Goal: Task Accomplishment & Management: Manage account settings

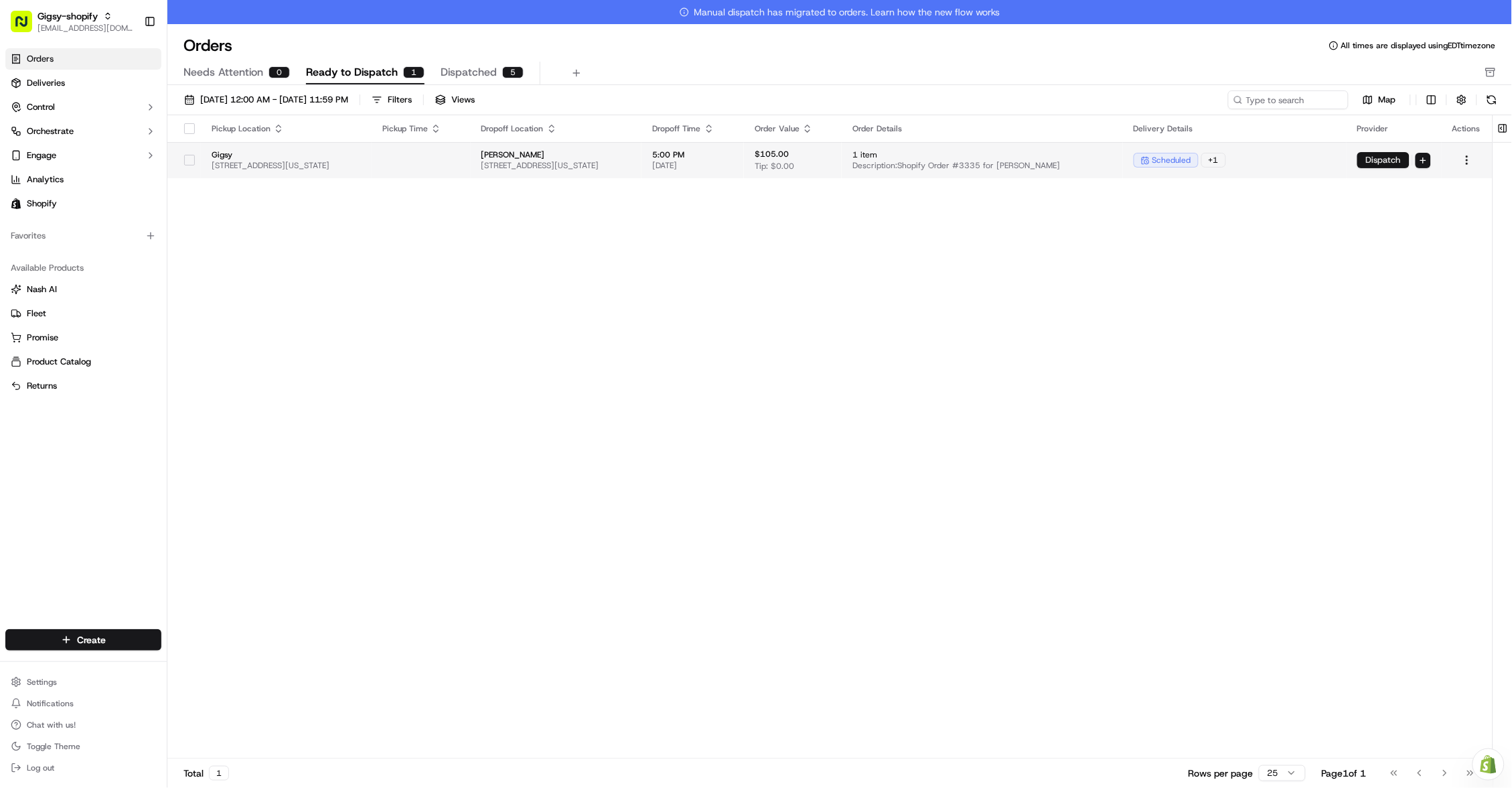
click at [1384, 166] on button "Dispatch" at bounding box center [1383, 160] width 52 height 16
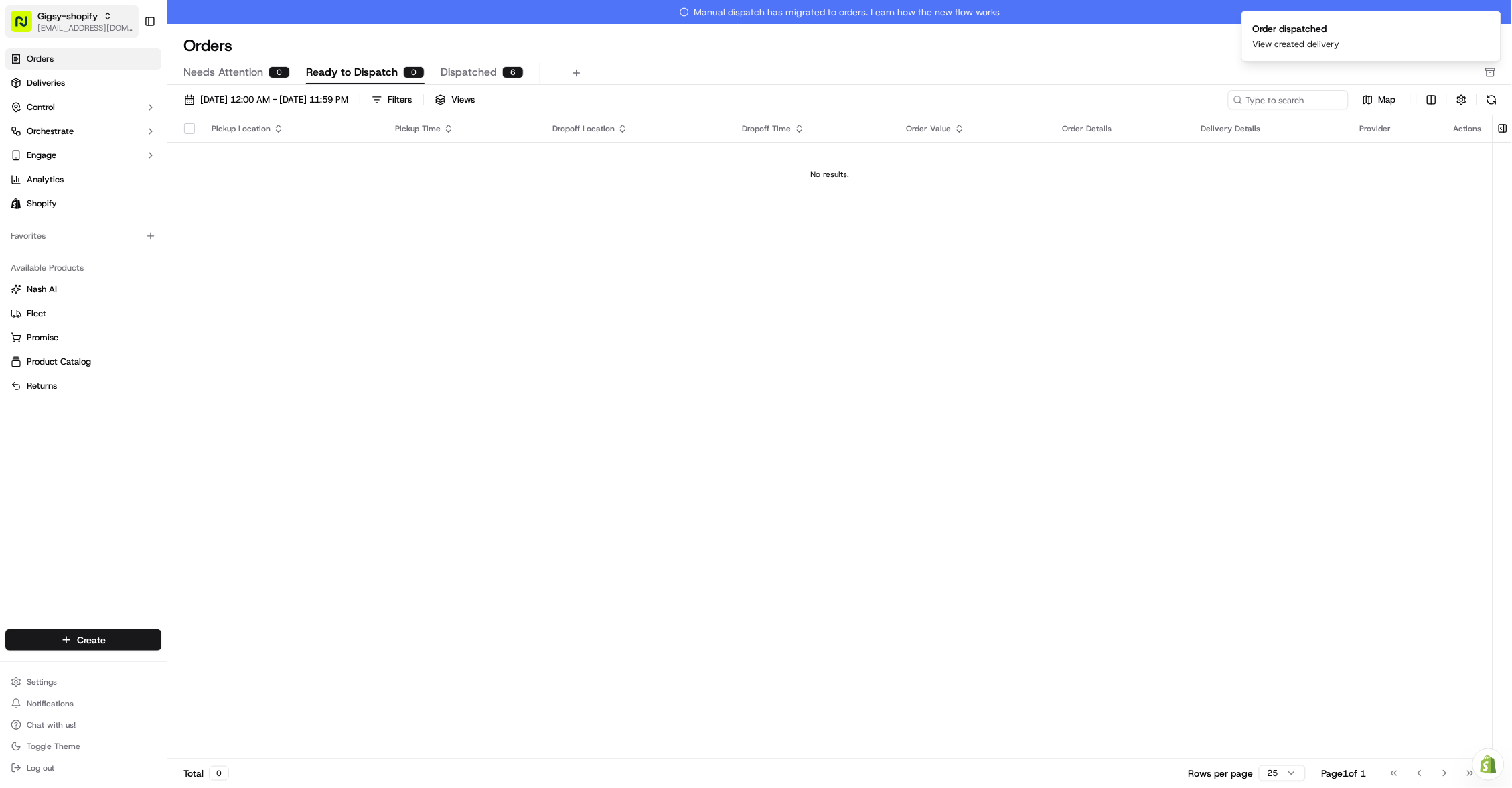
click at [101, 53] on link "Orders" at bounding box center [83, 59] width 156 height 21
click at [113, 65] on link "Orders" at bounding box center [83, 59] width 156 height 21
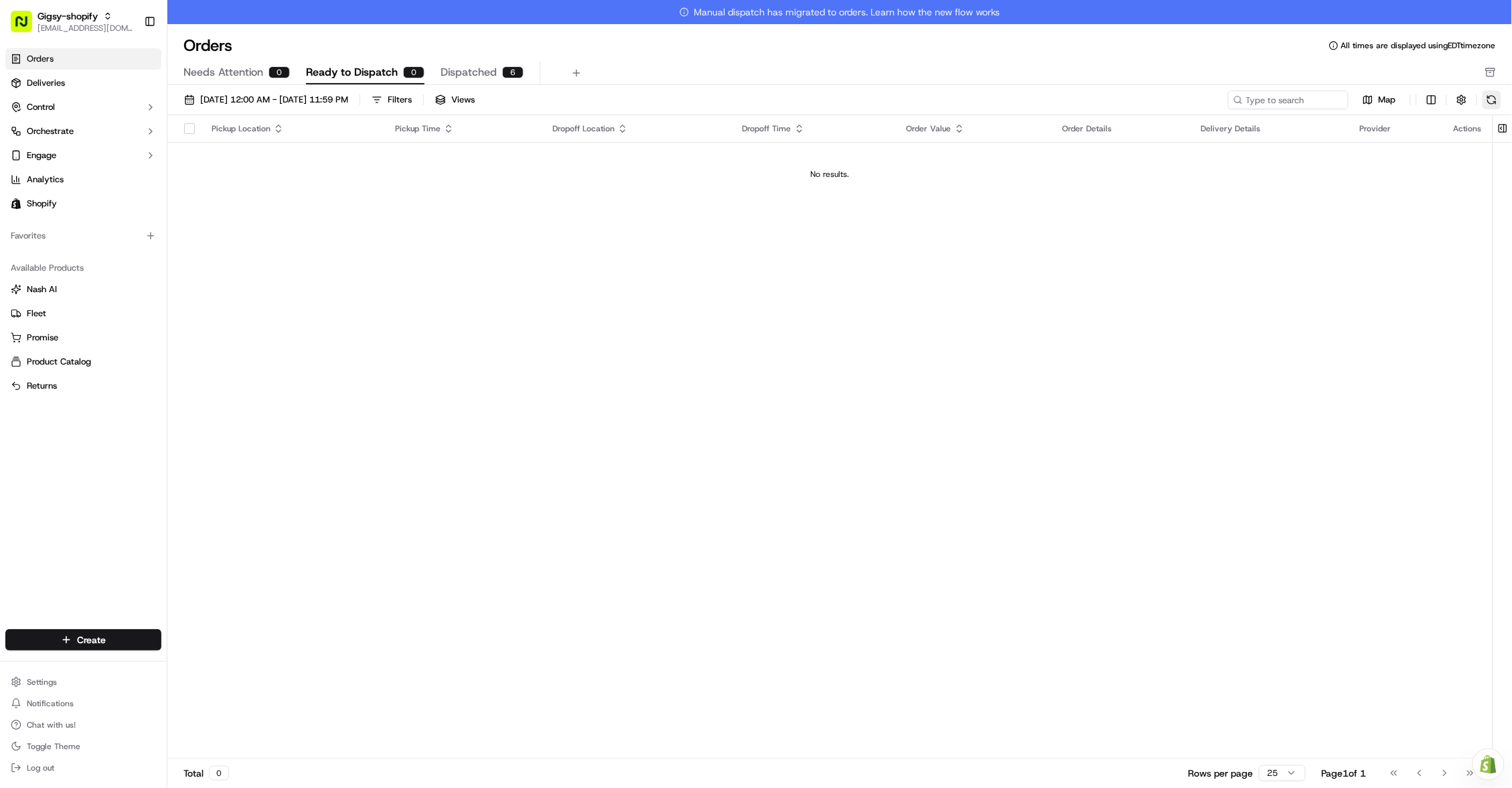
click at [1499, 99] on button at bounding box center [1492, 99] width 19 height 19
click at [85, 73] on link "Deliveries" at bounding box center [83, 83] width 156 height 21
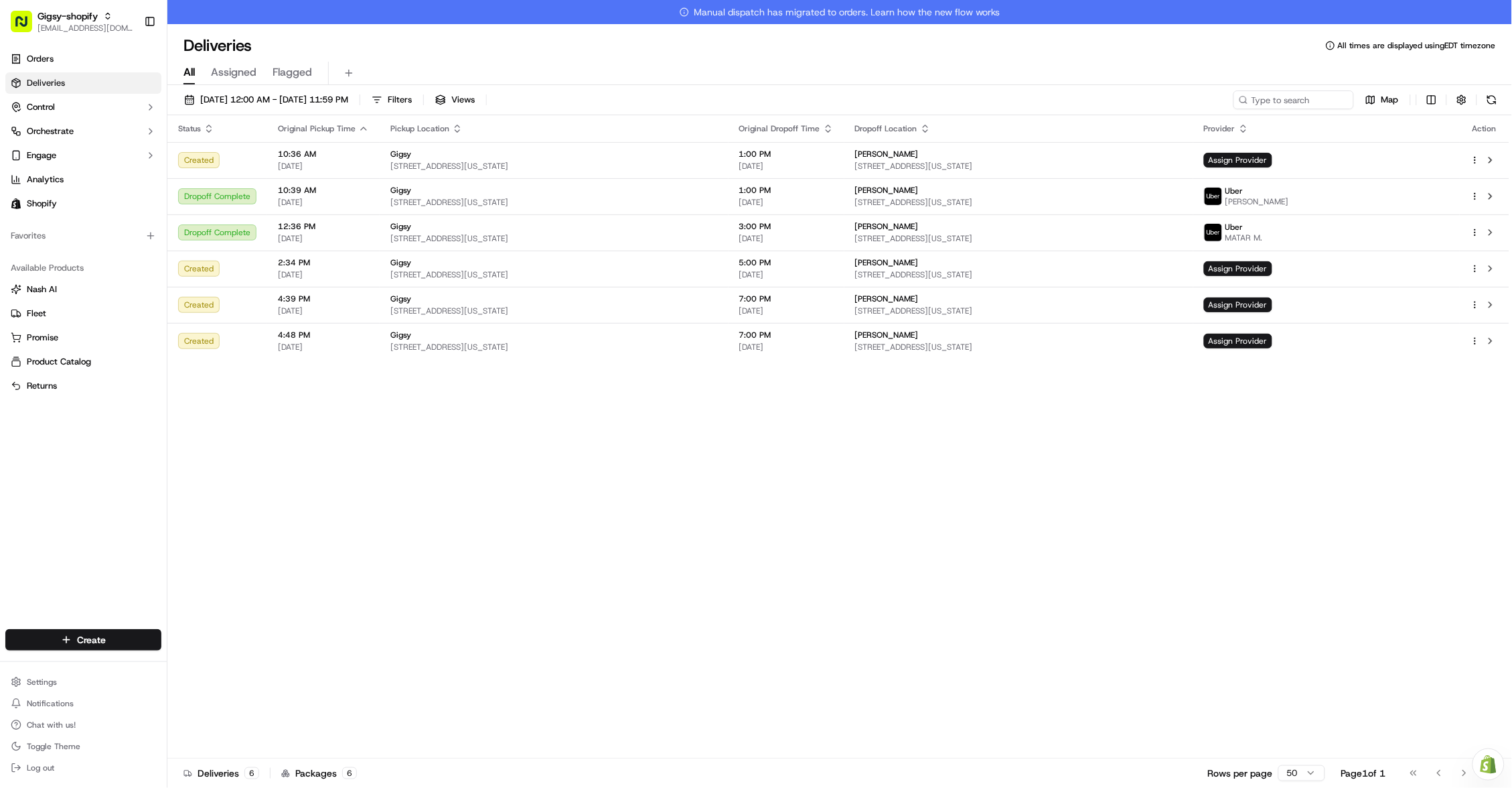
click at [338, 430] on div "Status Original Pickup Time Pickup Location Original Dropoff Time Dropoff Locat…" at bounding box center [838, 449] width 1342 height 667
click at [1489, 100] on button at bounding box center [1492, 99] width 19 height 19
click at [91, 54] on link "Orders" at bounding box center [83, 59] width 156 height 21
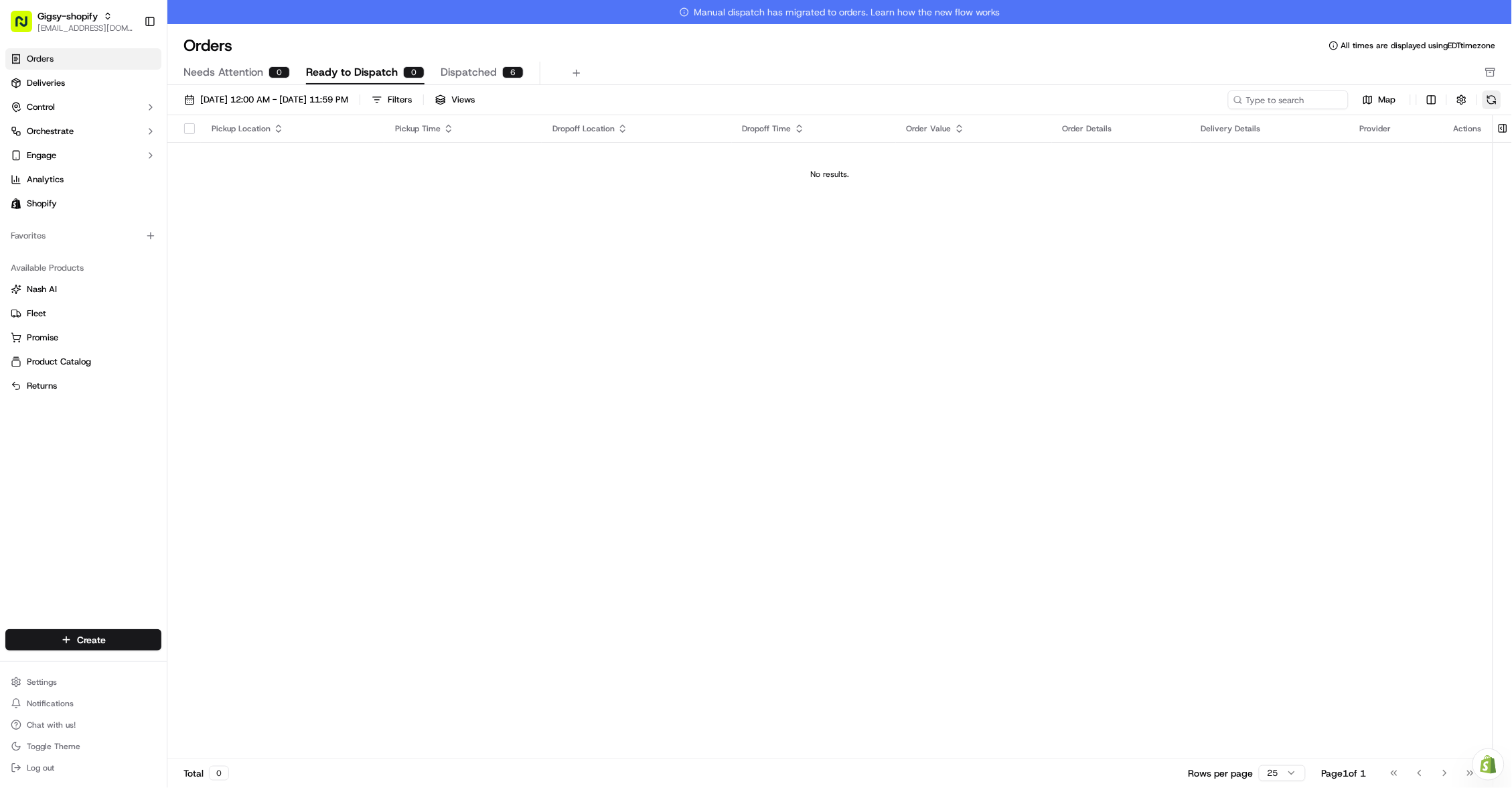
click at [1489, 99] on button at bounding box center [1492, 99] width 19 height 19
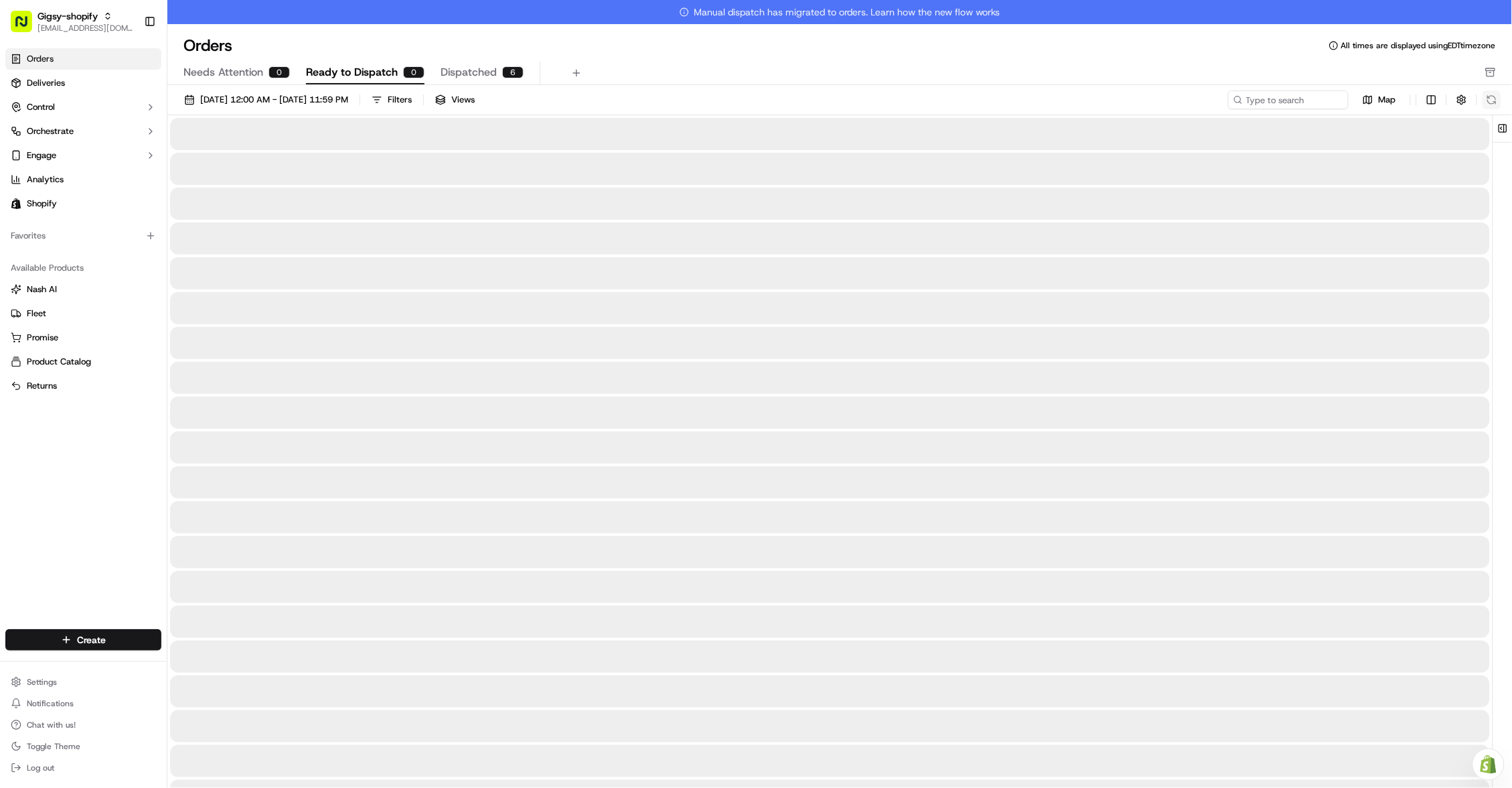
click at [1489, 99] on div "Map" at bounding box center [1364, 99] width 273 height 19
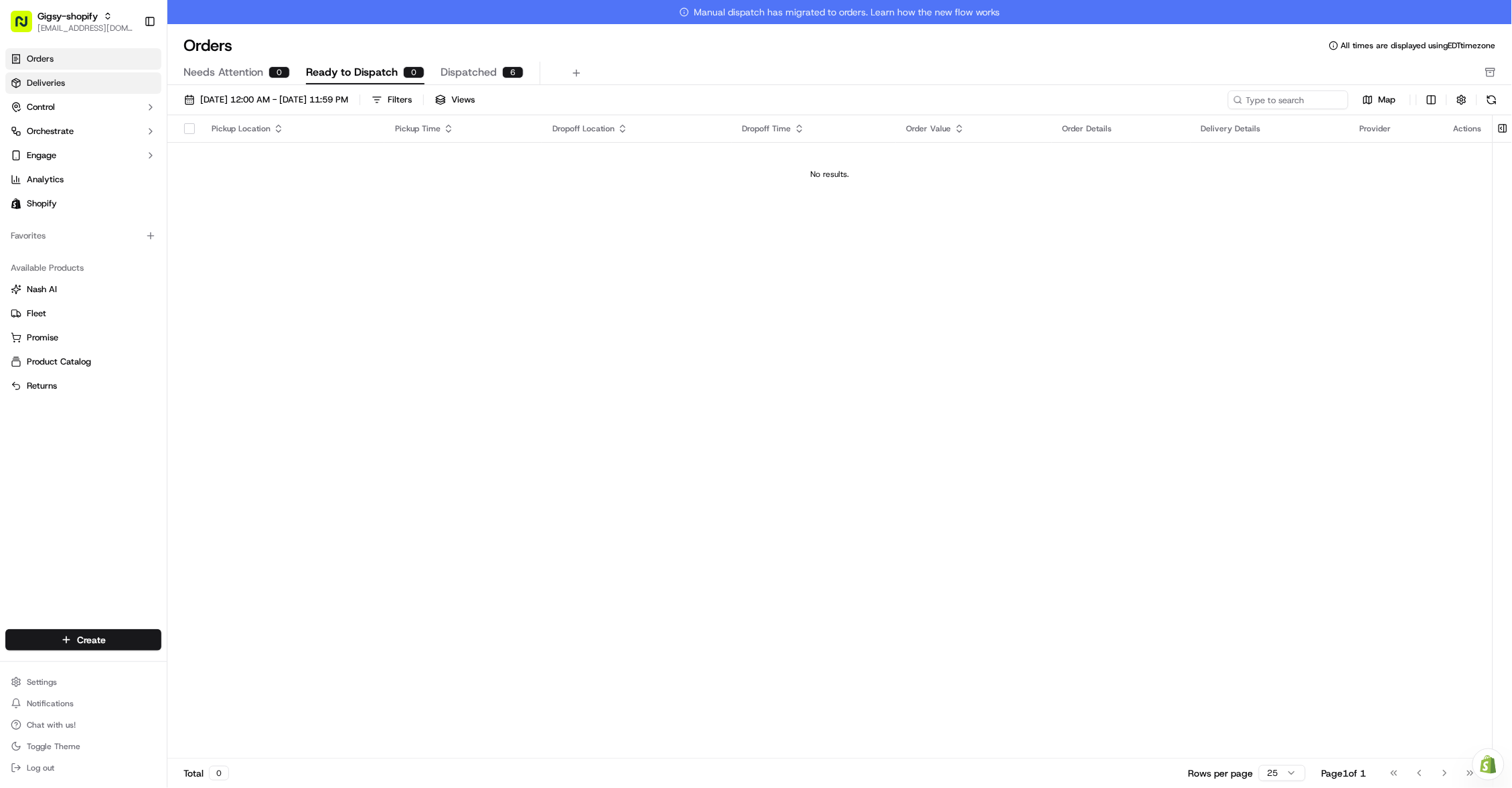
click at [132, 79] on link "Deliveries" at bounding box center [83, 83] width 156 height 21
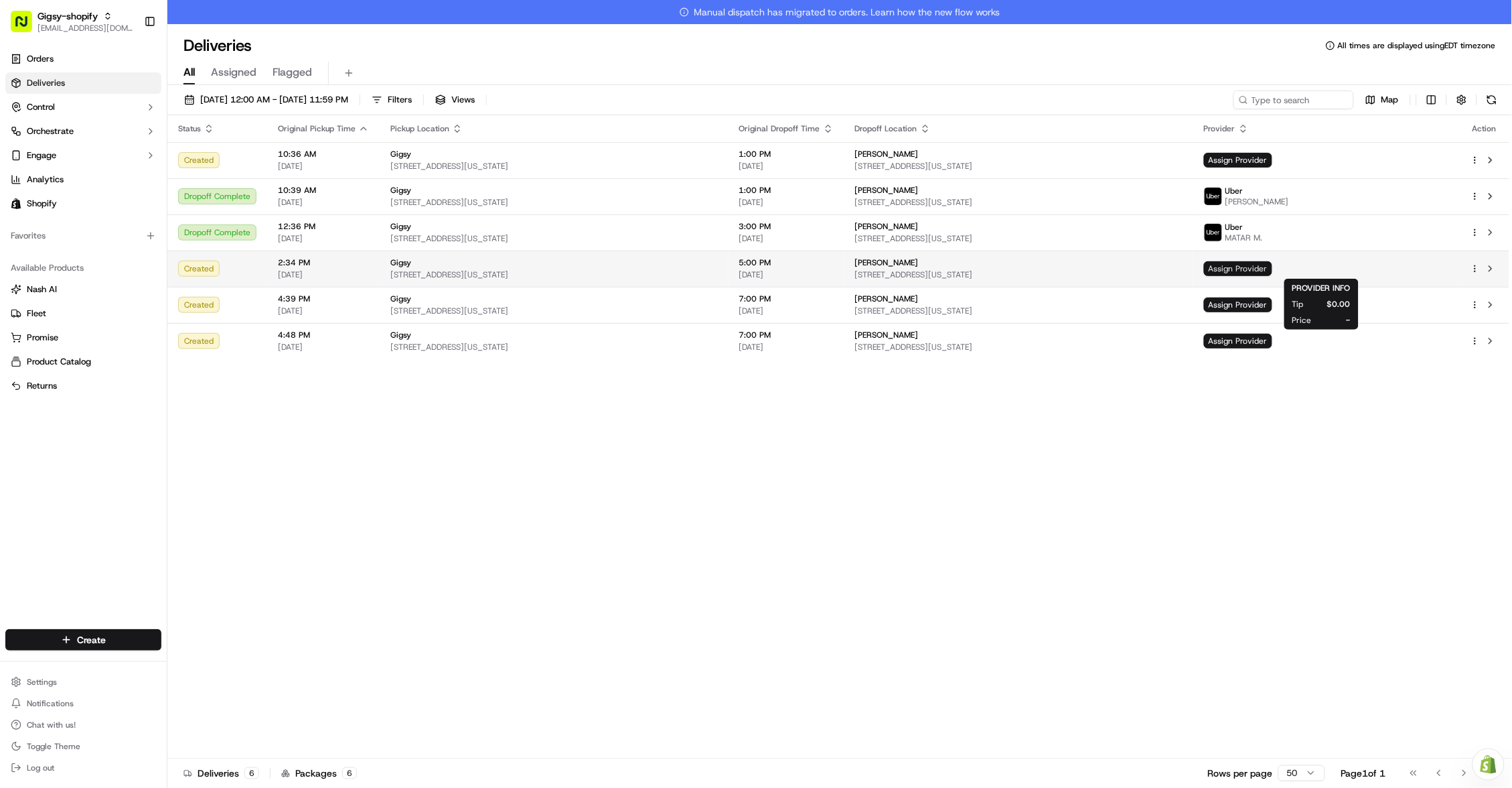
click at [1272, 271] on span "Assign Provider" at bounding box center [1238, 268] width 68 height 15
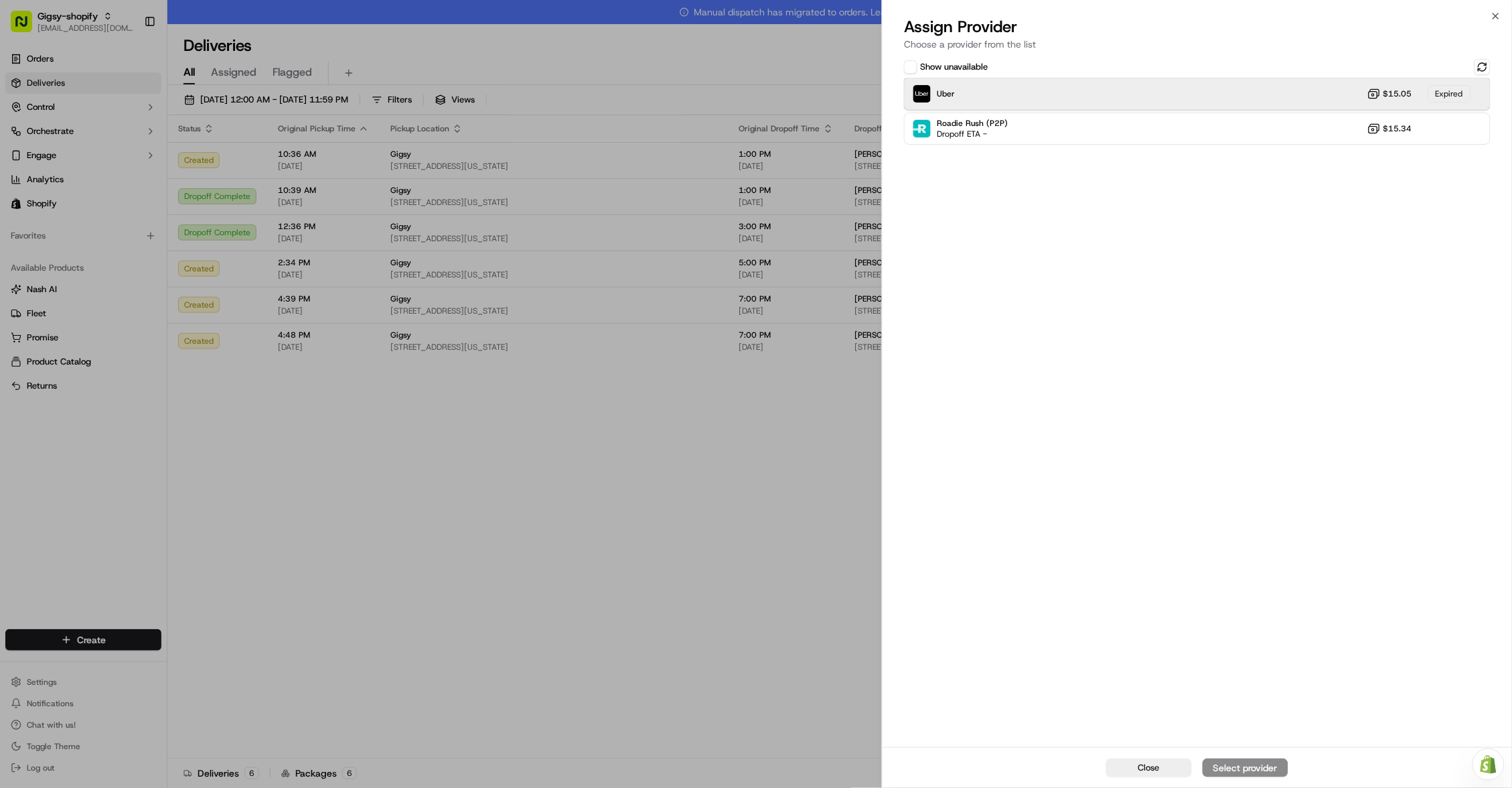
click at [1286, 81] on div "Uber $15.05 Expired" at bounding box center [1197, 94] width 587 height 32
click at [1491, 71] on div "Show unavailable Uber $15.05 Expired Roadie Rush (P2P) Dropoff ETA - $15.34" at bounding box center [1197, 401] width 629 height 691
click at [1489, 71] on button at bounding box center [1482, 67] width 16 height 16
click at [1339, 83] on div "Uber $15.05 Expired" at bounding box center [1197, 94] width 587 height 32
click at [1339, 83] on div "Uber Dropoff ETA 1 hour $15.05" at bounding box center [1197, 94] width 587 height 32
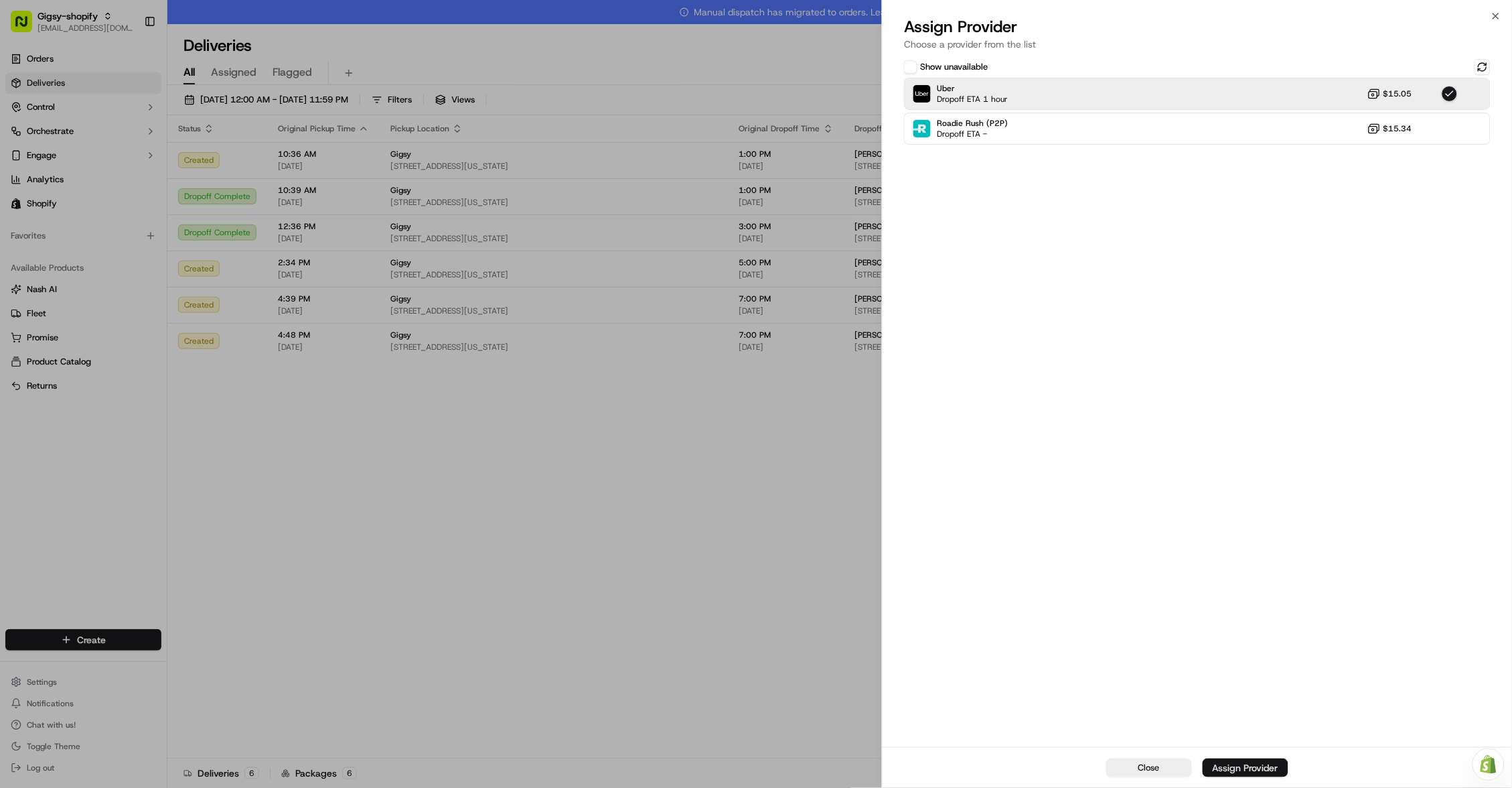
click at [1230, 760] on button "Assign Provider" at bounding box center [1245, 768] width 86 height 19
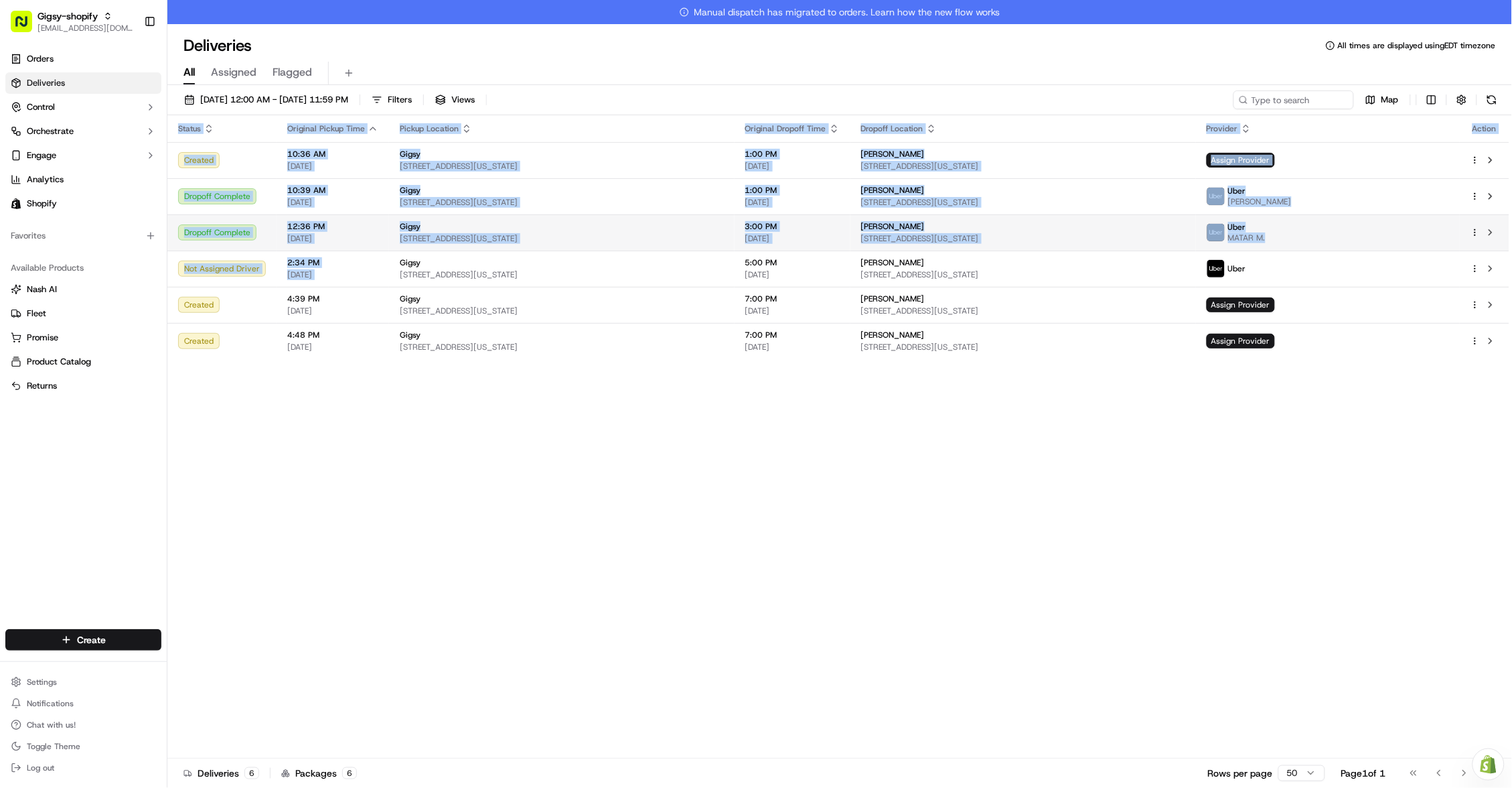
drag, startPoint x: 729, startPoint y: 431, endPoint x: 476, endPoint y: 240, distance: 317.0
click at [476, 240] on div "Status Original Pickup Time Pickup Location Original Dropoff Time Dropoff Locat…" at bounding box center [838, 449] width 1342 height 667
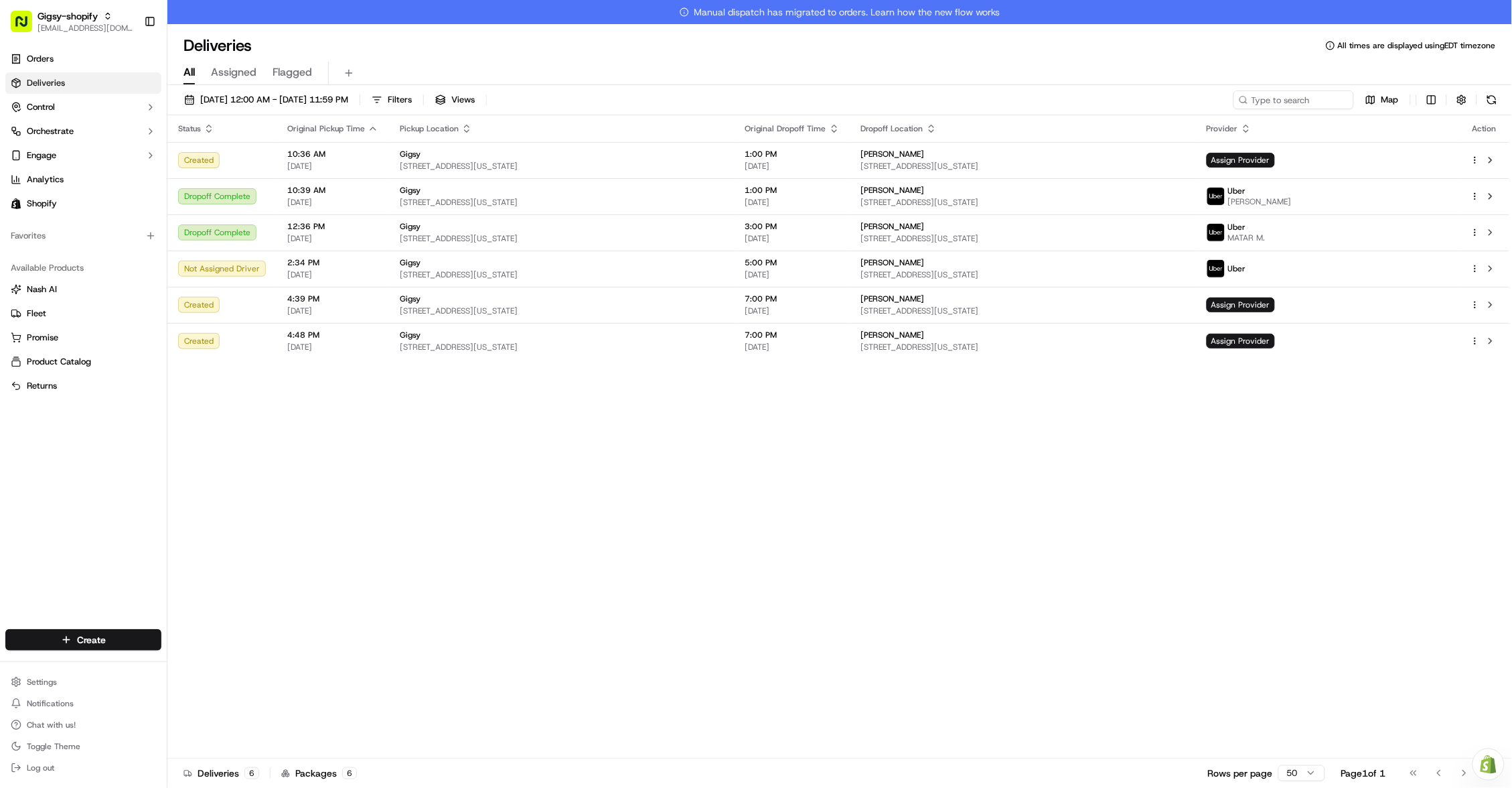
click at [413, 440] on div "Status Original Pickup Time Pickup Location Original Dropoff Time Dropoff Locat…" at bounding box center [838, 449] width 1342 height 667
click at [1493, 104] on button at bounding box center [1492, 99] width 19 height 19
click at [1432, 99] on html "Gigsy-shopify hello@getgigsy.com Toggle Sidebar Orders Deliveries Control Orche…" at bounding box center [756, 394] width 1512 height 788
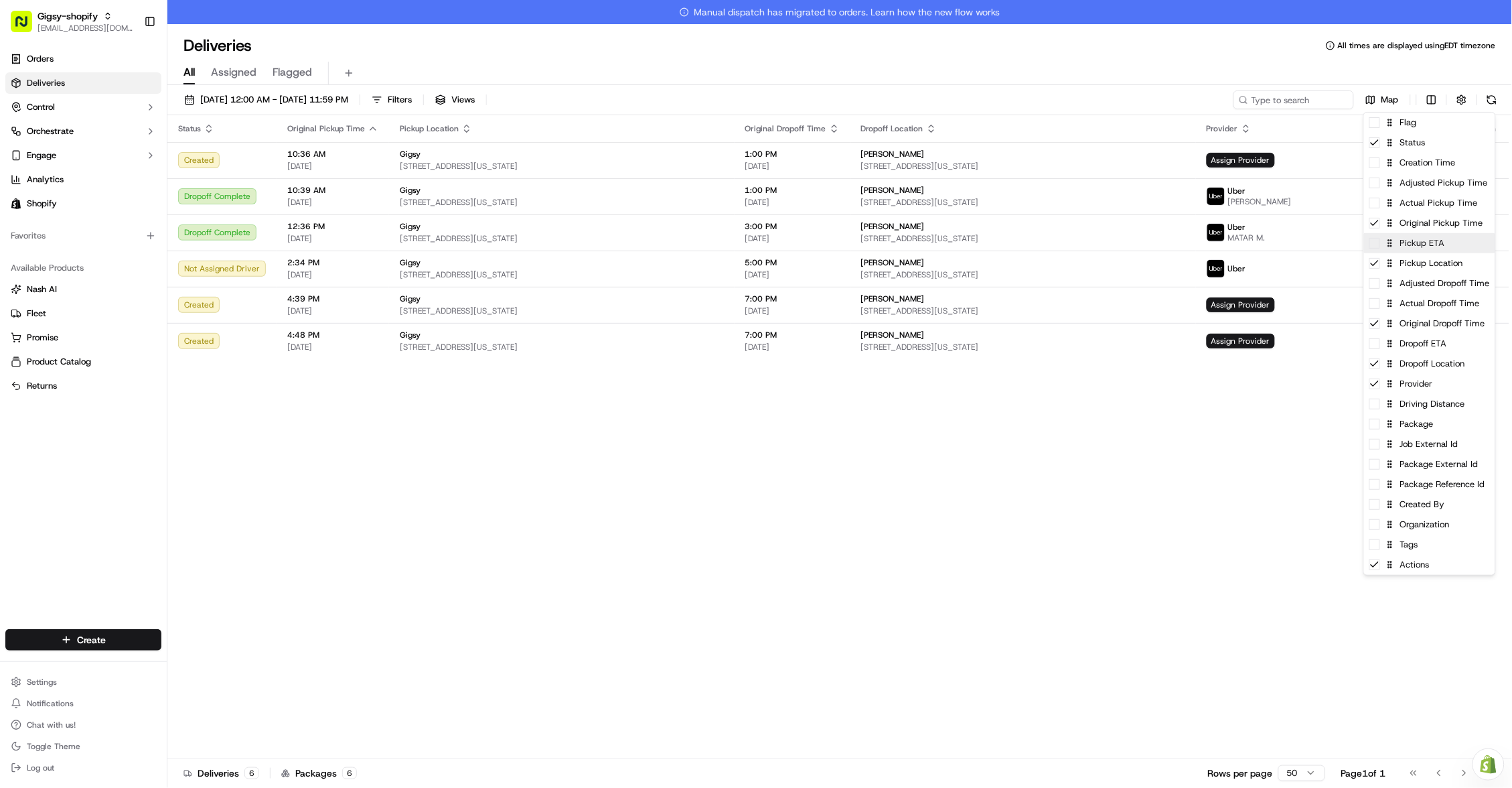
click at [1410, 246] on div "Pickup ETA" at bounding box center [1429, 243] width 131 height 20
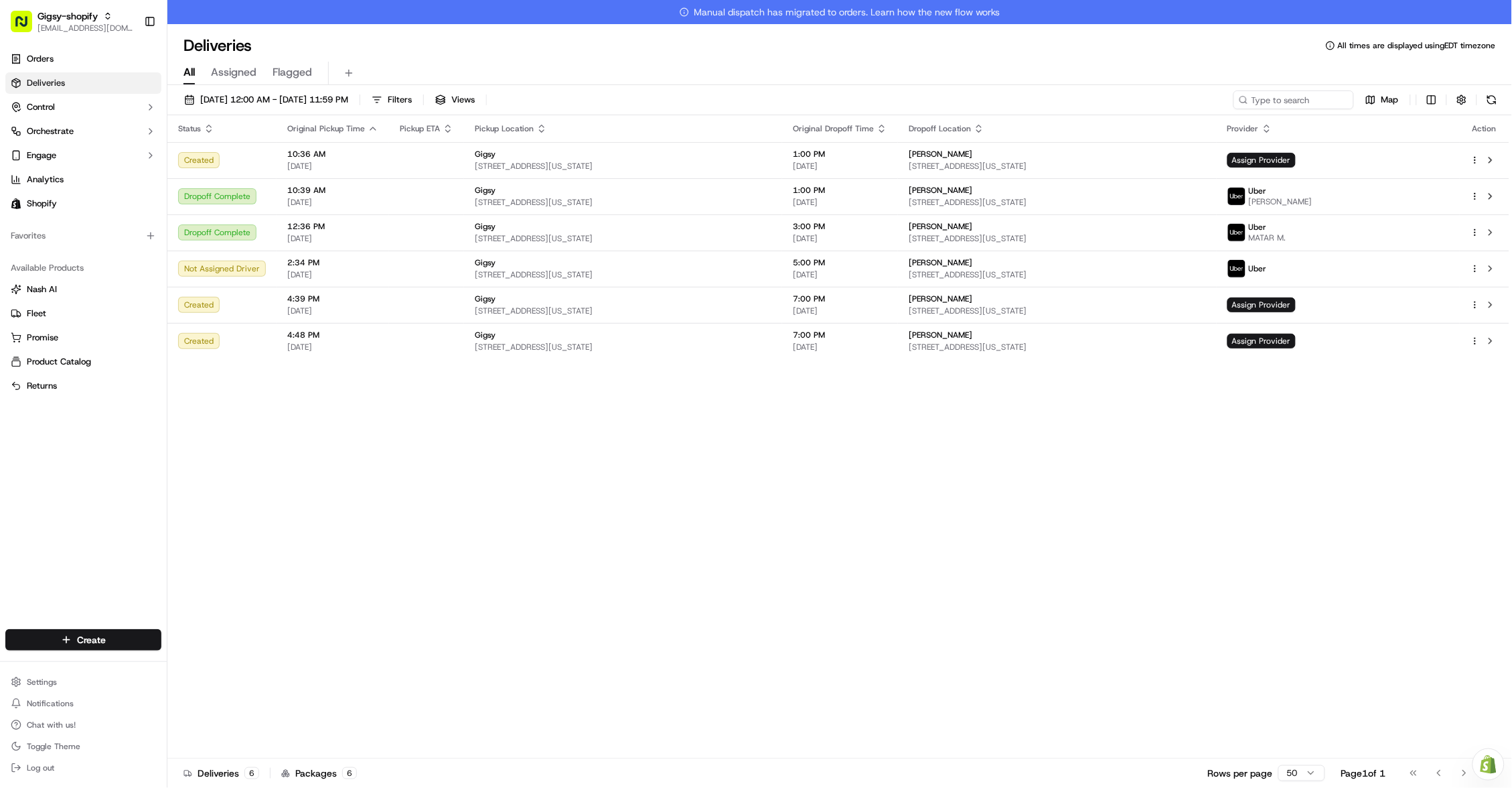
click at [651, 435] on html "Gigsy-shopify hello@getgigsy.com Toggle Sidebar Orders Deliveries Control Orche…" at bounding box center [756, 394] width 1512 height 788
click at [1489, 97] on button at bounding box center [1492, 99] width 19 height 19
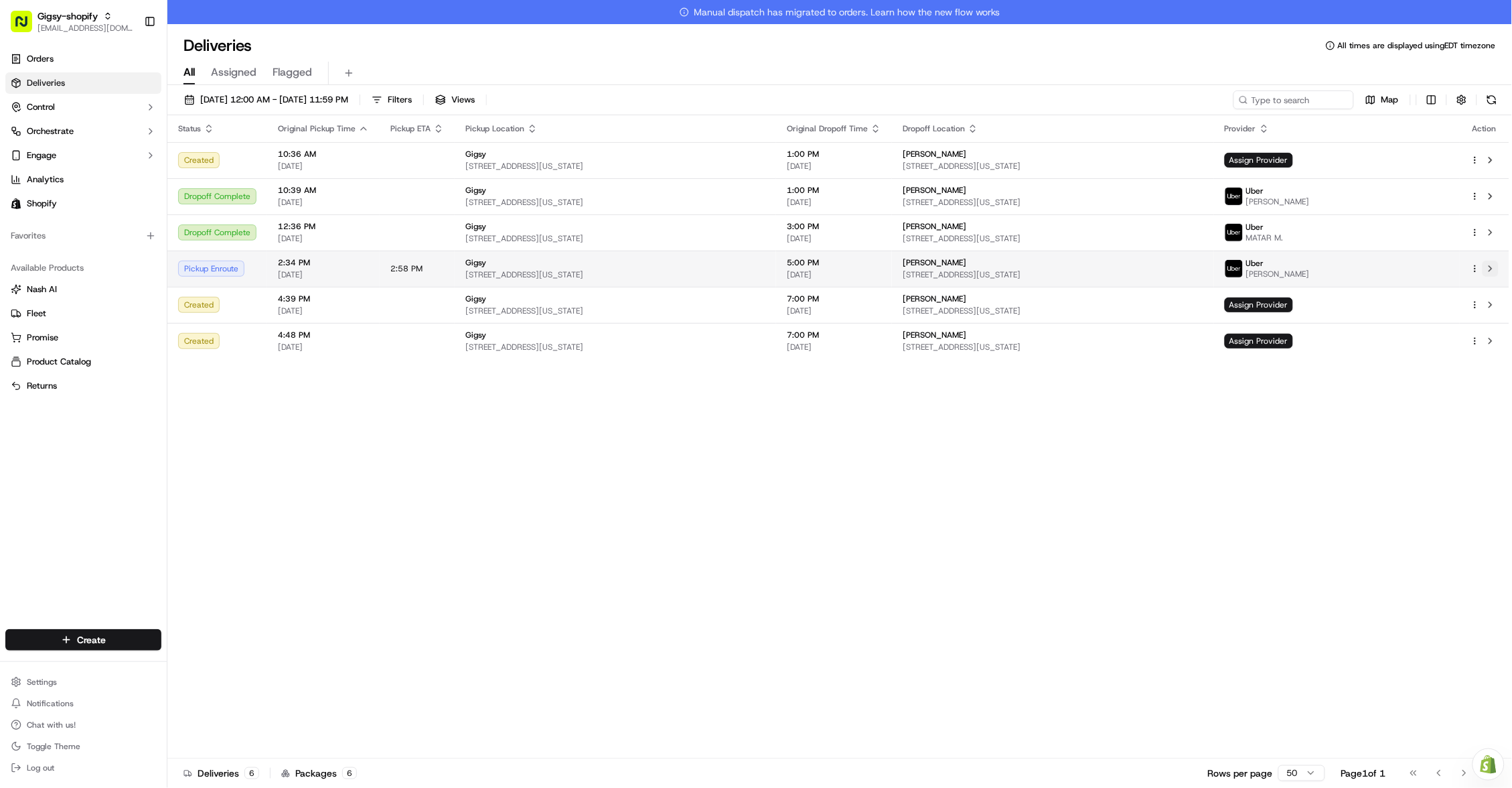
click at [1485, 265] on button at bounding box center [1490, 268] width 16 height 16
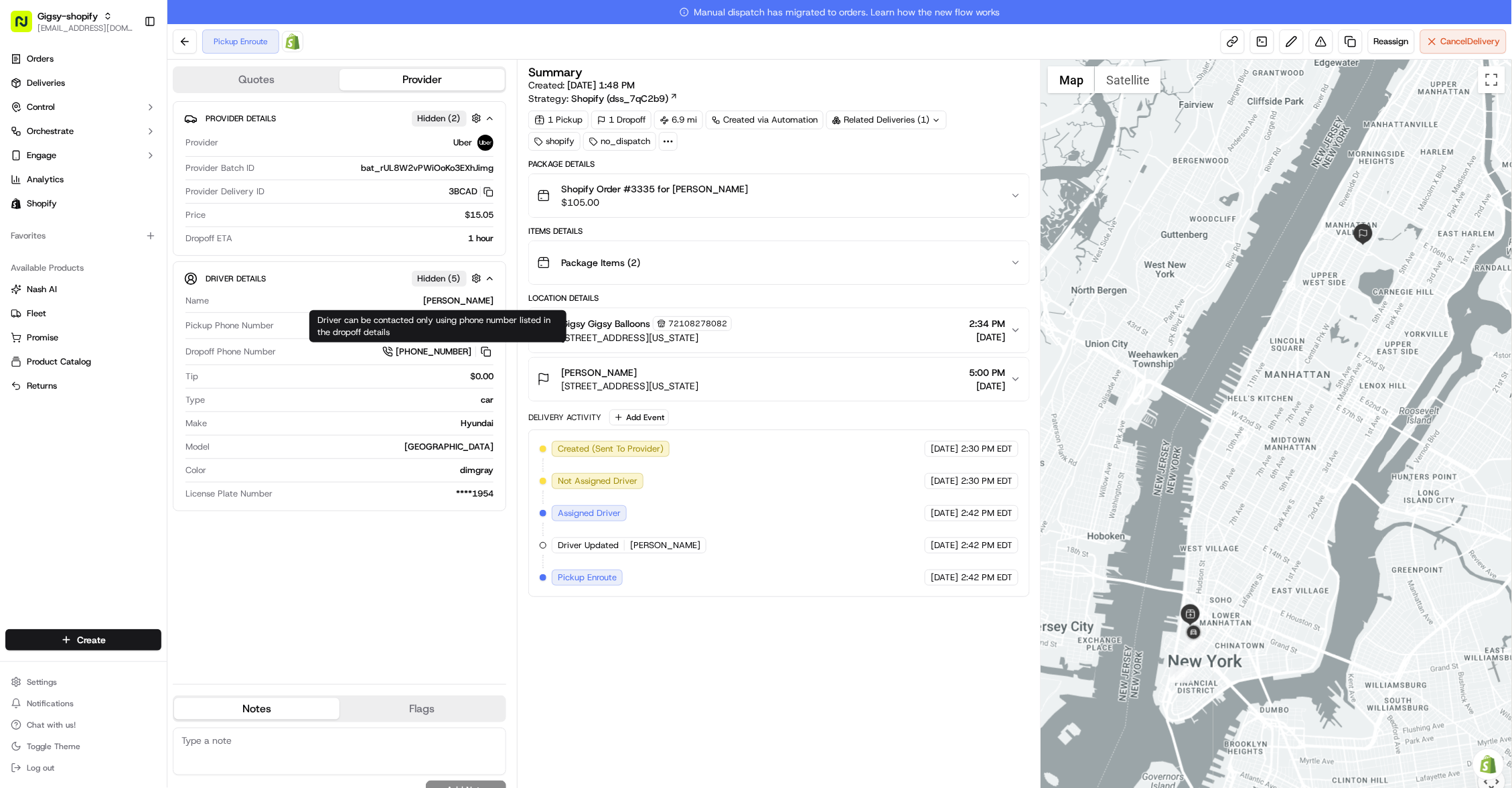
click at [666, 617] on div "Summary Created: 09/15/2025 1:48 PM Strategy: Shopify (dss_7qC2b9) 1 Pickup 1 D…" at bounding box center [779, 435] width 501 height 738
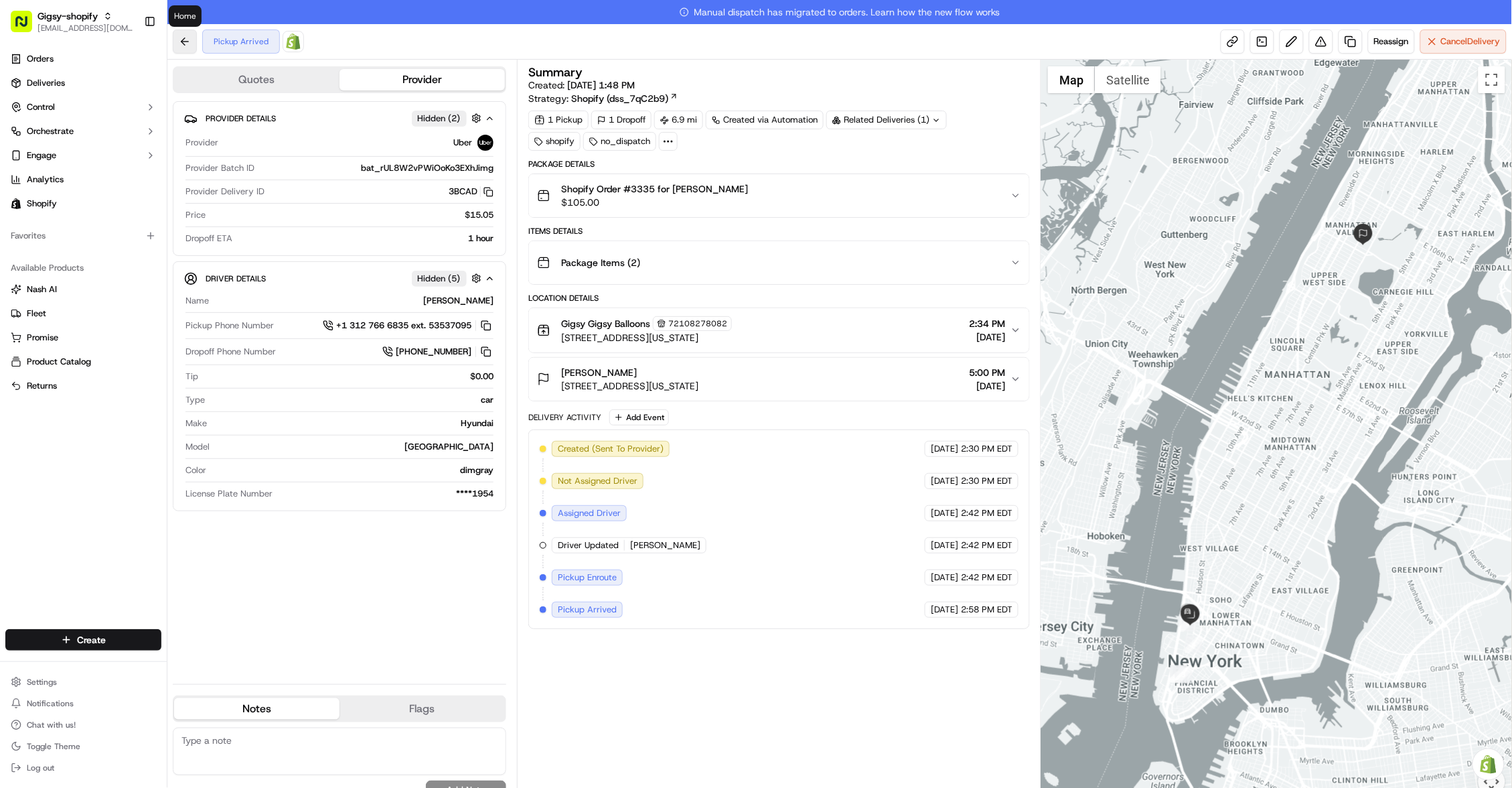
click at [176, 36] on button at bounding box center [185, 42] width 24 height 24
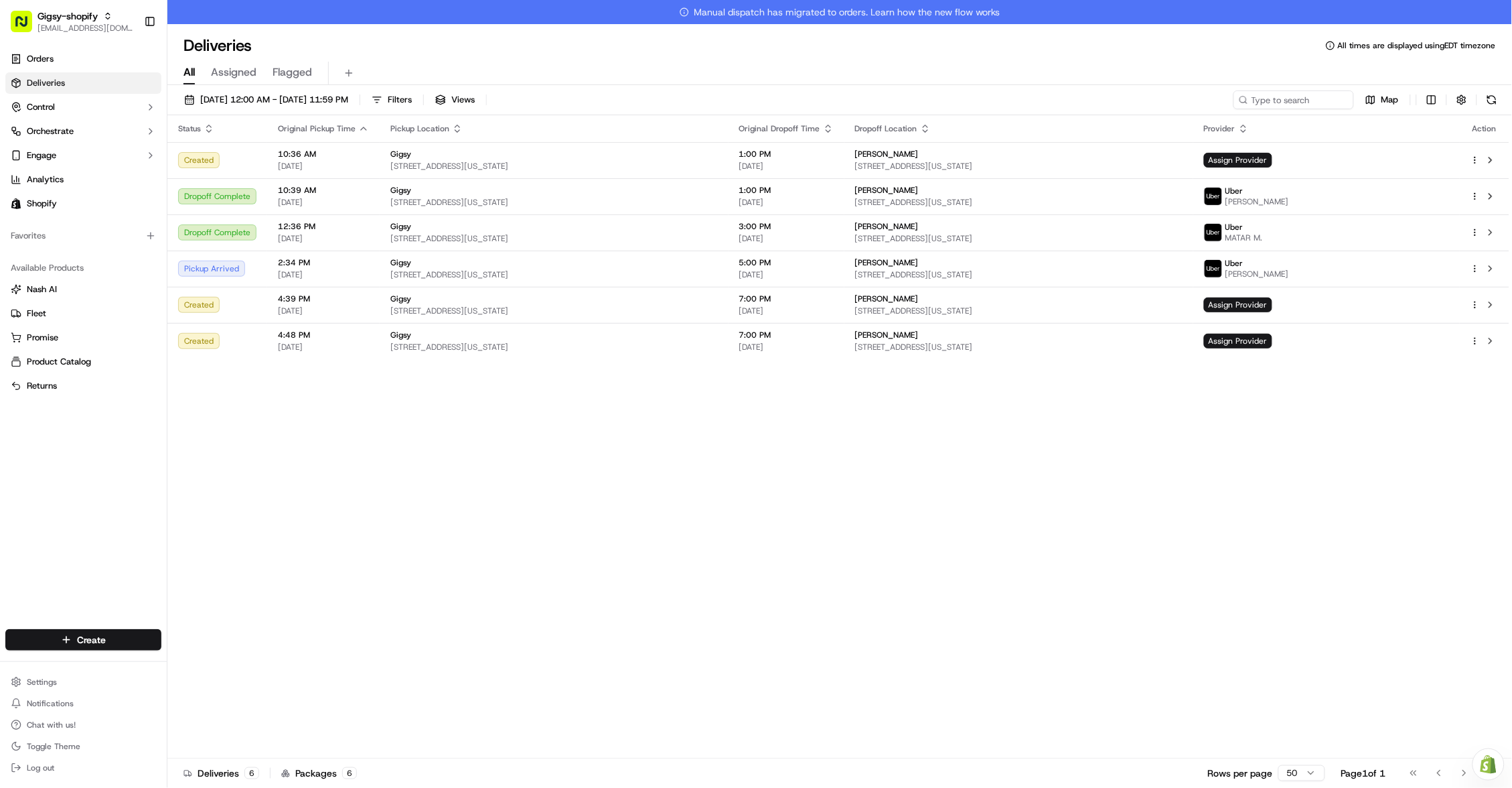
click at [709, 470] on div "Status Original Pickup Time Pickup Location Original Dropoff Time Dropoff Locat…" at bounding box center [838, 449] width 1342 height 667
click at [73, 51] on link "Orders" at bounding box center [83, 59] width 156 height 21
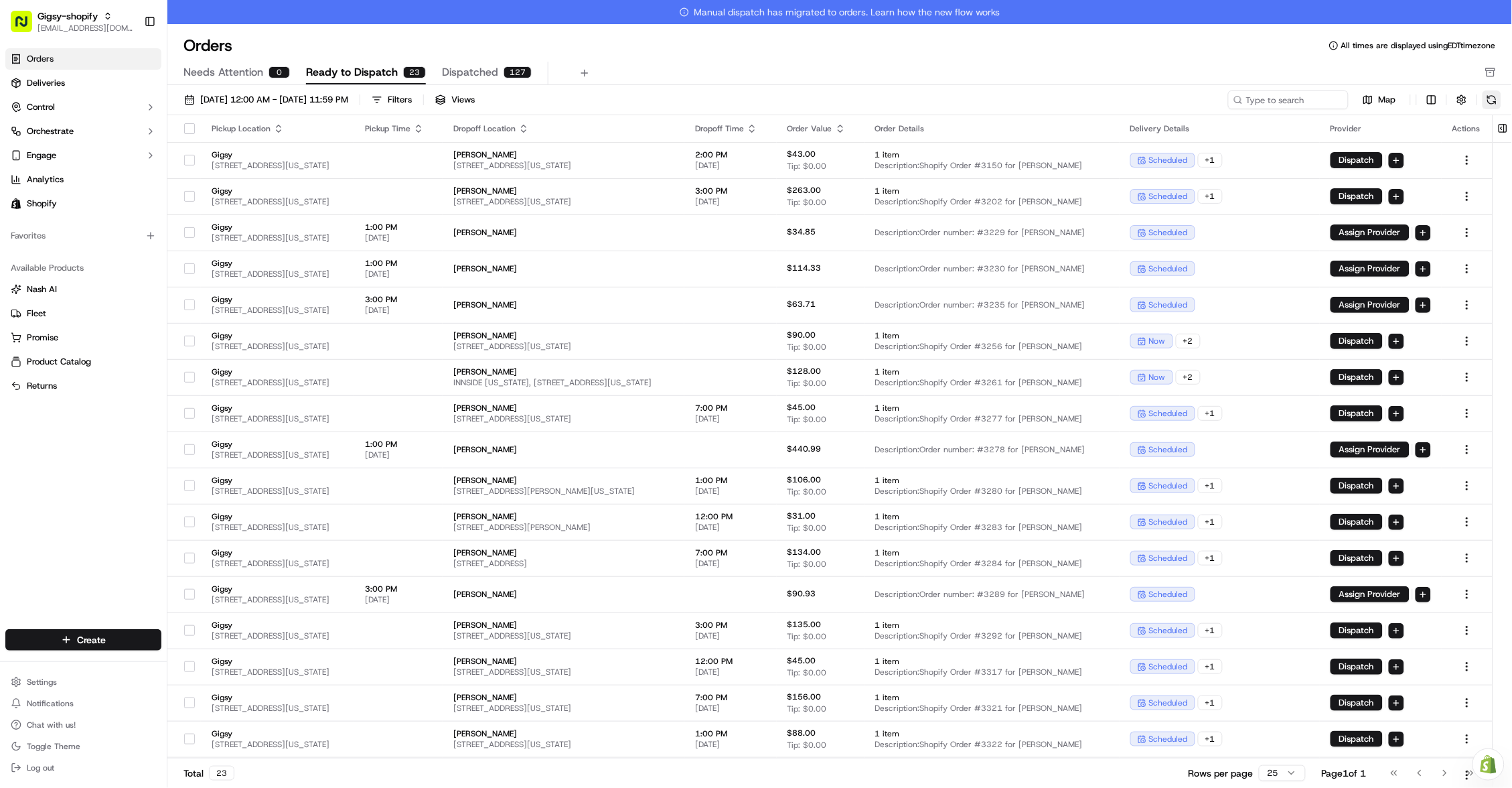
click at [1488, 95] on button at bounding box center [1492, 99] width 19 height 19
click at [234, 113] on div "09/01/2025 12:00 AM - 09/30/2025 11:59 PM Filters Views Map" at bounding box center [839, 102] width 1344 height 25
click at [233, 103] on span "09/01/2025 12:00 AM - 09/30/2025 11:59 PM" at bounding box center [274, 99] width 148 height 12
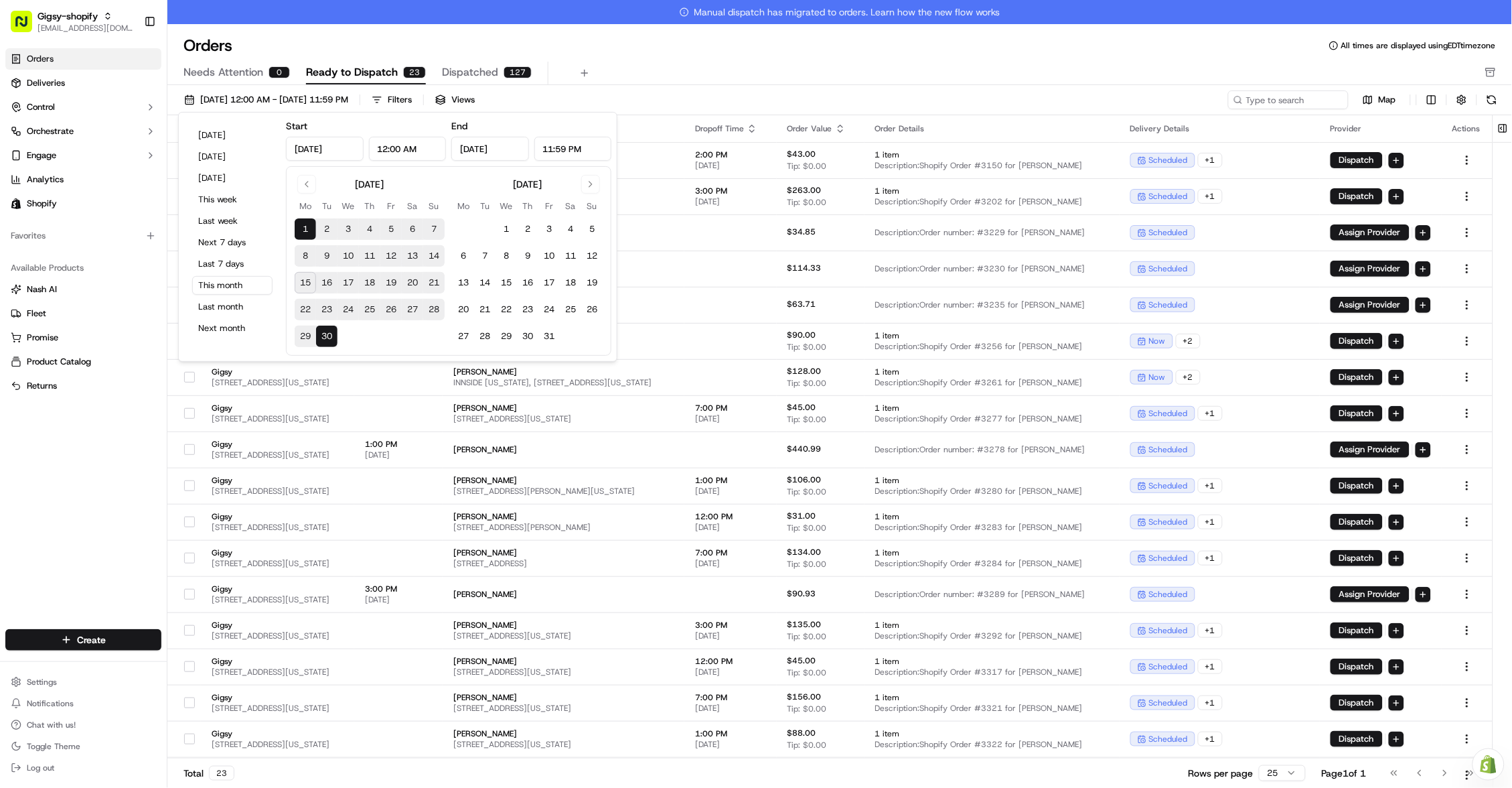
click at [303, 282] on button "15" at bounding box center [305, 282] width 21 height 21
type input "Sep 15, 2025"
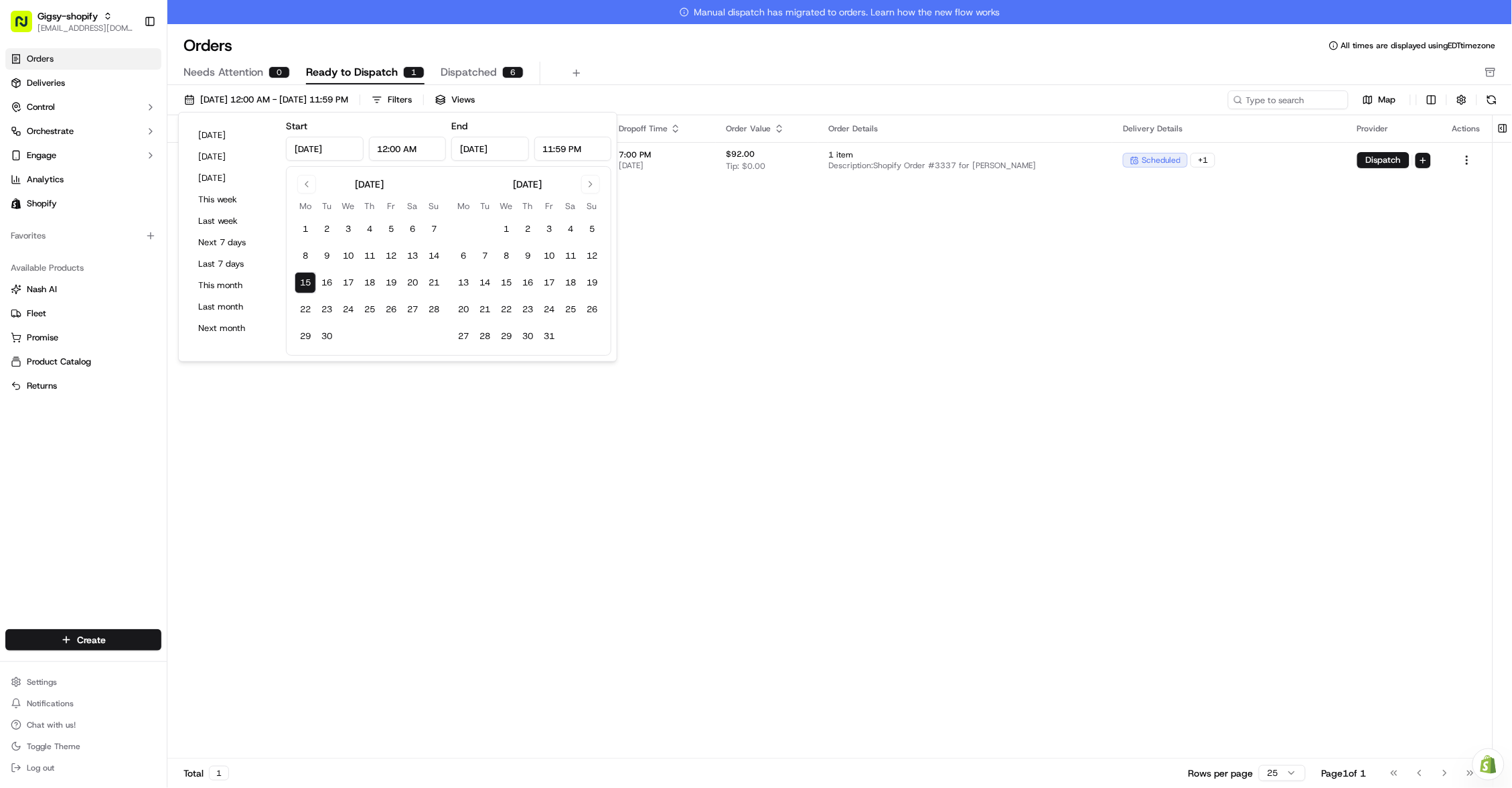
click at [836, 213] on div "Pickup Location Pickup Time Dropoff Location Dropoff Time Order Value Order Det…" at bounding box center [829, 449] width 1325 height 667
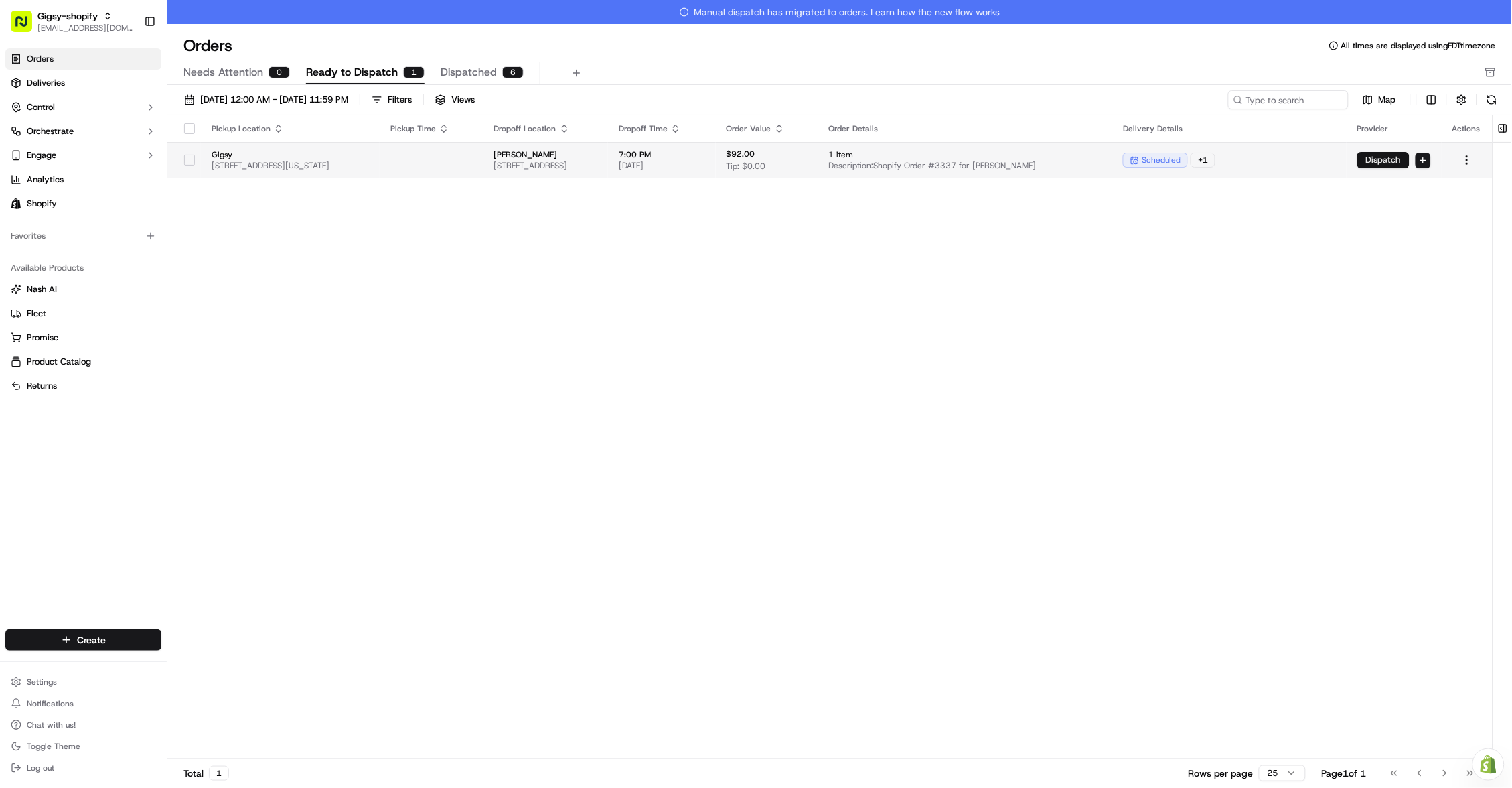
click at [1375, 166] on button "Dispatch" at bounding box center [1383, 160] width 52 height 16
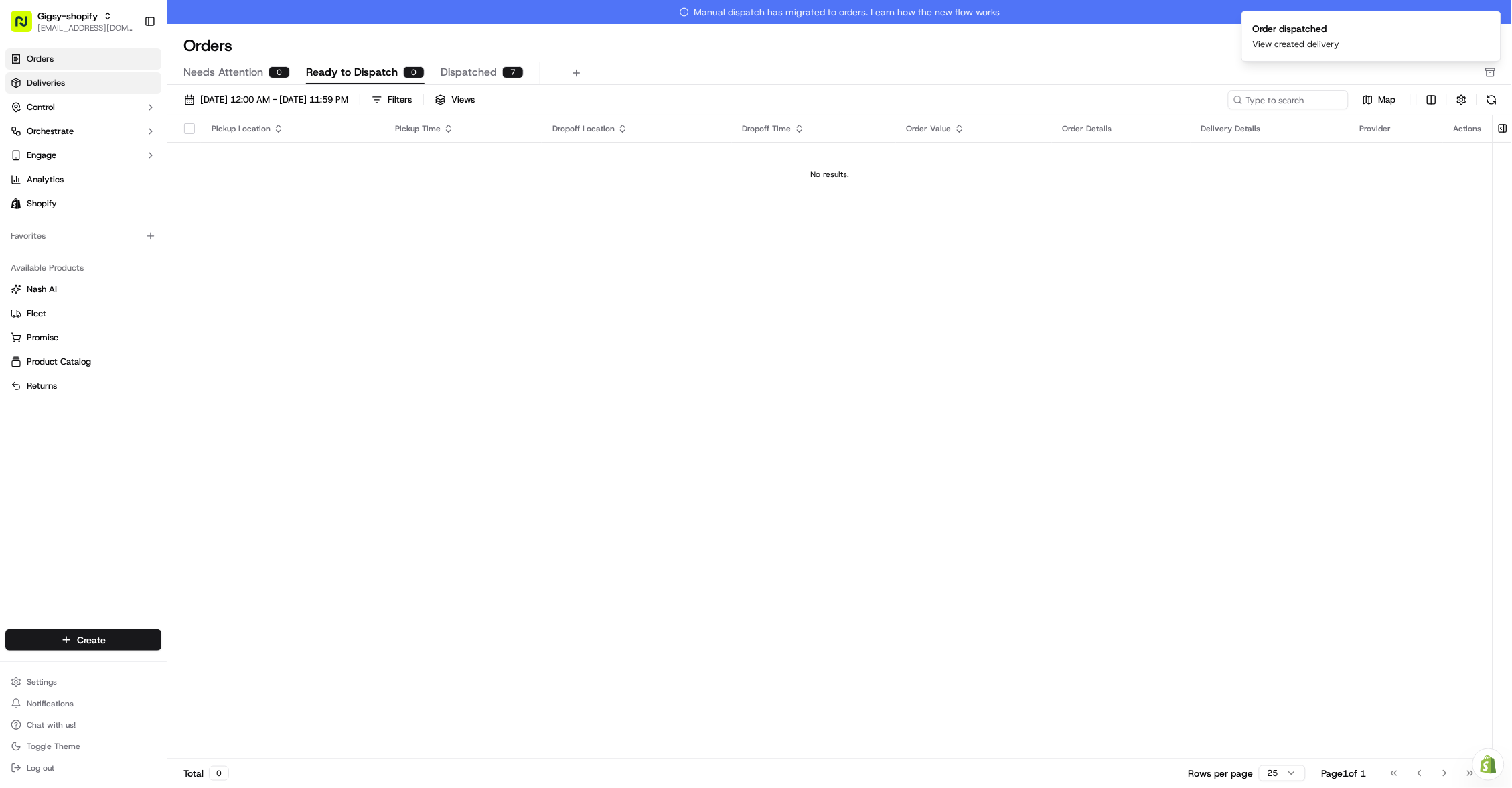
click at [86, 83] on link "Deliveries" at bounding box center [83, 83] width 156 height 21
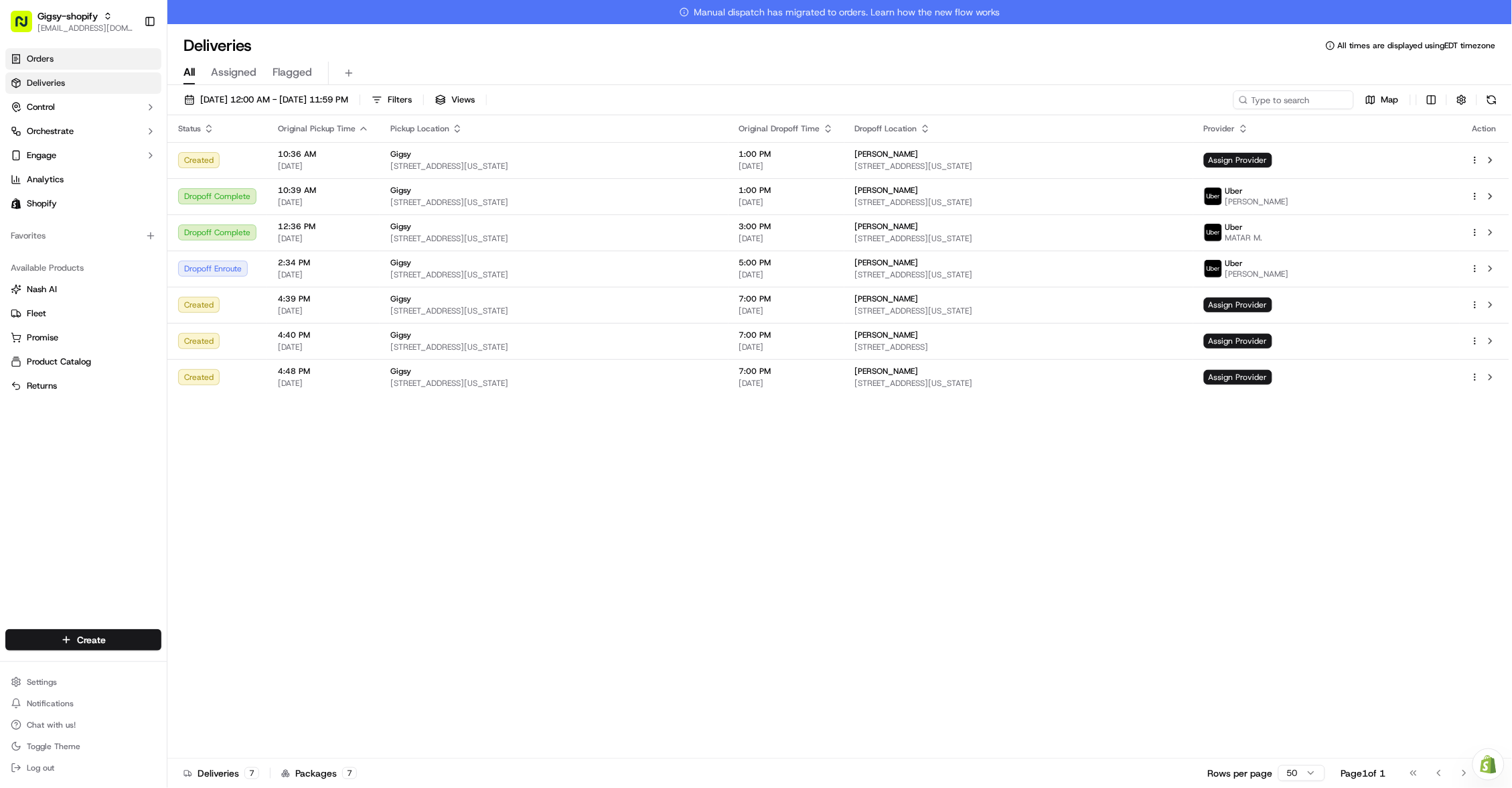
click at [45, 59] on span "Orders" at bounding box center [40, 59] width 27 height 12
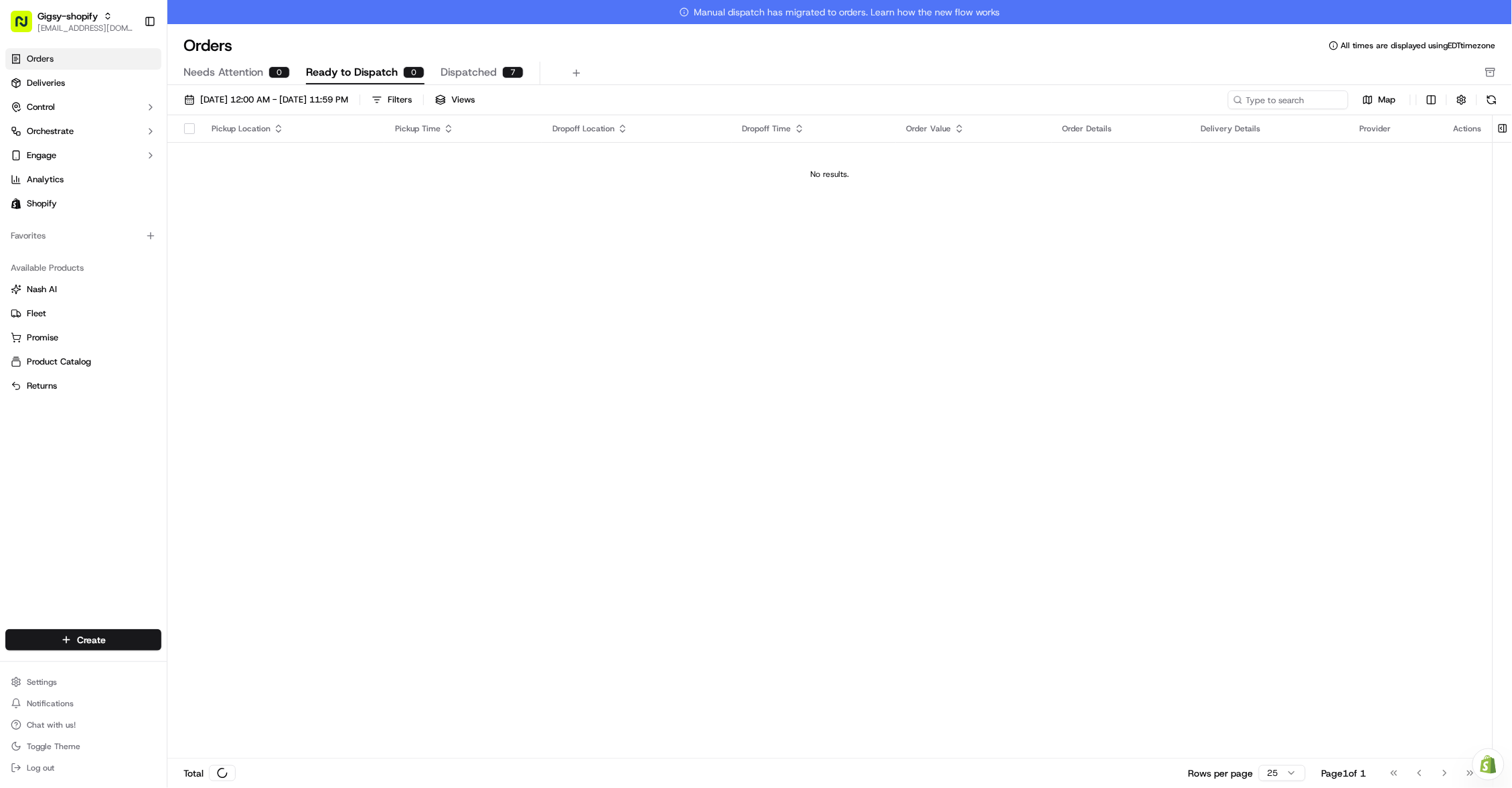
click at [45, 59] on span "Orders" at bounding box center [40, 59] width 27 height 12
click at [1488, 92] on button at bounding box center [1492, 99] width 19 height 19
click at [90, 83] on link "Deliveries" at bounding box center [83, 83] width 156 height 21
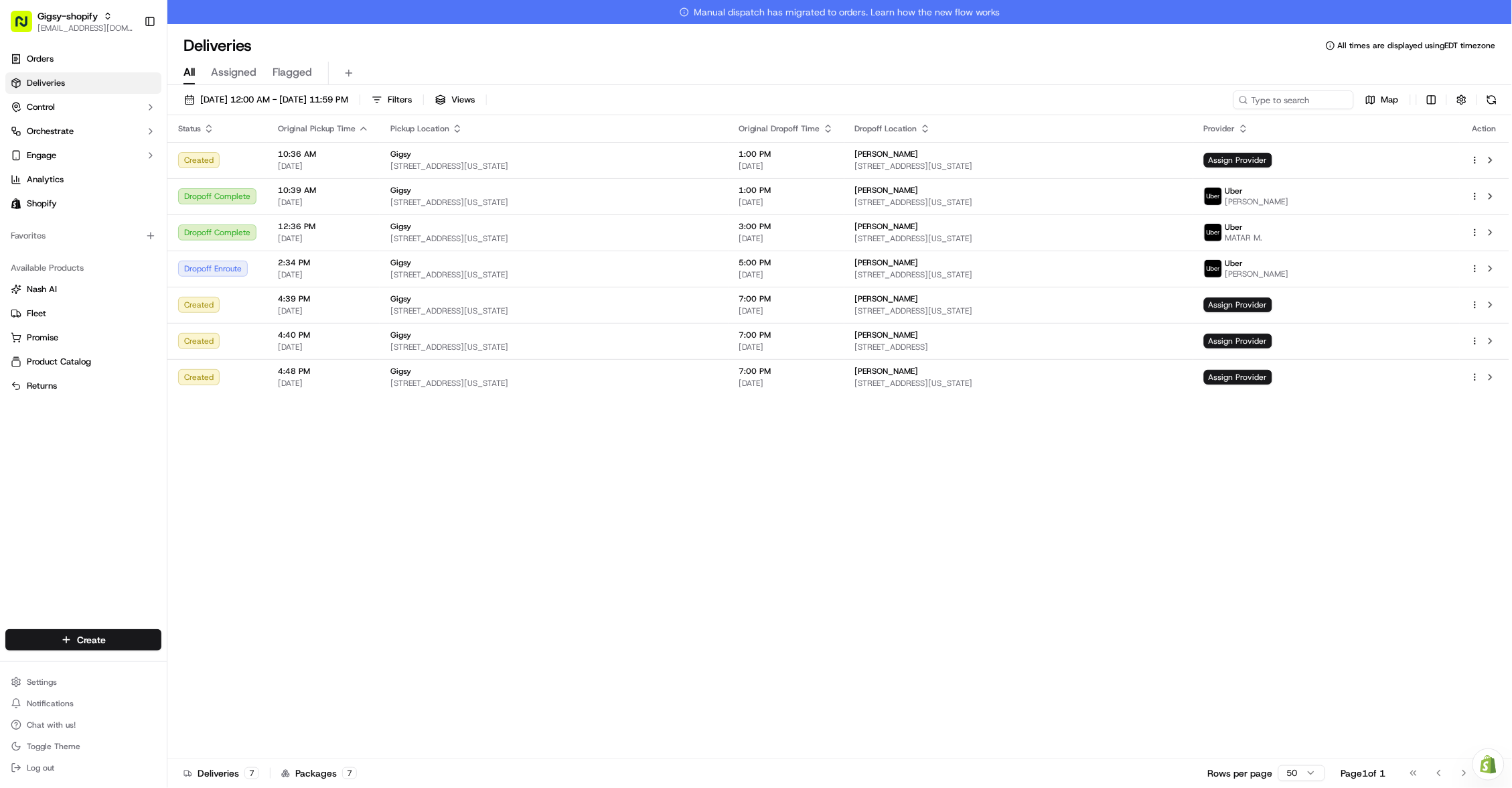
click at [1489, 104] on button at bounding box center [1492, 99] width 19 height 19
click at [84, 57] on link "Orders" at bounding box center [83, 59] width 156 height 21
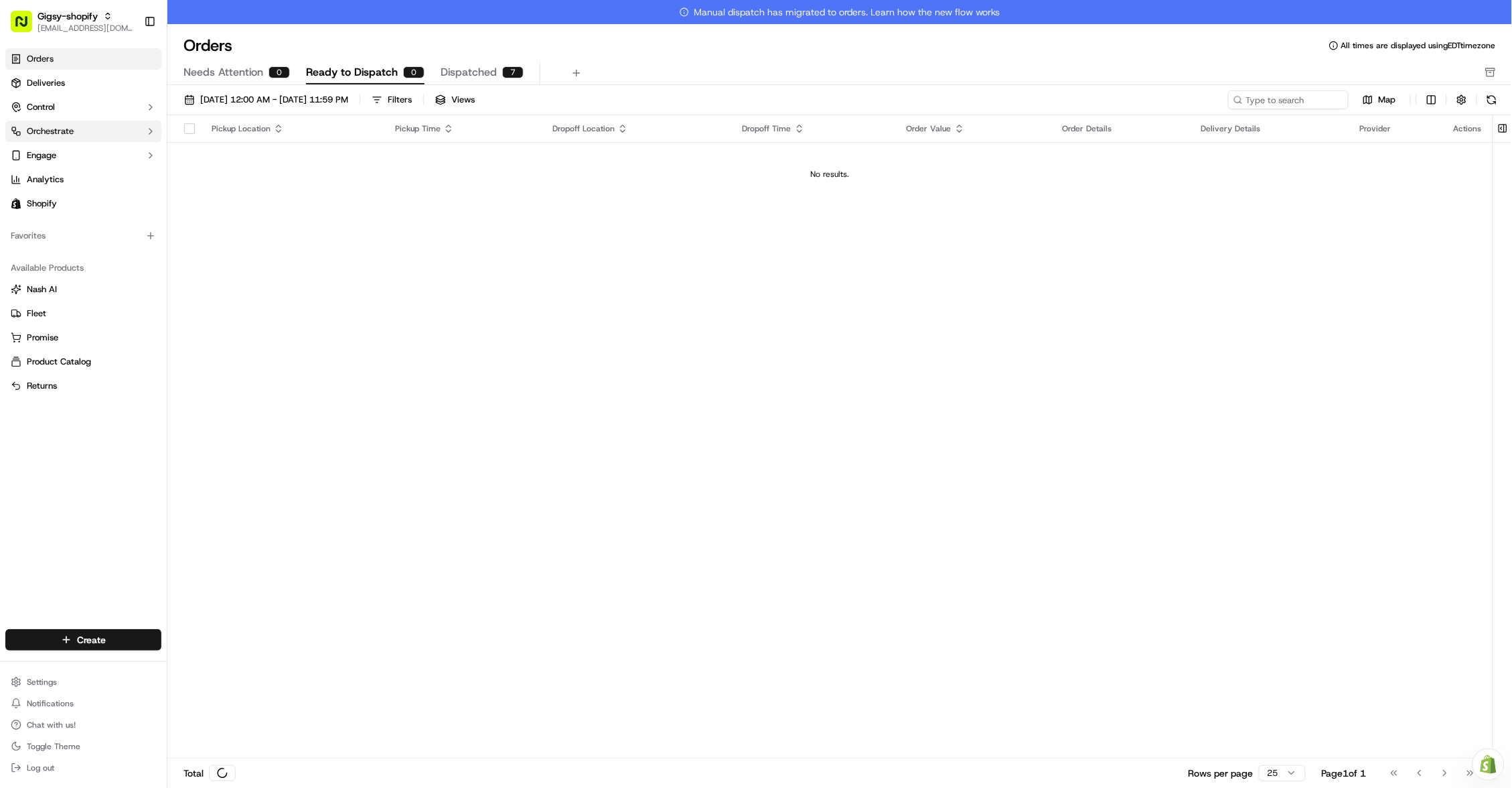
click at [84, 57] on link "Orders" at bounding box center [83, 59] width 156 height 21
click at [1494, 95] on button at bounding box center [1492, 99] width 19 height 19
click at [122, 90] on link "Deliveries" at bounding box center [83, 83] width 156 height 21
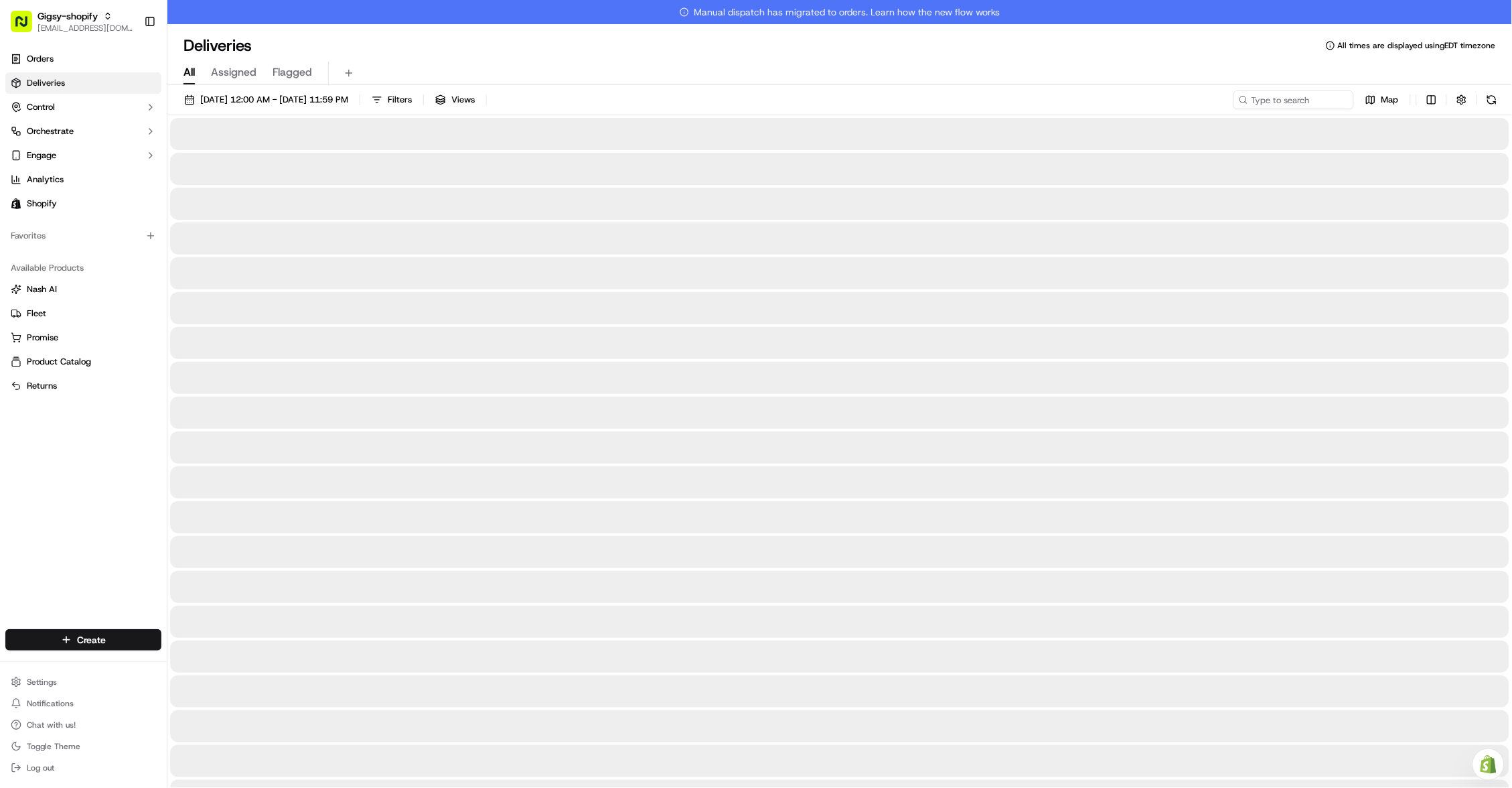
click at [122, 90] on link "Deliveries" at bounding box center [83, 83] width 156 height 21
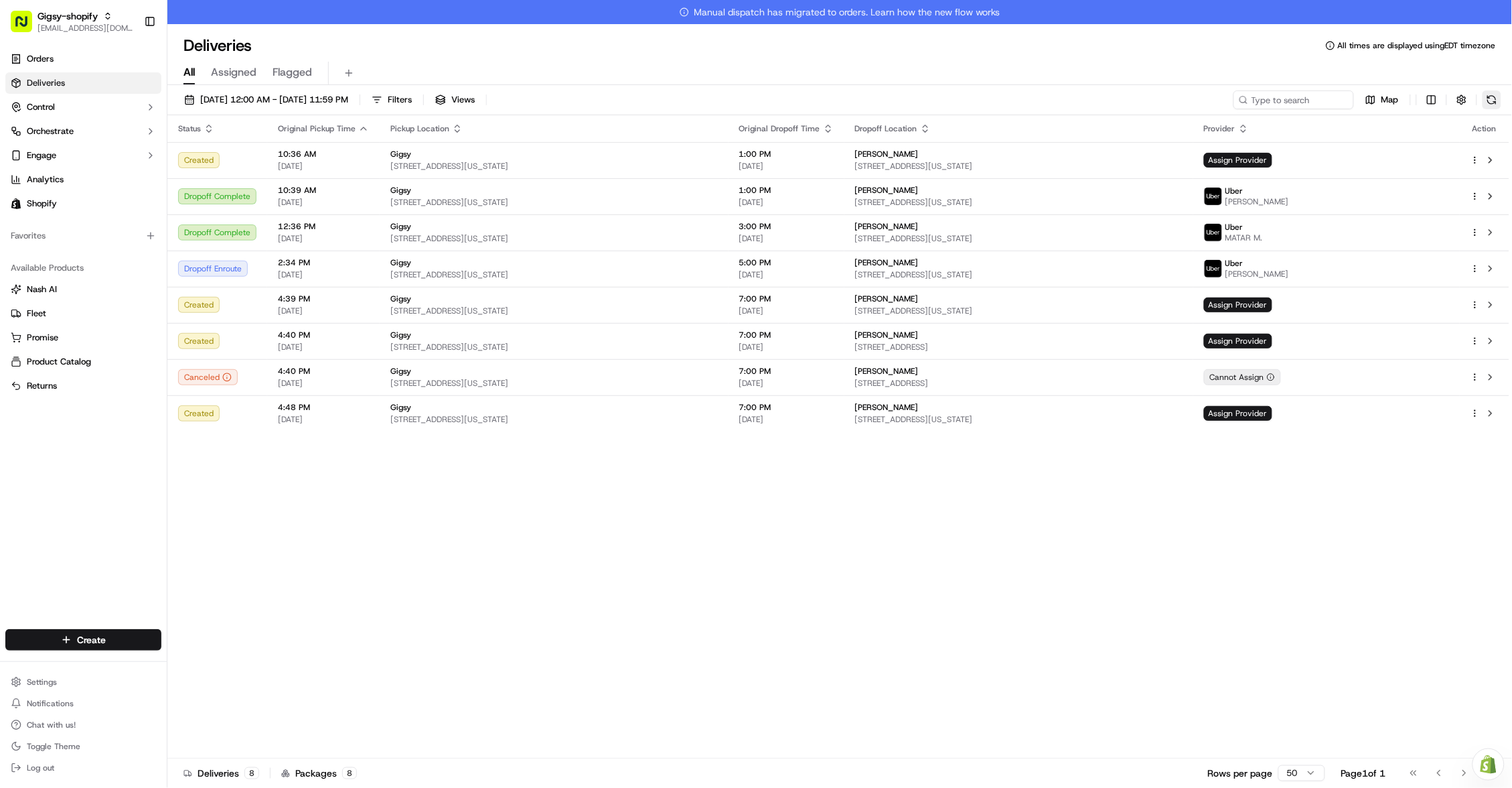
click at [1492, 102] on button at bounding box center [1492, 99] width 19 height 19
click at [205, 126] on icon "button" at bounding box center [209, 128] width 11 height 11
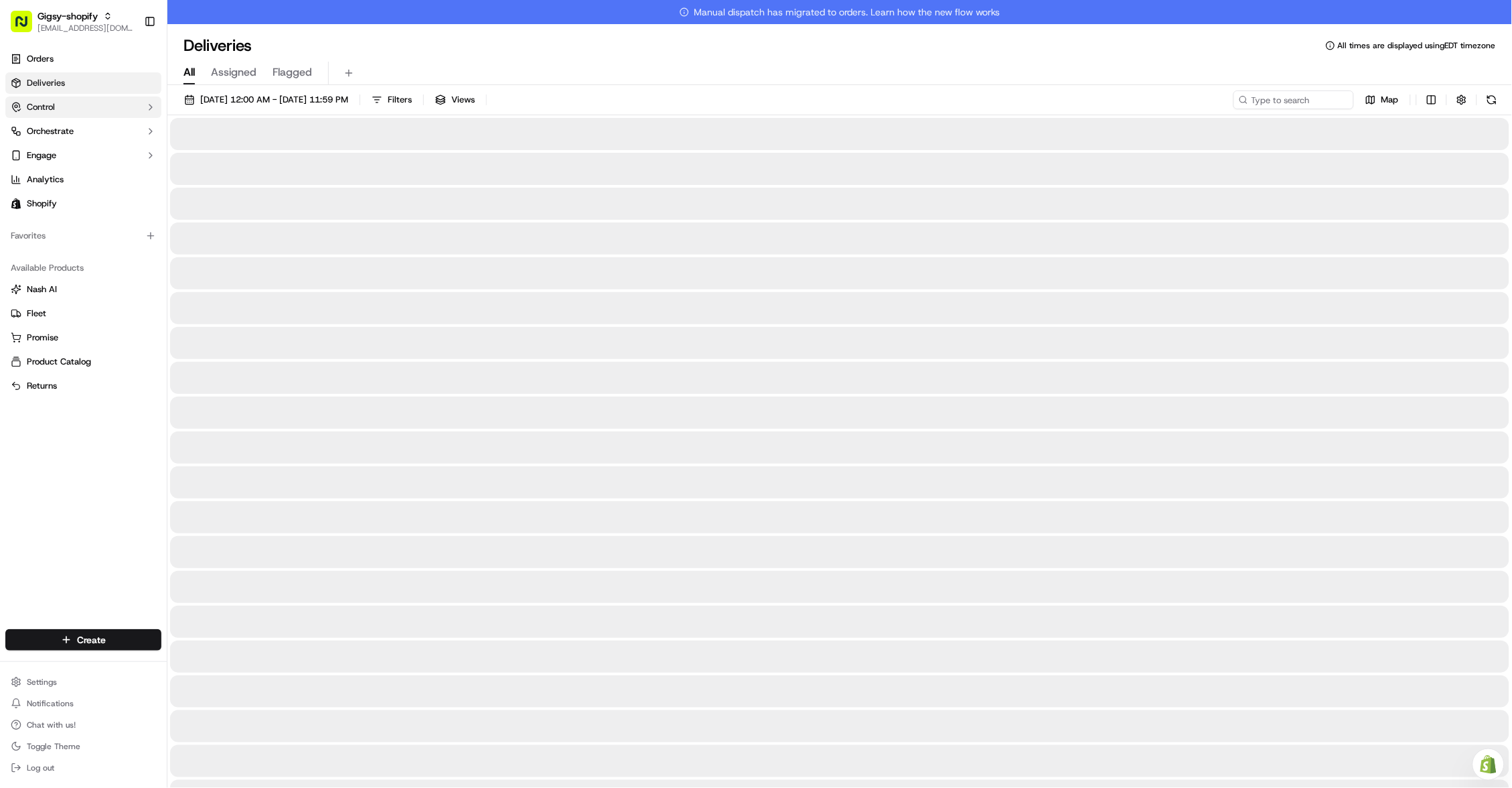
click at [205, 126] on div at bounding box center [839, 134] width 1339 height 32
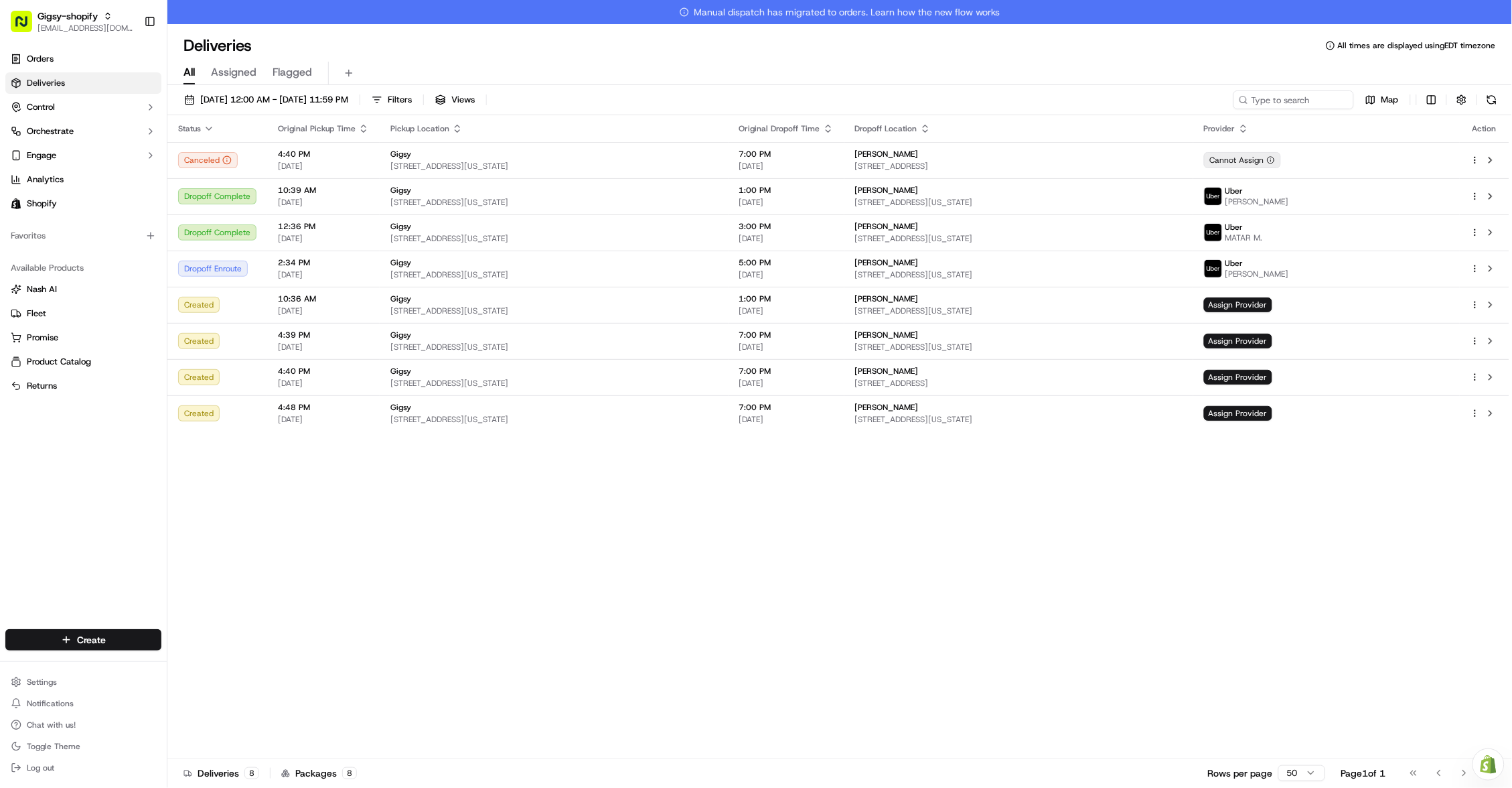
click at [719, 500] on div "Status Original Pickup Time Pickup Location Original Dropoff Time Dropoff Locat…" at bounding box center [838, 449] width 1342 height 667
click at [545, 59] on div "All Assigned Flagged" at bounding box center [839, 71] width 1344 height 29
click at [1492, 99] on button at bounding box center [1492, 99] width 19 height 19
click at [65, 51] on link "Orders" at bounding box center [83, 59] width 156 height 21
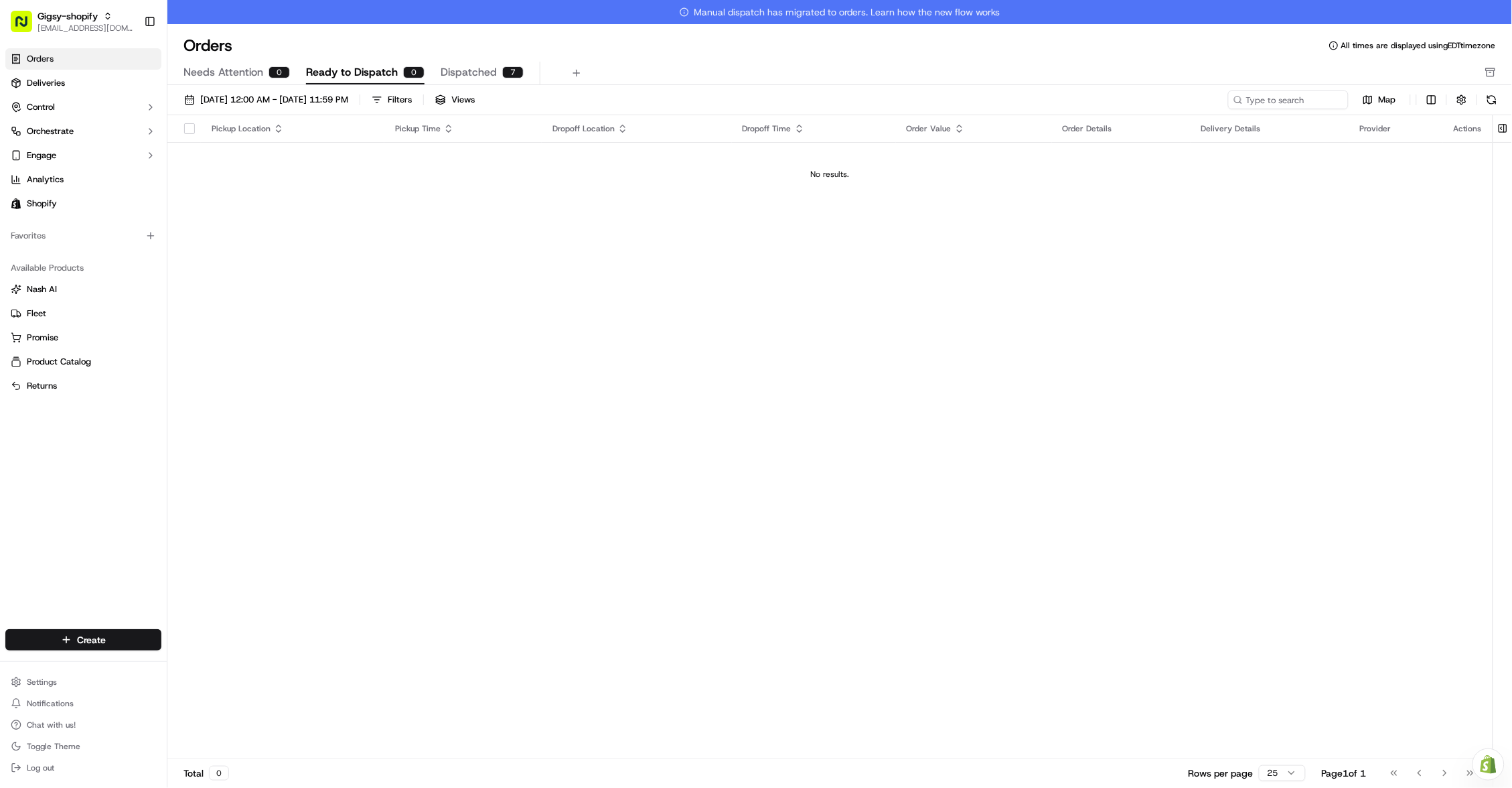
click at [355, 77] on span "Ready to Dispatch" at bounding box center [352, 72] width 92 height 16
click at [1489, 109] on button at bounding box center [1492, 99] width 19 height 19
click at [30, 57] on span "Orders" at bounding box center [40, 59] width 27 height 12
click at [46, 77] on span "Deliveries" at bounding box center [46, 83] width 38 height 12
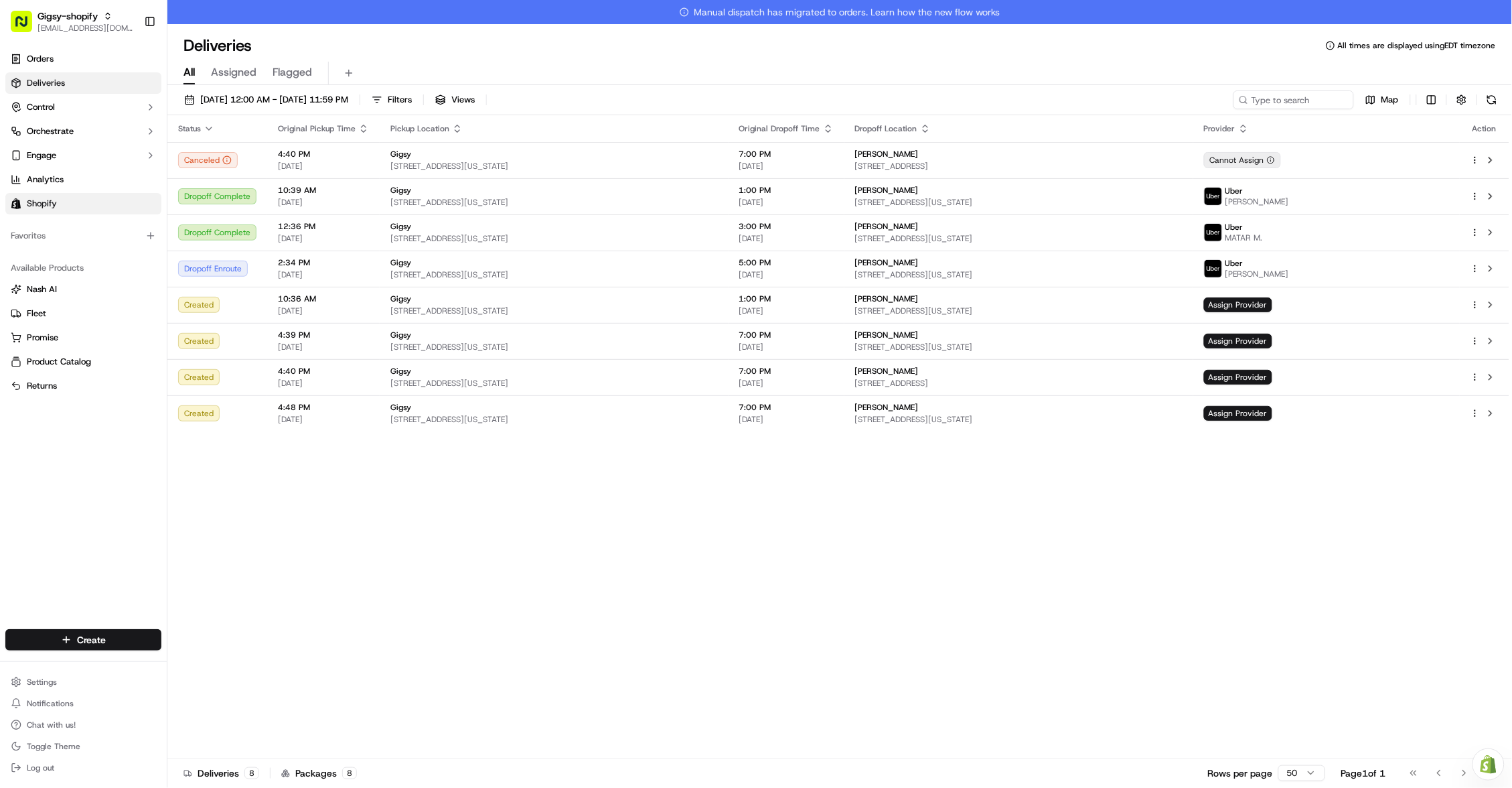
click at [46, 59] on span "Orders" at bounding box center [40, 59] width 27 height 12
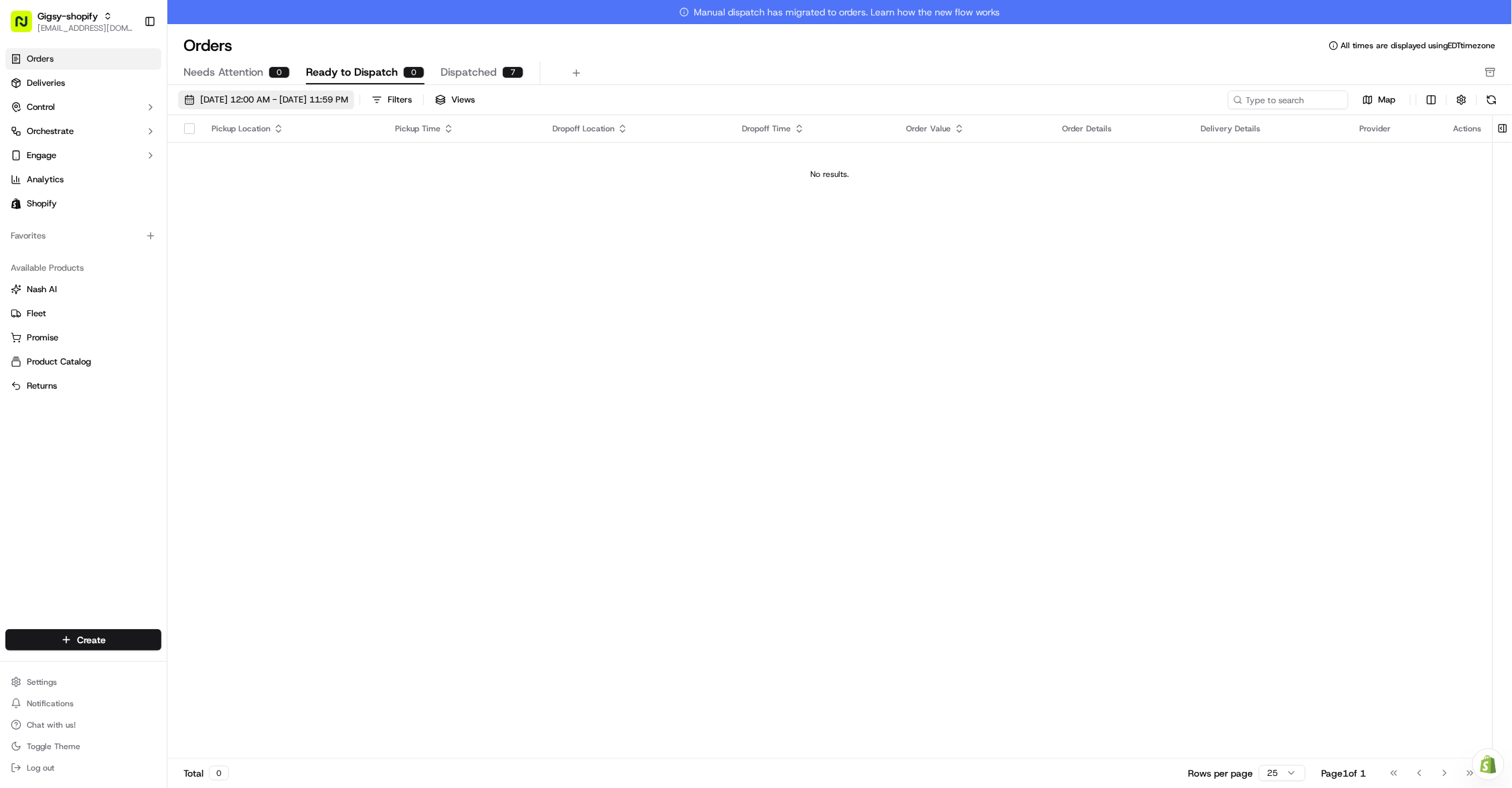
click at [278, 92] on button "[DATE] 12:00 AM - [DATE] 11:59 PM" at bounding box center [267, 99] width 176 height 19
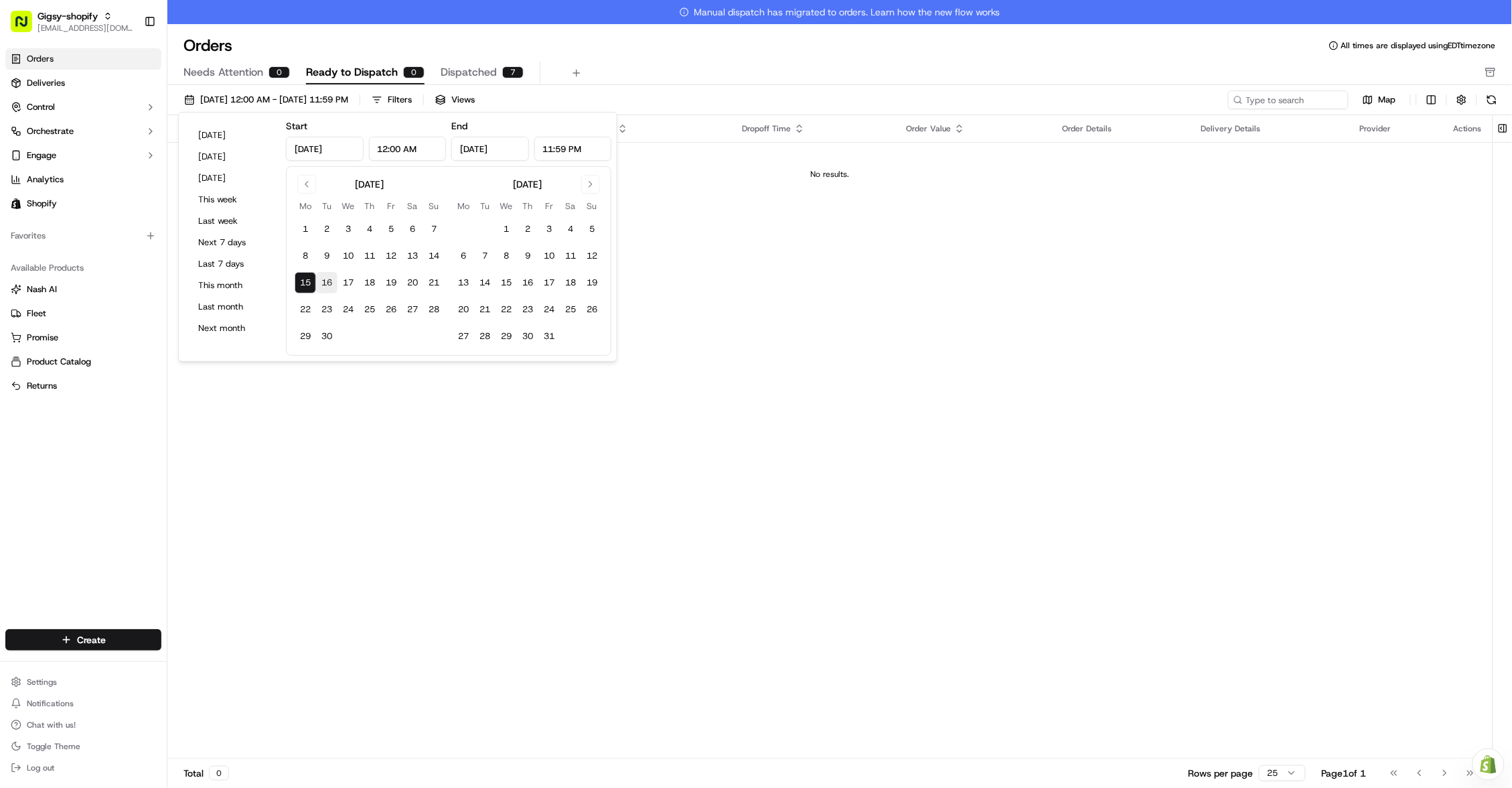
click at [322, 289] on button "16" at bounding box center [327, 282] width 21 height 21
type input "[DATE]"
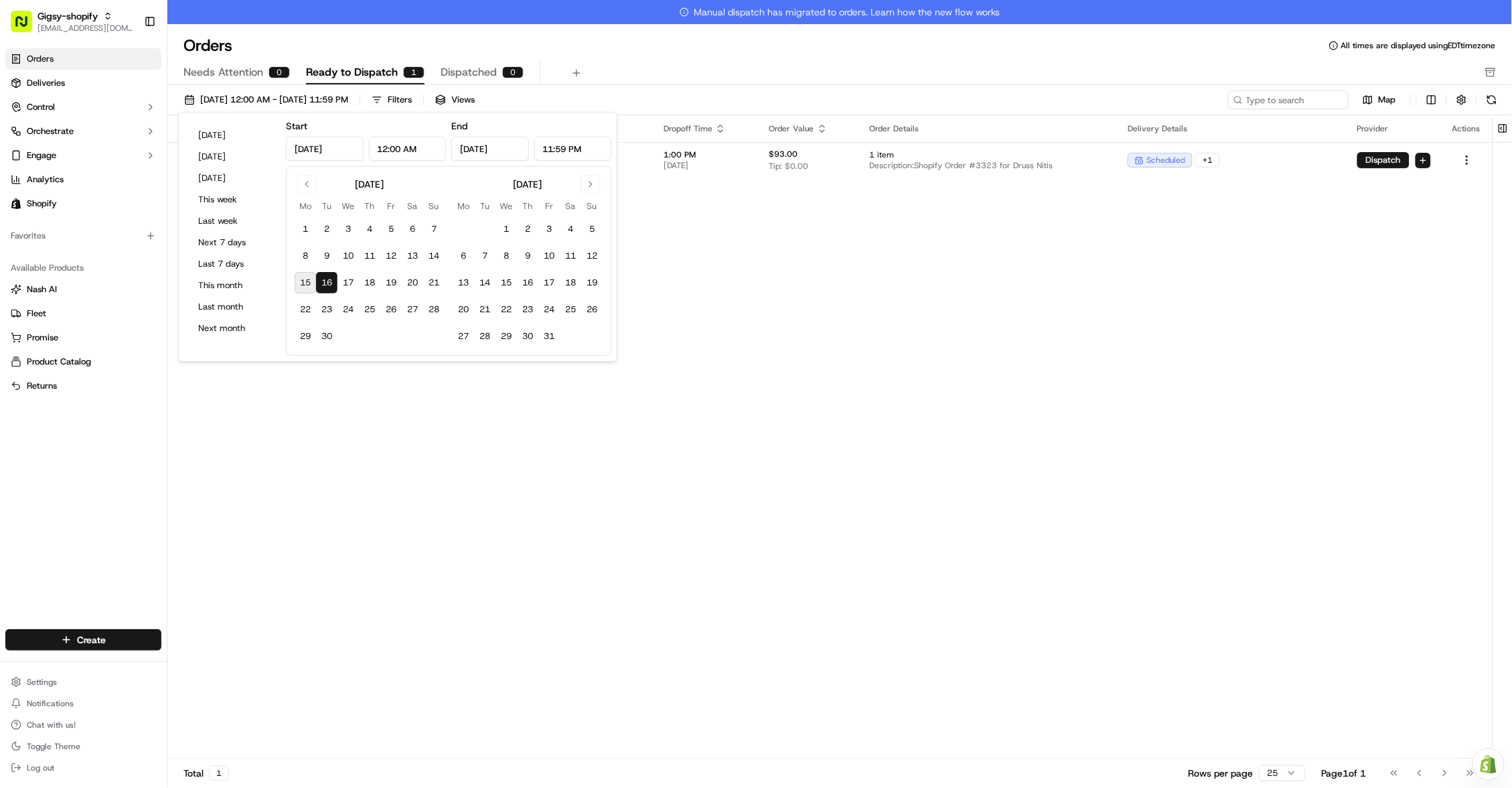
click at [616, 461] on div "Pickup Location Pickup Time Dropoff Location Dropoff Time Order Value Order Det…" at bounding box center [829, 449] width 1325 height 667
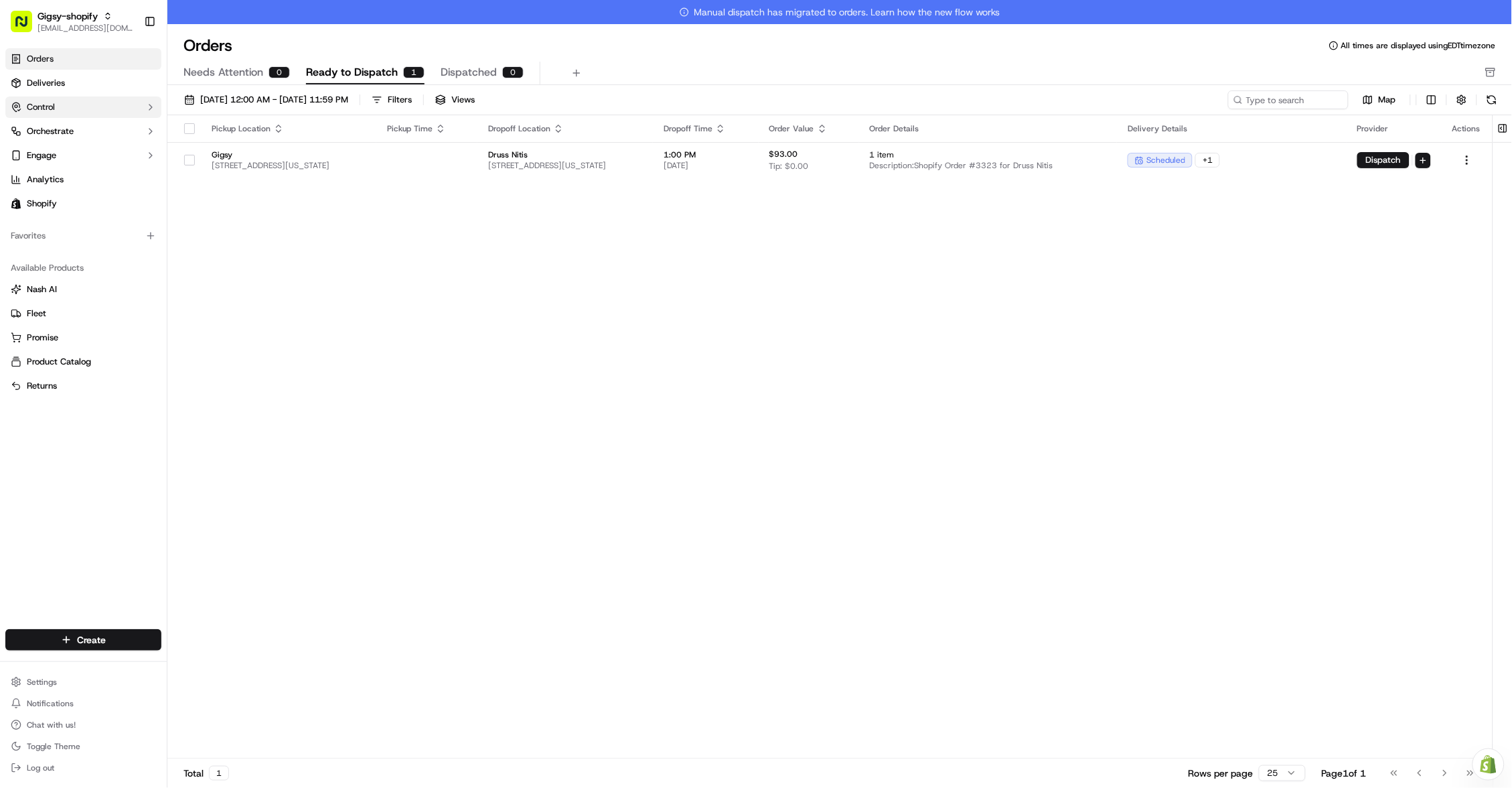
click at [1494, 97] on button at bounding box center [1492, 99] width 19 height 19
click at [66, 80] on link "Deliveries" at bounding box center [83, 83] width 156 height 21
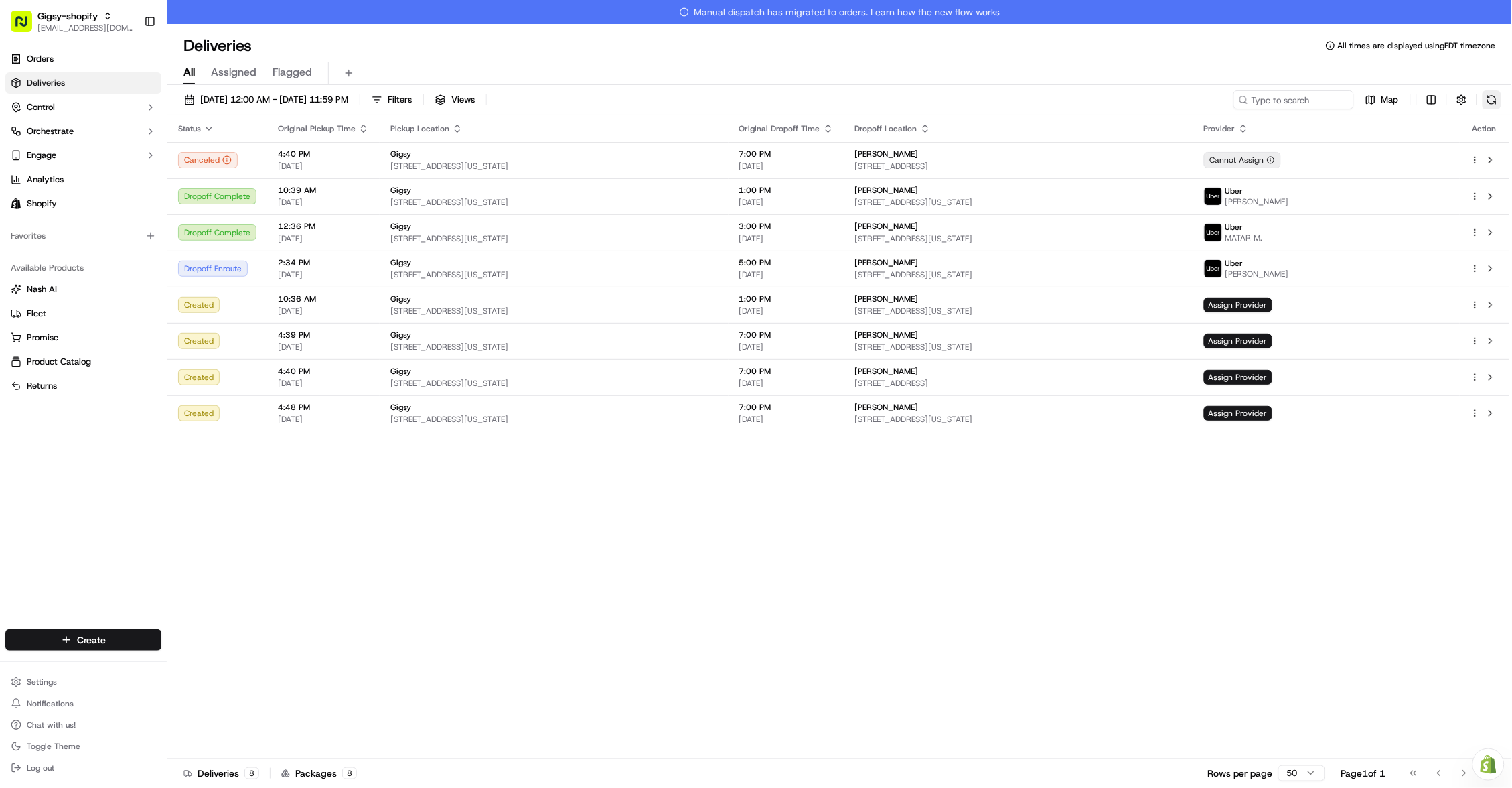
click at [1489, 95] on button at bounding box center [1492, 99] width 19 height 19
click at [54, 63] on link "Orders" at bounding box center [83, 59] width 156 height 21
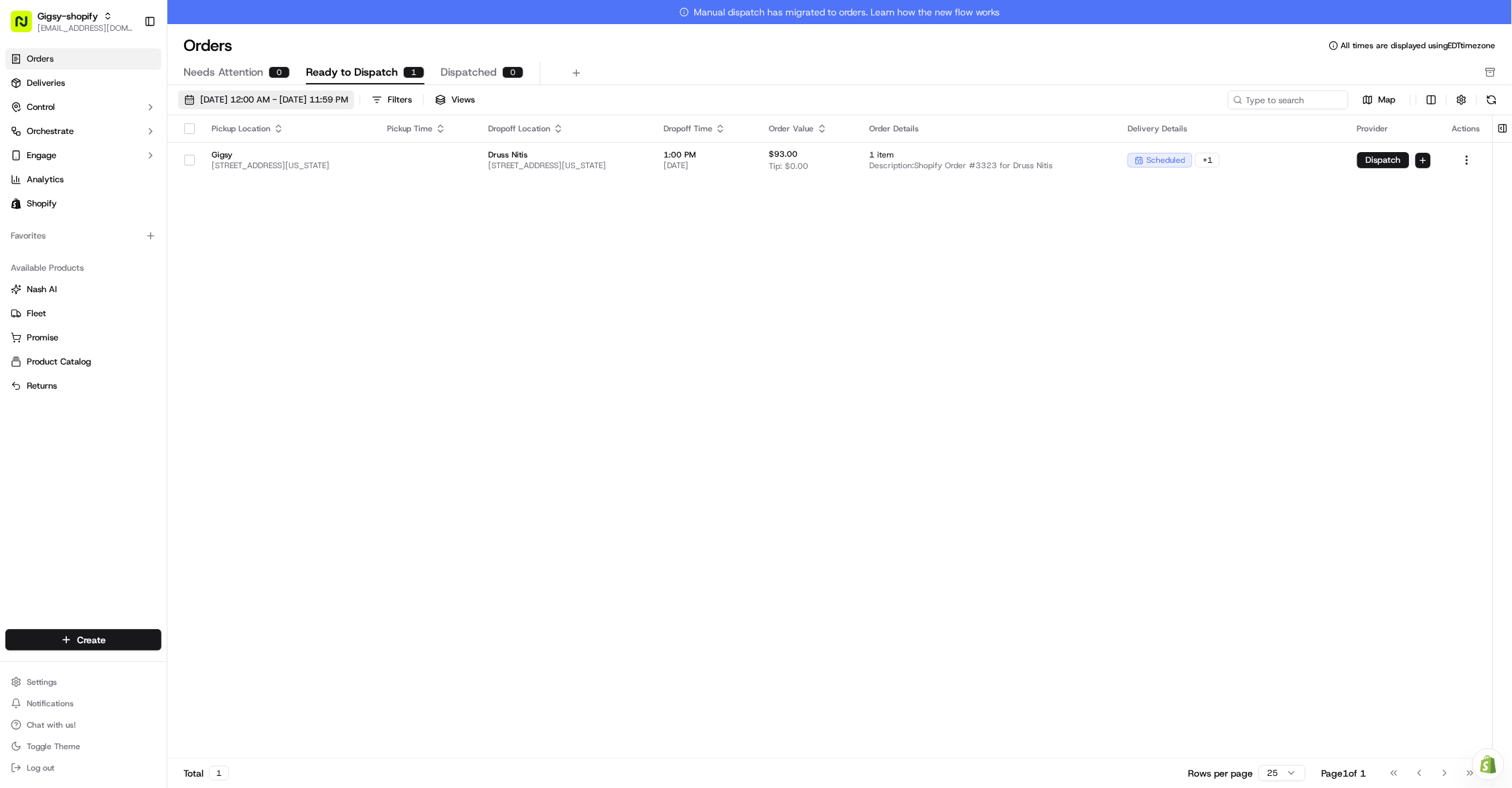
click at [228, 97] on span "09/16/2025 12:00 AM - 09/16/2025 11:59 PM" at bounding box center [274, 99] width 148 height 12
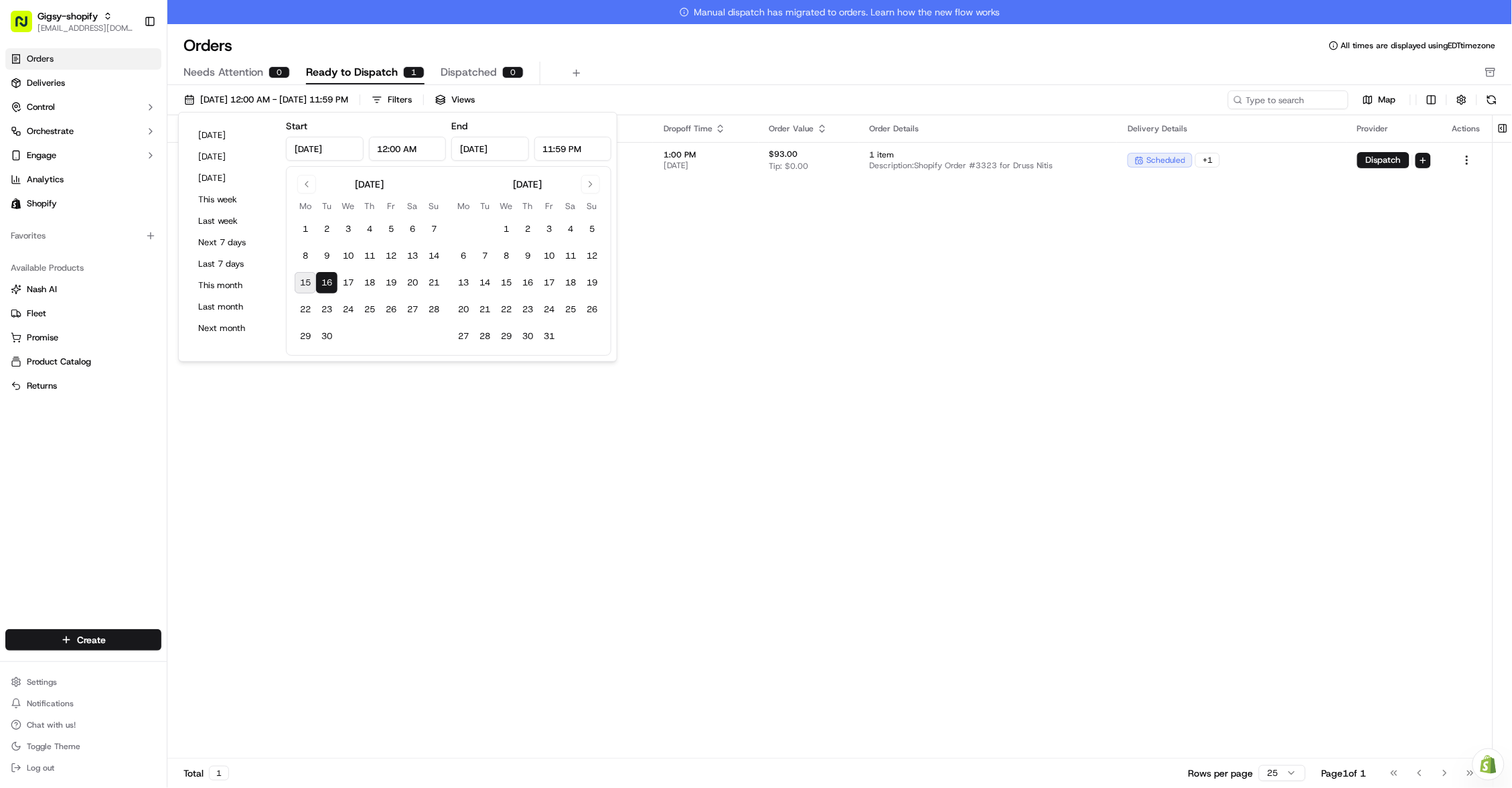
click at [304, 280] on button "15" at bounding box center [305, 282] width 21 height 21
type input "Sep 15, 2025"
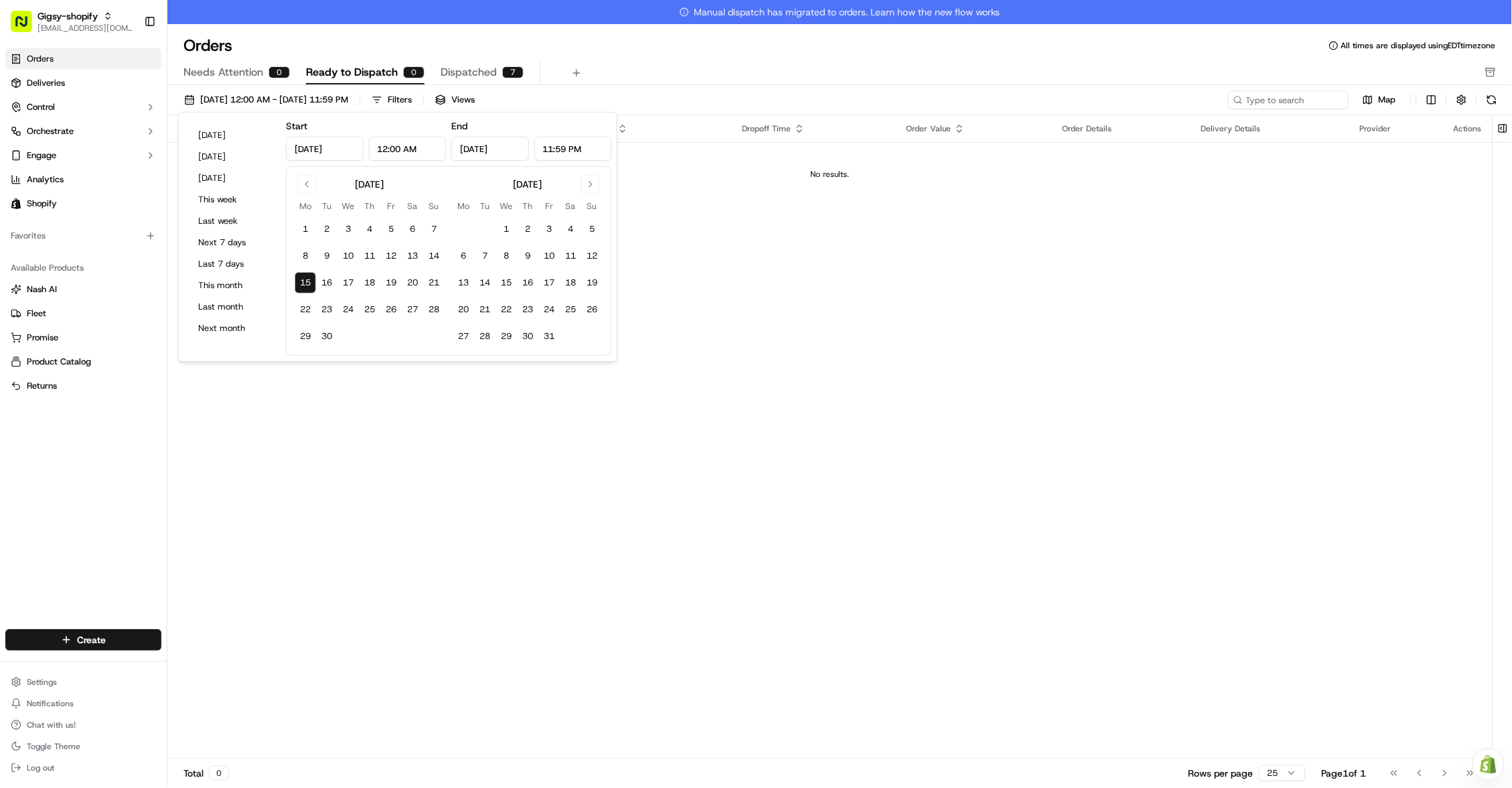
click at [940, 444] on div "Pickup Location Pickup Time Dropoff Location Dropoff Time Order Value Order Det…" at bounding box center [829, 449] width 1325 height 667
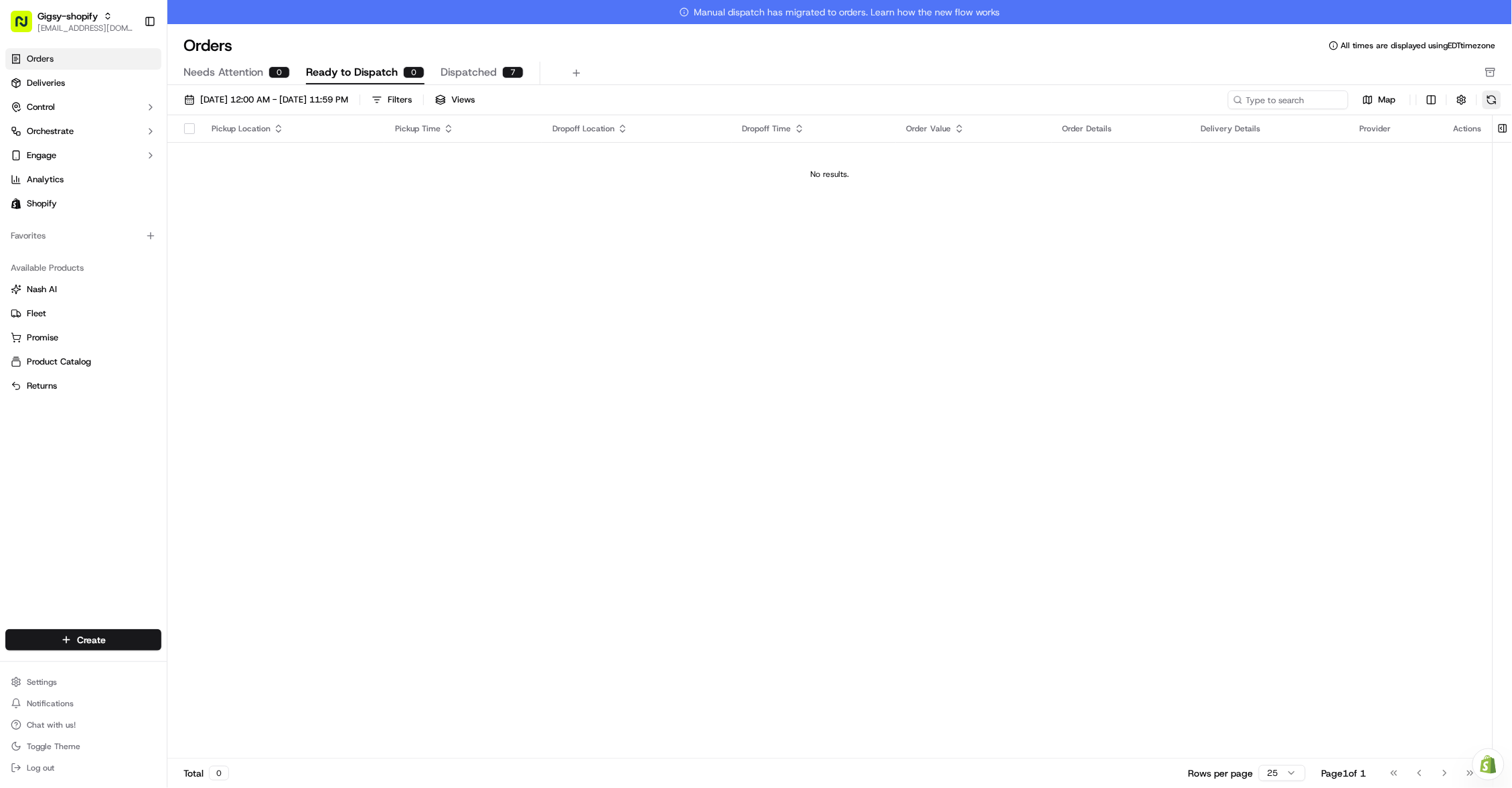
click at [1494, 97] on button at bounding box center [1492, 99] width 19 height 19
click at [51, 83] on span "Deliveries" at bounding box center [46, 83] width 38 height 12
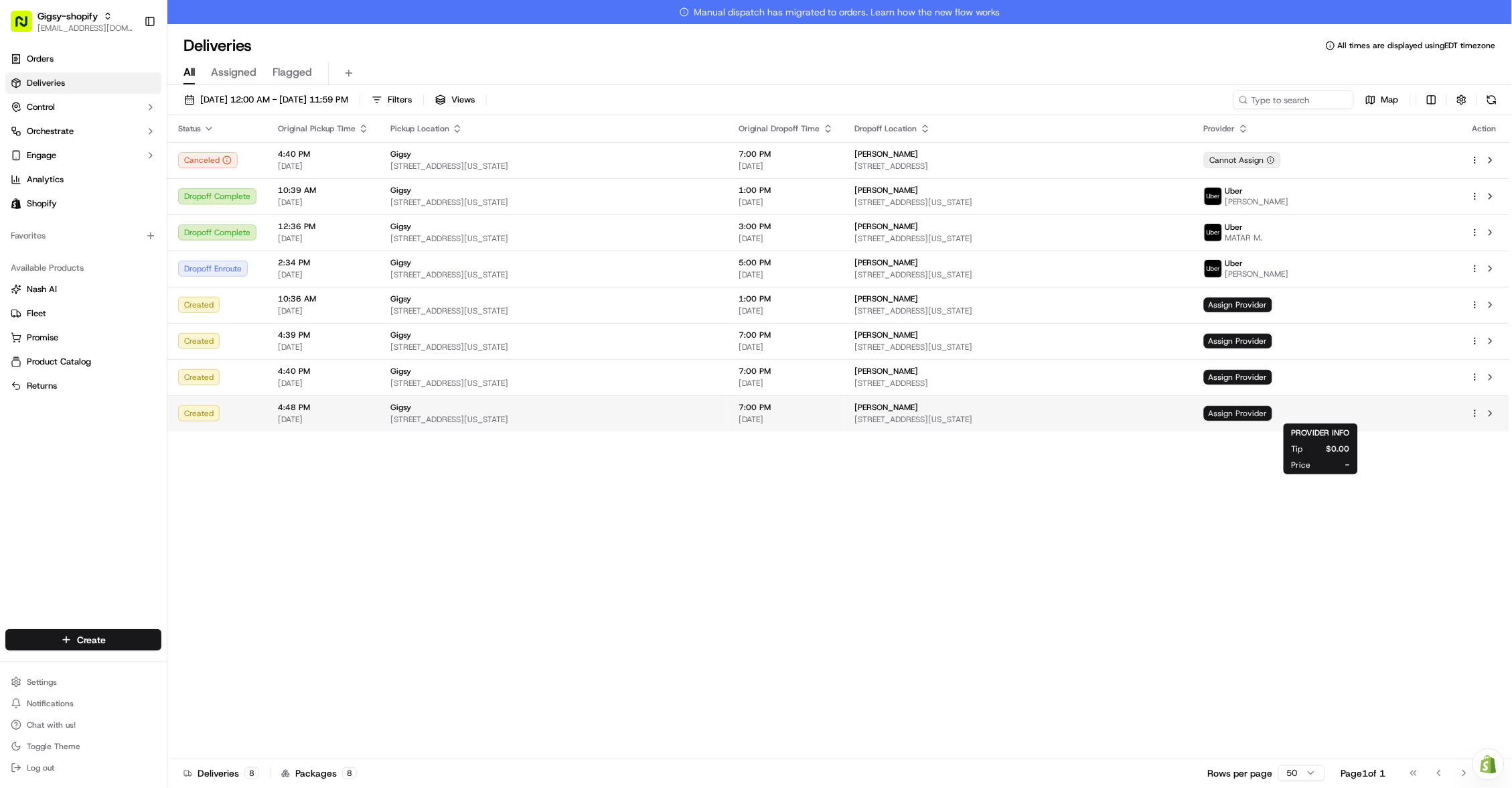
click at [1272, 411] on span "Assign Provider" at bounding box center [1238, 413] width 68 height 15
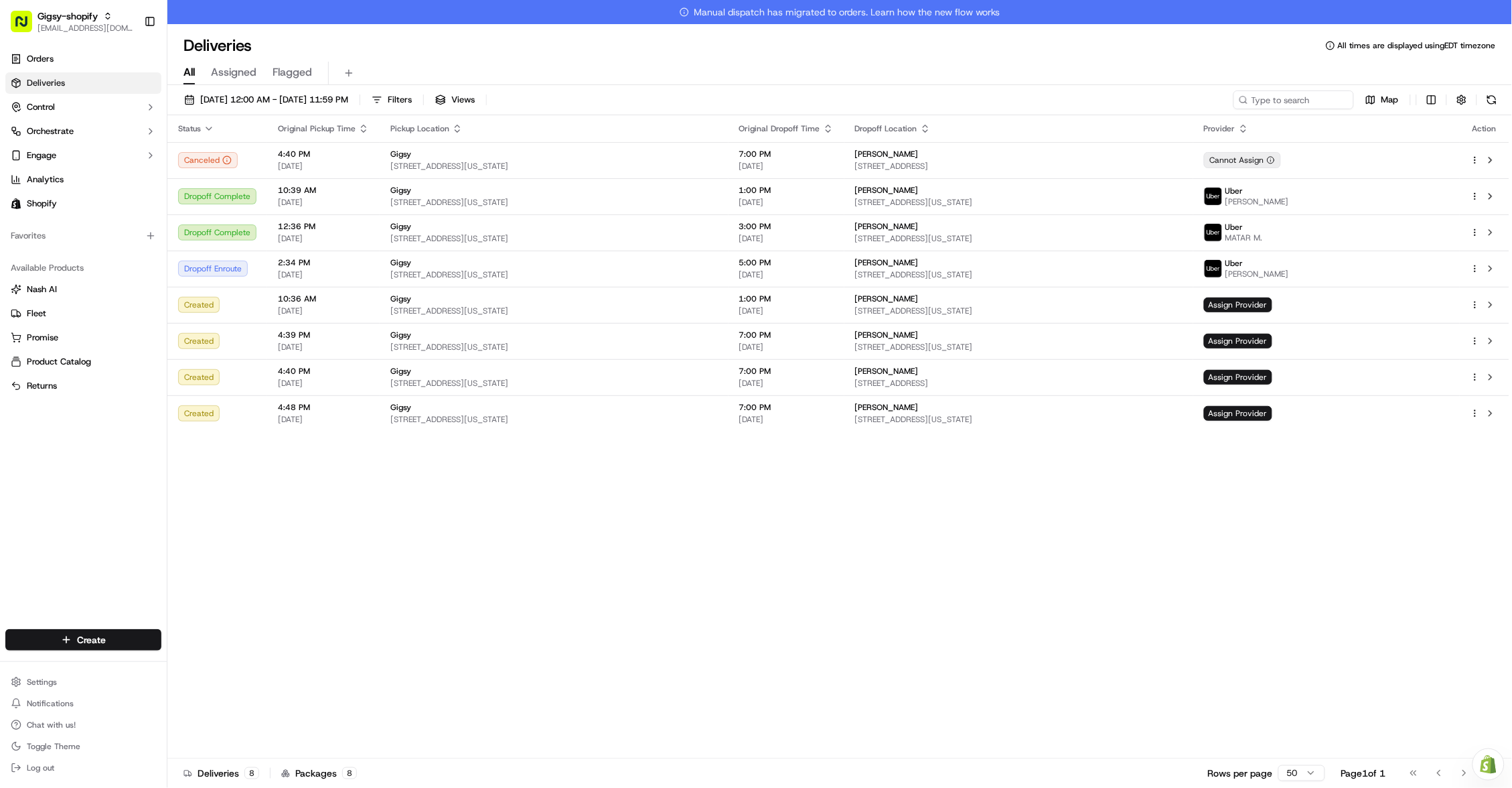
click at [881, 509] on div "Status Original Pickup Time Pickup Location Original Dropoff Time Dropoff Locat…" at bounding box center [838, 449] width 1342 height 667
click at [1036, 404] on div "John George Correa" at bounding box center [1018, 407] width 327 height 11
click at [1475, 413] on html "Gigsy-shopify hello@getgigsy.com Toggle Sidebar Orders Deliveries Control Orche…" at bounding box center [756, 394] width 1512 height 788
click at [1309, 457] on html "Gigsy-shopify hello@getgigsy.com Toggle Sidebar Orders Deliveries Control Orche…" at bounding box center [756, 394] width 1512 height 788
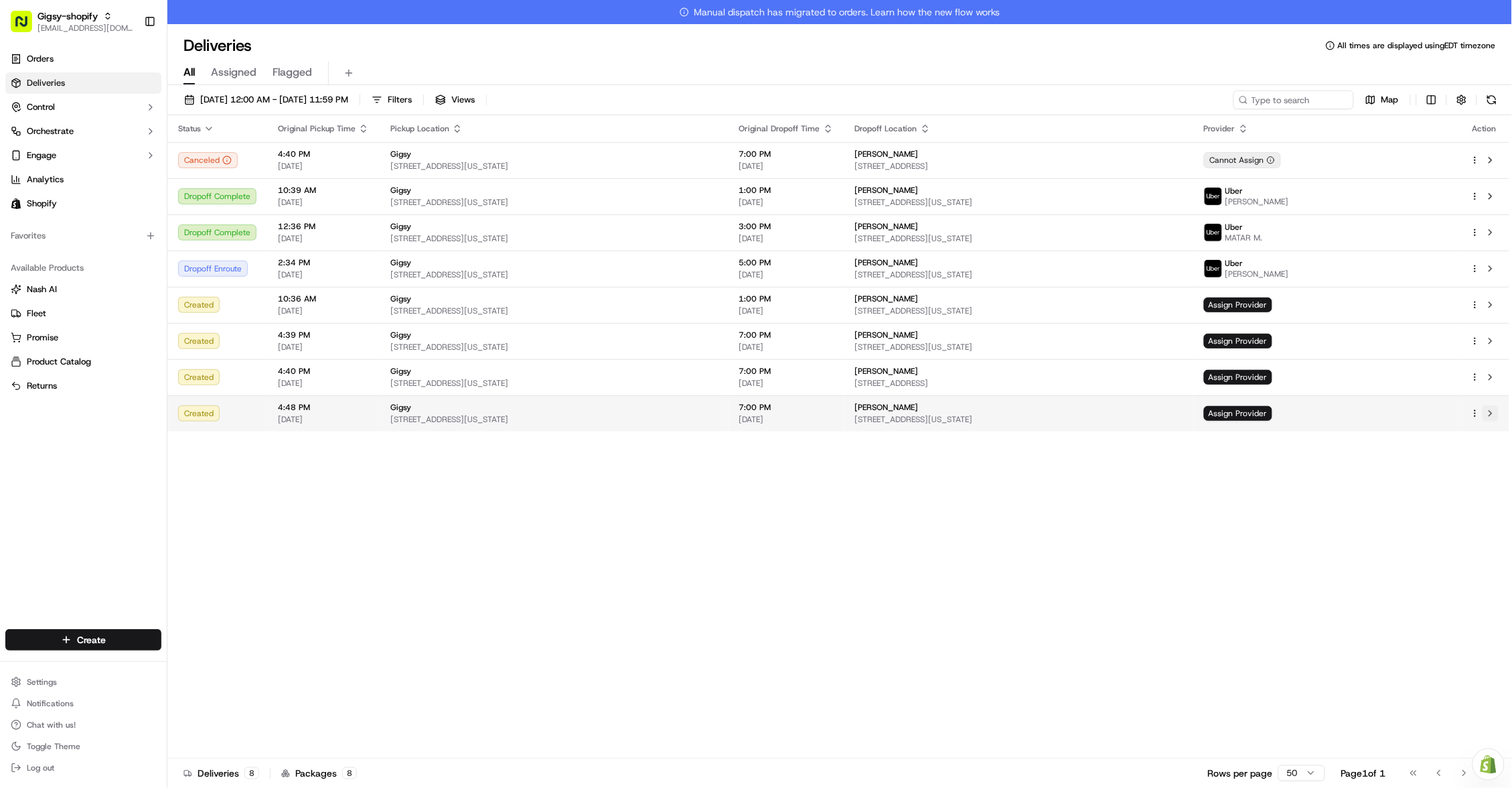
click at [1494, 413] on button at bounding box center [1490, 413] width 16 height 16
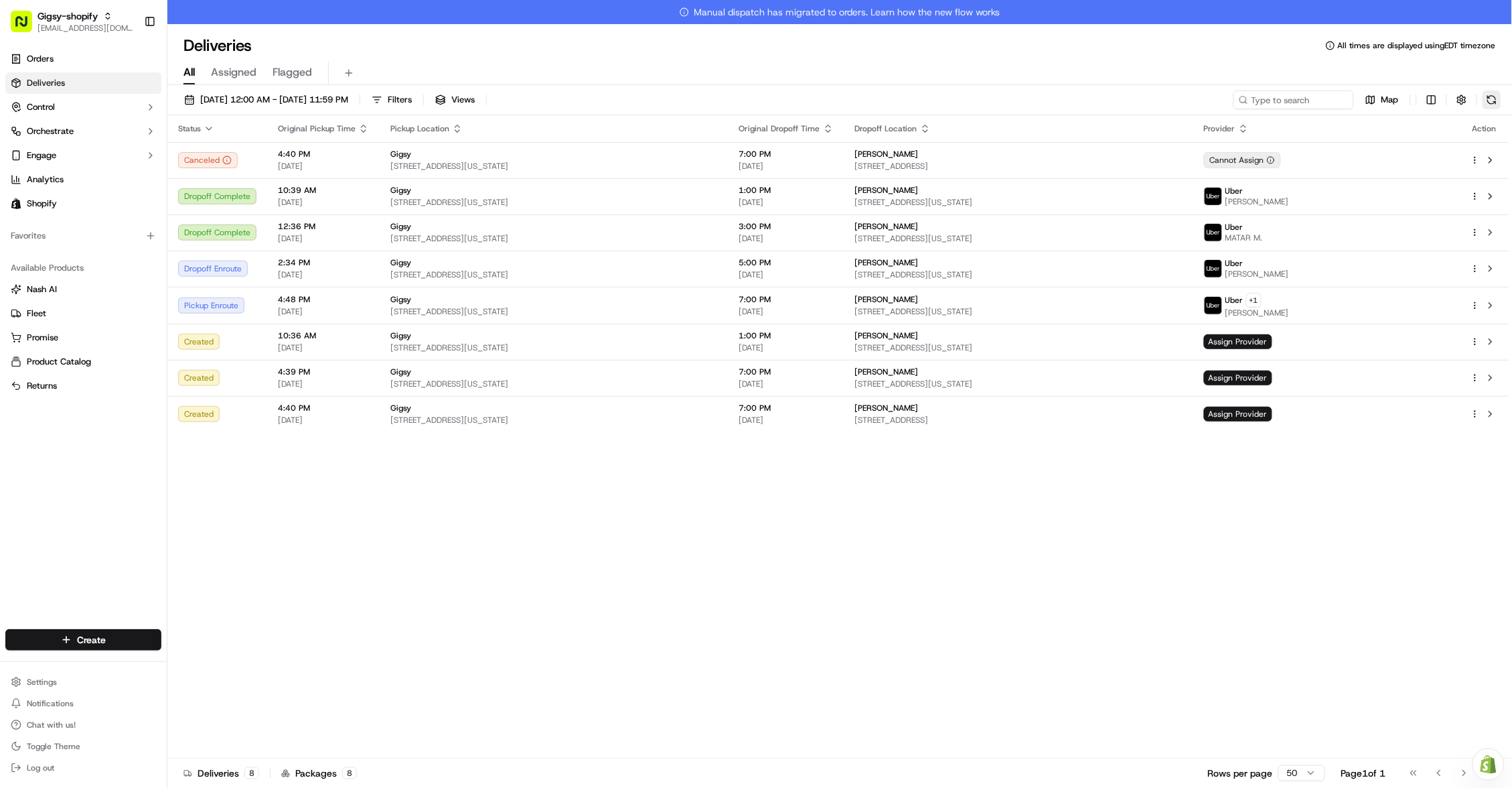
click at [1497, 97] on button at bounding box center [1492, 99] width 19 height 19
click at [1272, 375] on span "Assign Provider" at bounding box center [1238, 377] width 68 height 15
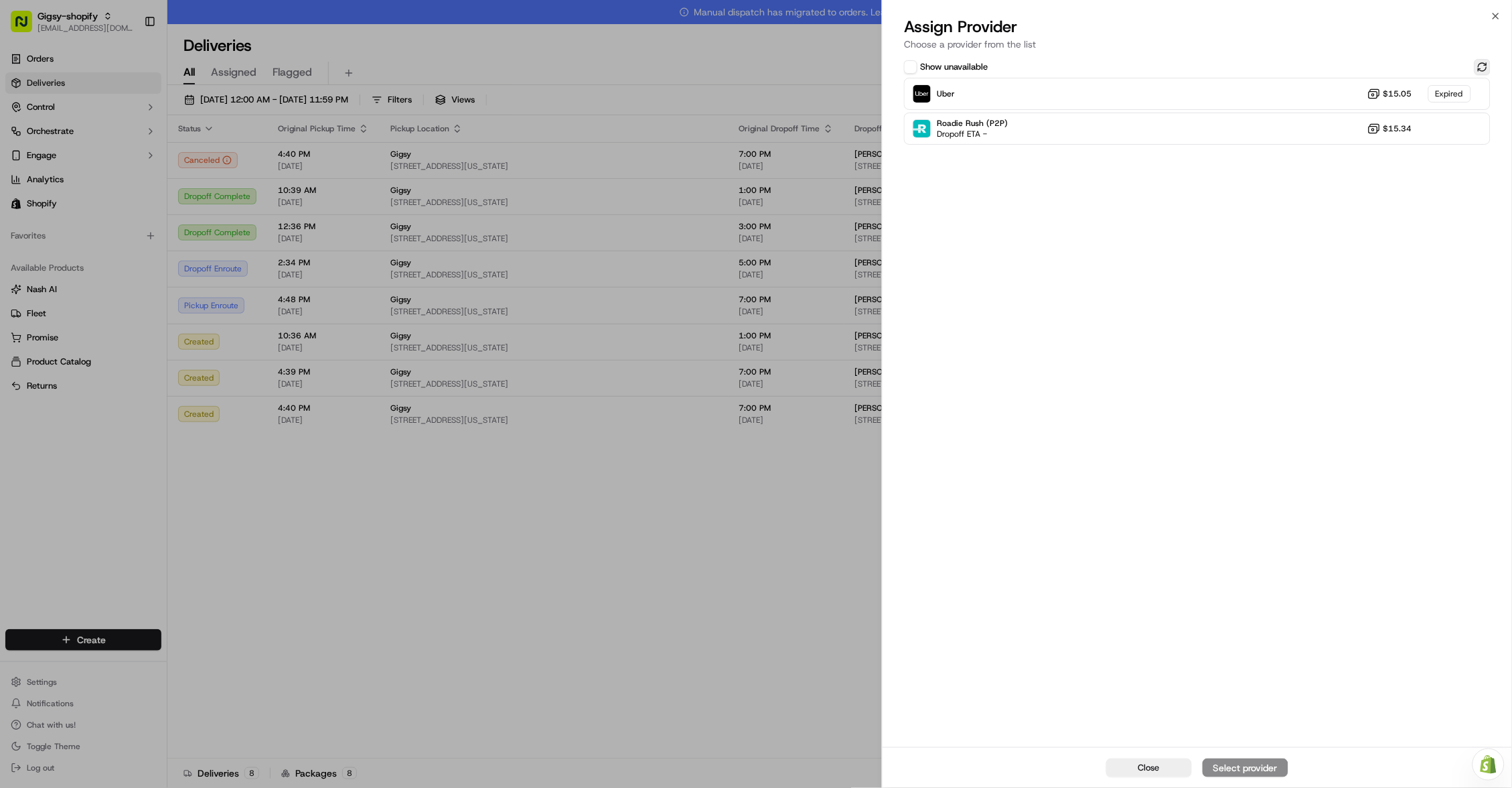
click at [1484, 68] on button at bounding box center [1482, 67] width 16 height 16
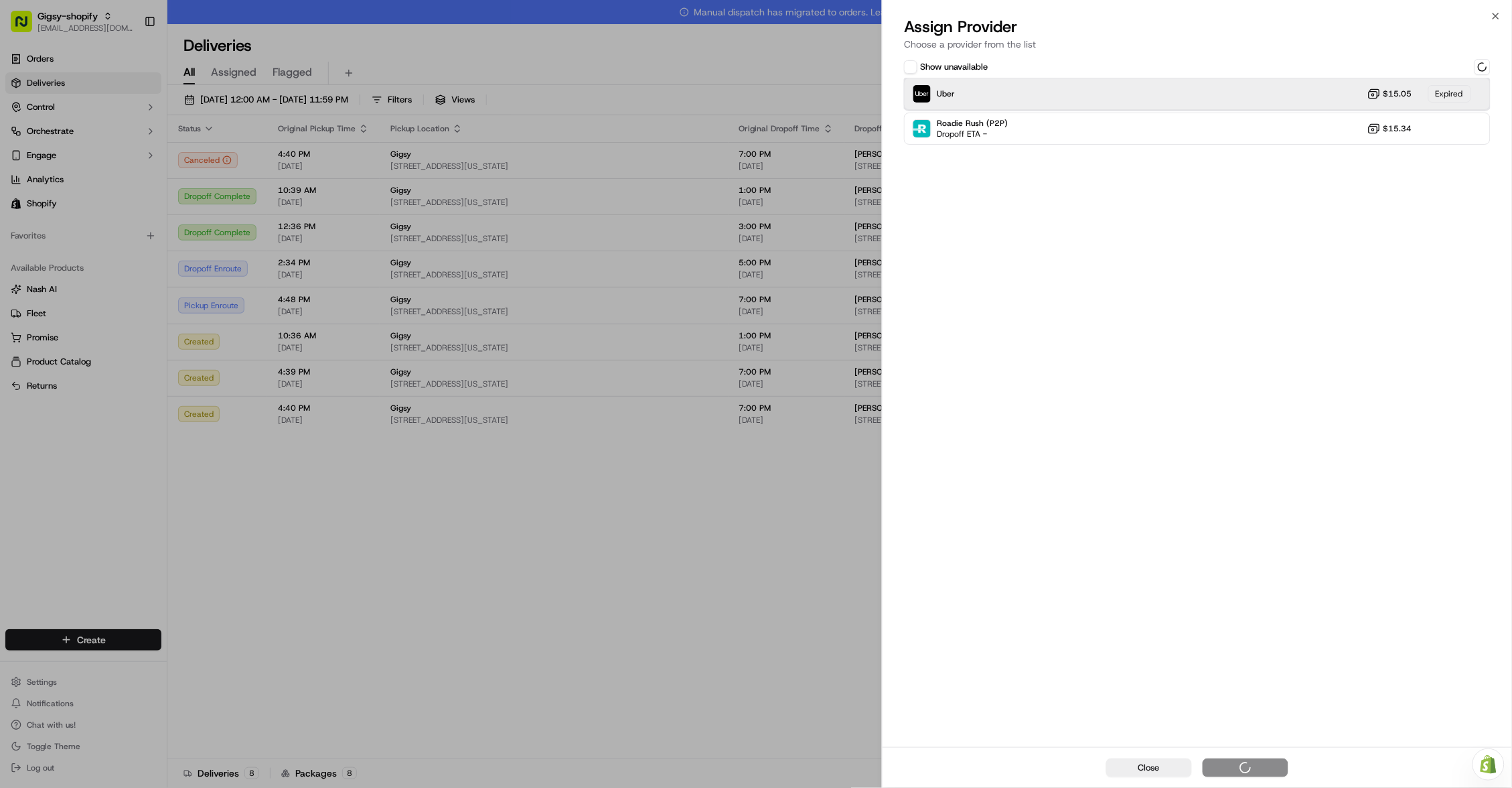
click at [1324, 90] on div "Uber $15.05 Expired" at bounding box center [1197, 94] width 587 height 32
click at [1496, 17] on icon "button" at bounding box center [1495, 16] width 11 height 11
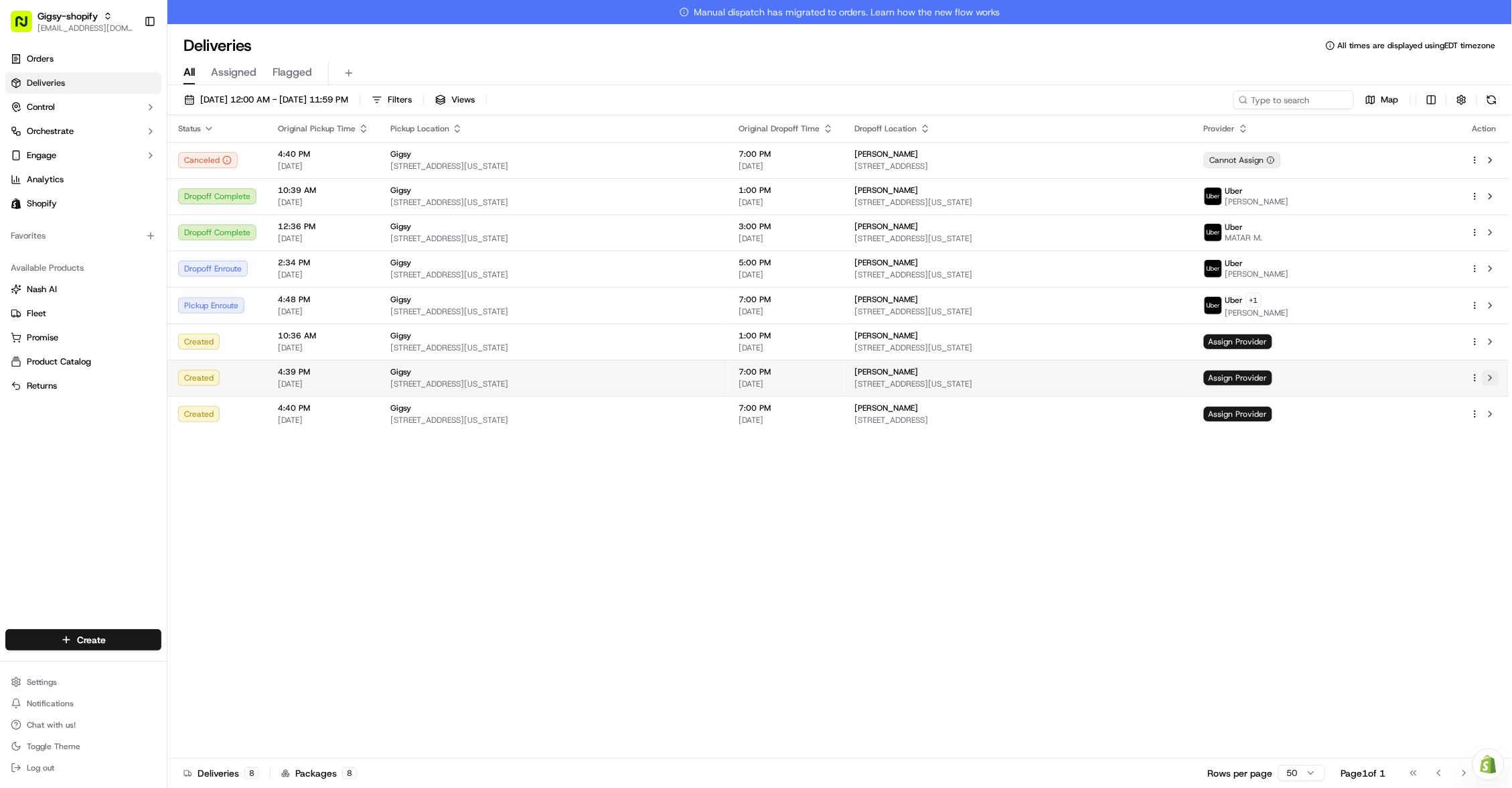
click at [1496, 374] on button at bounding box center [1490, 377] width 16 height 16
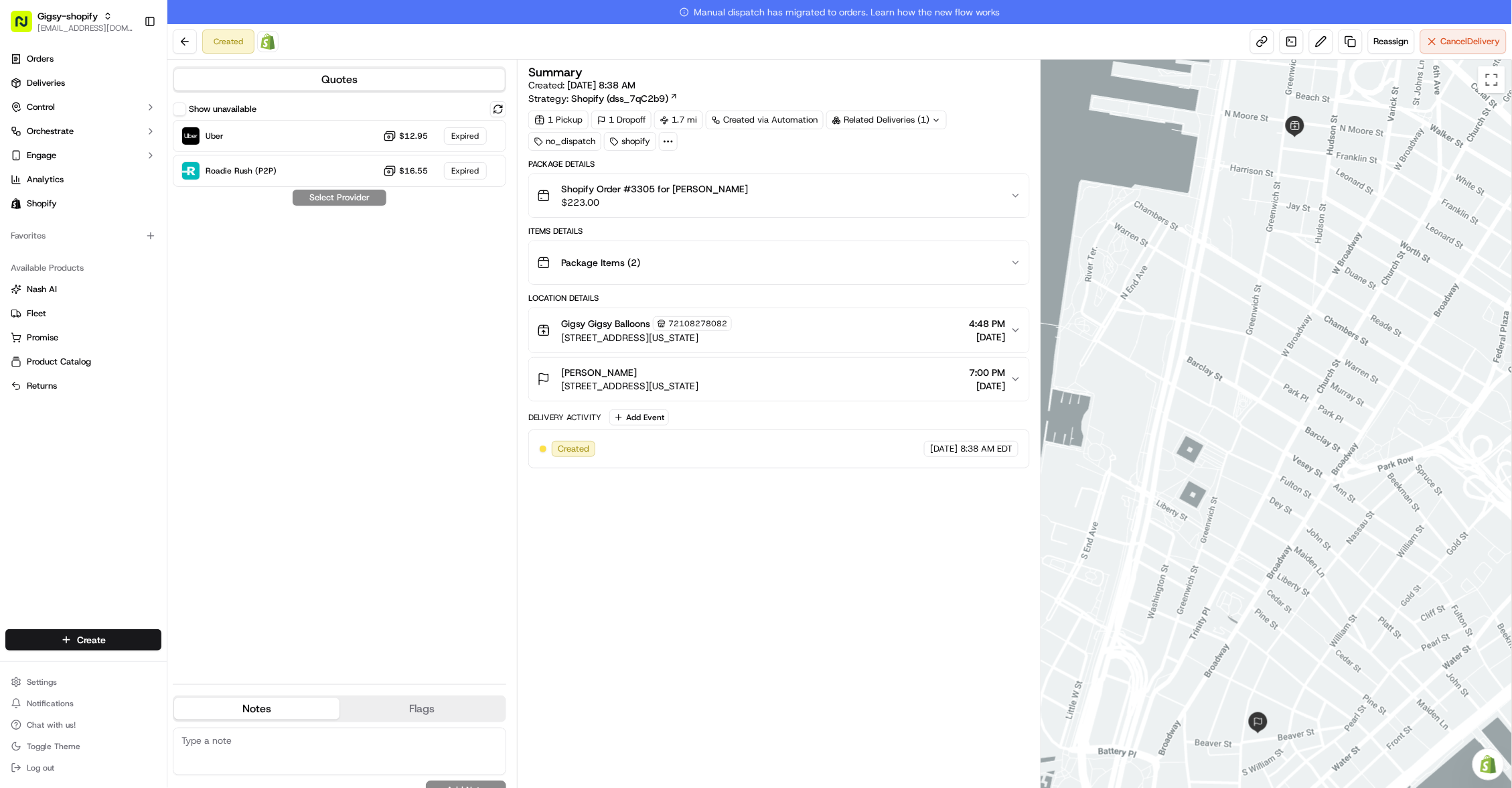
click at [1391, 54] on div "Created Open Order in Shopify Reassign Cancel Delivery" at bounding box center [839, 42] width 1344 height 35
click at [1394, 37] on span "Reassign" at bounding box center [1391, 41] width 35 height 12
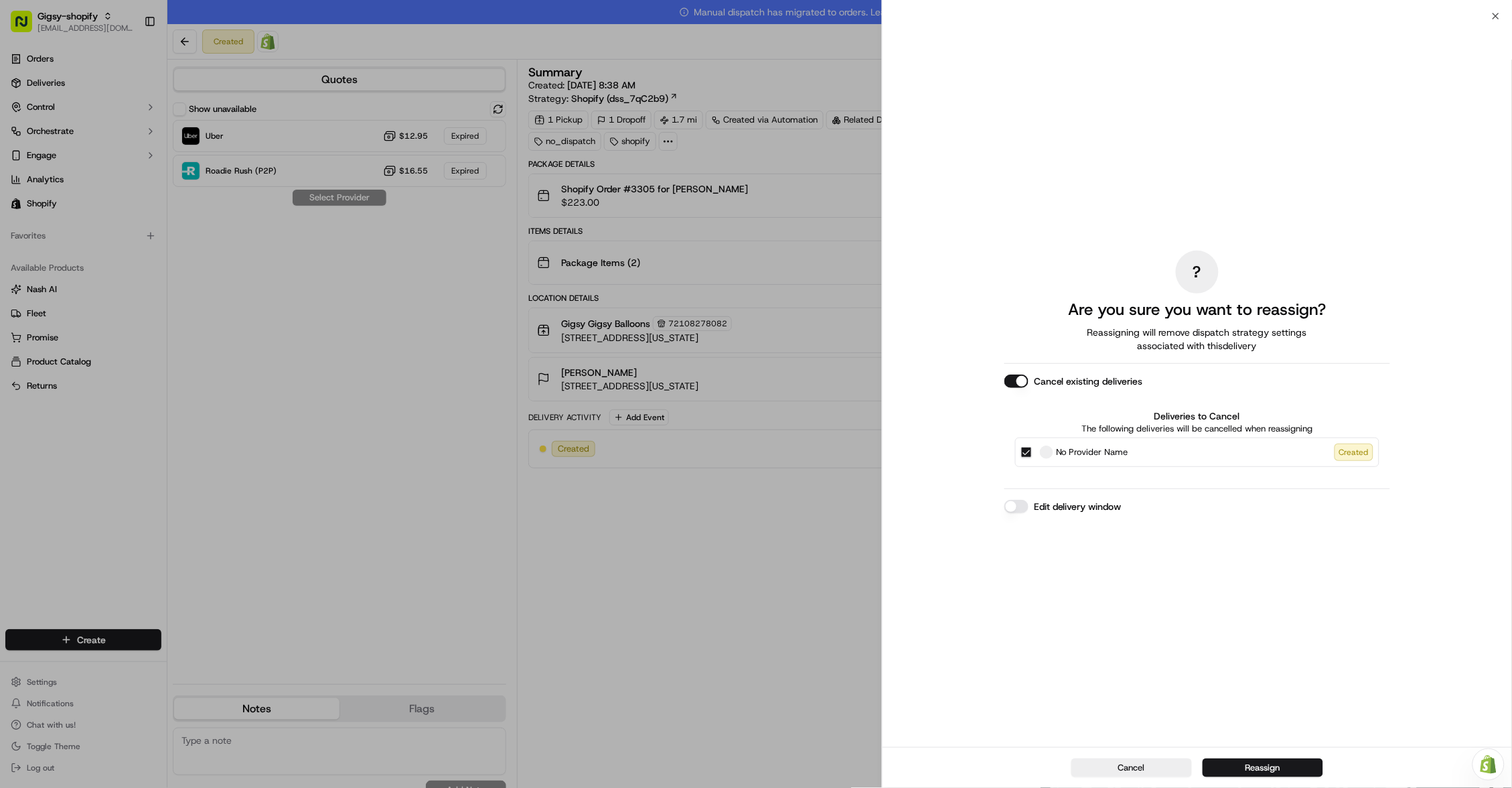
click at [1020, 502] on button "Edit delivery window" at bounding box center [1016, 506] width 24 height 13
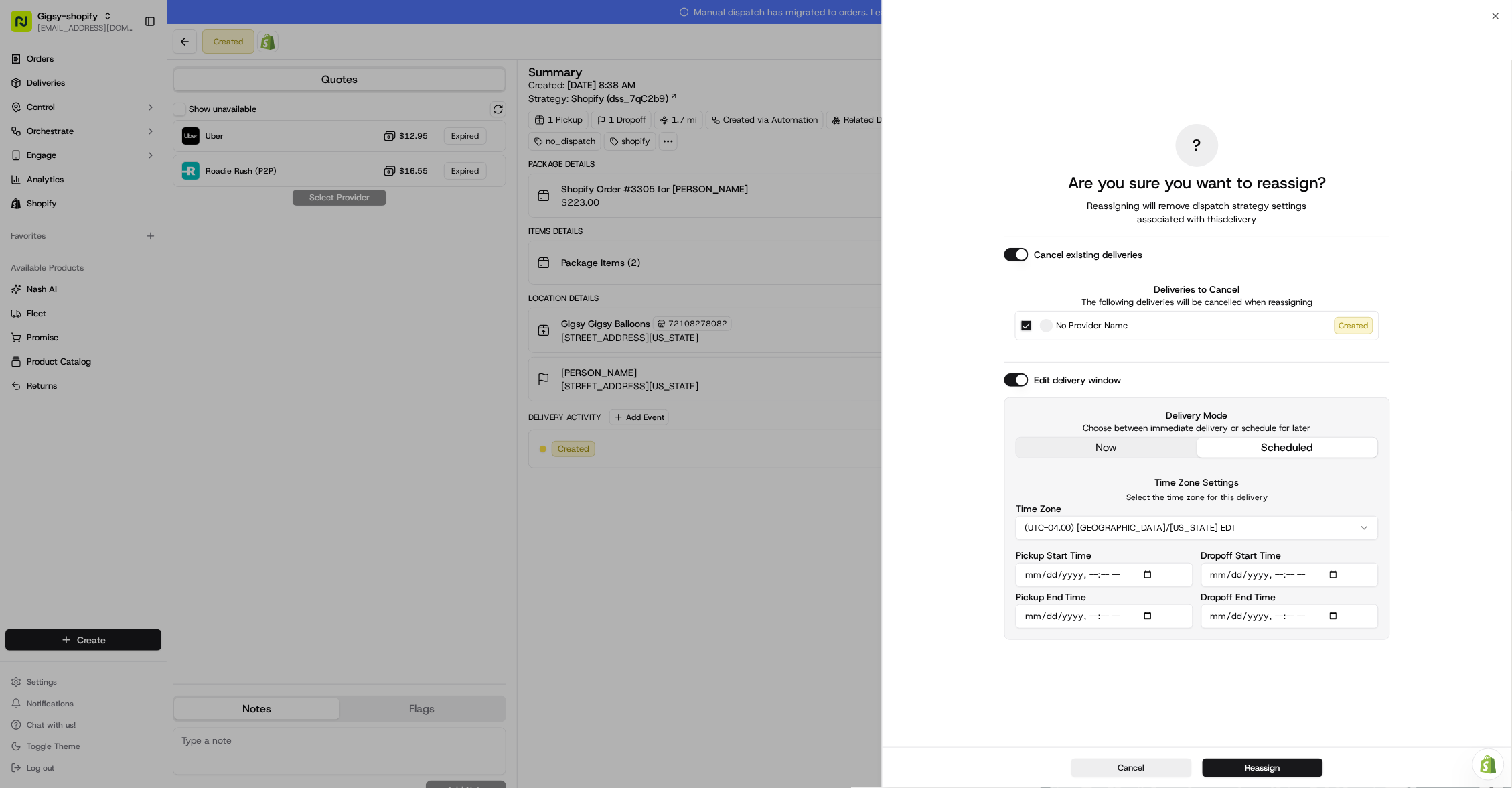
click at [1092, 444] on div "? Are you sure you want to reassign? Reassigning will remove dispatch strategy …" at bounding box center [1197, 382] width 386 height 725
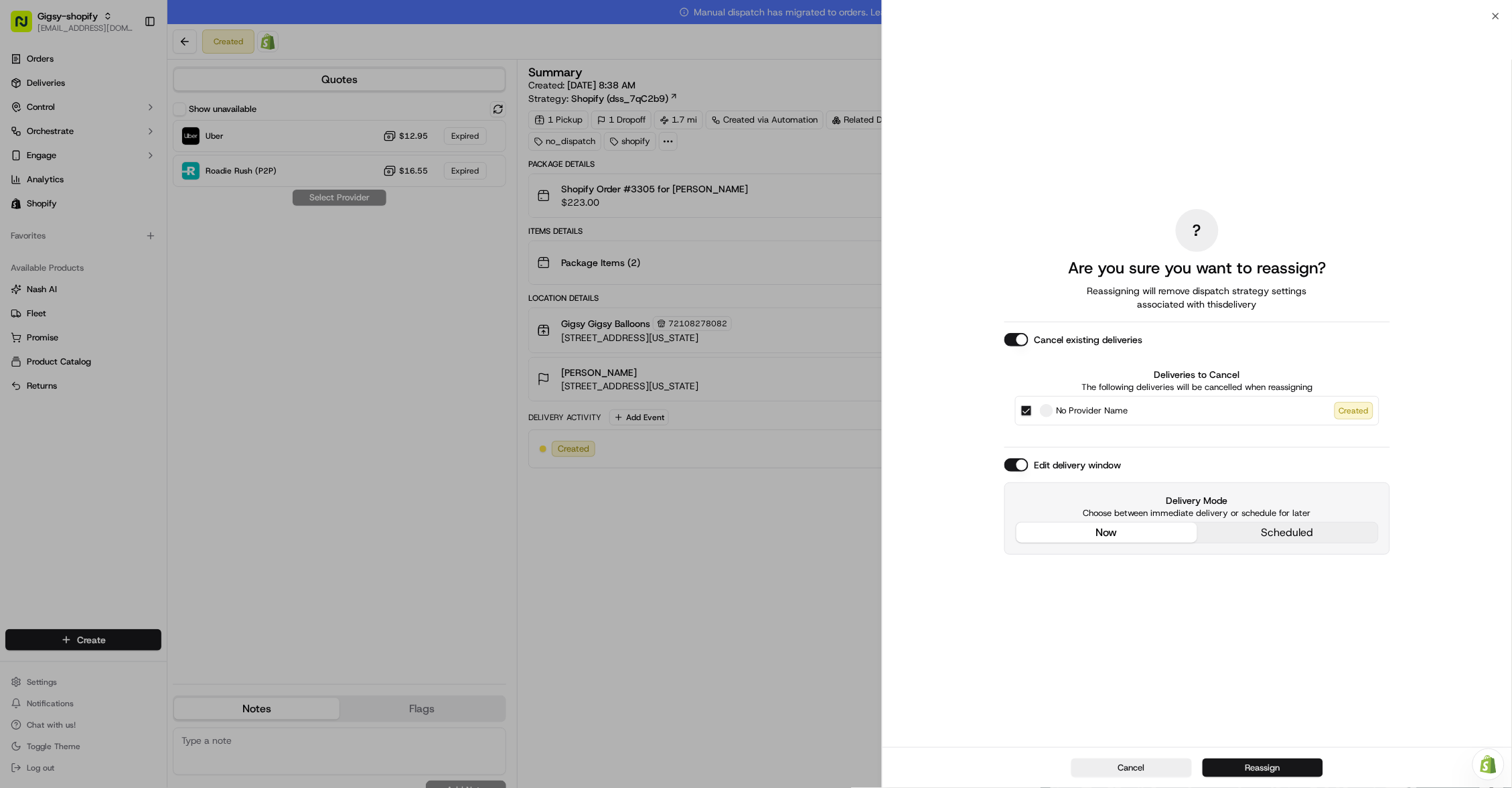
click at [1243, 763] on button "Reassign" at bounding box center [1262, 768] width 121 height 19
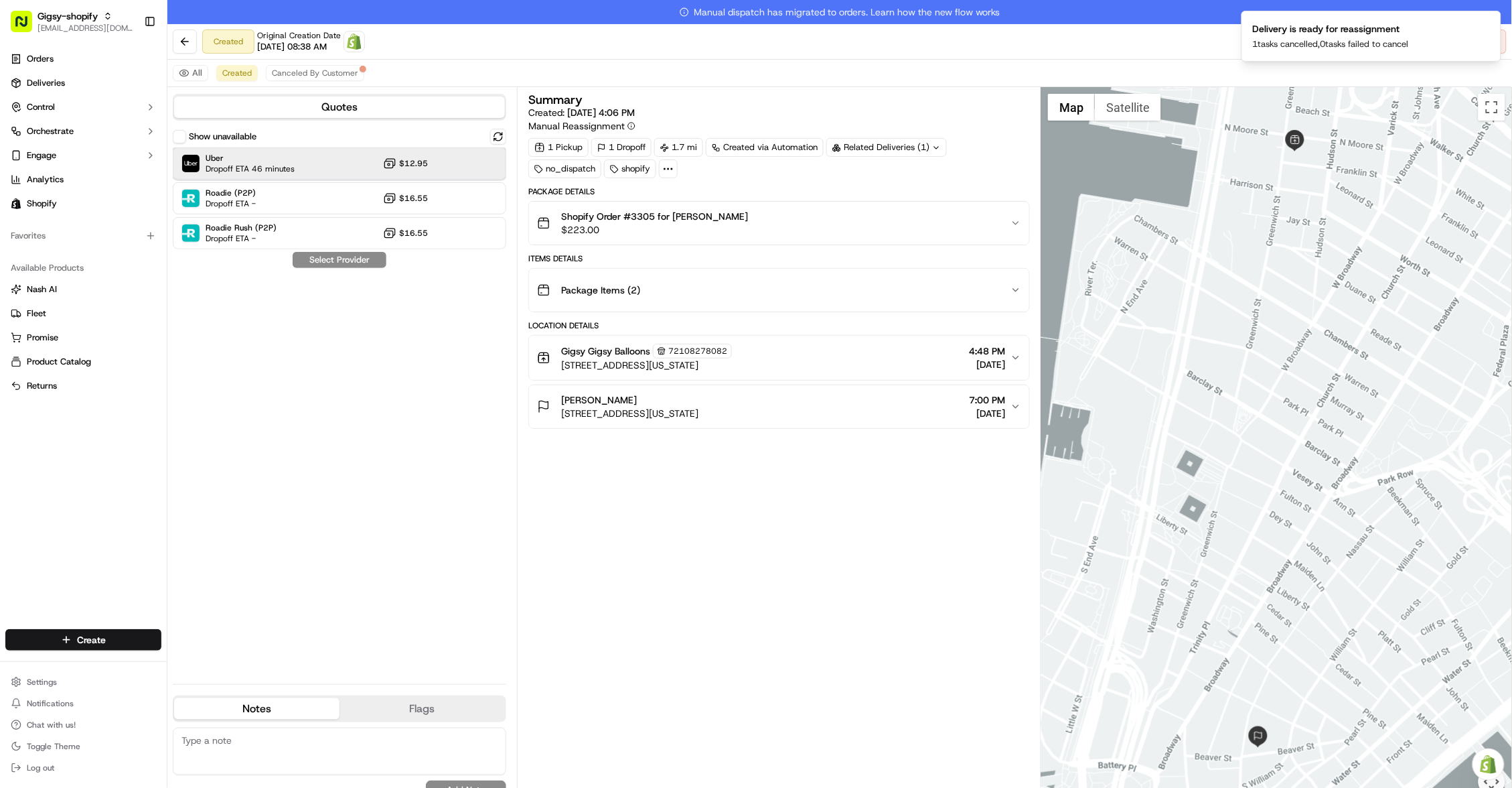
click at [305, 152] on div "Uber Dropoff ETA 46 minutes $12.95" at bounding box center [339, 164] width 334 height 32
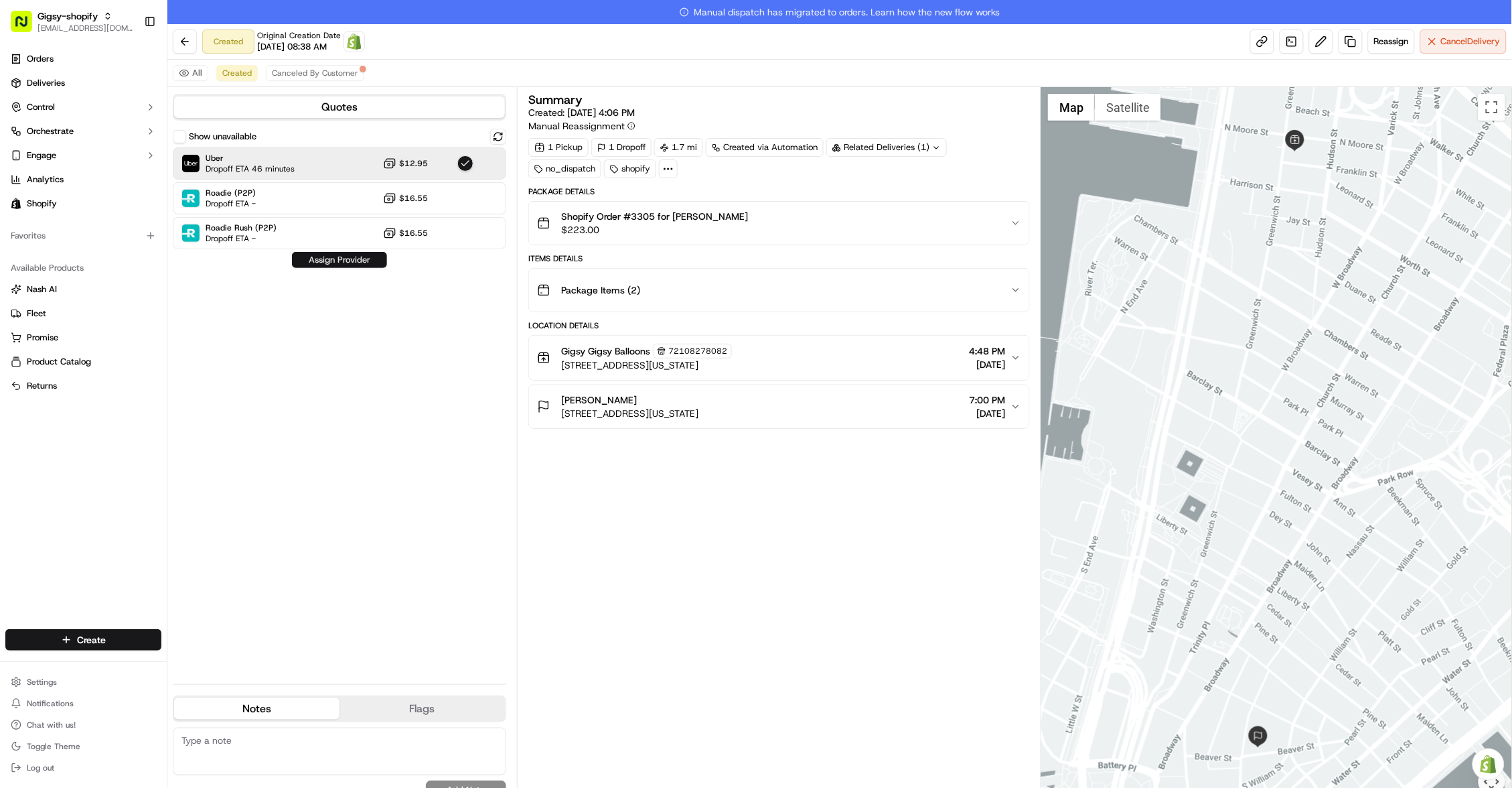
click at [318, 260] on button "Assign Provider" at bounding box center [339, 260] width 95 height 16
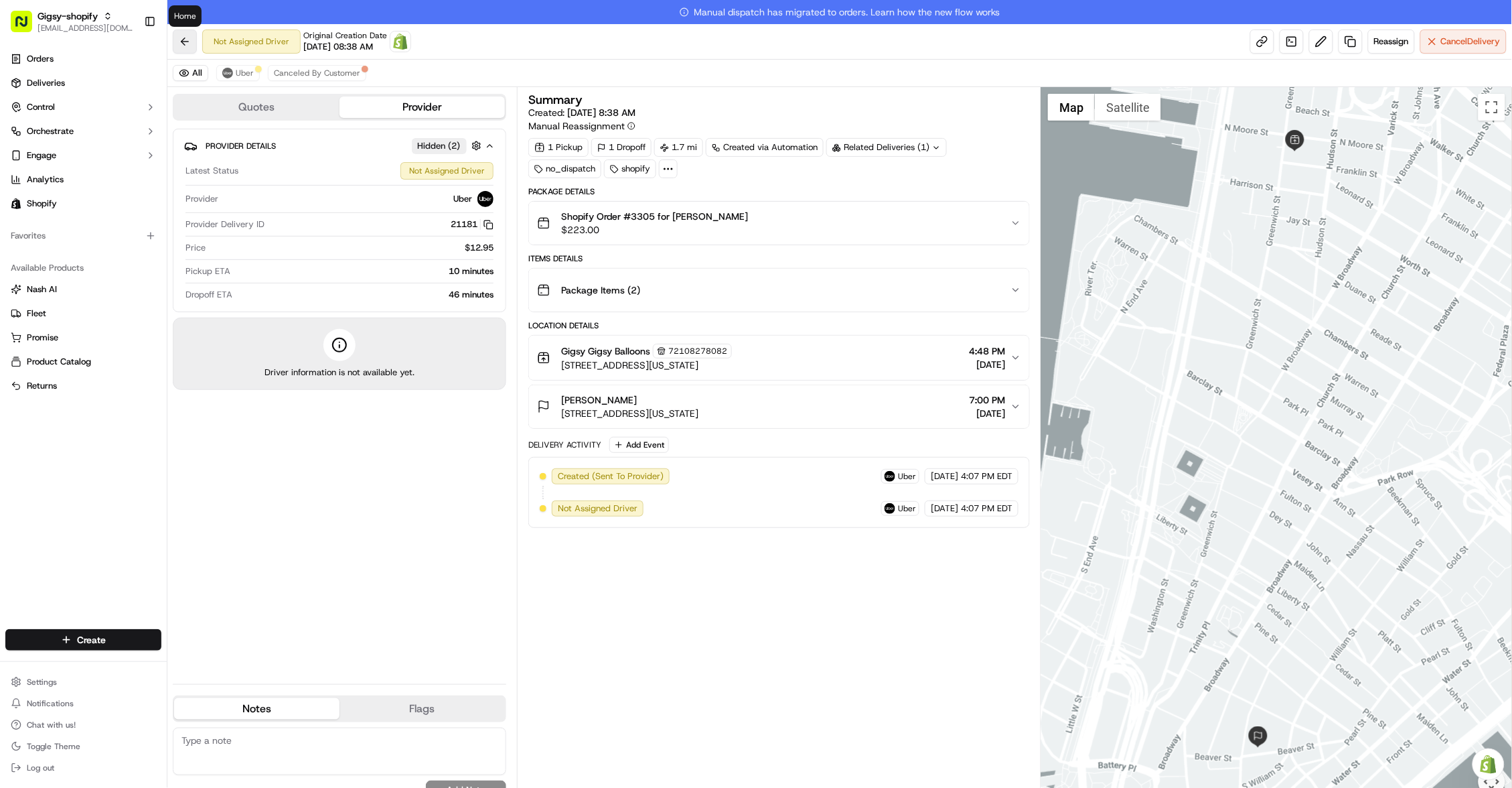
click at [182, 44] on button at bounding box center [185, 42] width 24 height 24
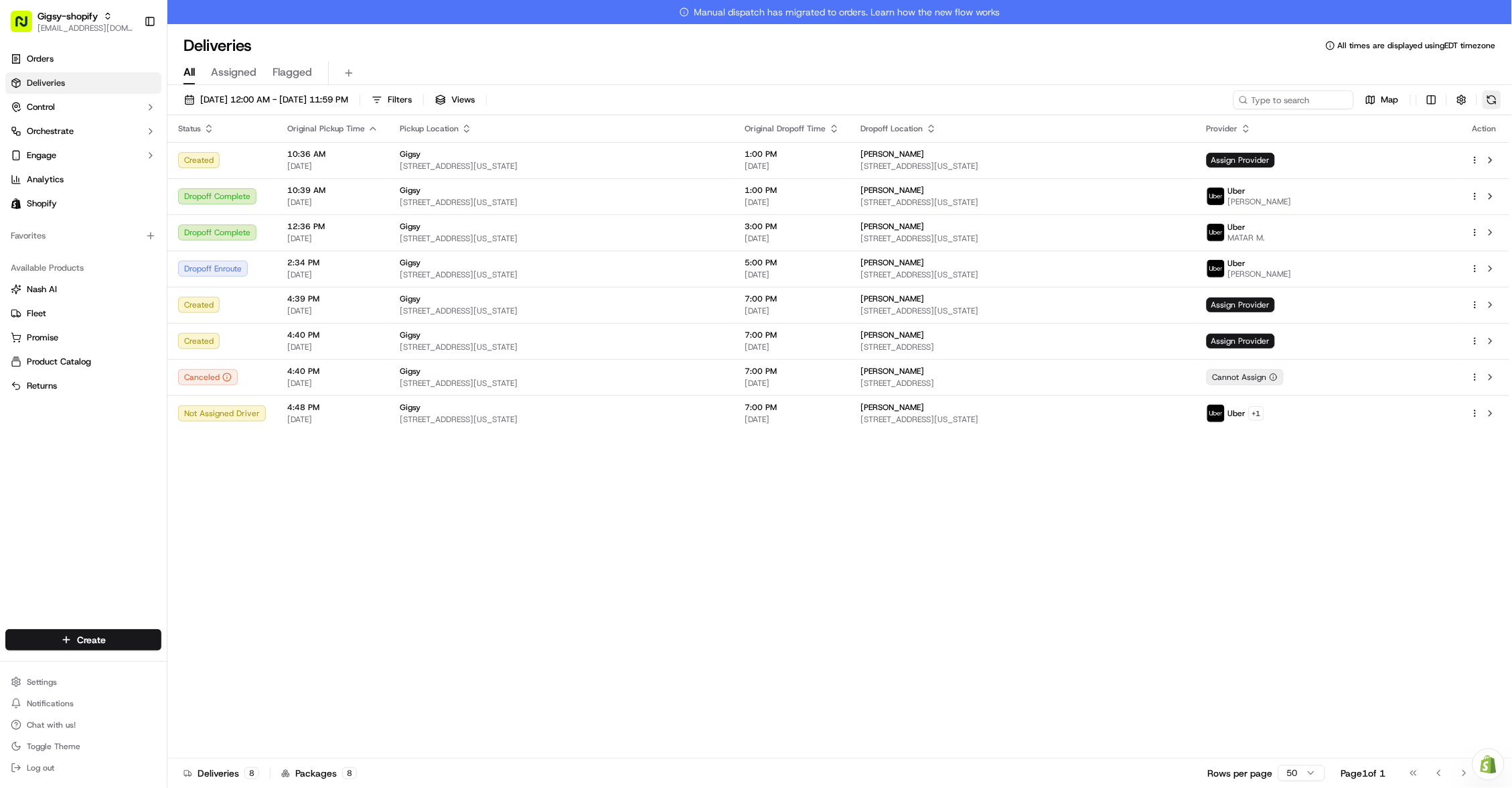
click at [1489, 101] on button at bounding box center [1492, 99] width 19 height 19
click at [77, 59] on link "Orders" at bounding box center [83, 59] width 156 height 21
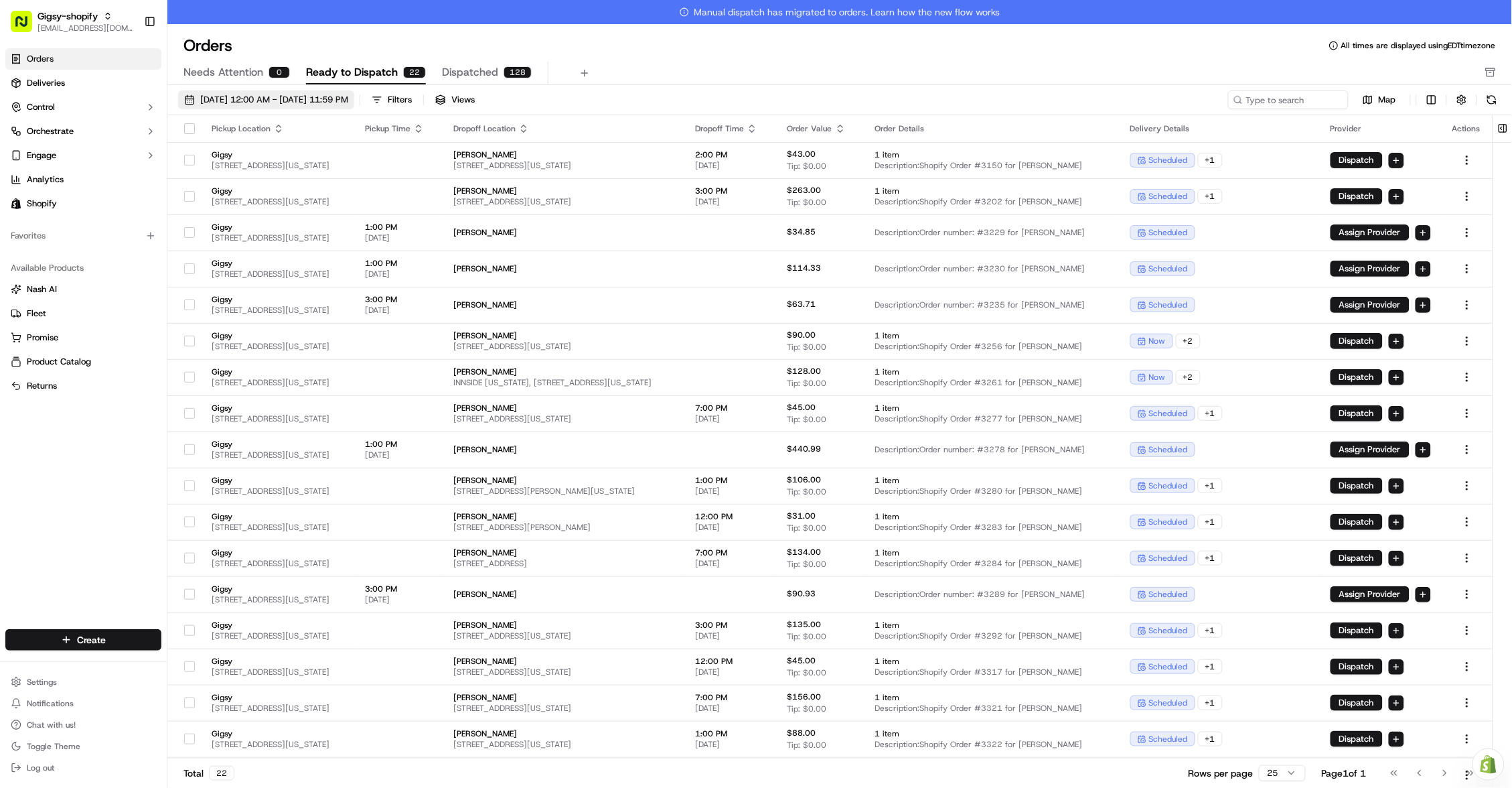
click at [265, 104] on span "[DATE] 12:00 AM - [DATE] 11:59 PM" at bounding box center [274, 99] width 148 height 12
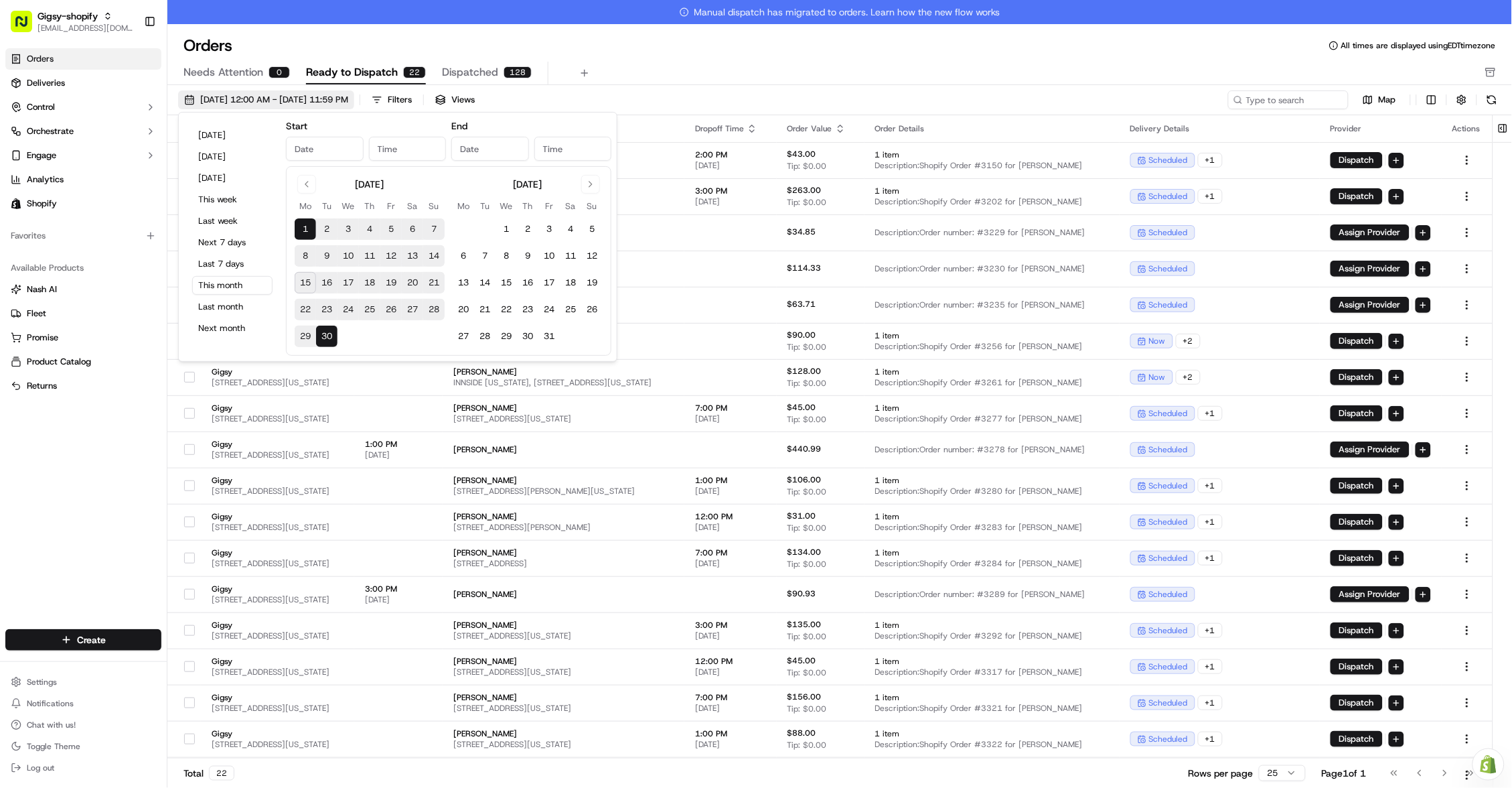
type input "[DATE]"
type input "12:00 AM"
type input "[DATE]"
type input "11:59 PM"
click at [310, 286] on button "15" at bounding box center [305, 282] width 21 height 21
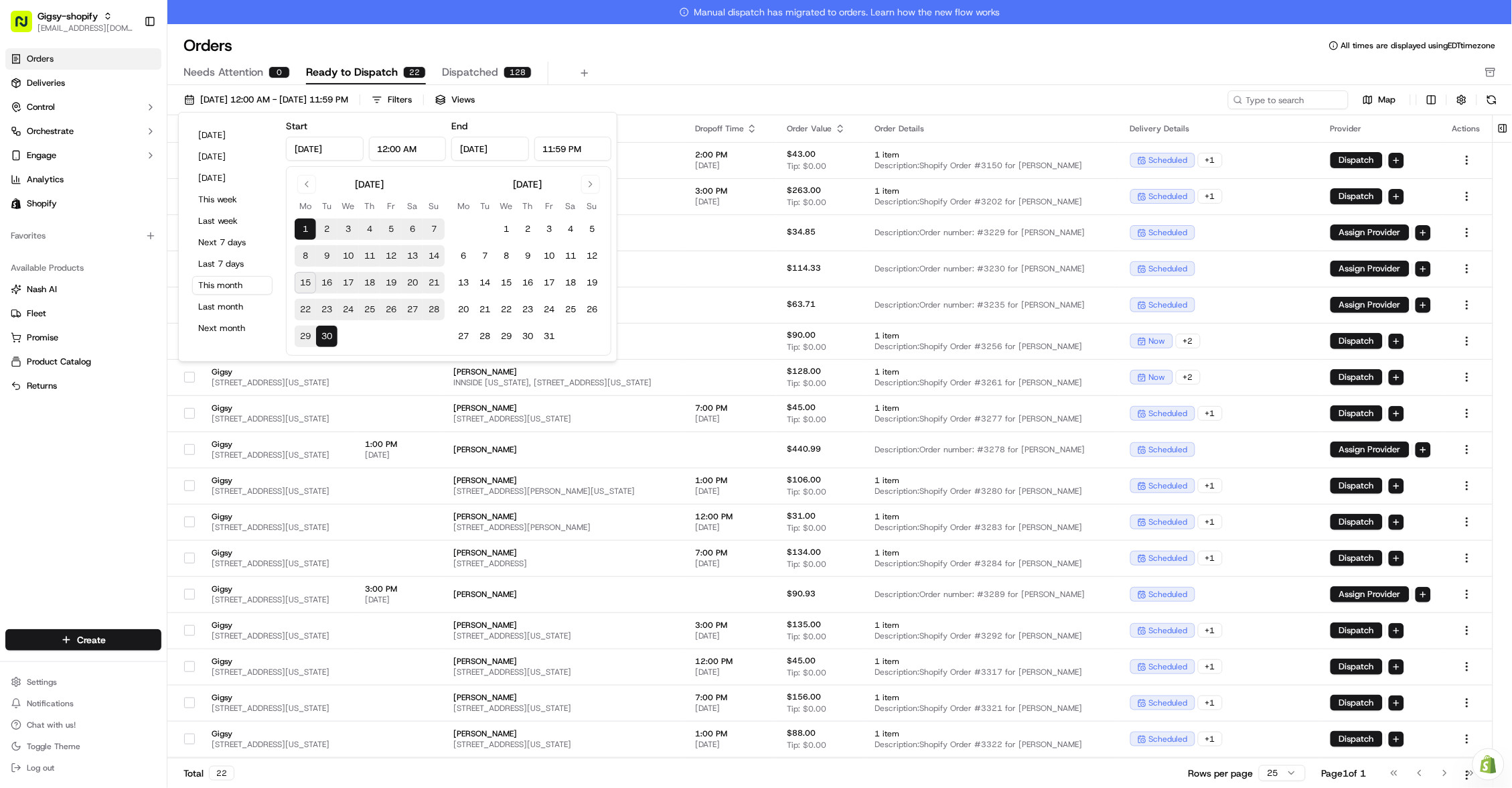
type input "[DATE]"
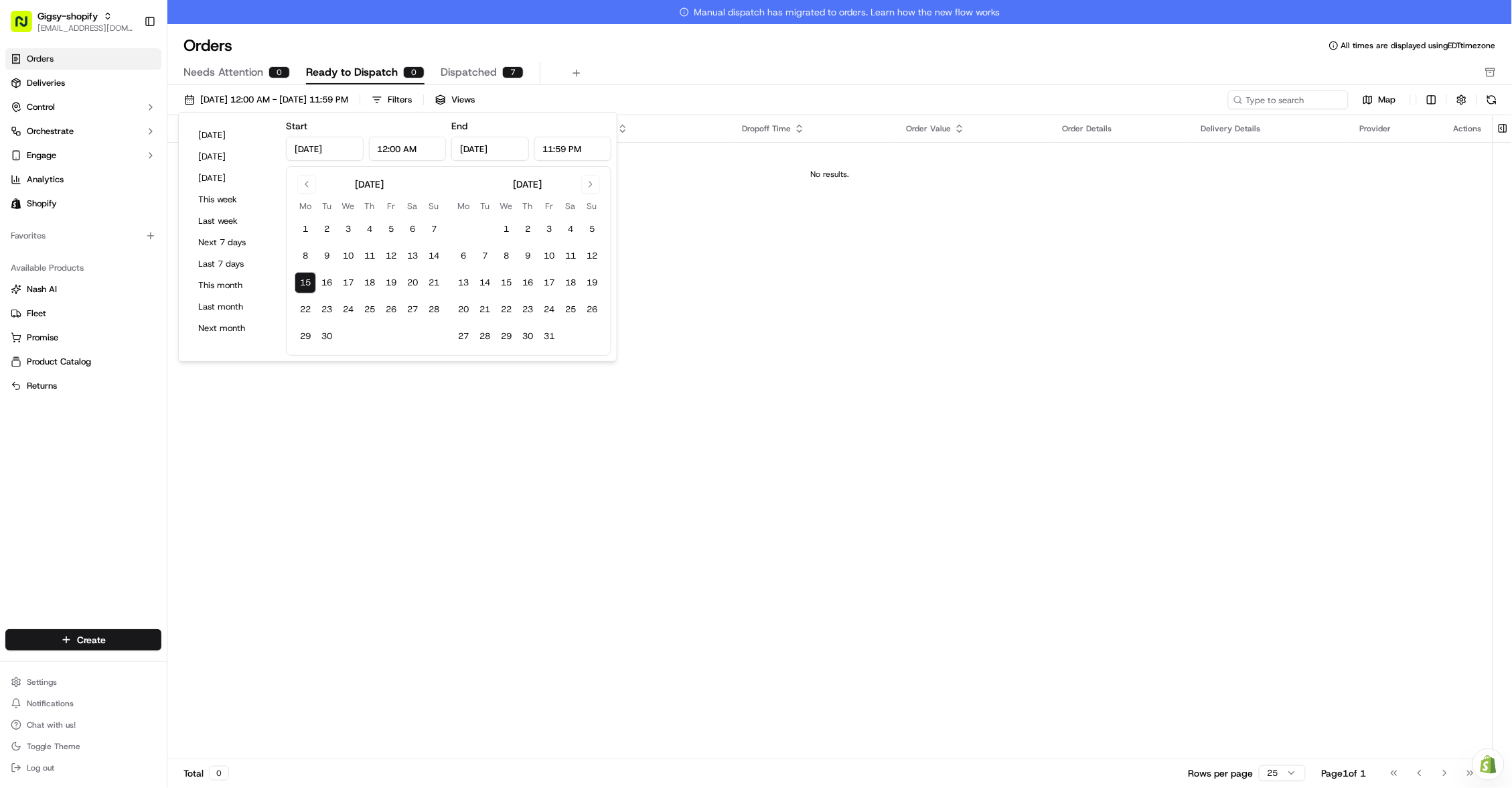
click at [757, 346] on div "Pickup Location Pickup Time Dropoff Location Dropoff Time Order Value Order Det…" at bounding box center [829, 449] width 1325 height 667
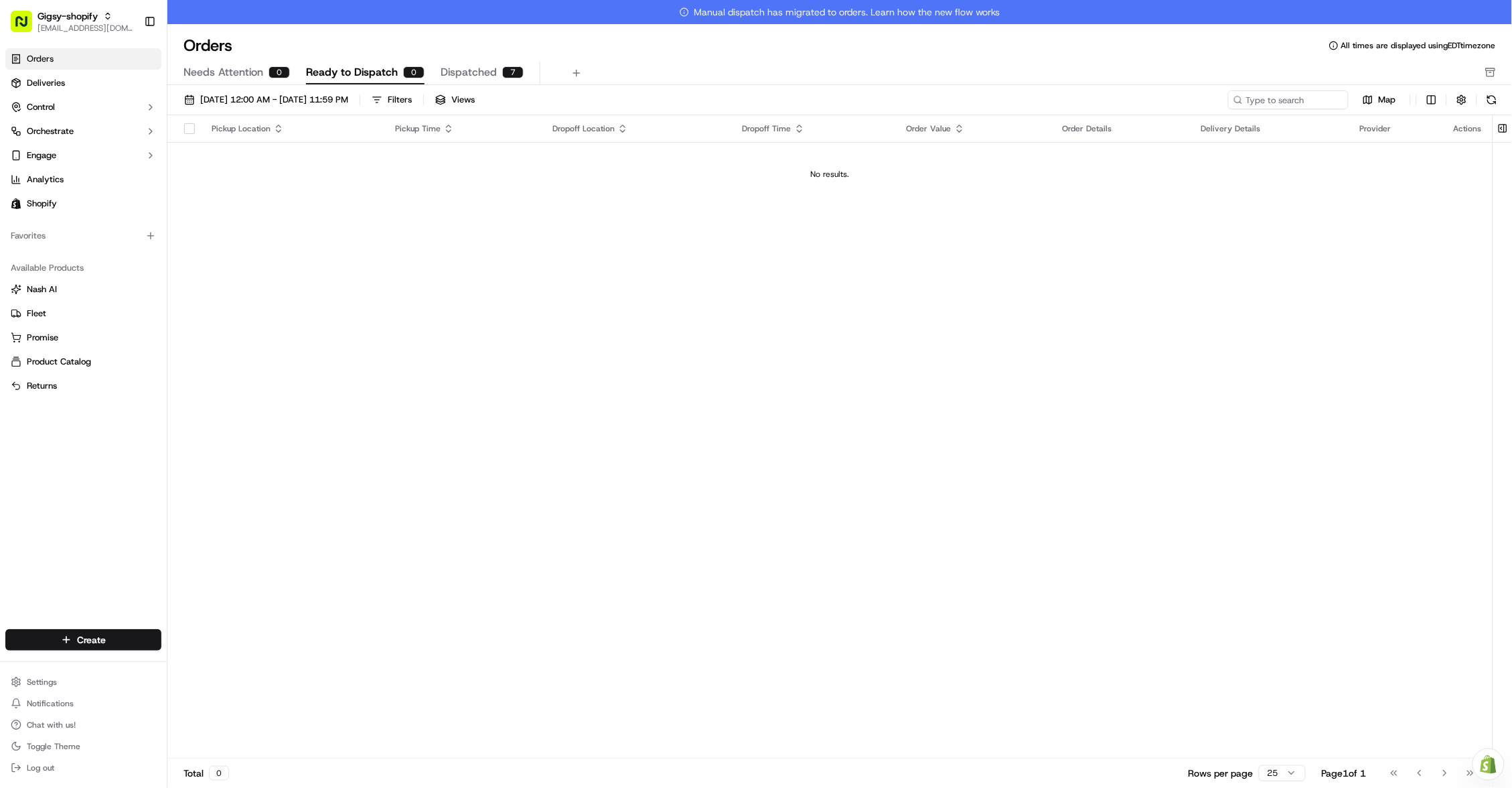
click at [1497, 87] on div "[DATE] 12:00 AM - [DATE] 11:59 PM Filters Views Map Pickup Location Pickup Time…" at bounding box center [839, 453] width 1344 height 735
click at [1494, 95] on button at bounding box center [1492, 99] width 19 height 19
click at [81, 93] on ul "Orders Deliveries Control Orchestrate Engage Analytics Shopify" at bounding box center [83, 131] width 156 height 166
click at [79, 88] on link "Deliveries" at bounding box center [83, 83] width 156 height 21
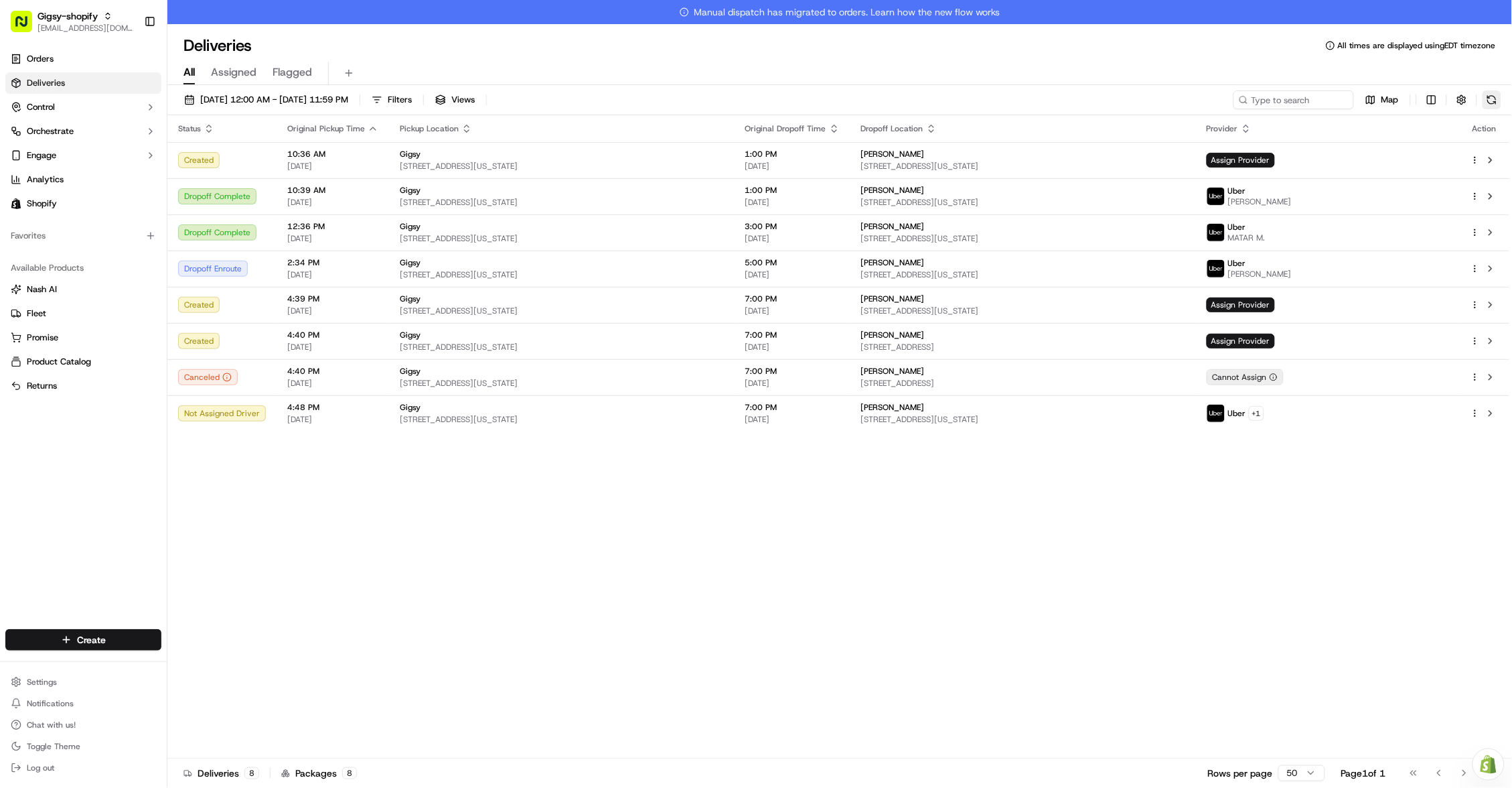
click at [1484, 99] on button at bounding box center [1492, 99] width 19 height 19
click at [1496, 99] on button at bounding box center [1492, 99] width 19 height 19
click at [1497, 408] on button at bounding box center [1490, 413] width 16 height 16
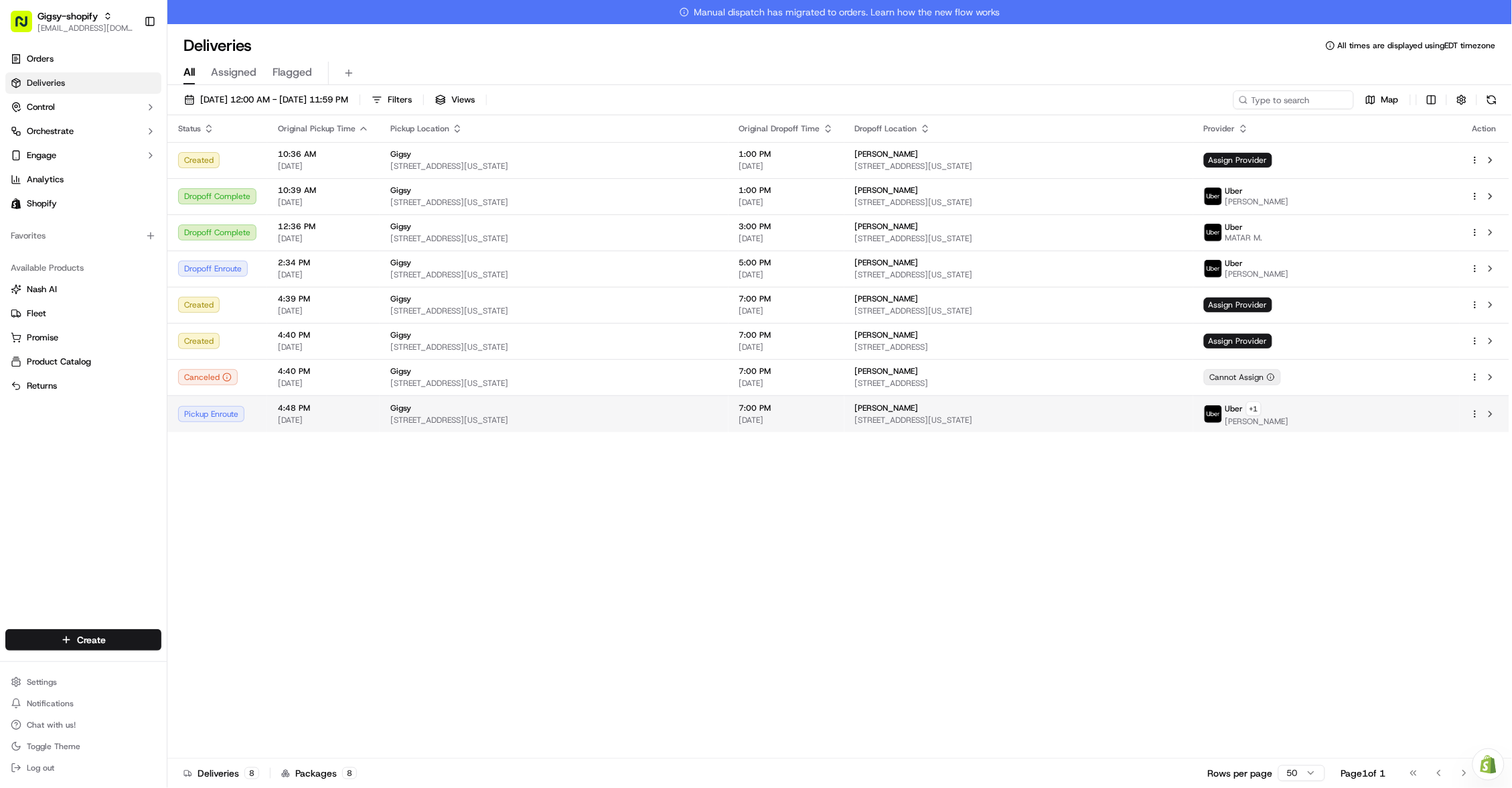
click at [1504, 414] on td at bounding box center [1484, 413] width 49 height 37
click at [1496, 407] on button at bounding box center [1490, 413] width 16 height 16
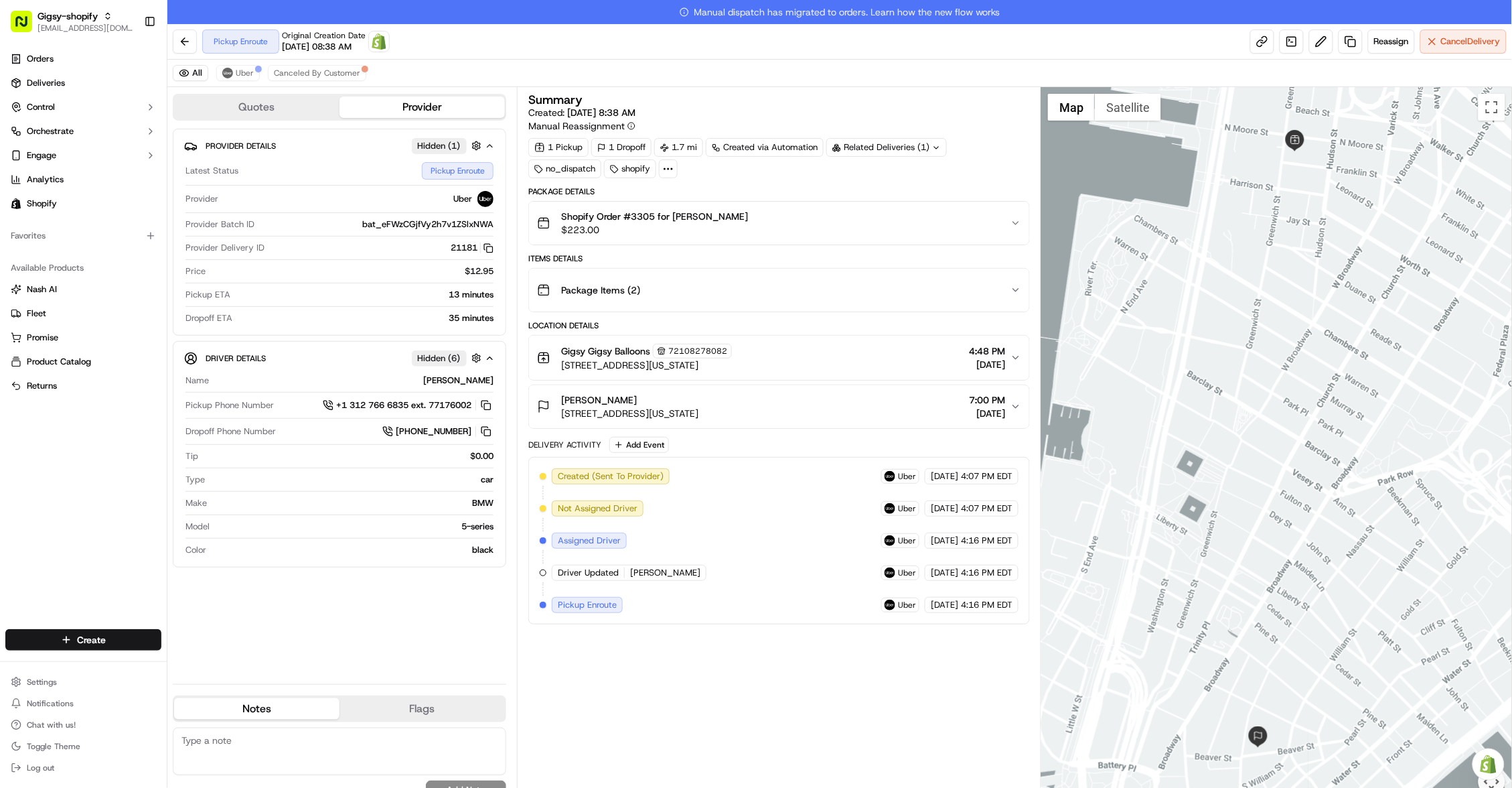
click at [631, 72] on div "All Uber Canceled By Customer" at bounding box center [839, 73] width 1344 height 28
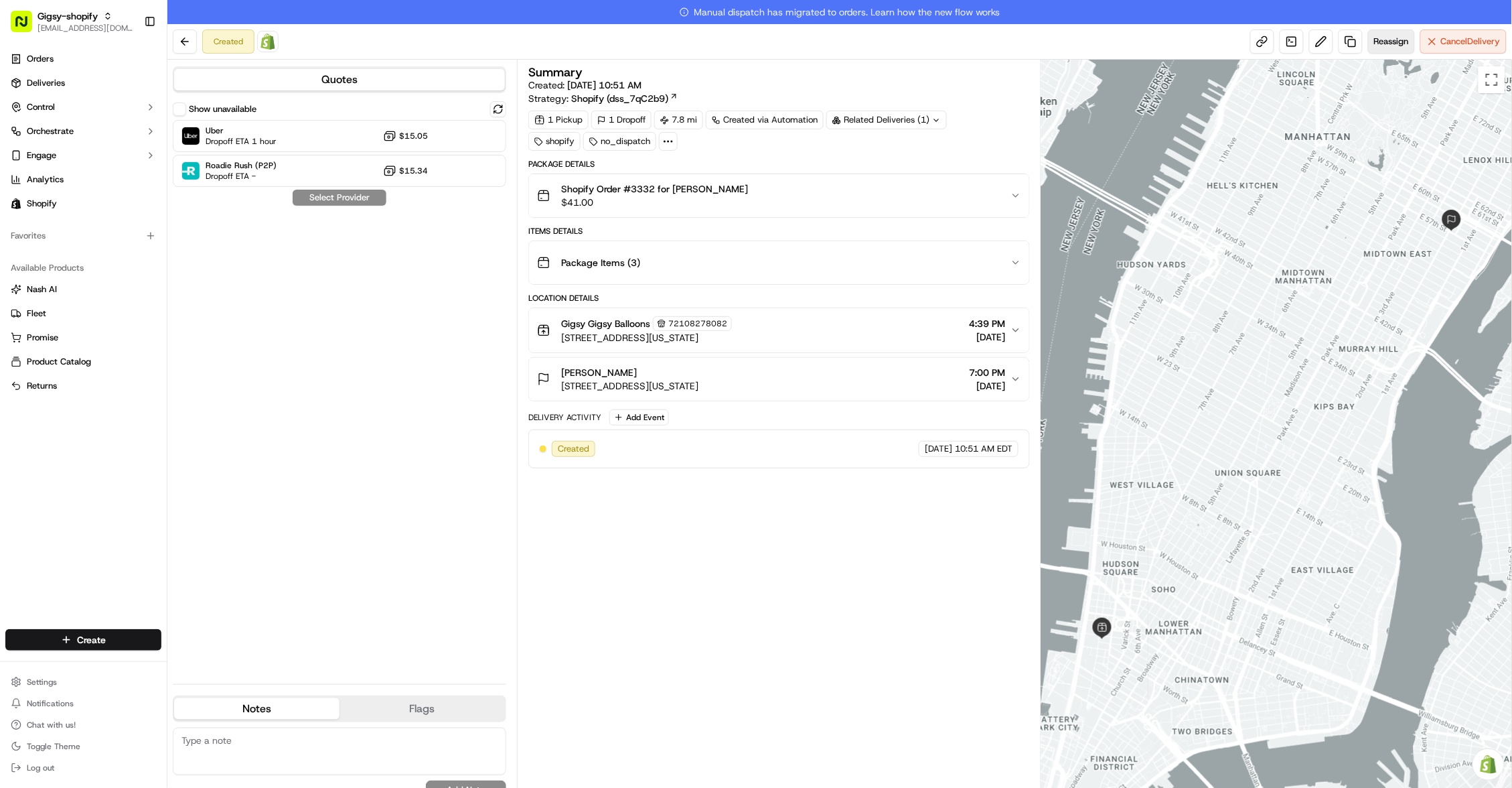
click at [1377, 37] on span "Reassign" at bounding box center [1391, 41] width 35 height 12
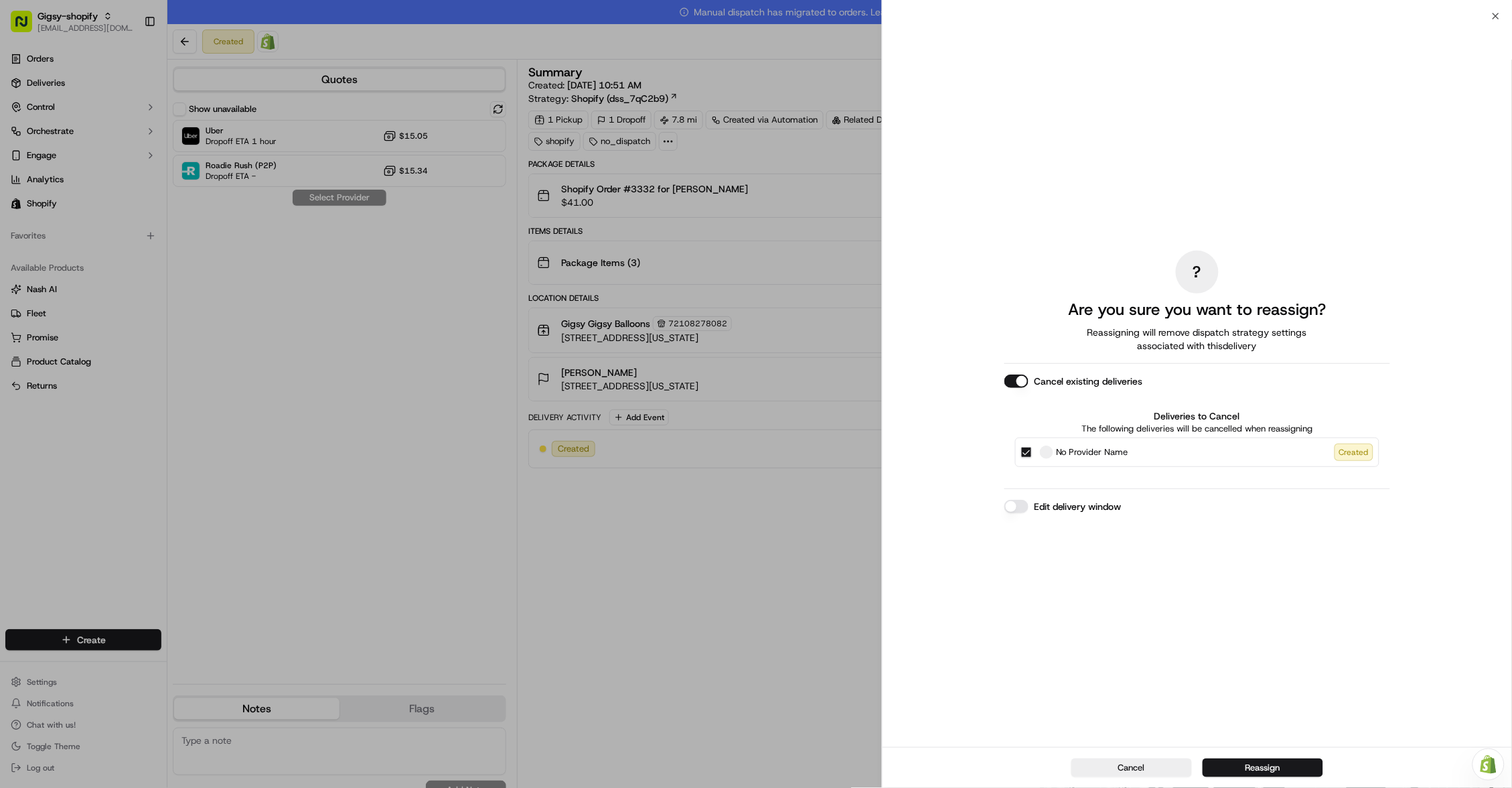
click at [1019, 500] on button "Edit delivery window" at bounding box center [1016, 506] width 24 height 13
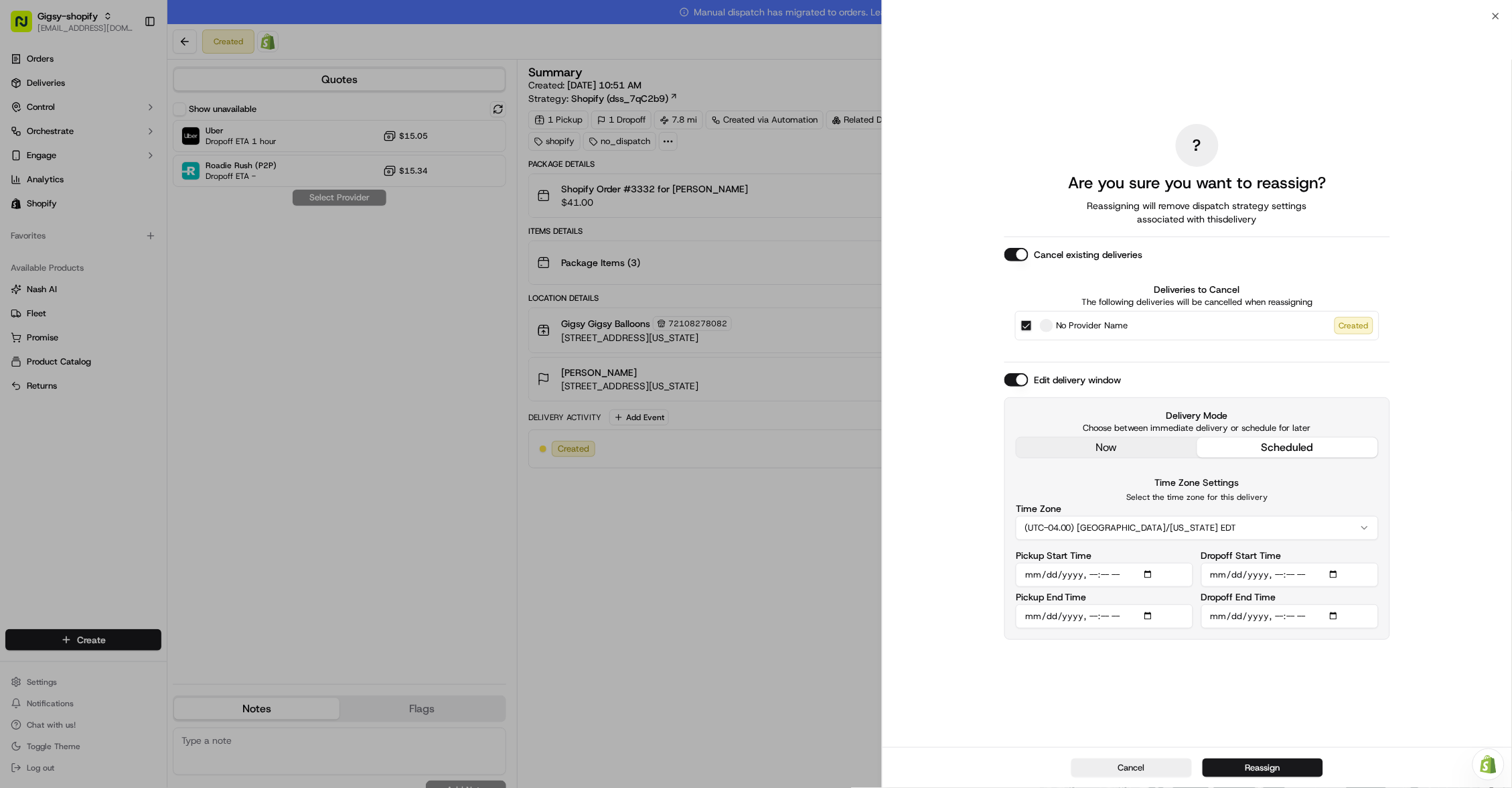
click at [1130, 449] on div "? Are you sure you want to reassign? Reassigning will remove dispatch strategy …" at bounding box center [1197, 382] width 386 height 725
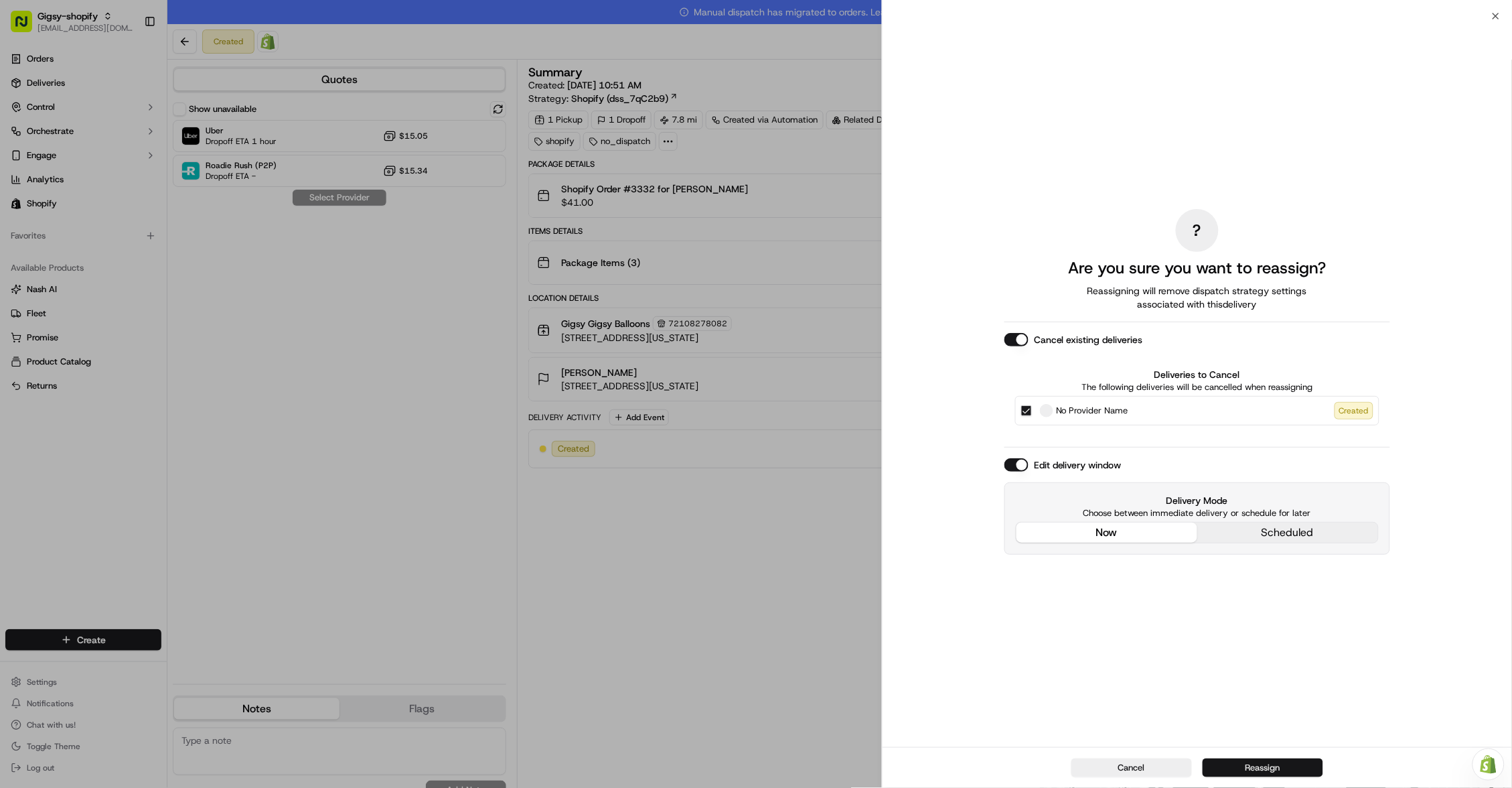
click at [1242, 761] on button "Reassign" at bounding box center [1262, 768] width 121 height 19
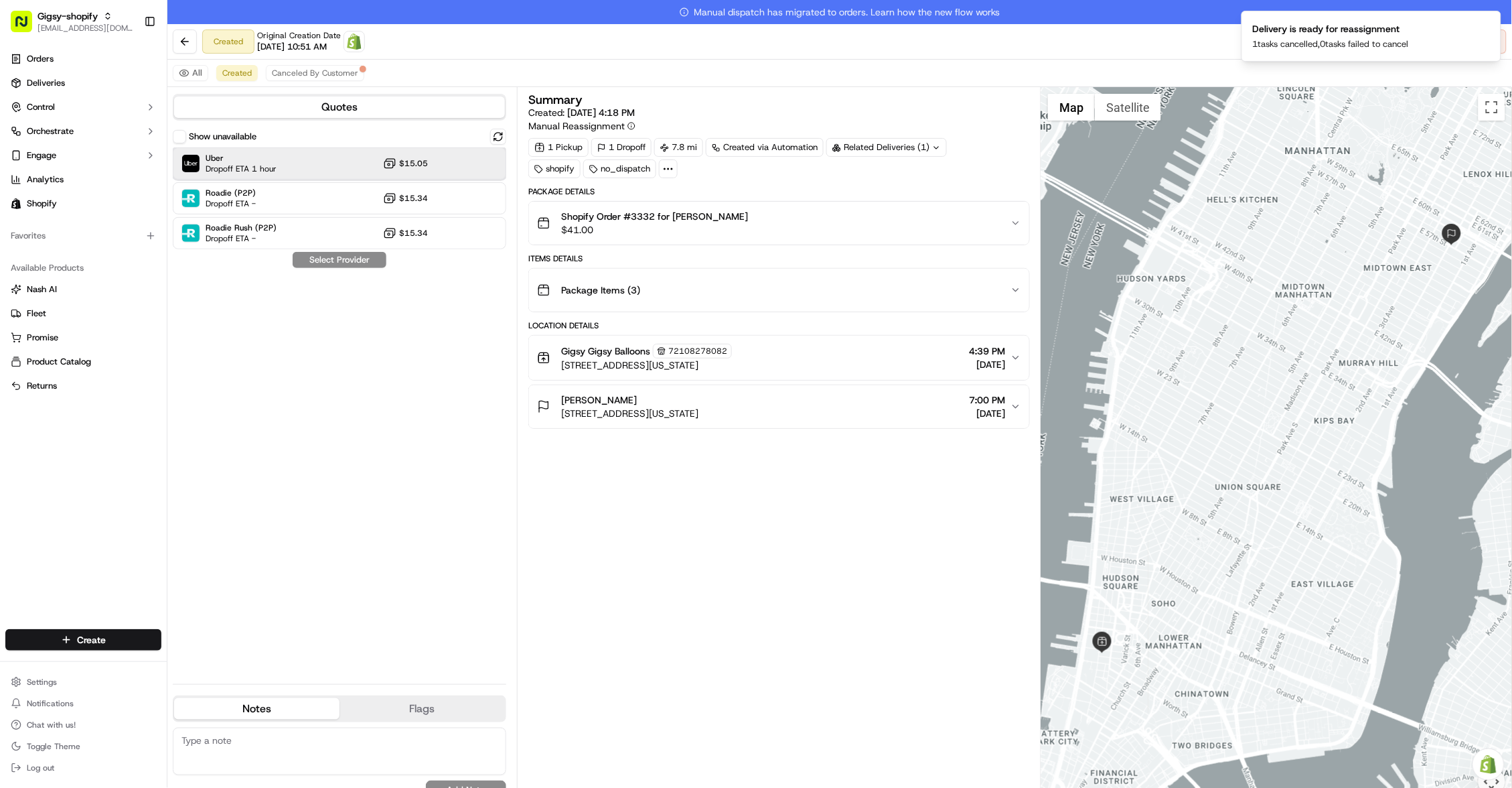
click at [324, 149] on div "Uber Dropoff ETA 1 hour $15.05" at bounding box center [339, 164] width 334 height 32
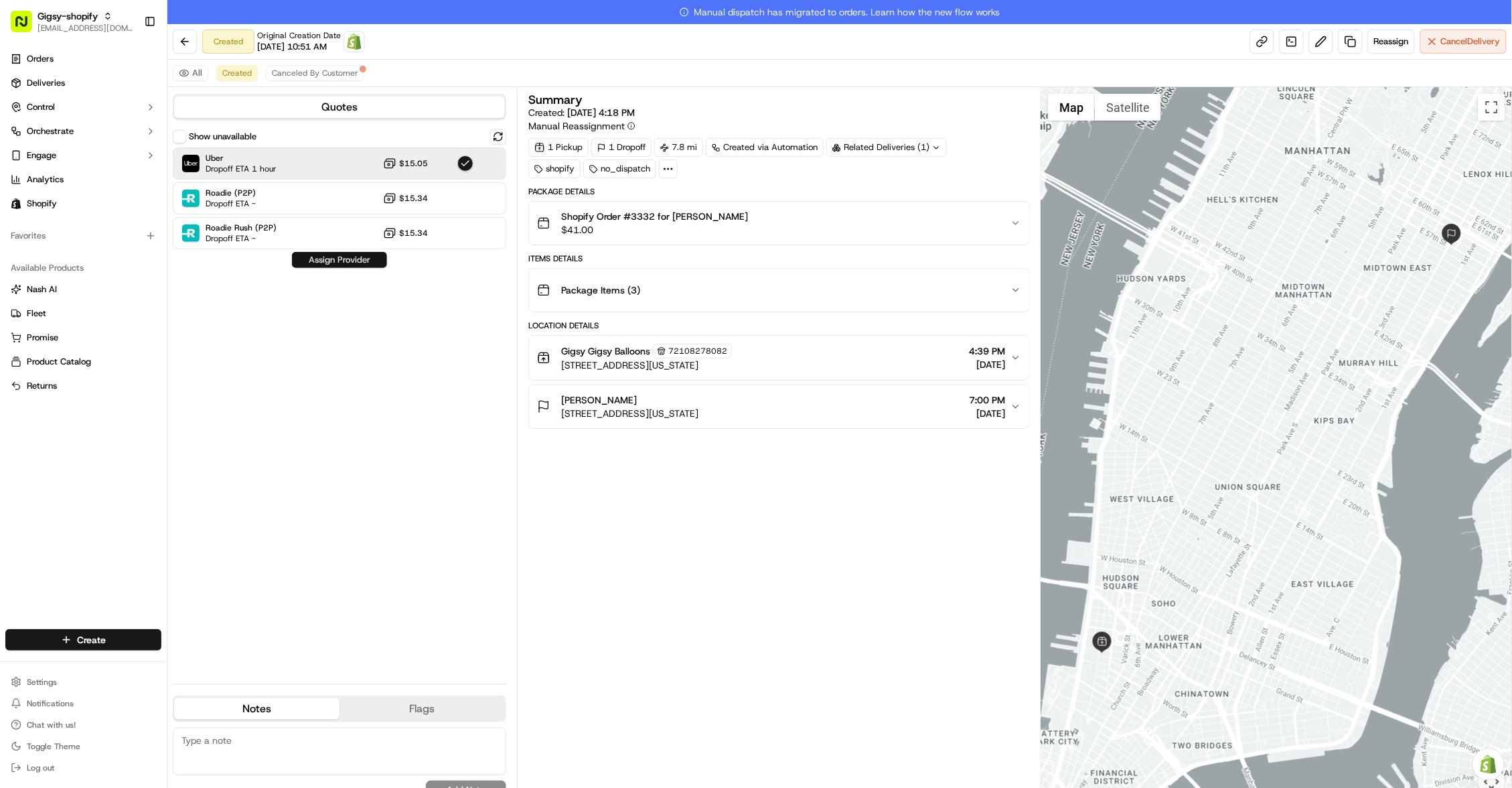
click at [342, 258] on button "Assign Provider" at bounding box center [339, 260] width 95 height 16
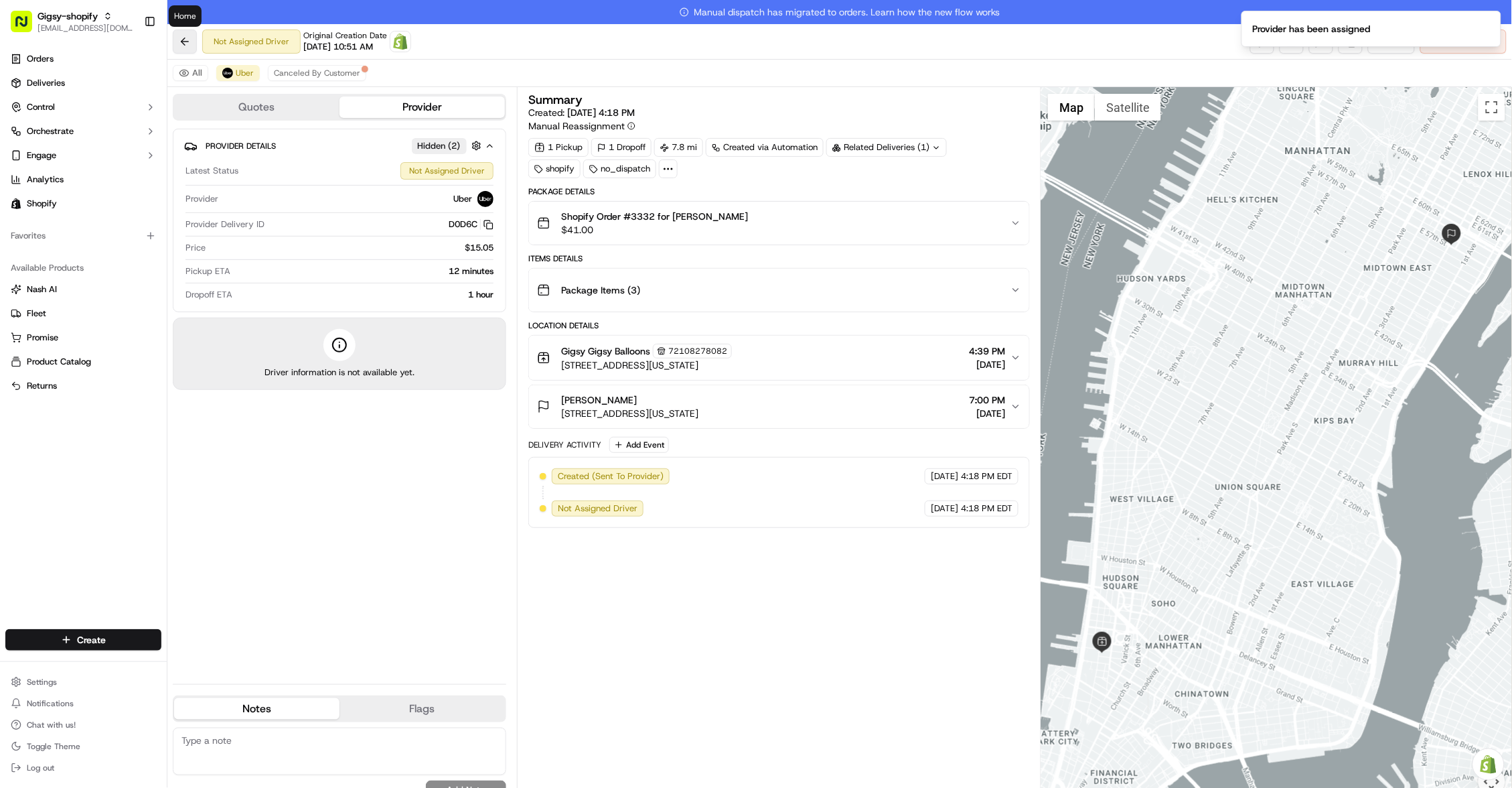
click at [181, 39] on button at bounding box center [185, 42] width 24 height 24
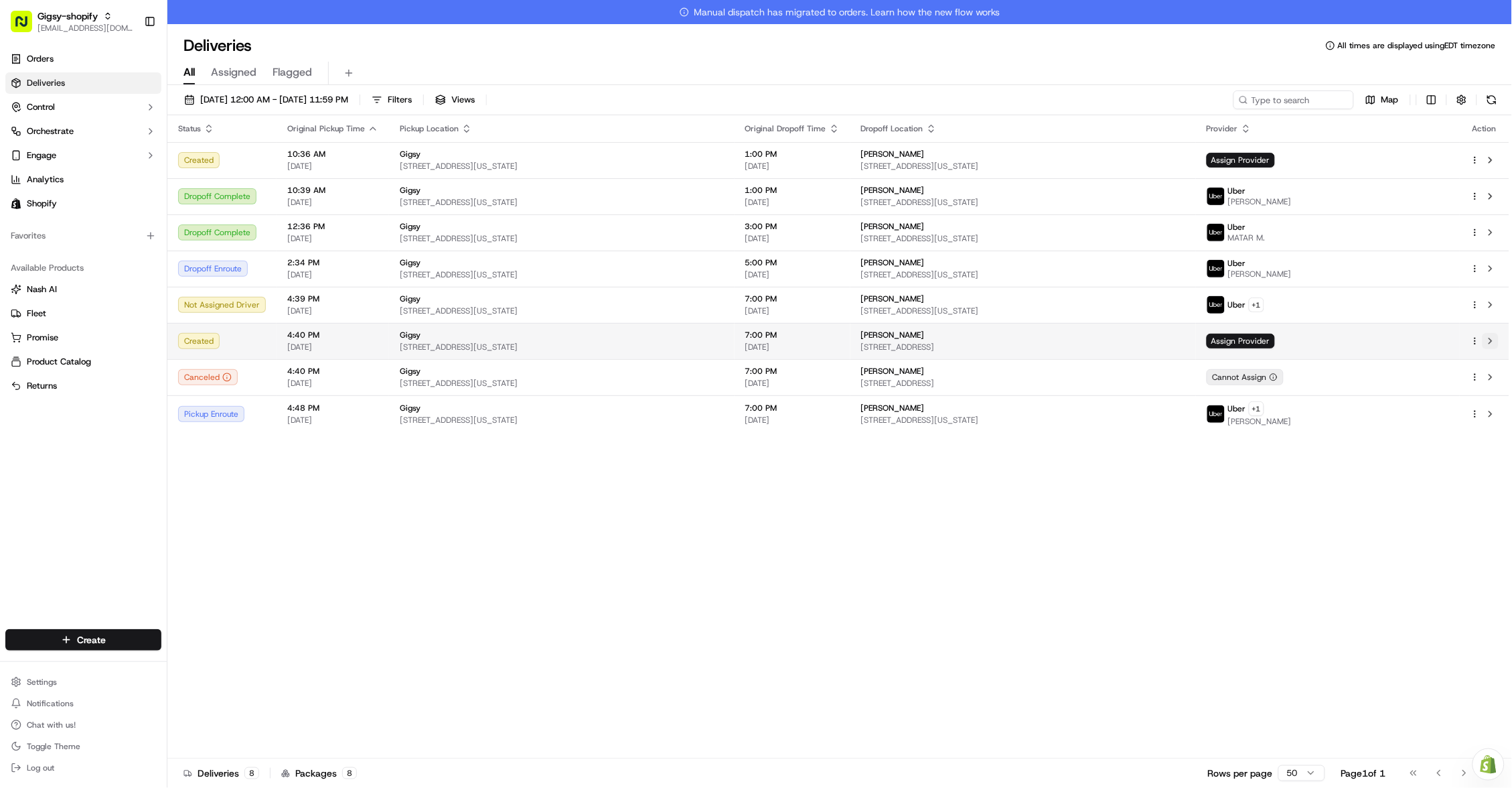
click at [1492, 337] on button at bounding box center [1490, 341] width 16 height 16
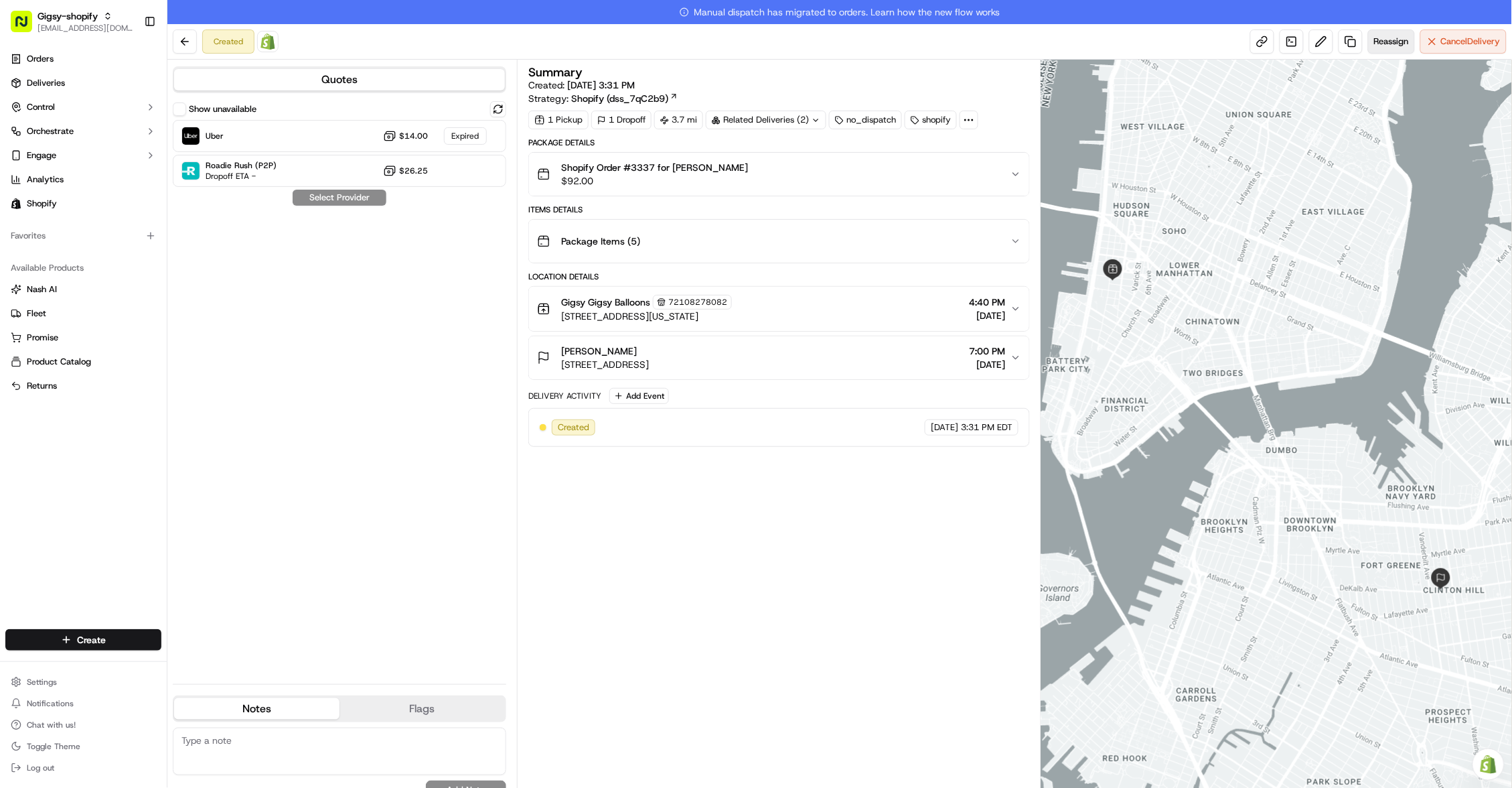
click at [1382, 37] on span "Reassign" at bounding box center [1391, 41] width 35 height 12
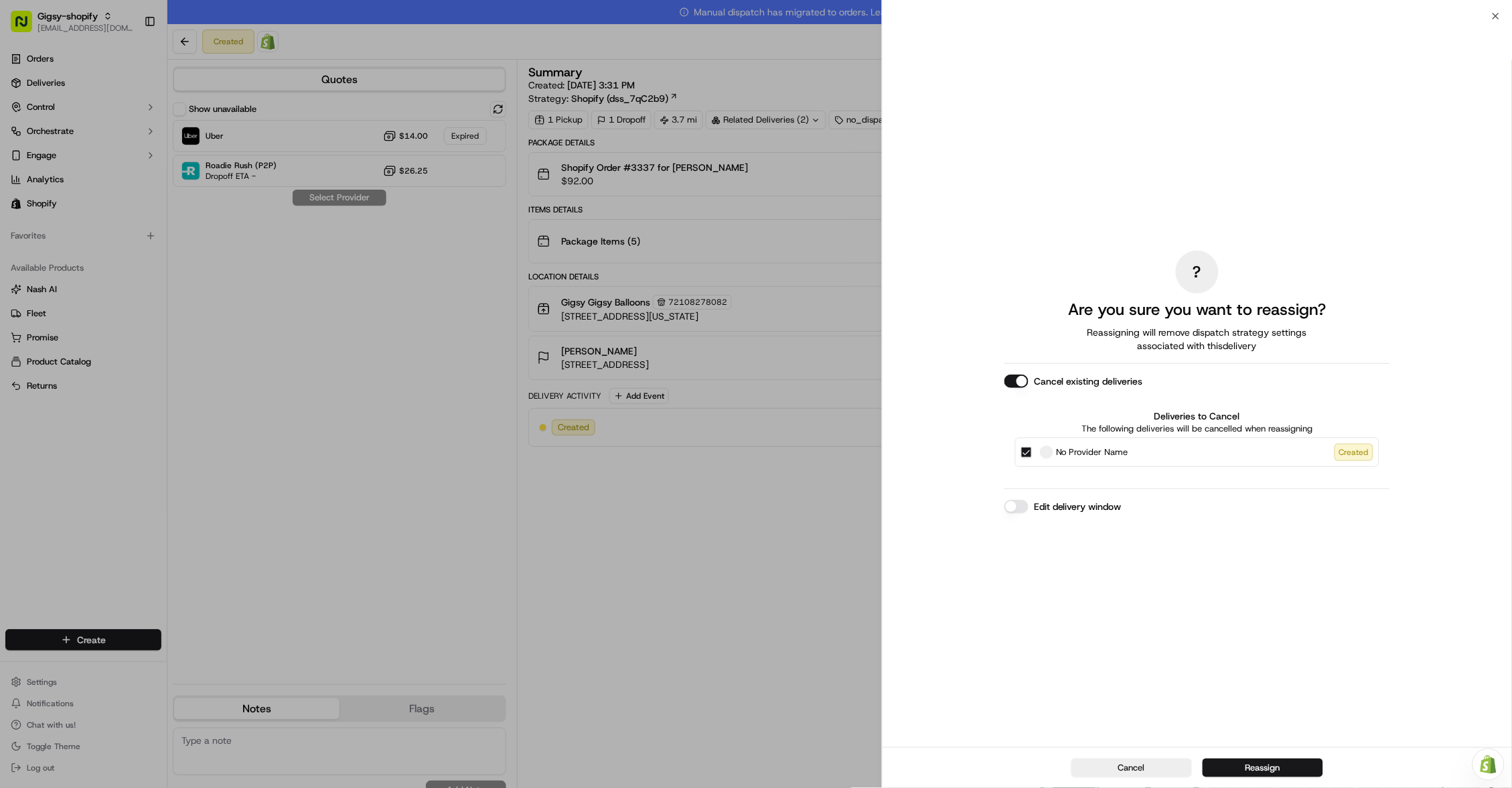
click at [1015, 501] on button "Edit delivery window" at bounding box center [1016, 506] width 24 height 13
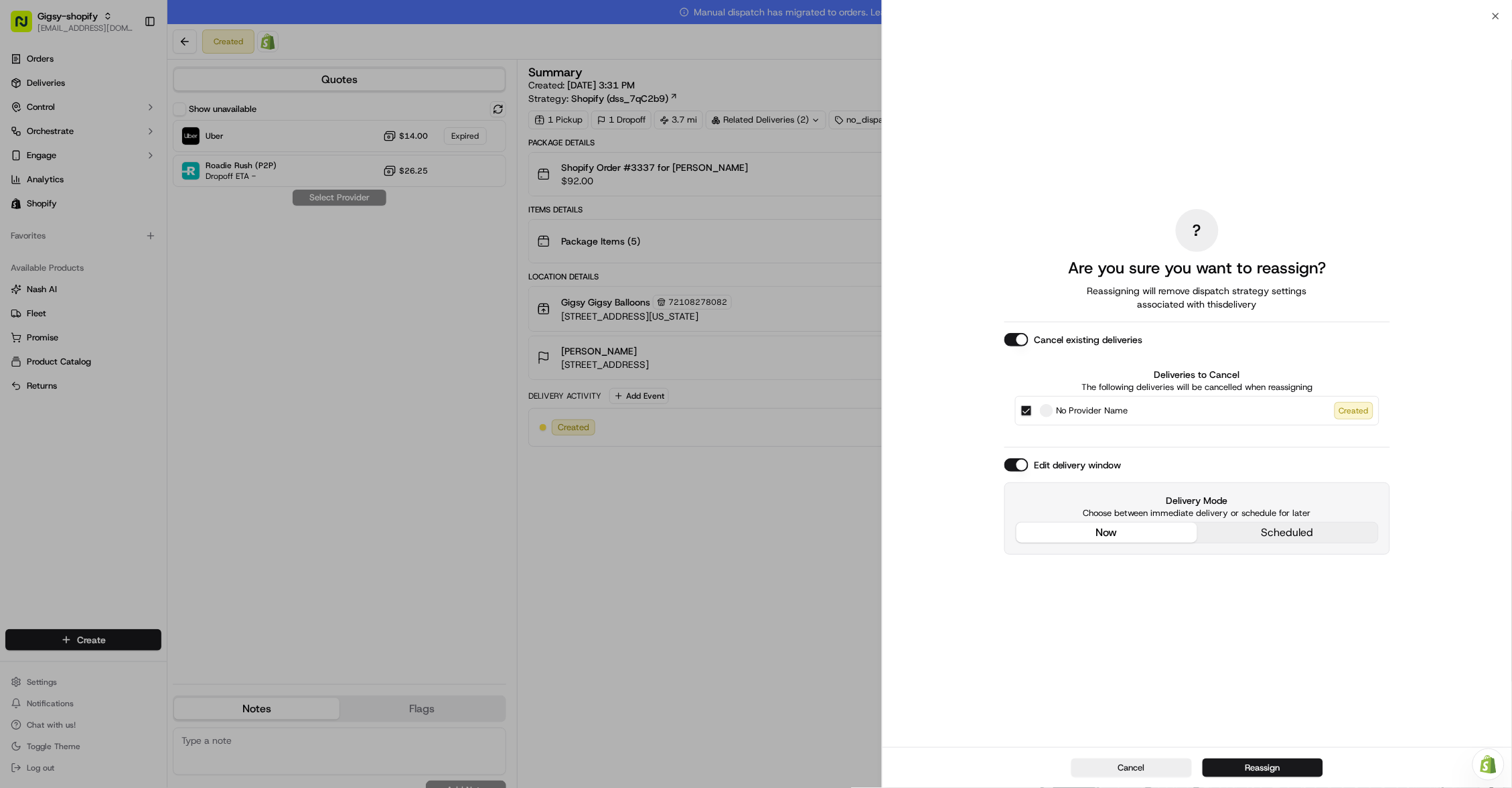
click at [1078, 440] on div "? Are you sure you want to reassign? Reassigning will remove dispatch strategy …" at bounding box center [1197, 382] width 386 height 725
click at [1224, 760] on button "Reassign" at bounding box center [1262, 768] width 121 height 19
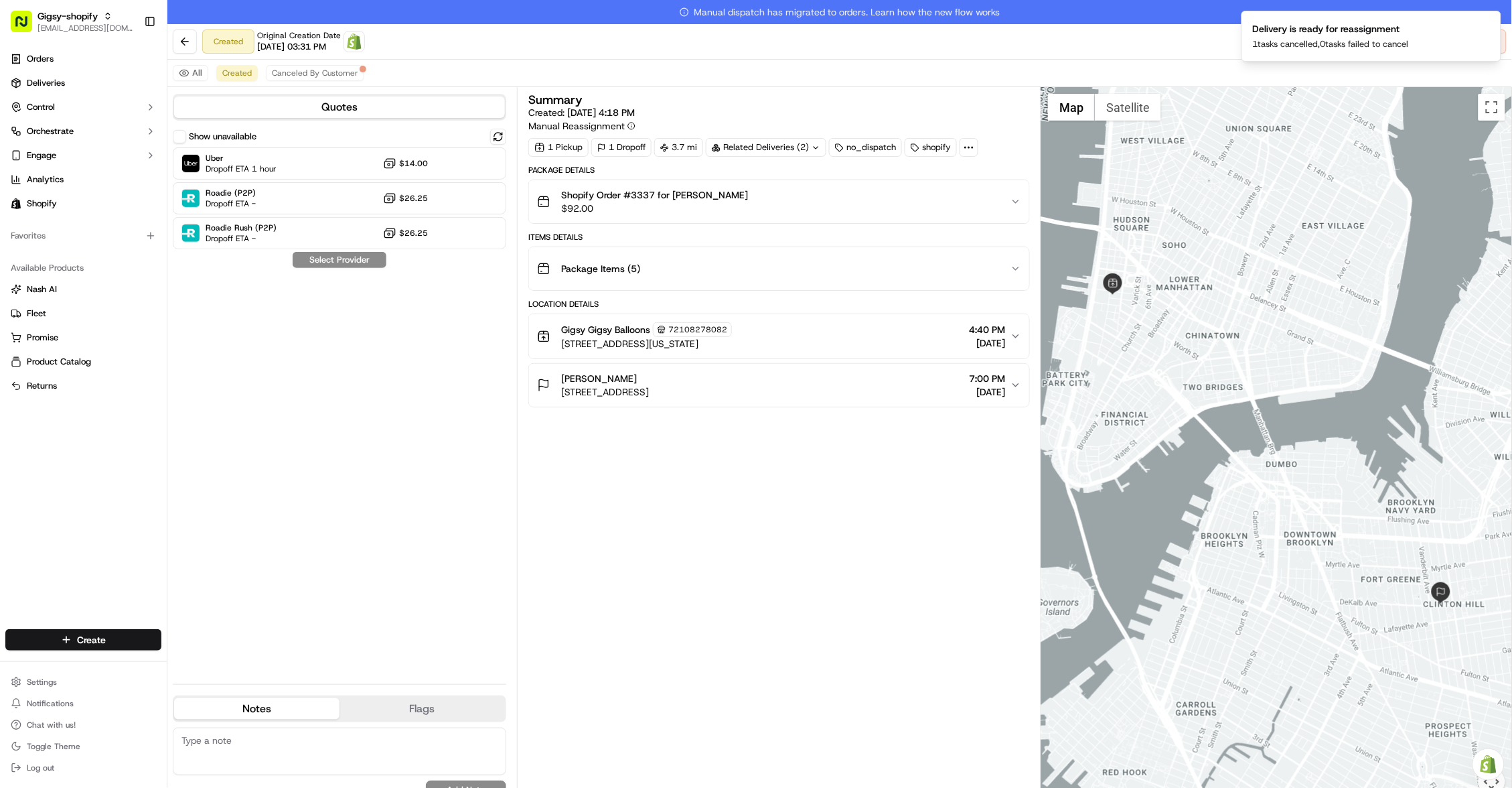
click at [1126, 61] on div "All Created Canceled By Customer" at bounding box center [839, 73] width 1344 height 28
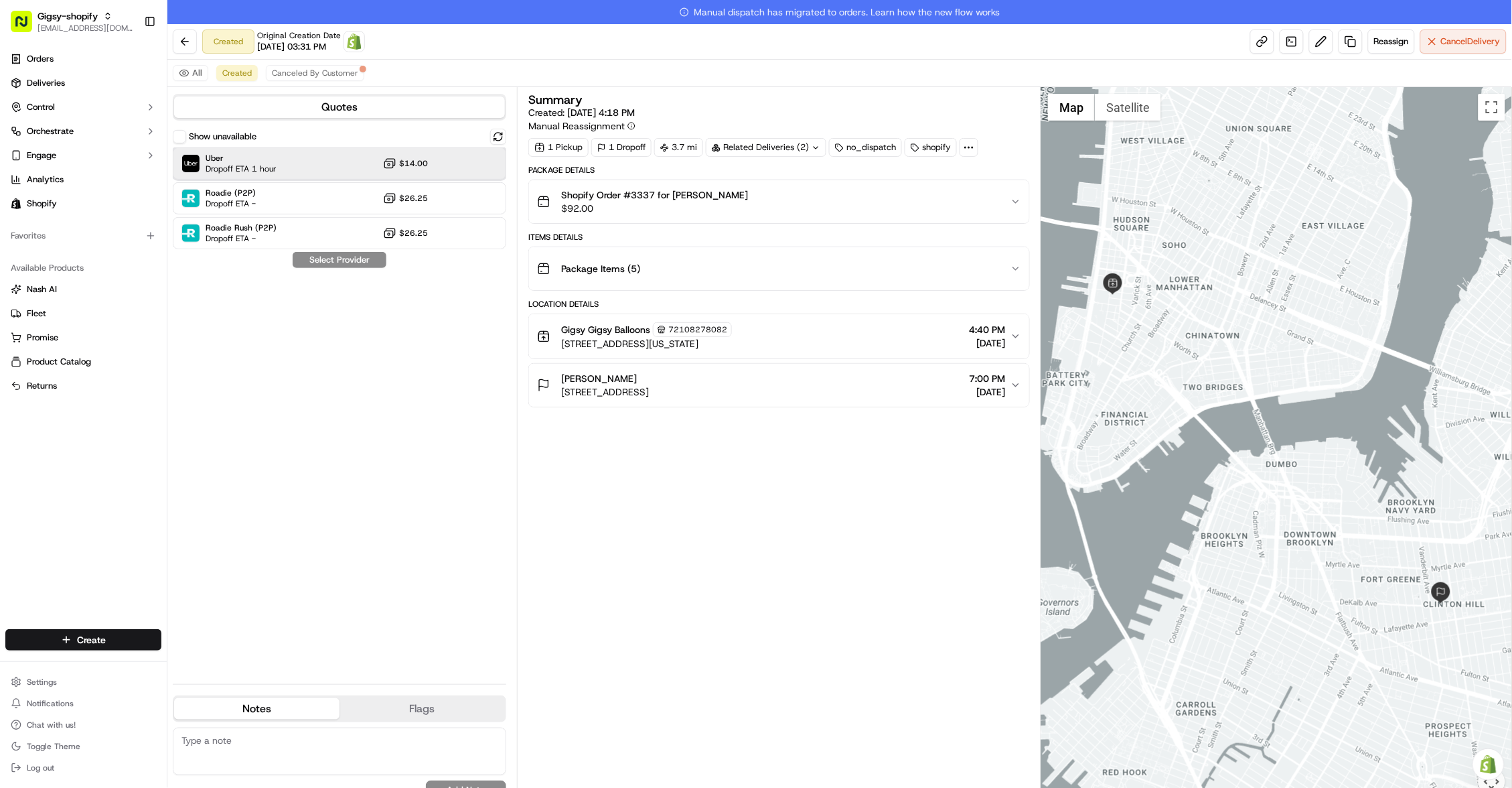
click at [338, 166] on div "Uber Dropoff ETA 1 hour $14.00" at bounding box center [339, 164] width 334 height 32
click at [338, 260] on button "Assign Provider" at bounding box center [339, 260] width 95 height 16
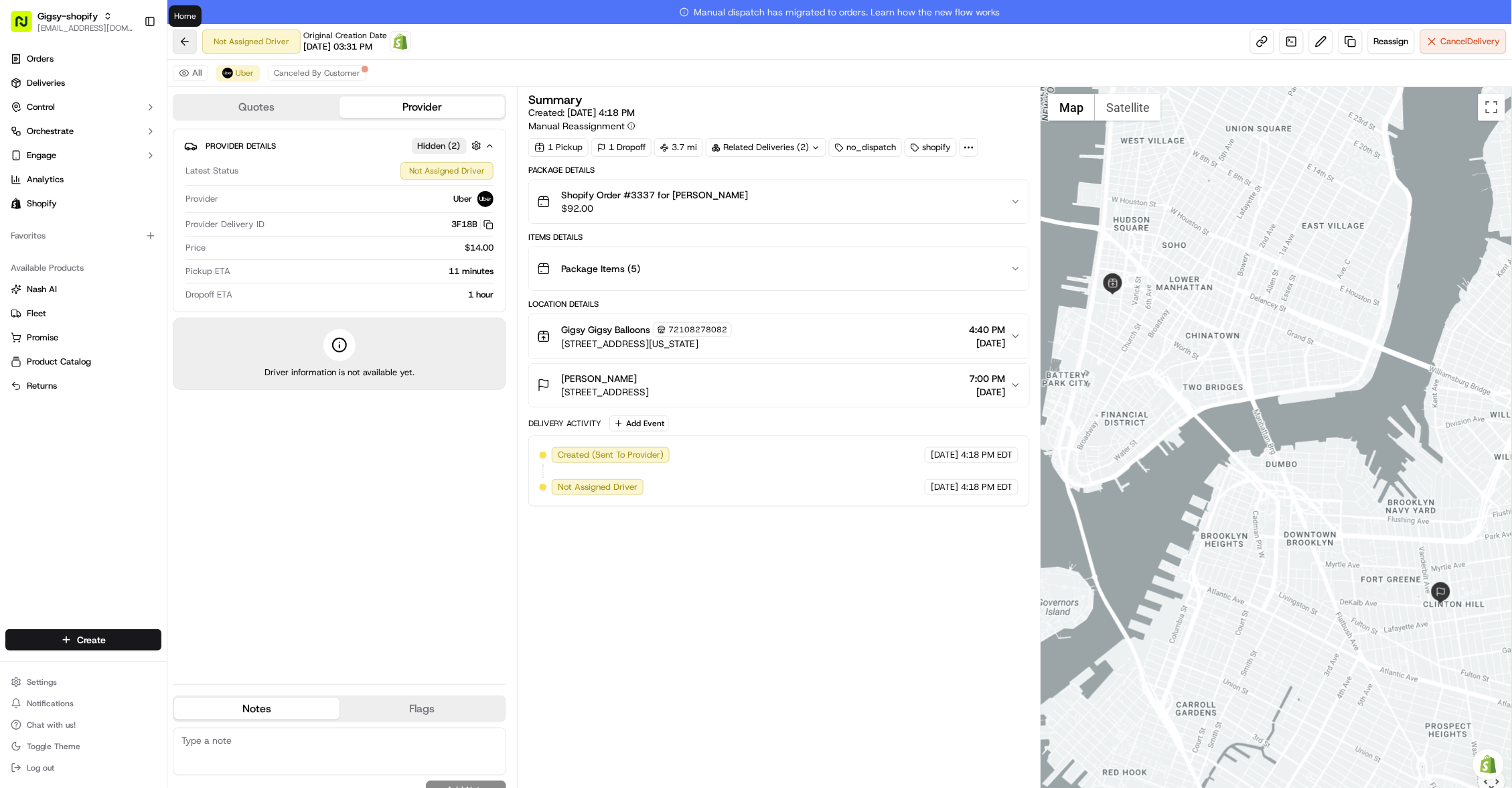
click at [181, 44] on button at bounding box center [185, 42] width 24 height 24
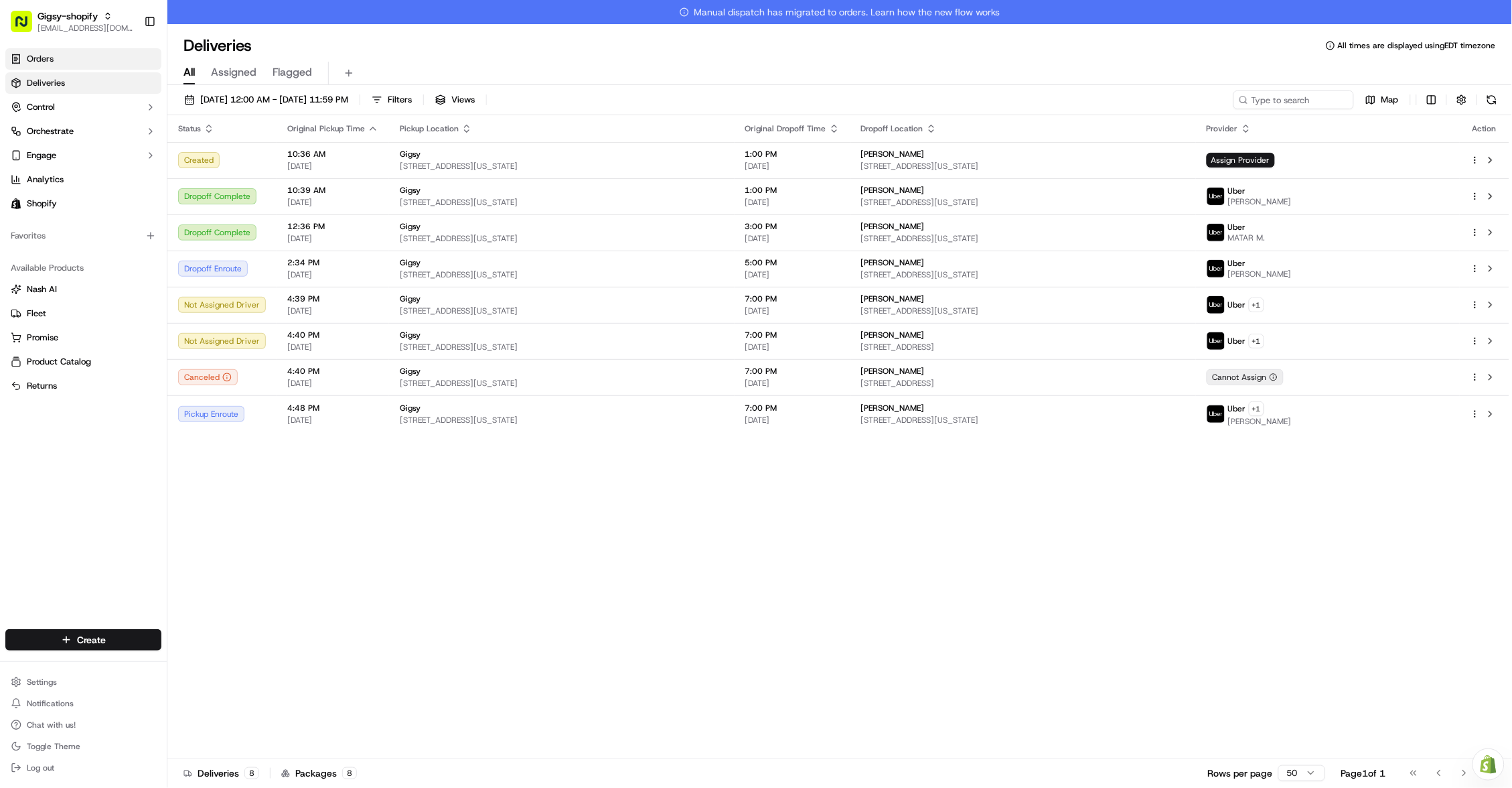
click at [88, 59] on link "Orders" at bounding box center [83, 59] width 156 height 21
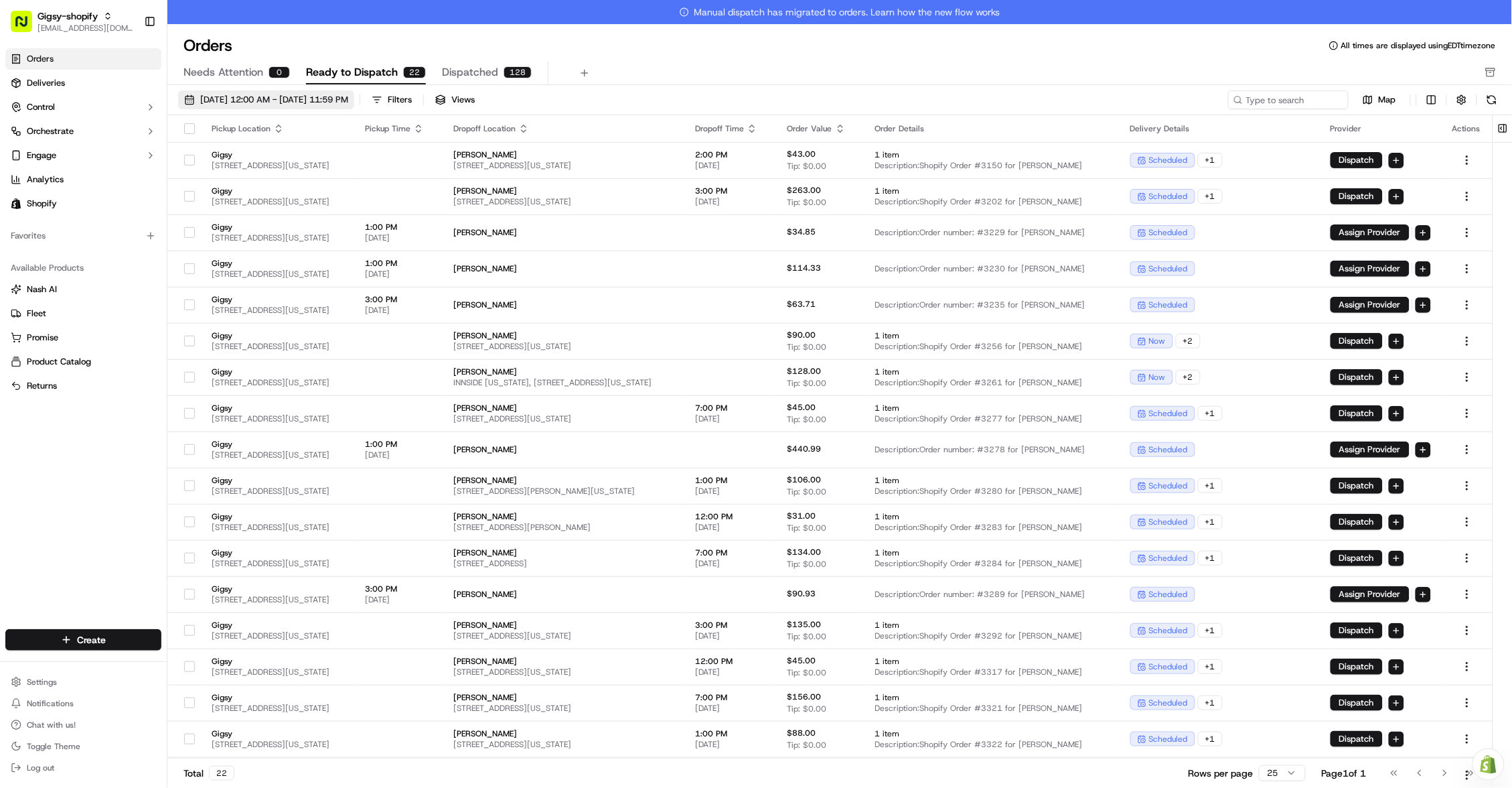
click at [251, 92] on button "09/01/2025 12:00 AM - 09/30/2025 11:59 PM" at bounding box center [267, 99] width 176 height 19
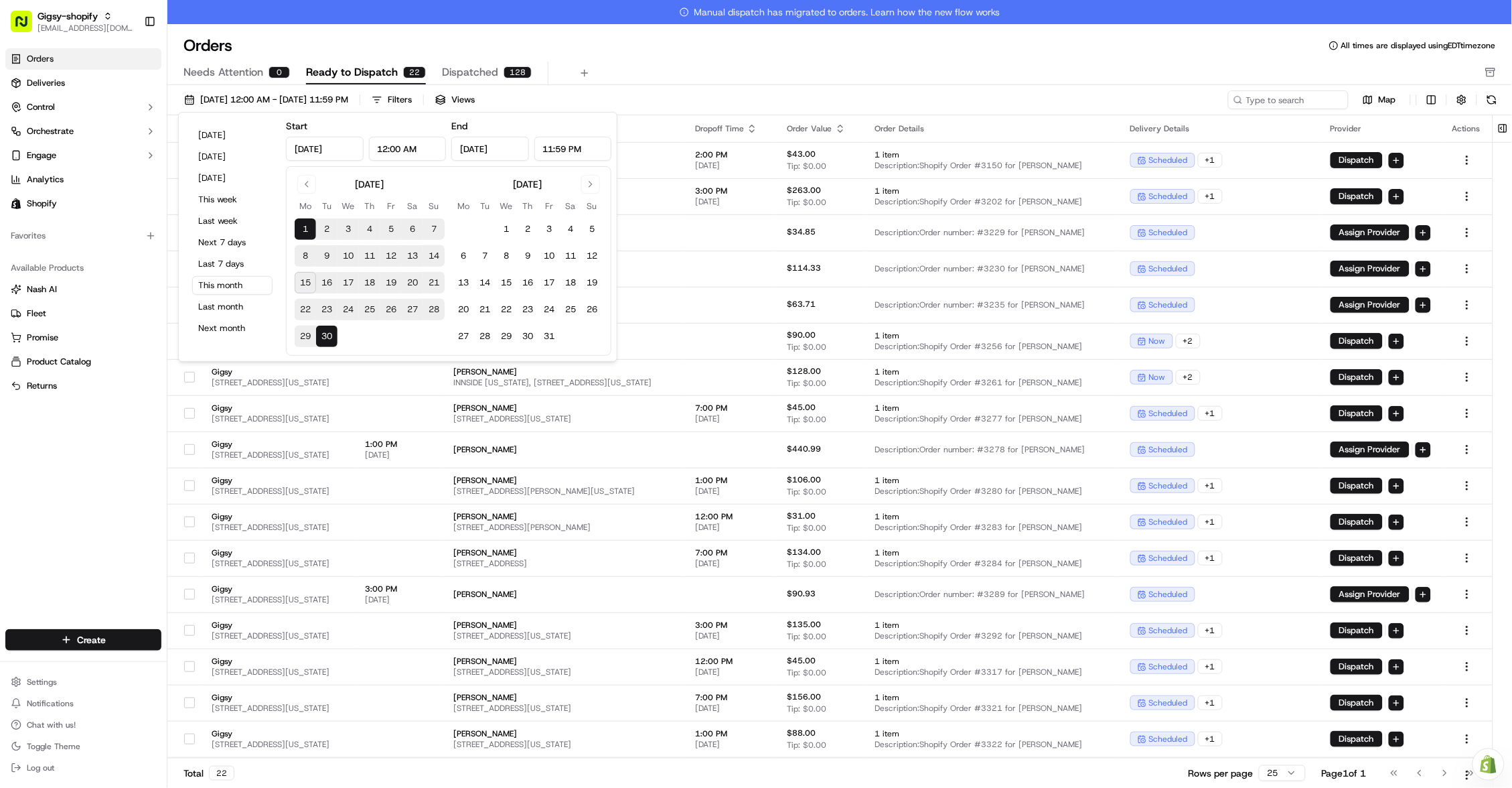
click at [306, 274] on button "15" at bounding box center [305, 282] width 21 height 21
type input "Sep 15, 2025"
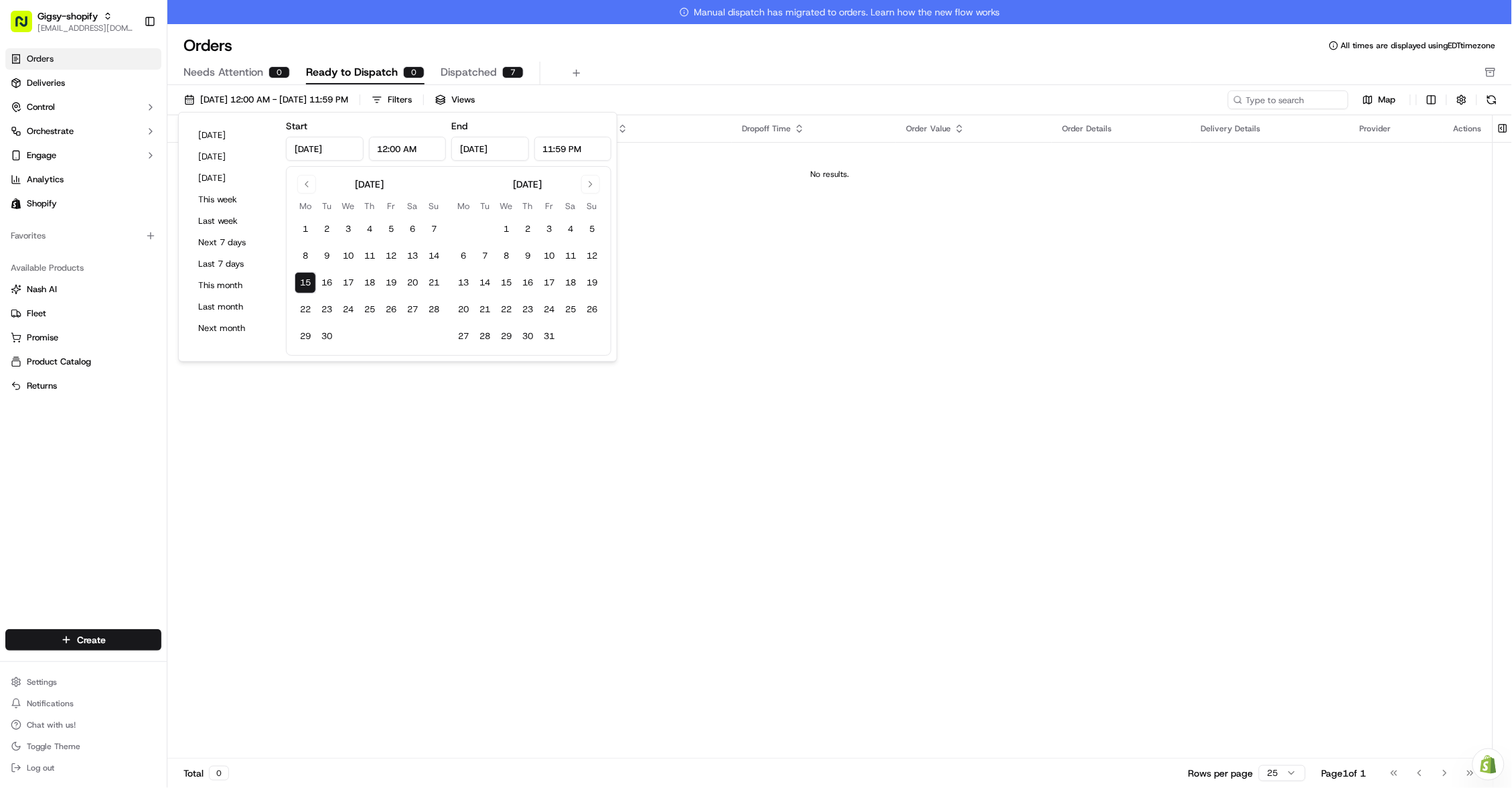
click at [733, 191] on td "No results." at bounding box center [829, 174] width 1325 height 64
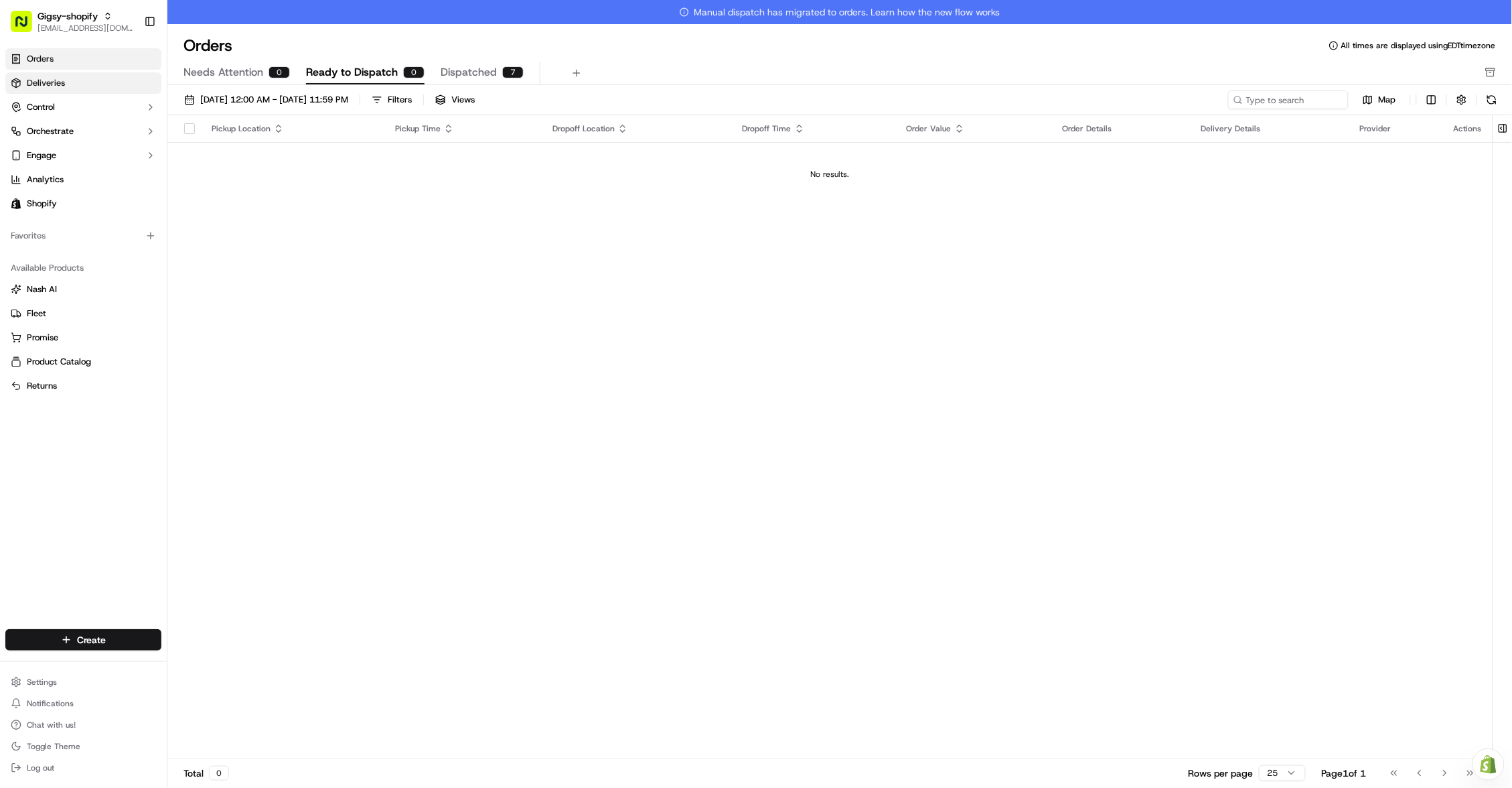
click at [79, 78] on link "Deliveries" at bounding box center [83, 83] width 156 height 21
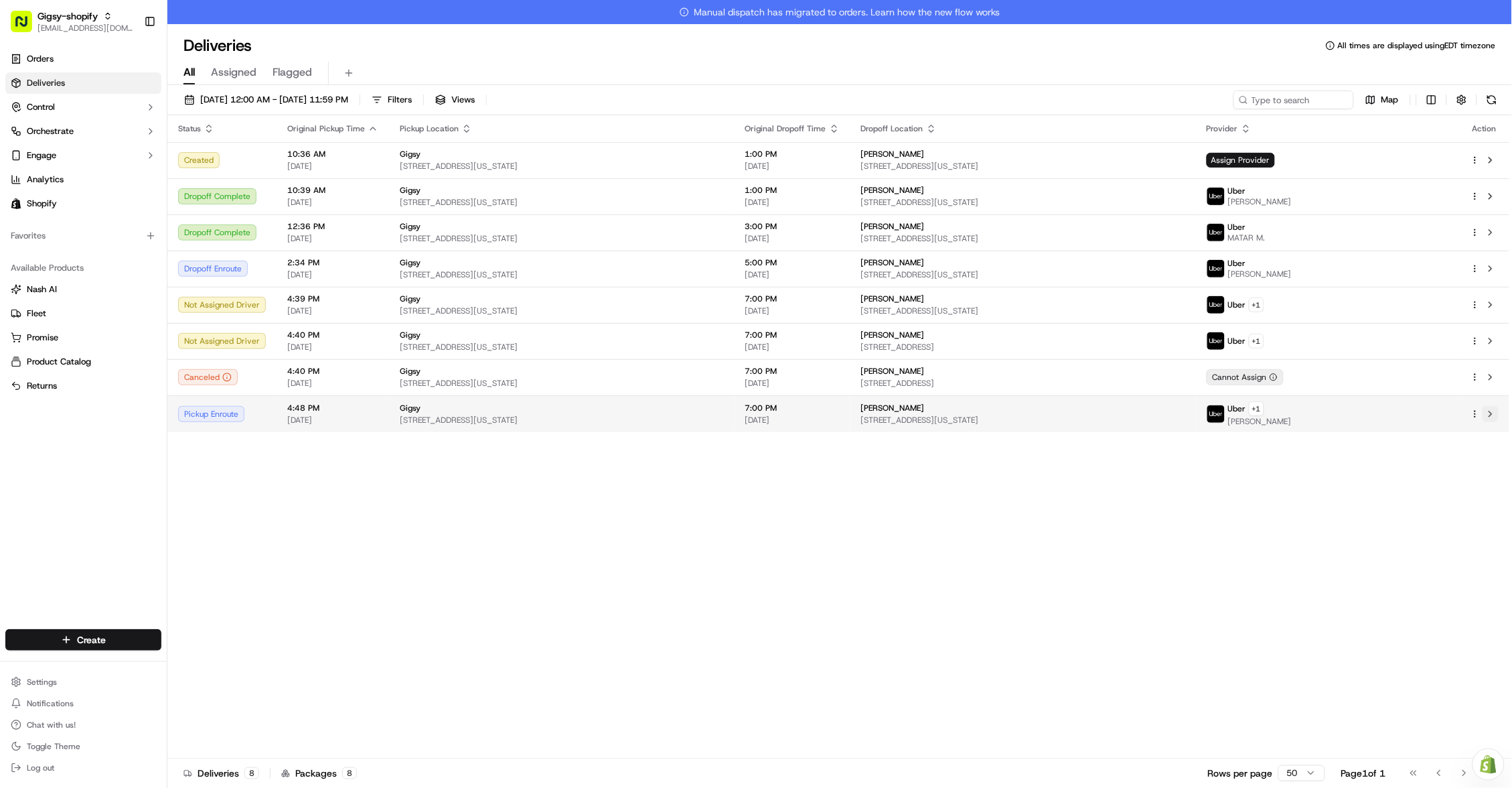
click at [1496, 414] on button at bounding box center [1490, 413] width 16 height 16
click at [1489, 90] on button at bounding box center [1492, 99] width 19 height 19
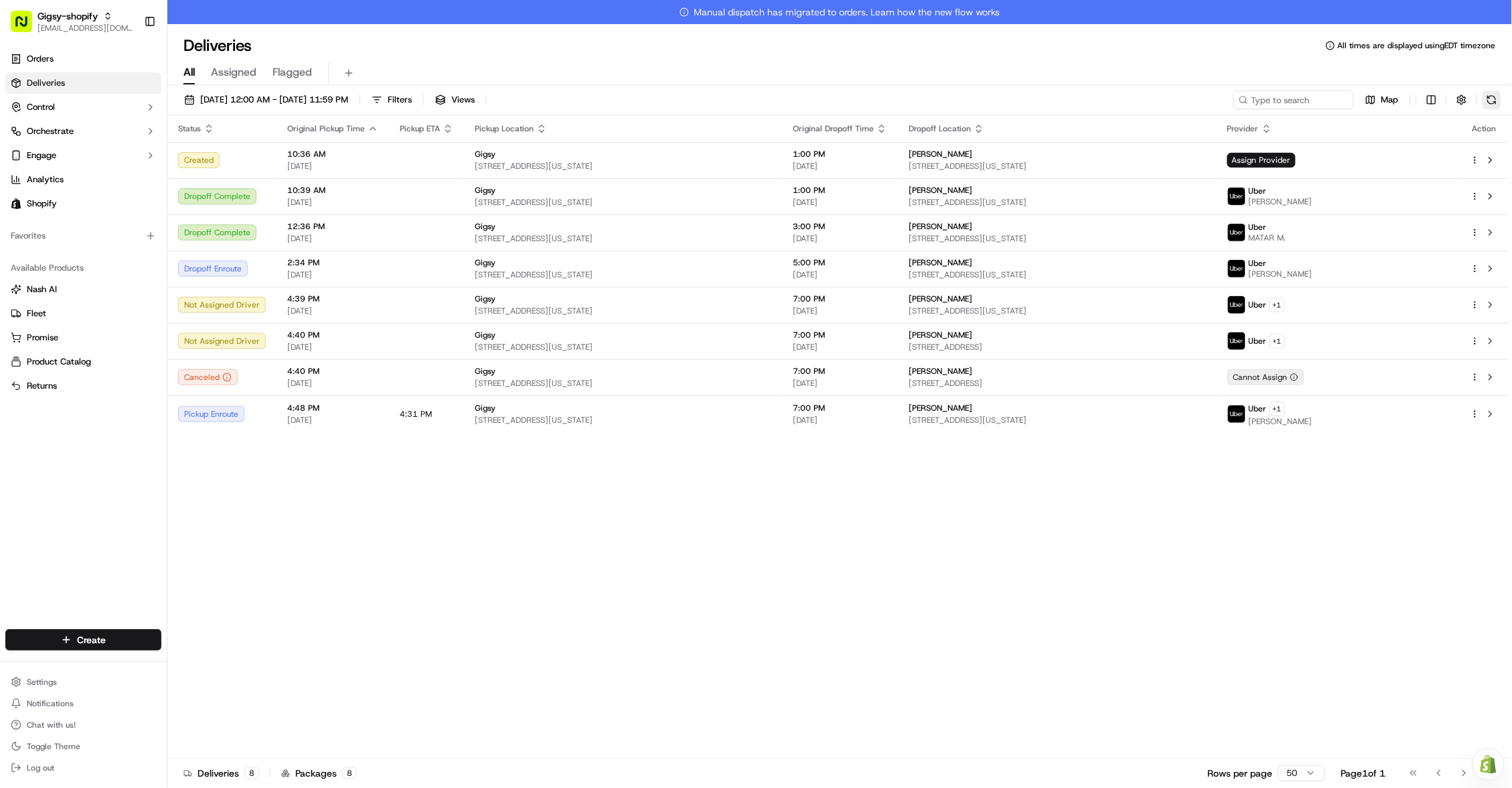
click at [1489, 97] on button at bounding box center [1492, 99] width 19 height 19
click at [373, 523] on div "Status Original Pickup Time Pickup ETA Pickup Location Original Dropoff Time Dr…" at bounding box center [838, 449] width 1342 height 667
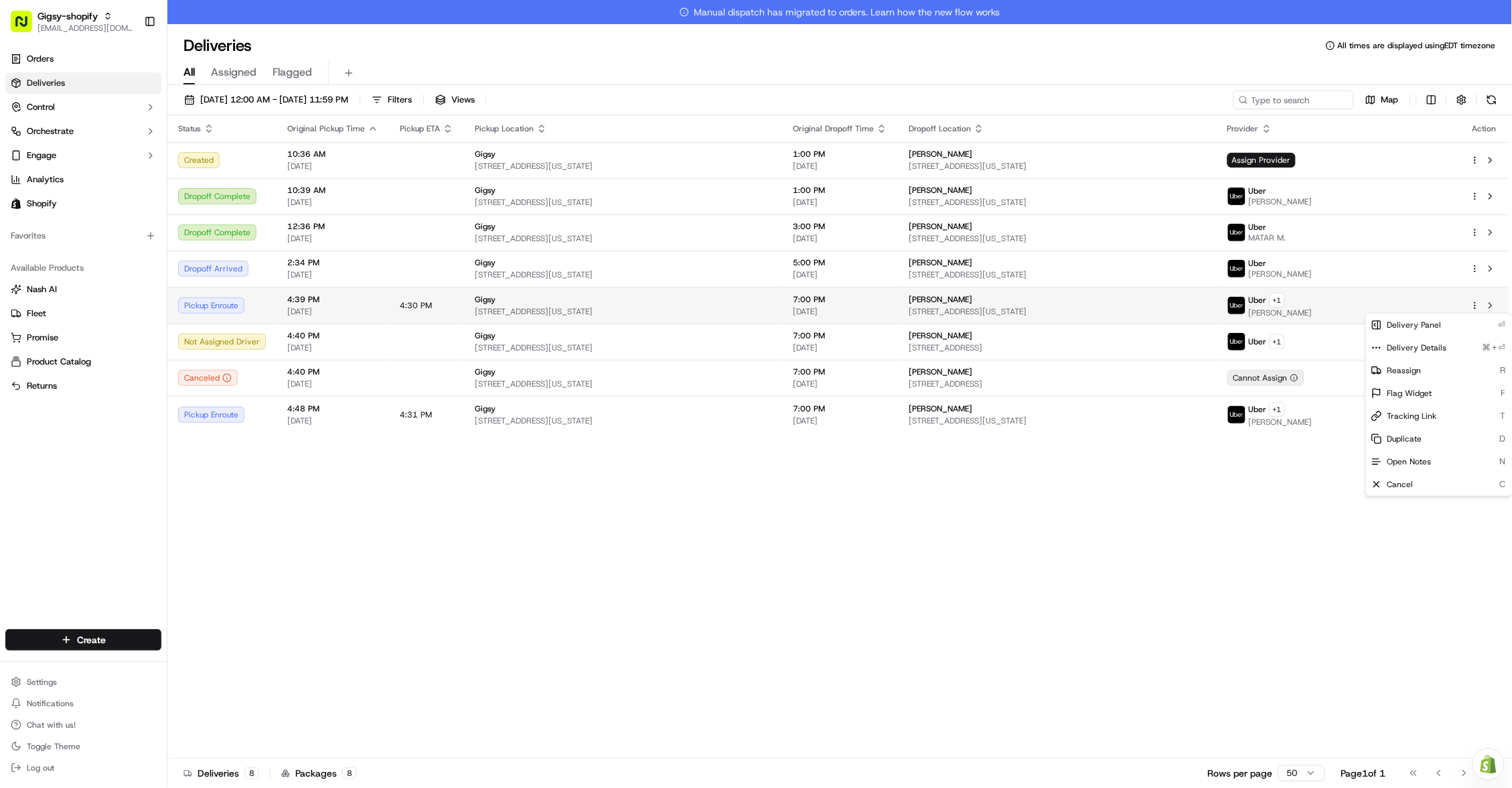
click at [1475, 305] on html "Gigsy-shopify [EMAIL_ADDRESS][DOMAIN_NAME] Toggle Sidebar Orders Deliveries Con…" at bounding box center [756, 394] width 1512 height 788
click at [1420, 367] on span "Reassign" at bounding box center [1404, 370] width 34 height 11
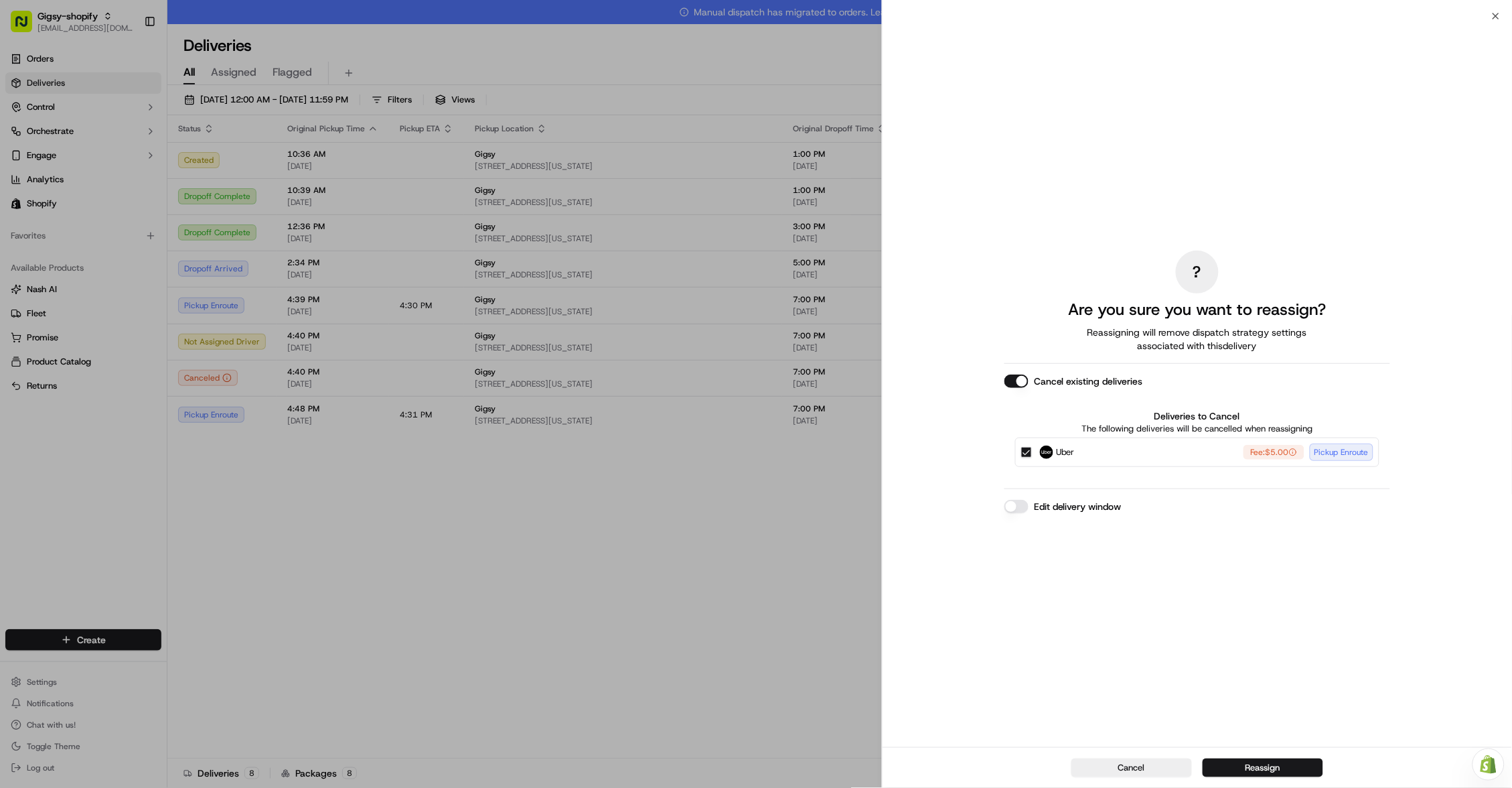
click at [1025, 504] on button "Edit delivery window" at bounding box center [1016, 506] width 24 height 13
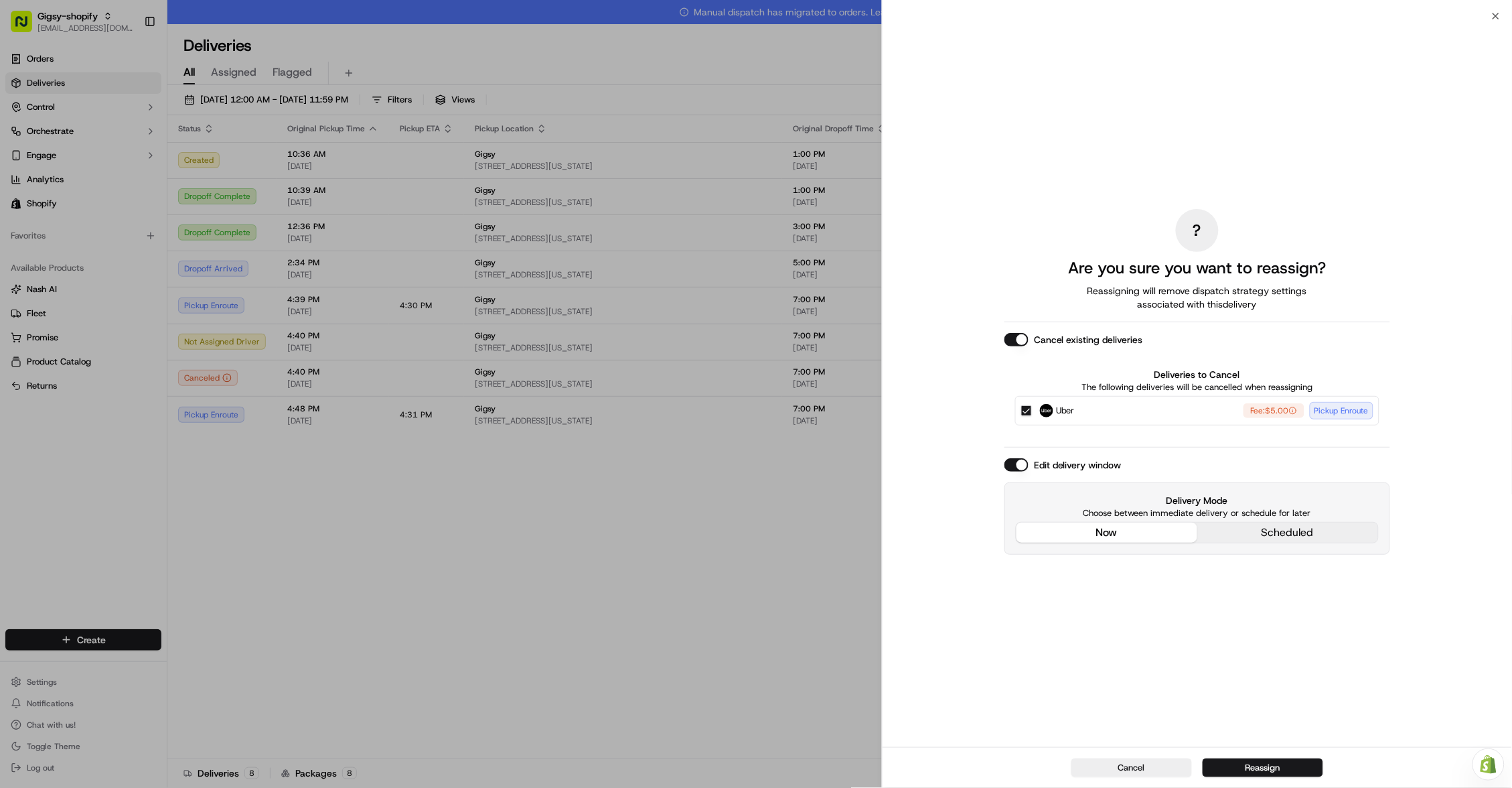
click at [1117, 437] on div "? Are you sure you want to reassign? Reassigning will remove dispatch strategy …" at bounding box center [1197, 382] width 386 height 725
click at [1226, 753] on div "Cancel Reassign" at bounding box center [1197, 768] width 629 height 41
click at [1228, 760] on button "Reassign" at bounding box center [1262, 768] width 121 height 19
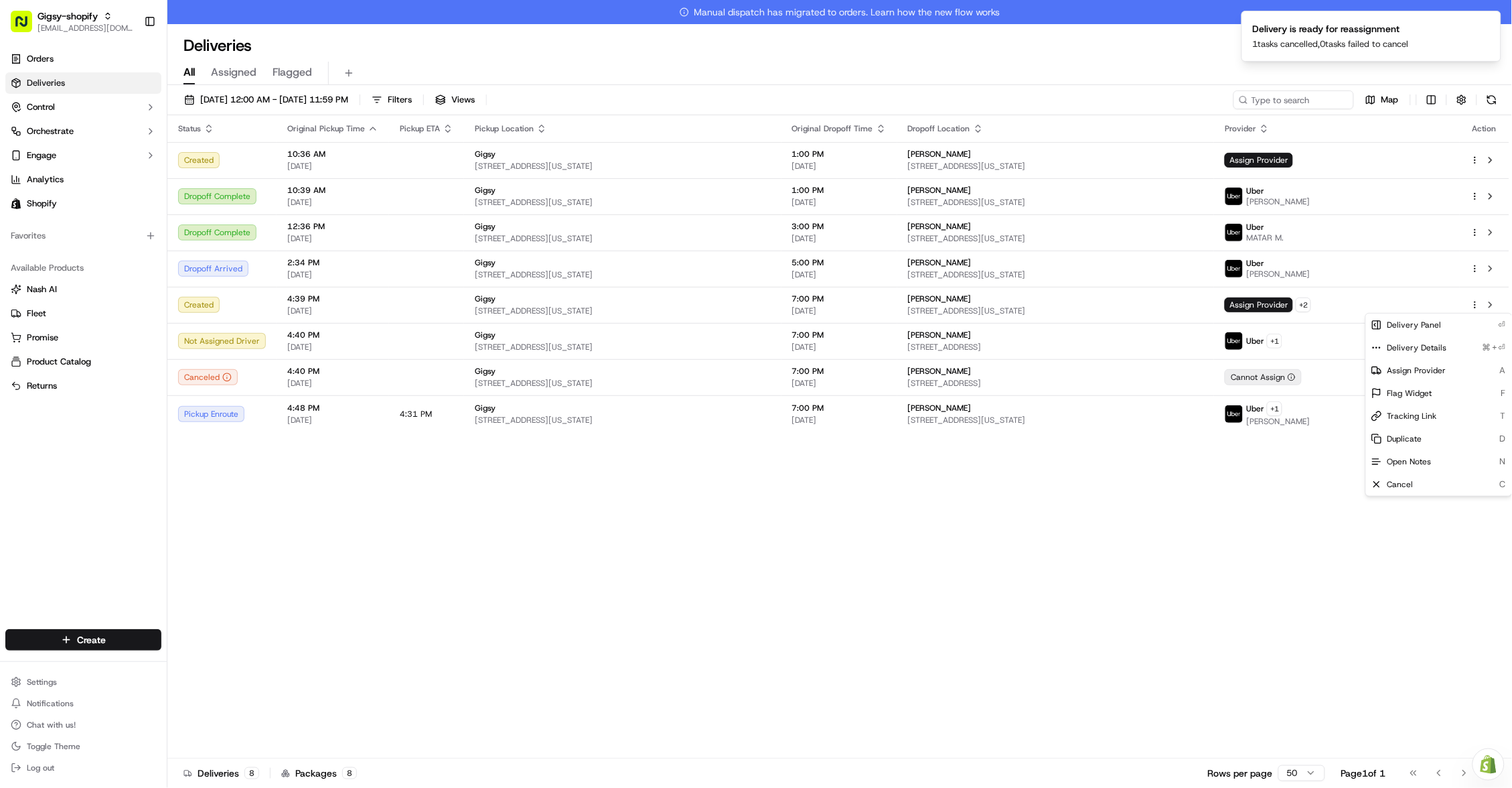
click at [963, 567] on div "Status Original Pickup Time Pickup ETA Pickup Location Original Dropoff Time Dr…" at bounding box center [838, 449] width 1342 height 667
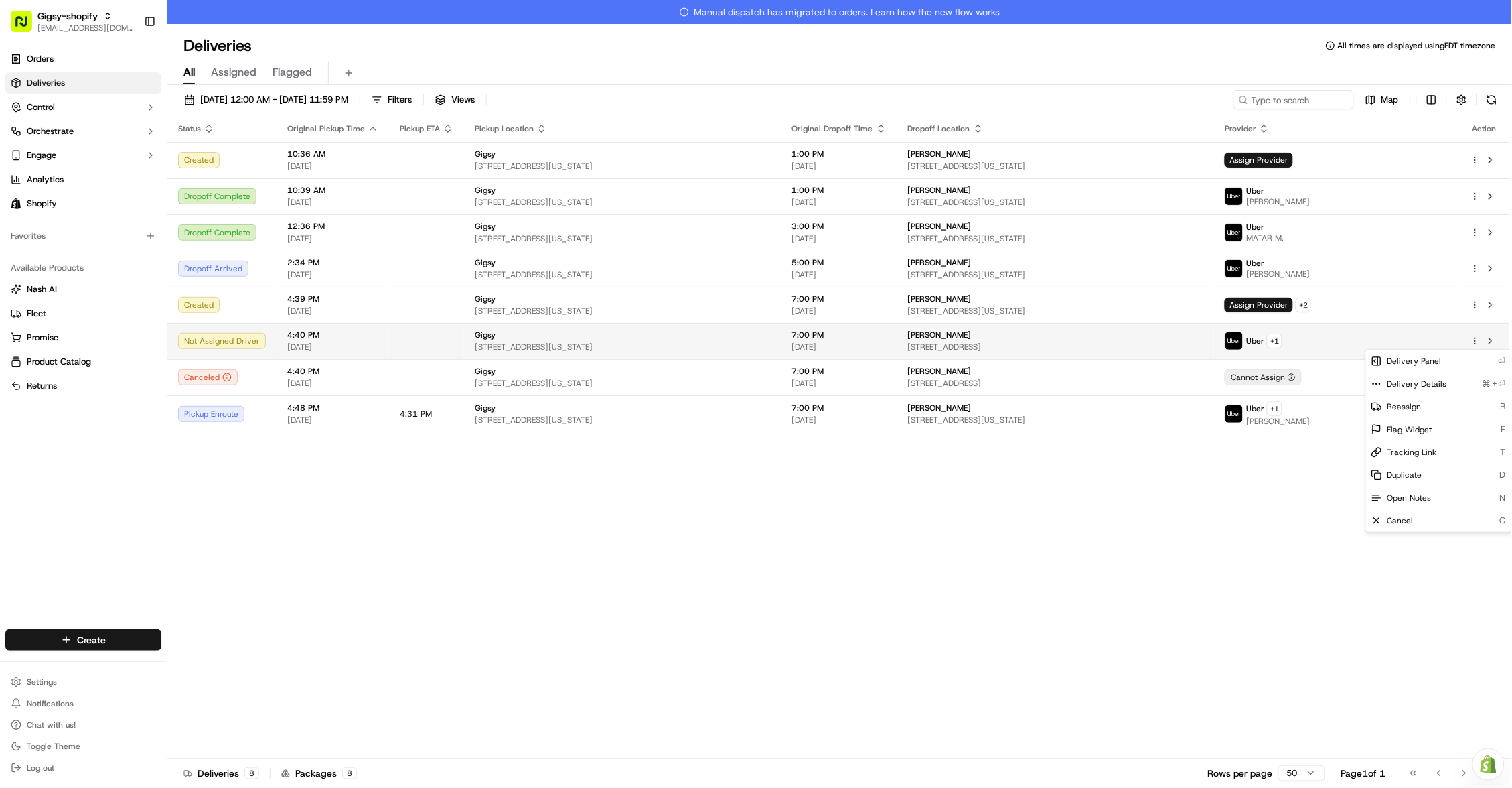
click at [1477, 339] on html "Gigsy-shopify hello@getgigsy.com Toggle Sidebar Orders Deliveries Control Orche…" at bounding box center [756, 394] width 1512 height 788
click at [1426, 401] on div "Reassign R" at bounding box center [1439, 406] width 146 height 23
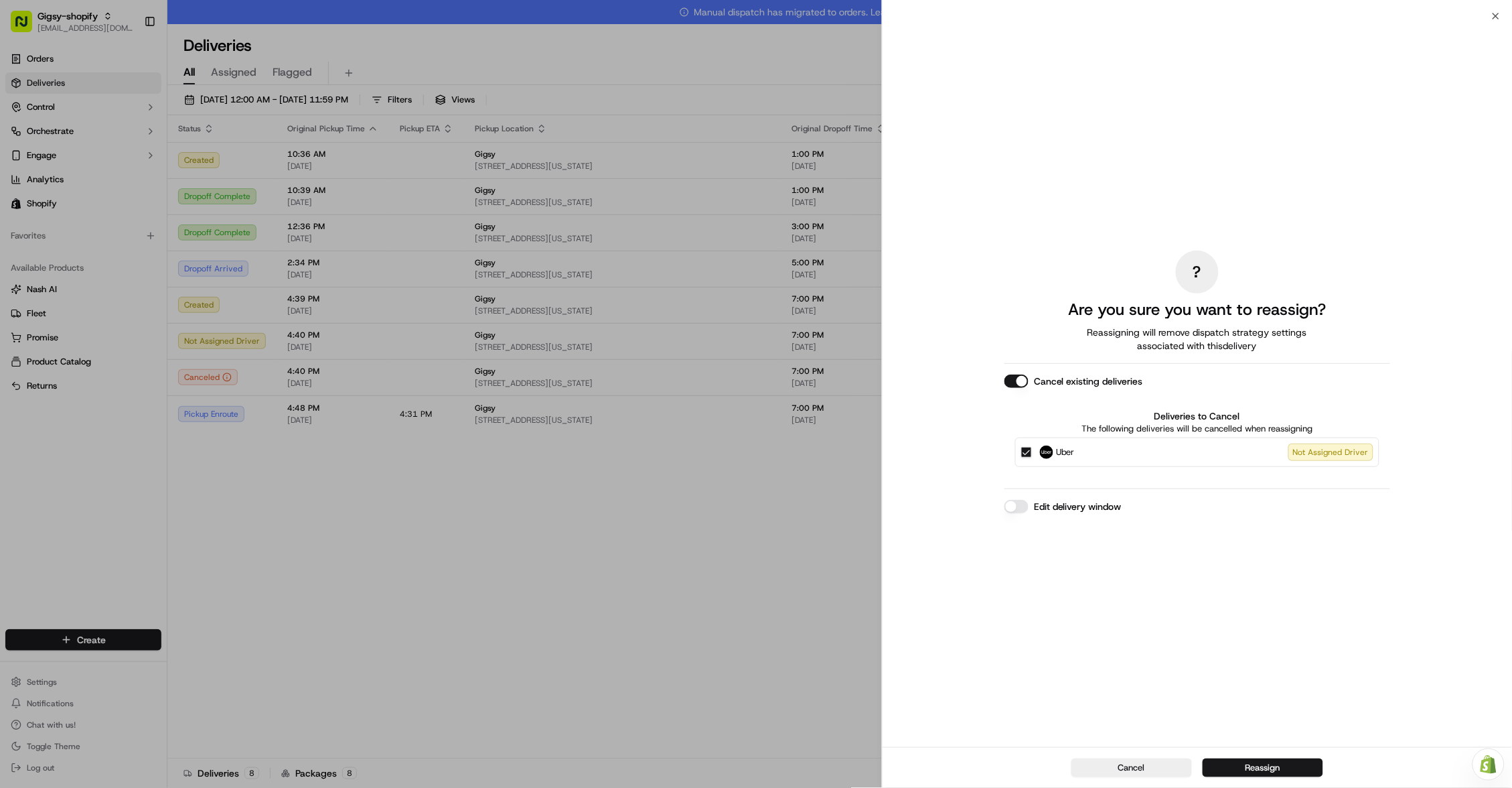
click at [1014, 502] on button "Edit delivery window" at bounding box center [1016, 506] width 24 height 13
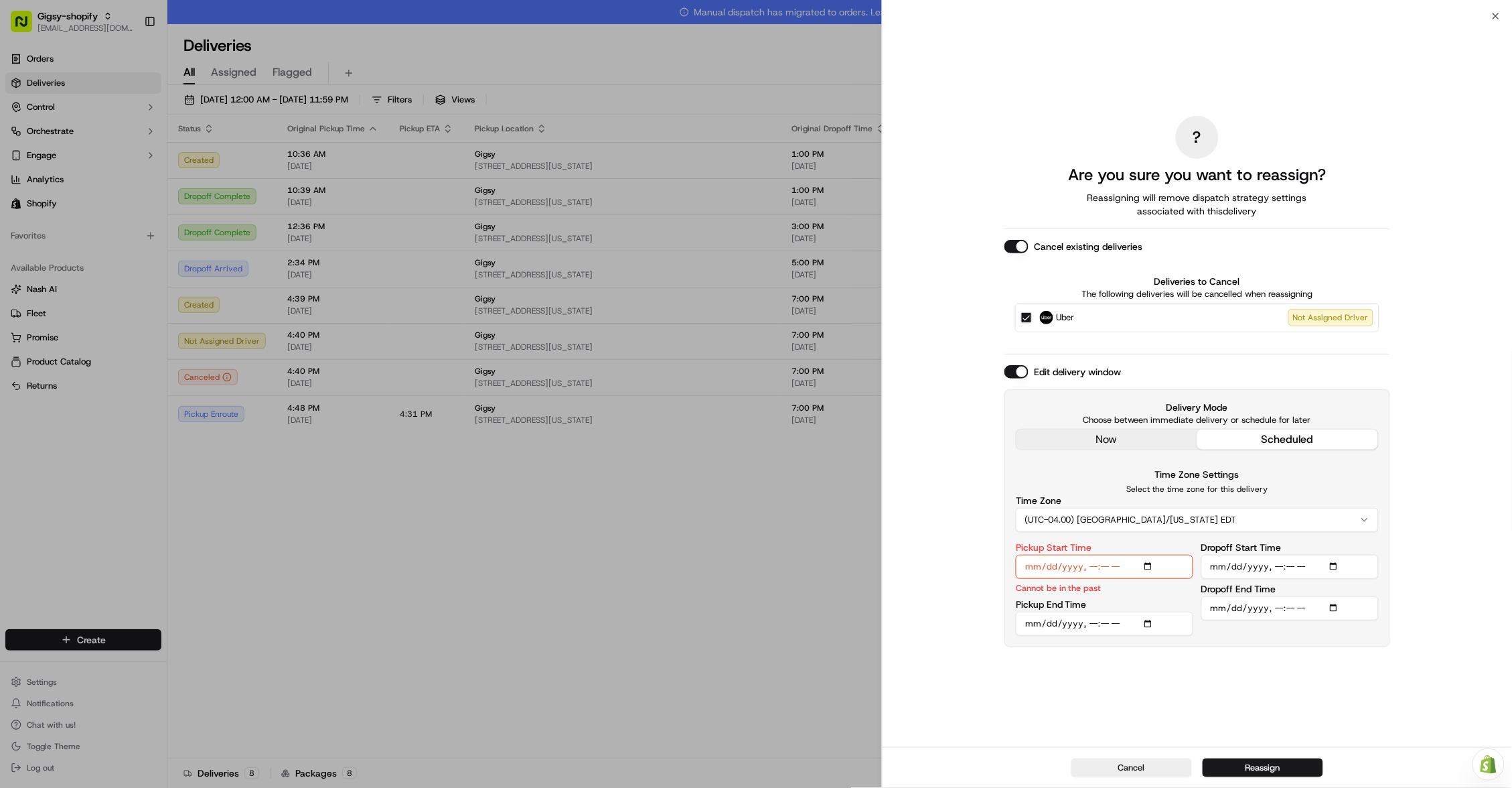
click at [1127, 439] on div "? Are you sure you want to reassign? Reassigning will remove dispatch strategy …" at bounding box center [1197, 382] width 386 height 725
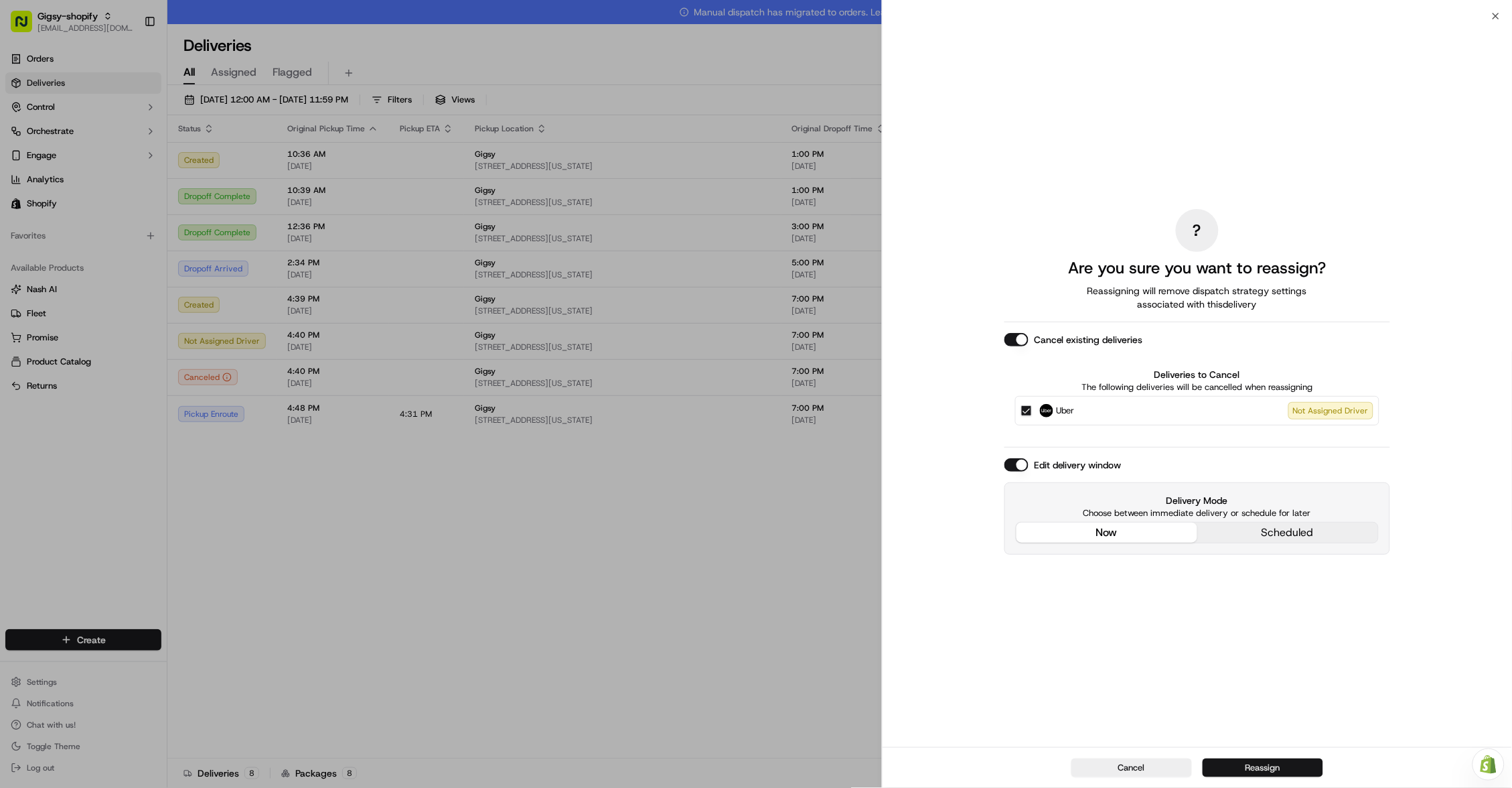
click at [1231, 760] on button "Reassign" at bounding box center [1262, 768] width 121 height 19
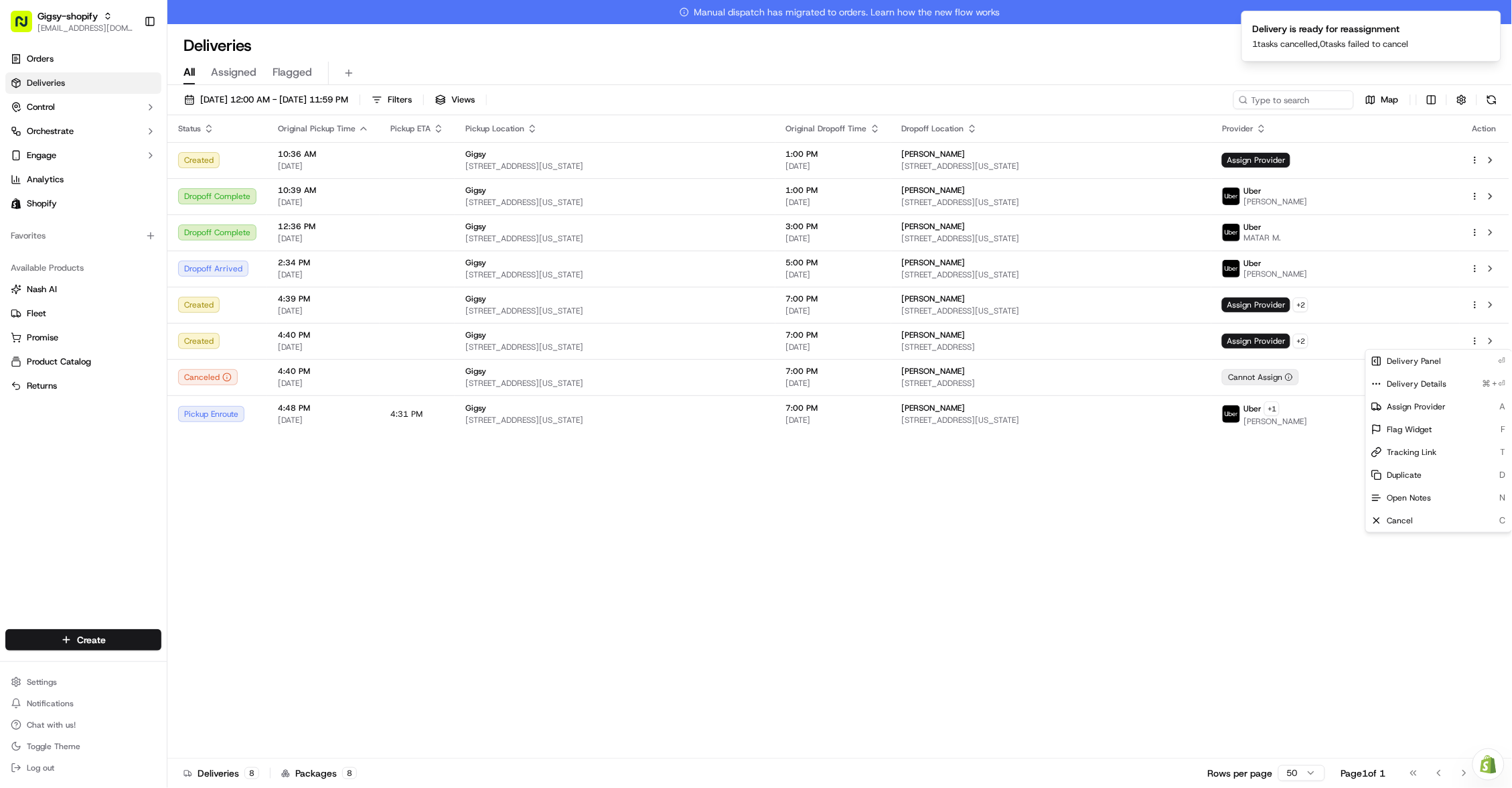
click at [862, 528] on div "Status Original Pickup Time Pickup ETA Pickup Location Original Dropoff Time Dr…" at bounding box center [838, 449] width 1342 height 667
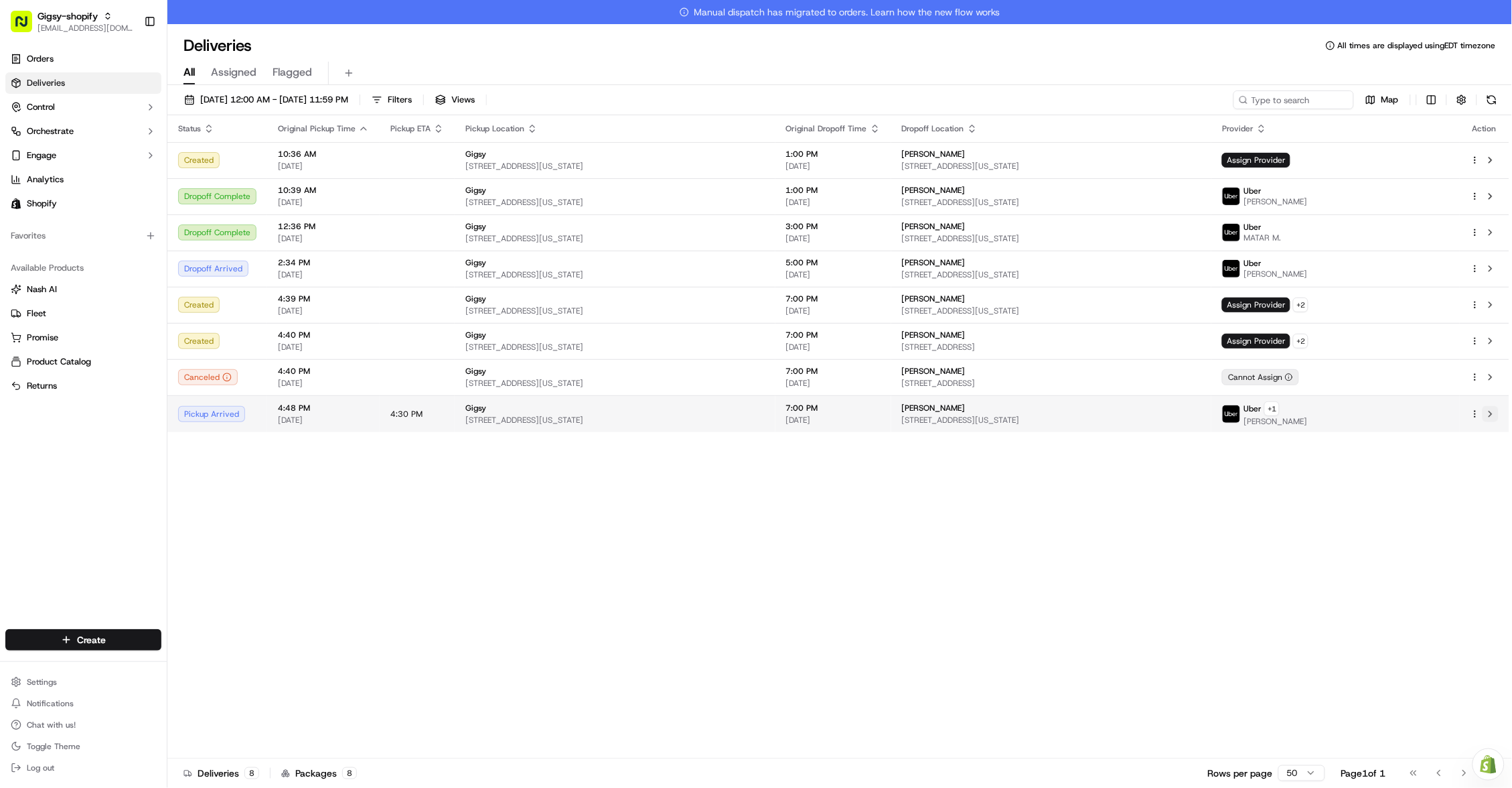
click at [1489, 409] on button at bounding box center [1490, 413] width 16 height 16
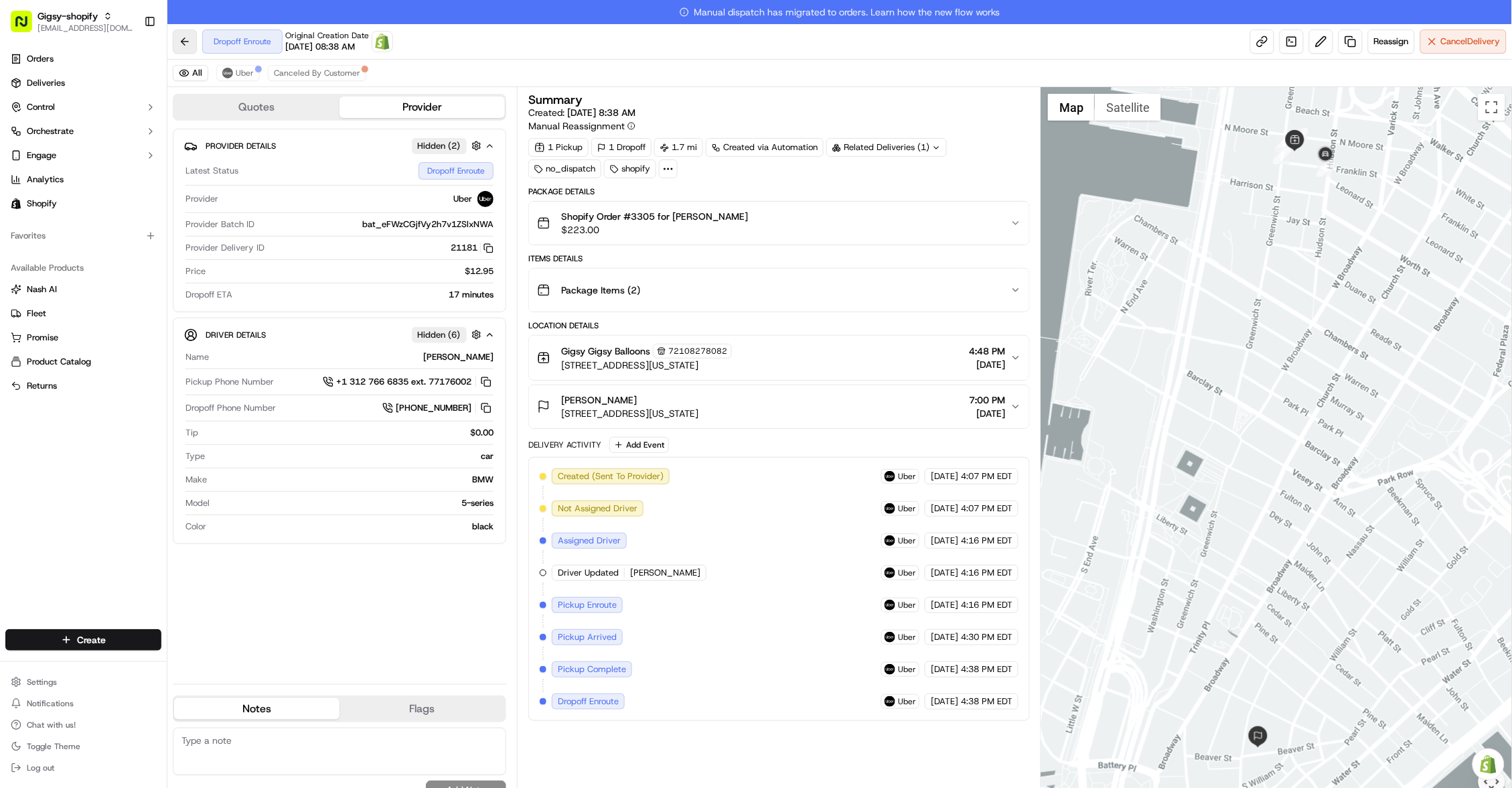
click at [179, 33] on button at bounding box center [185, 42] width 24 height 24
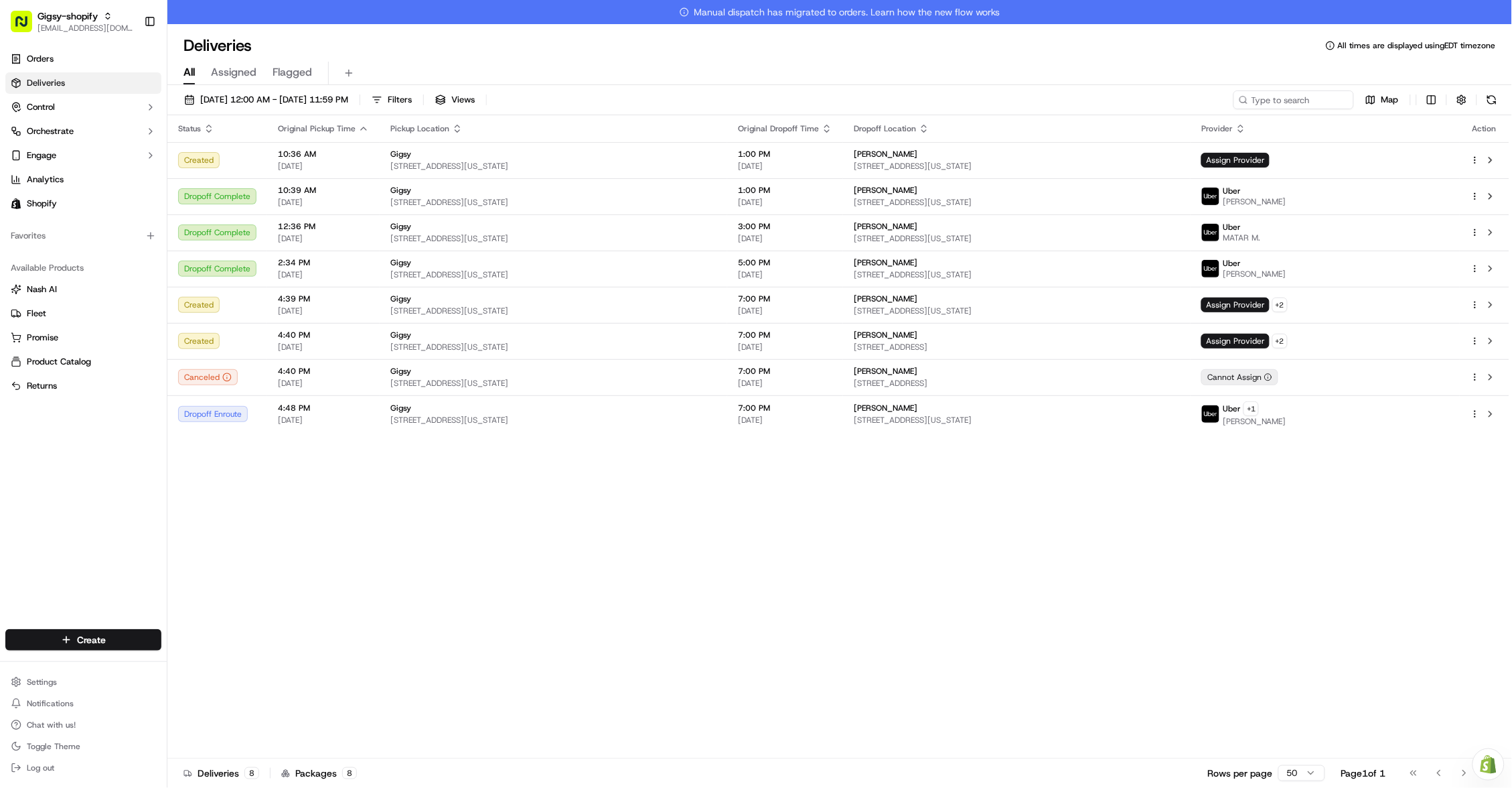
click at [106, 82] on link "Deliveries" at bounding box center [83, 83] width 156 height 21
click at [1269, 301] on span "Assign Provider" at bounding box center [1235, 305] width 68 height 15
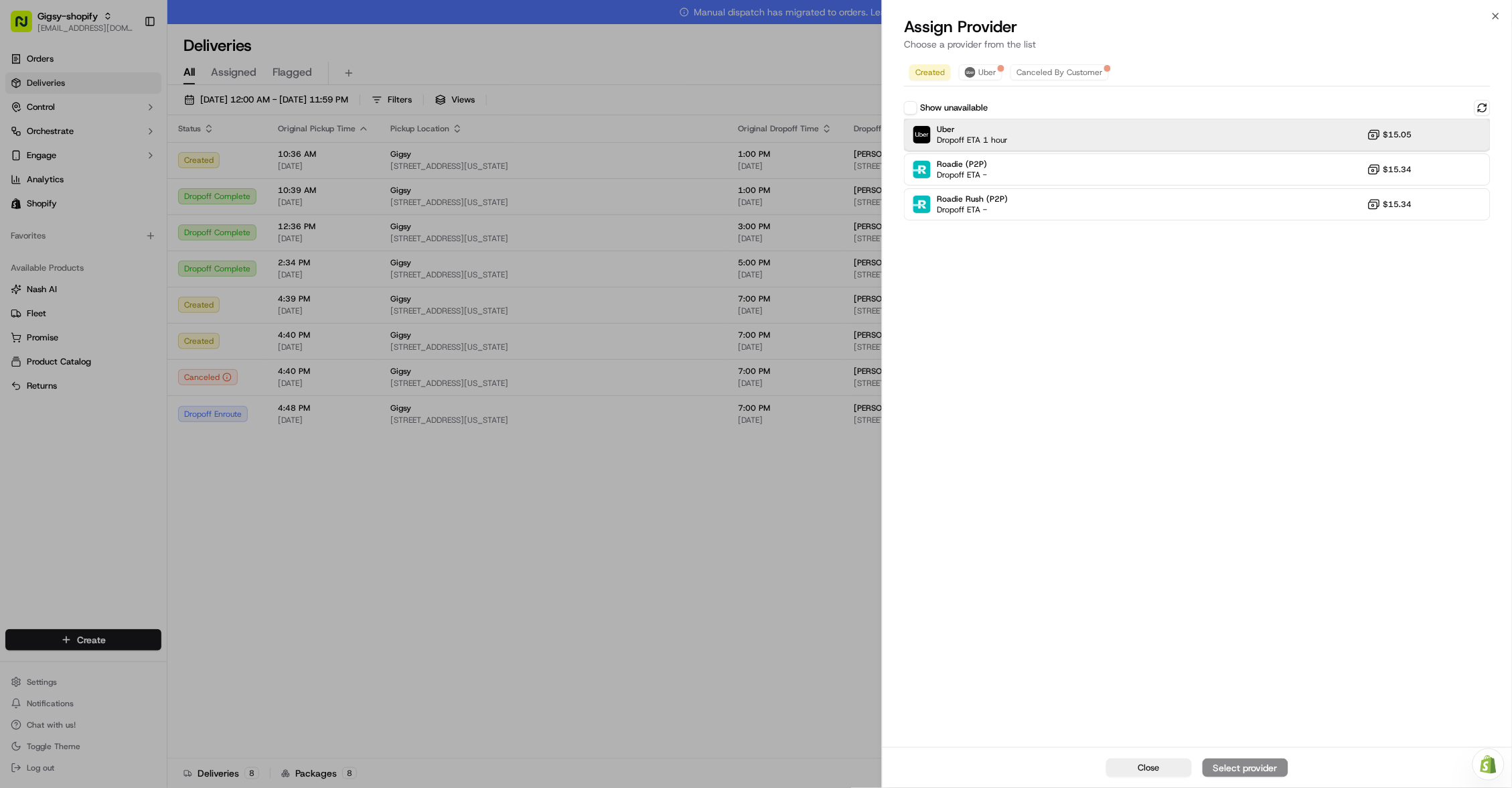
click at [1124, 140] on div "Uber Dropoff ETA 1 hour $15.05" at bounding box center [1197, 135] width 587 height 32
click at [1239, 764] on div "Assign Provider" at bounding box center [1245, 768] width 66 height 13
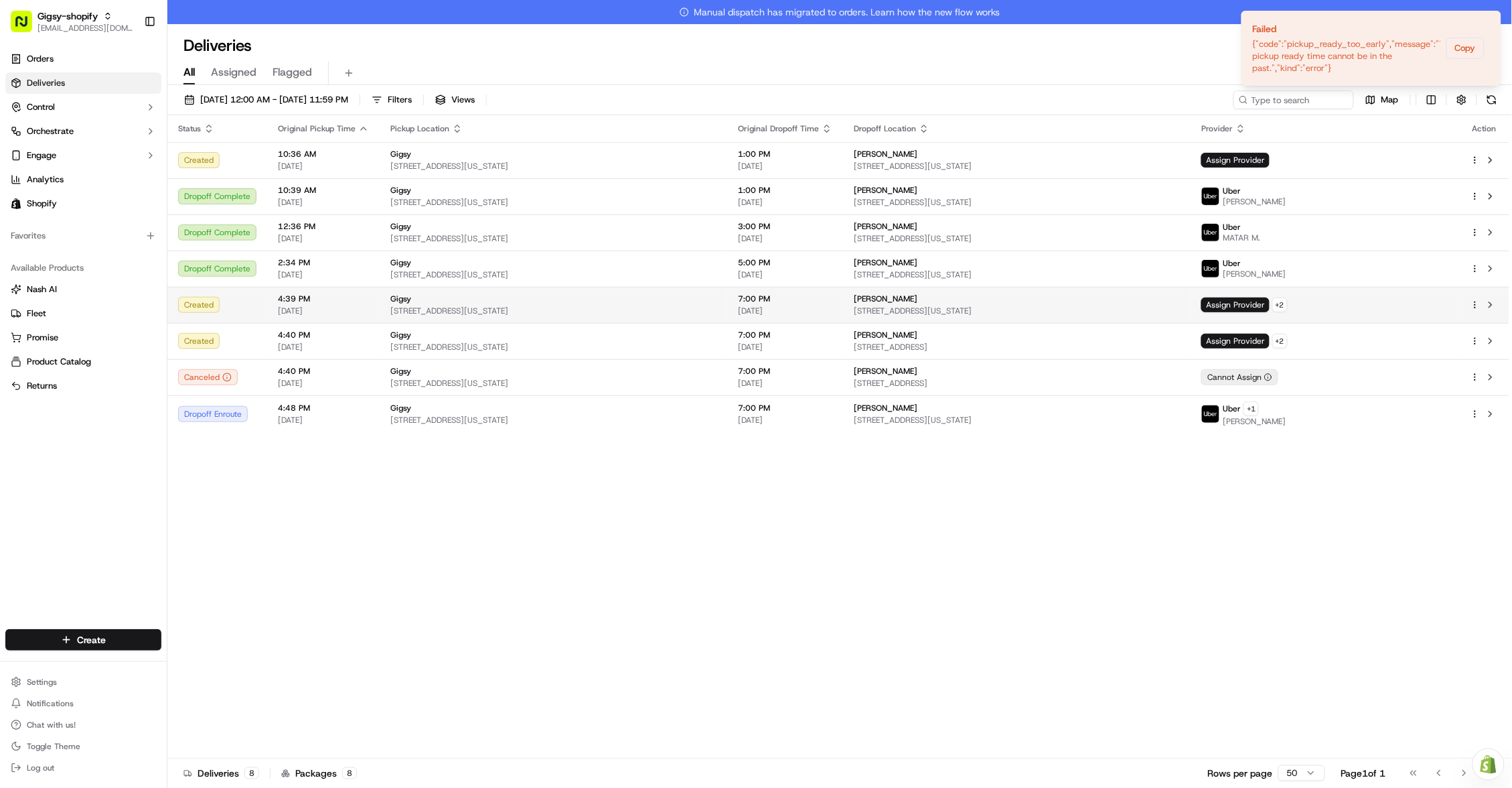
click at [1478, 302] on html "Gigsy-shopify [EMAIL_ADDRESS][DOMAIN_NAME] Toggle Sidebar Orders Deliveries Con…" at bounding box center [756, 394] width 1512 height 788
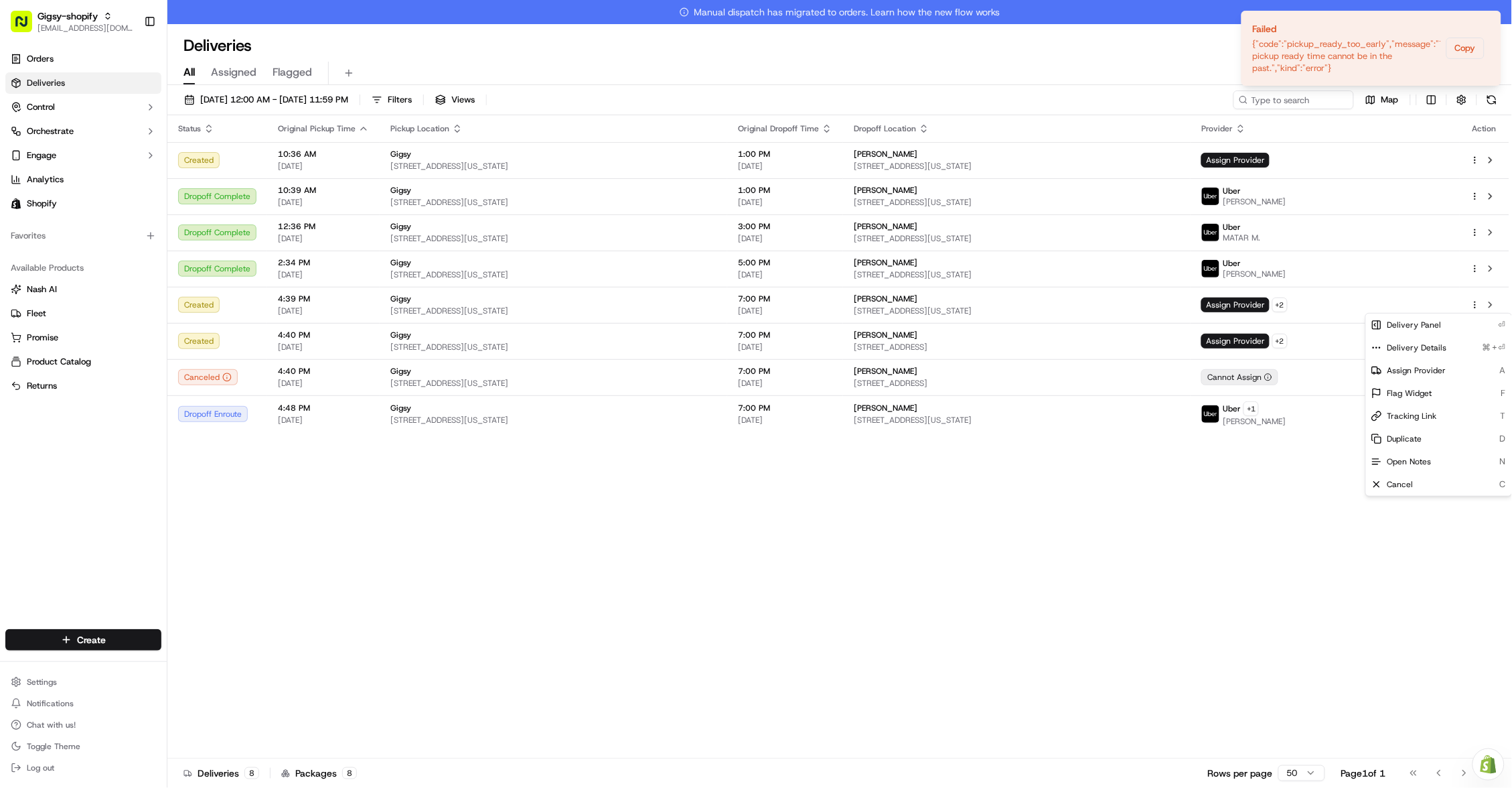
click at [1231, 521] on html "Gigsy-shopify [EMAIL_ADDRESS][DOMAIN_NAME] Toggle Sidebar Orders Deliveries Con…" at bounding box center [756, 394] width 1512 height 788
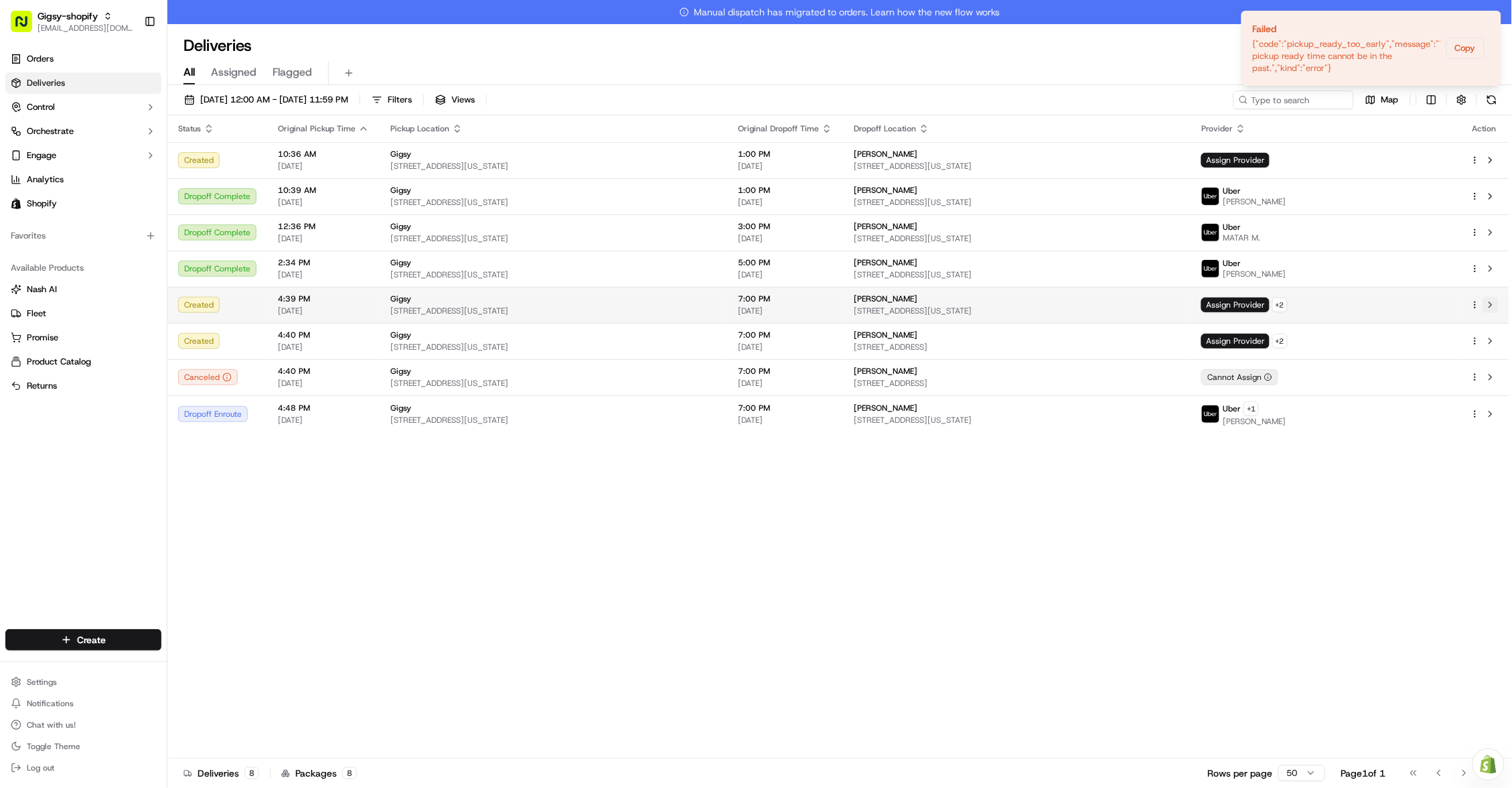
click at [1496, 307] on button at bounding box center [1490, 305] width 16 height 16
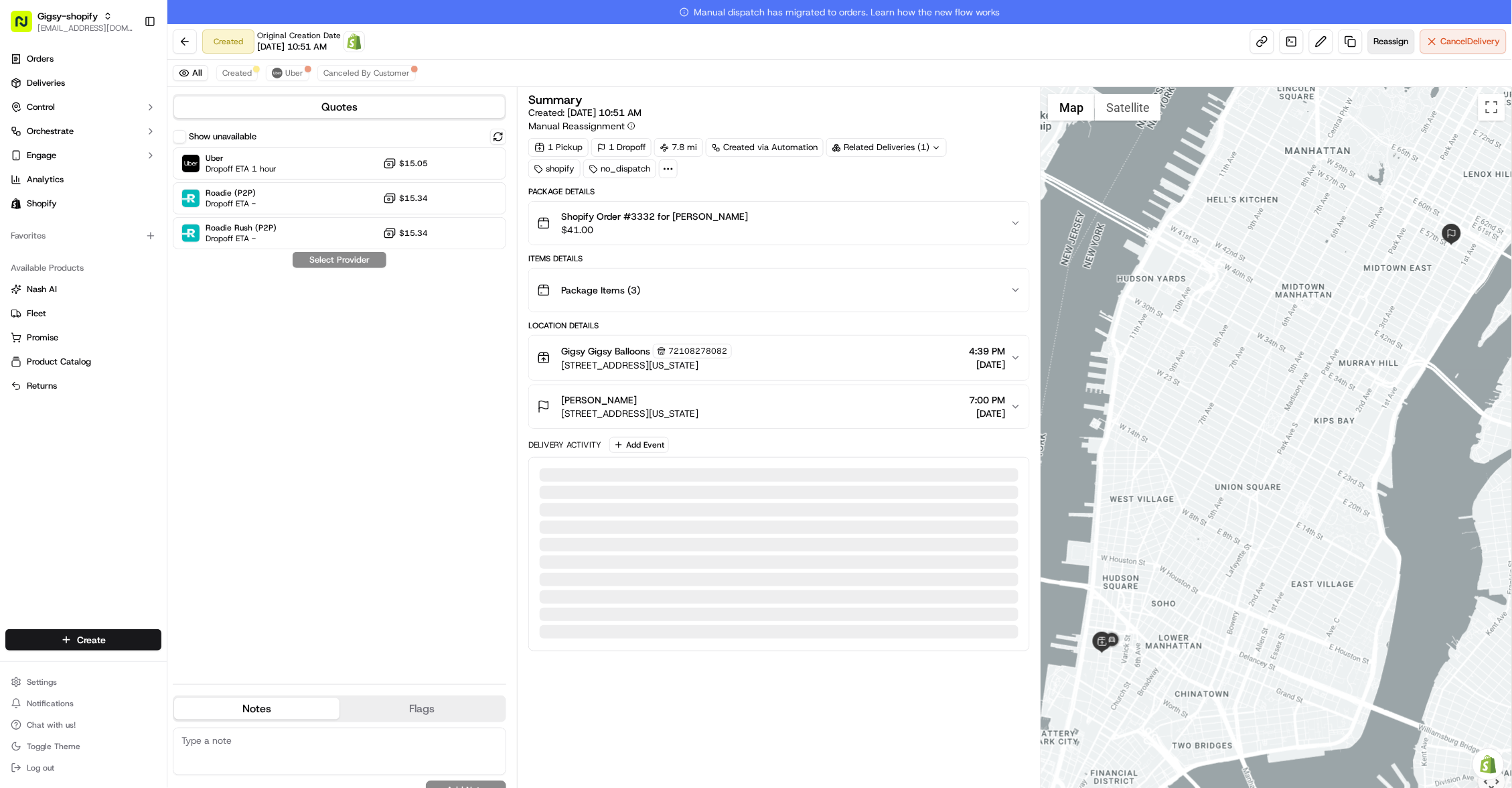
click at [1377, 44] on span "Reassign" at bounding box center [1391, 41] width 35 height 12
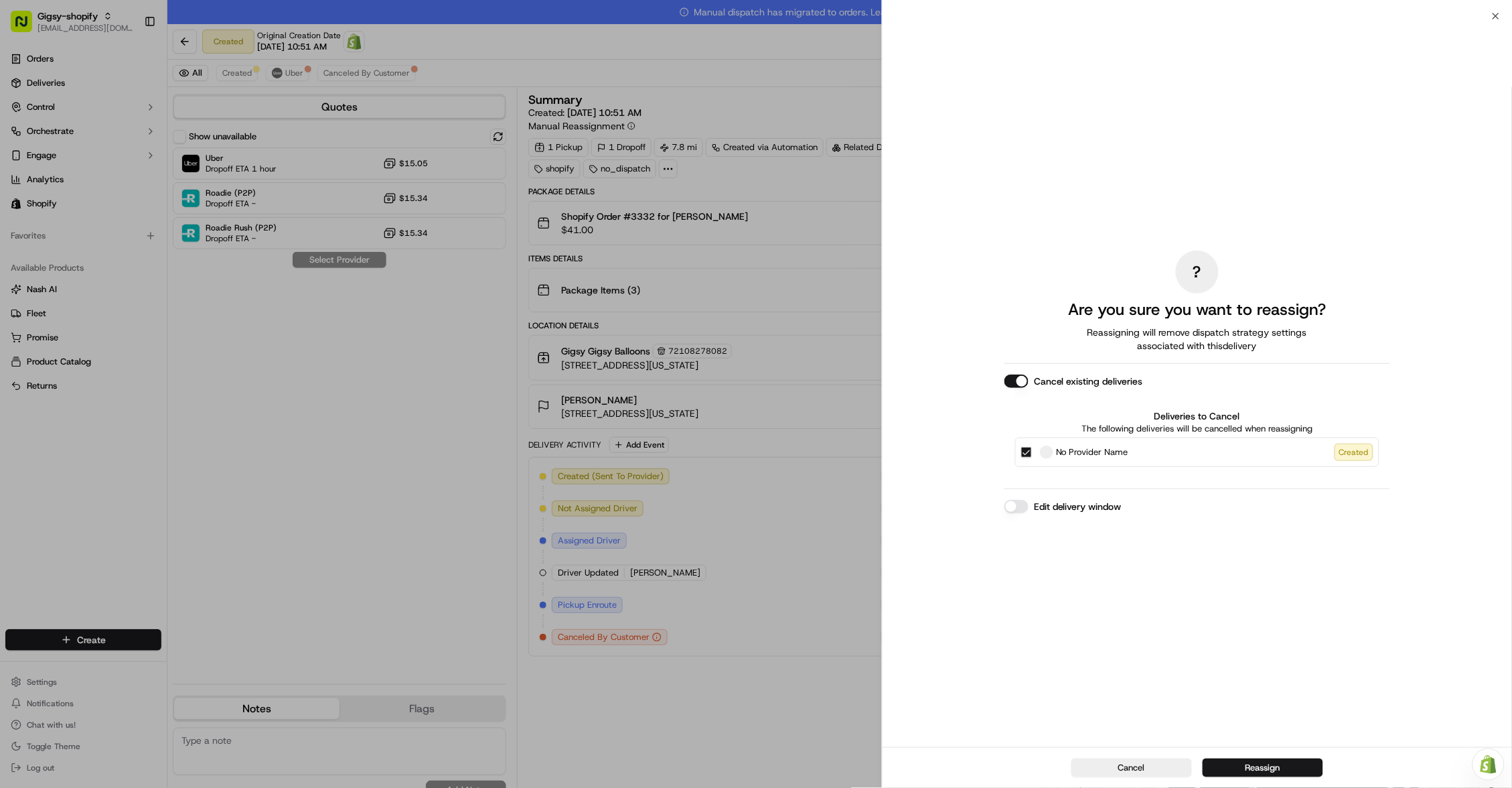
click at [1020, 510] on button "Edit delivery window" at bounding box center [1016, 506] width 24 height 13
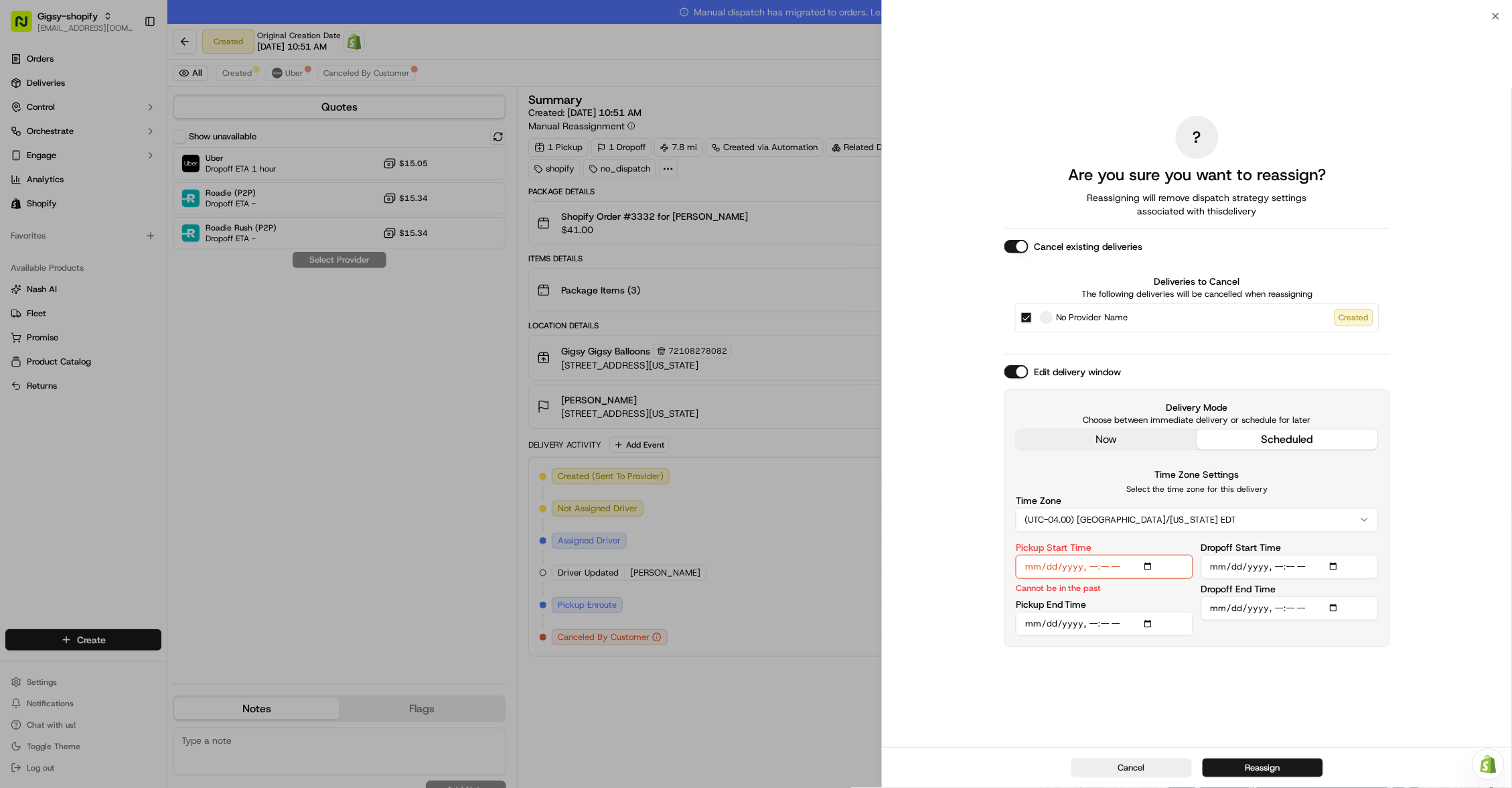
click at [1118, 445] on div "? Are you sure you want to reassign? Reassigning will remove dispatch strategy …" at bounding box center [1197, 382] width 386 height 725
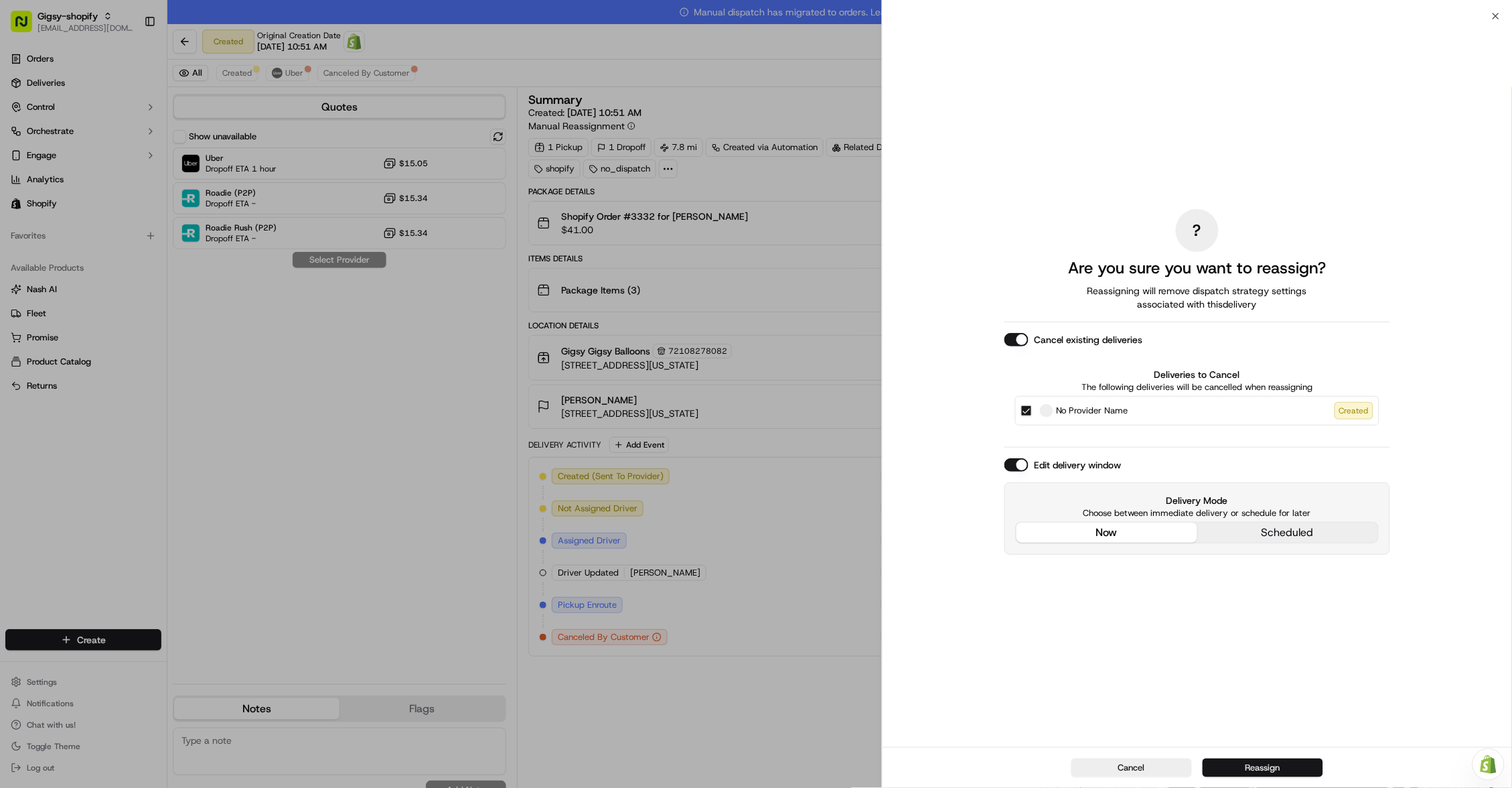
click at [1251, 761] on button "Reassign" at bounding box center [1262, 768] width 121 height 19
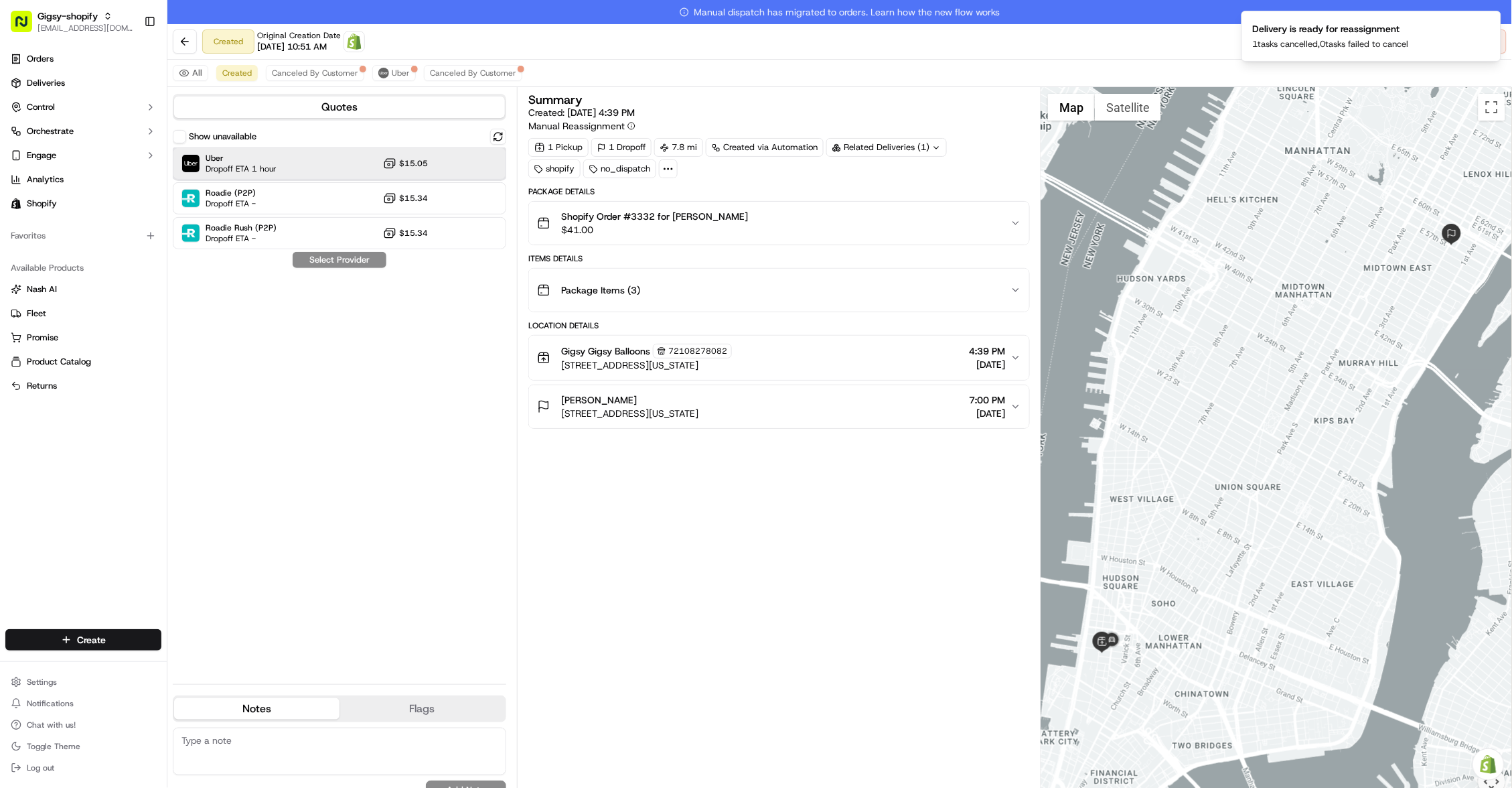
click at [324, 171] on div "Uber Dropoff ETA 1 hour $15.05" at bounding box center [339, 164] width 334 height 32
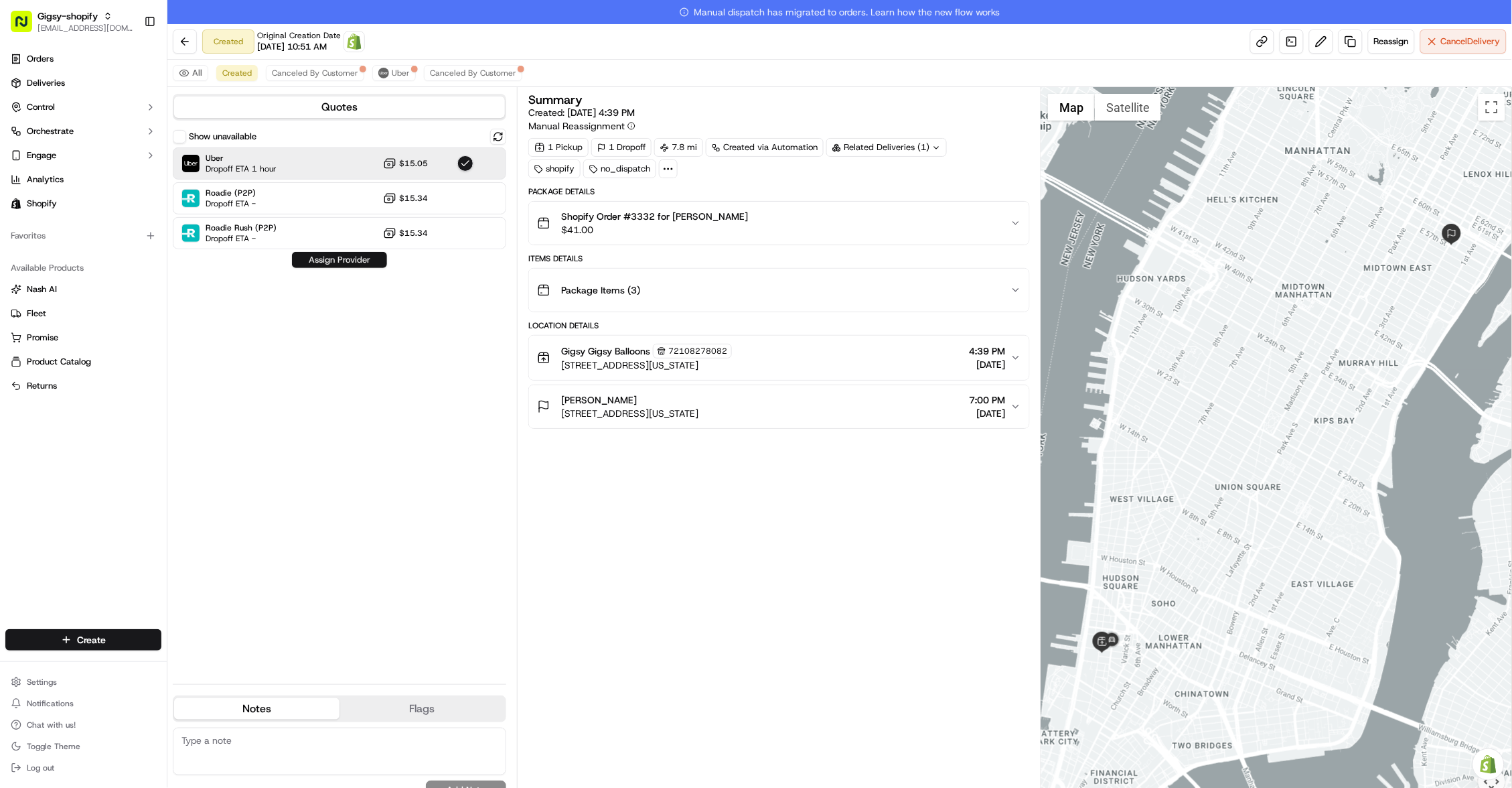
click at [348, 259] on button "Assign Provider" at bounding box center [339, 260] width 95 height 16
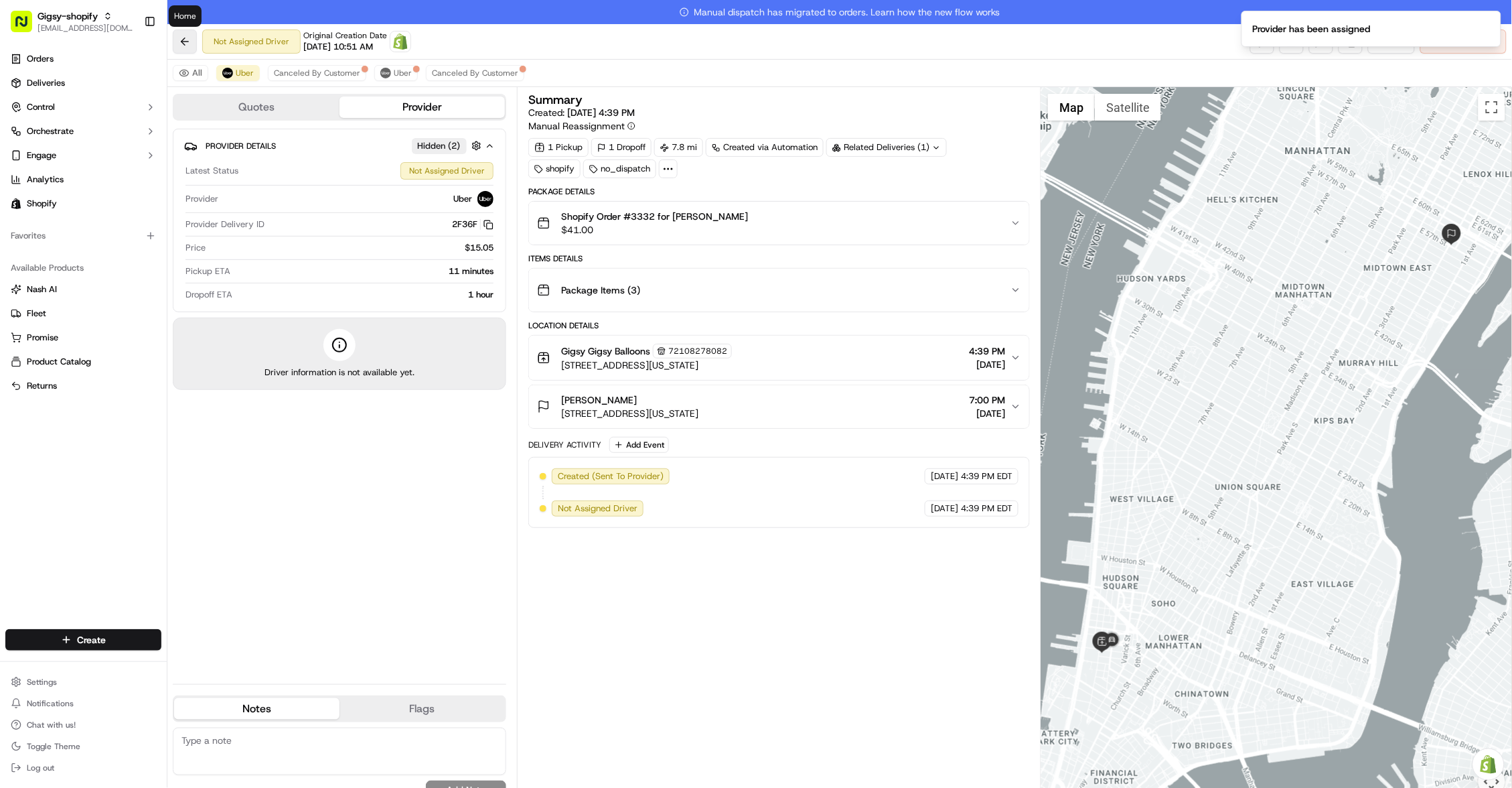
click at [186, 44] on button at bounding box center [185, 42] width 24 height 24
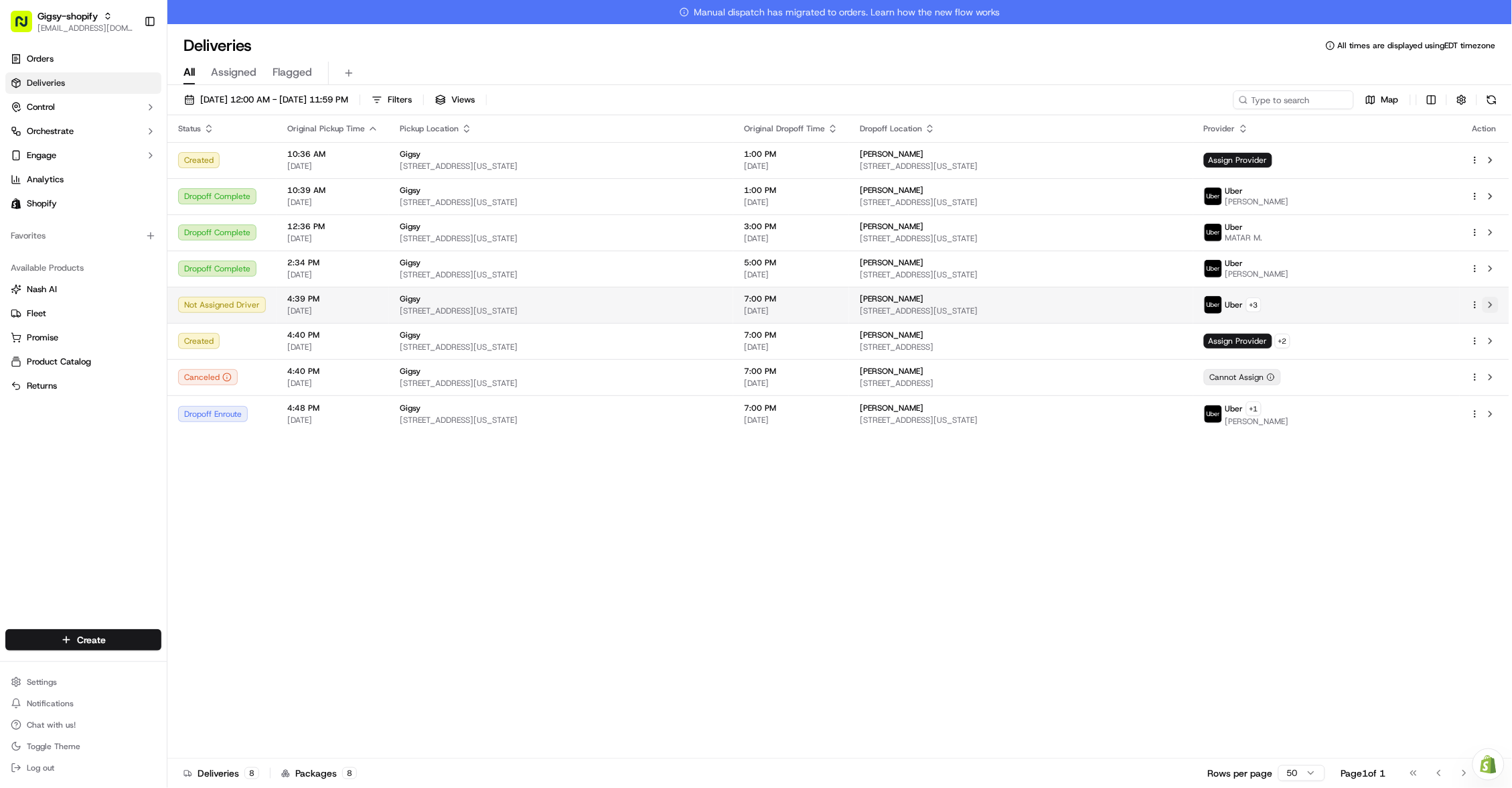
click at [1494, 305] on button at bounding box center [1490, 305] width 16 height 16
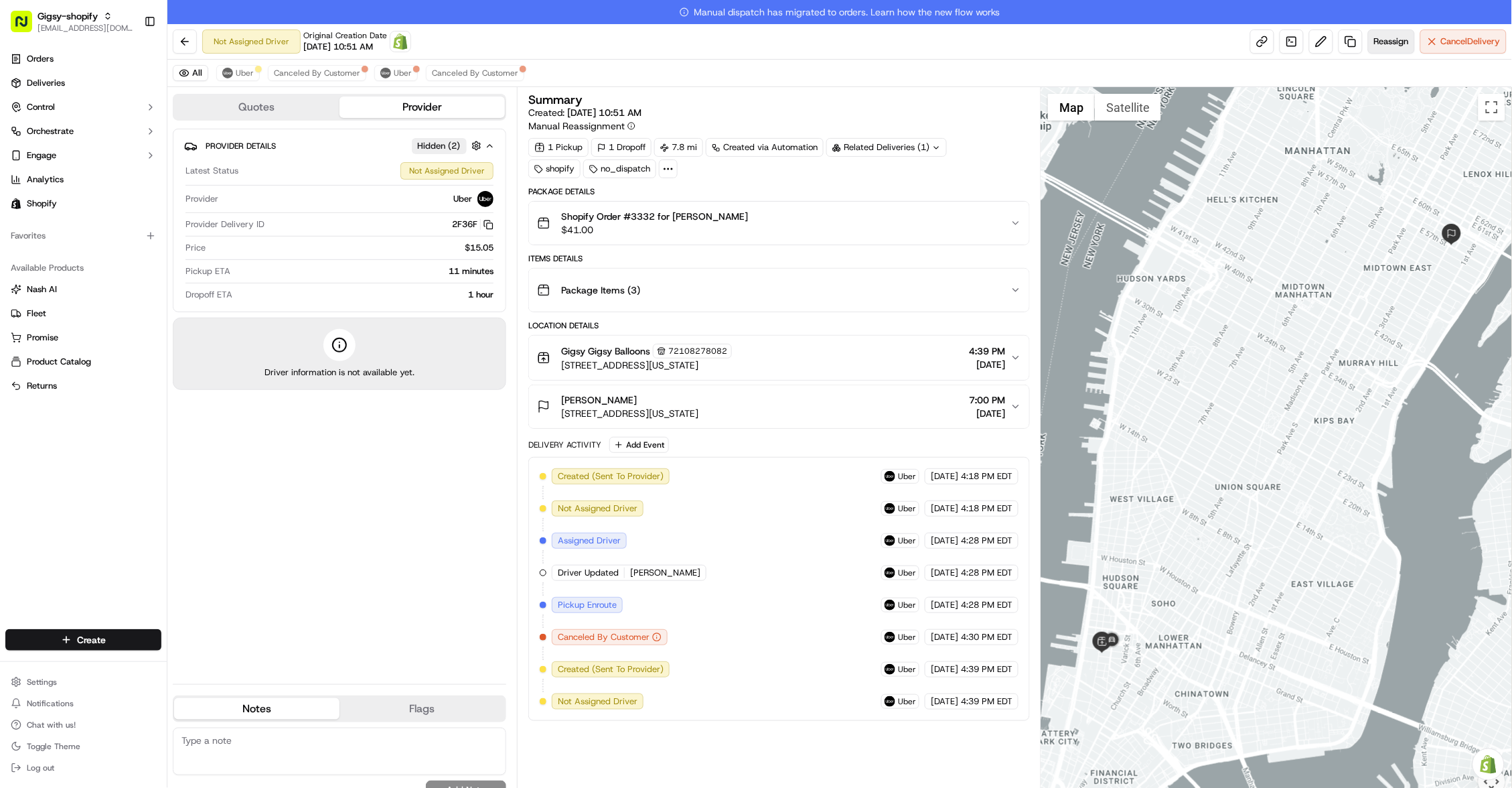
click at [1383, 34] on button "Reassign" at bounding box center [1391, 42] width 47 height 24
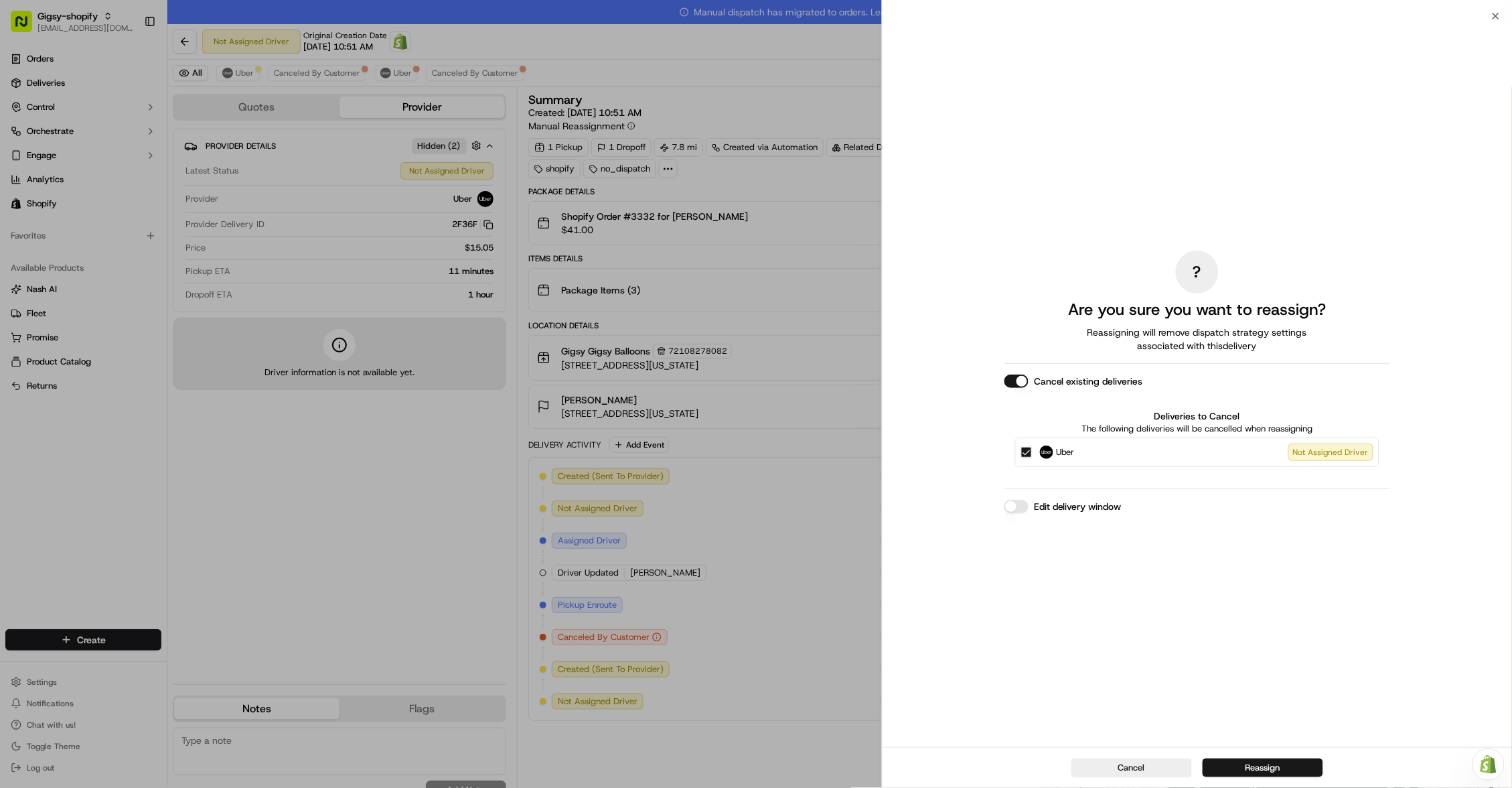
click at [1073, 499] on label "Edit delivery window" at bounding box center [1078, 506] width 87 height 13
click at [1028, 499] on button "Edit delivery window" at bounding box center [1016, 506] width 24 height 13
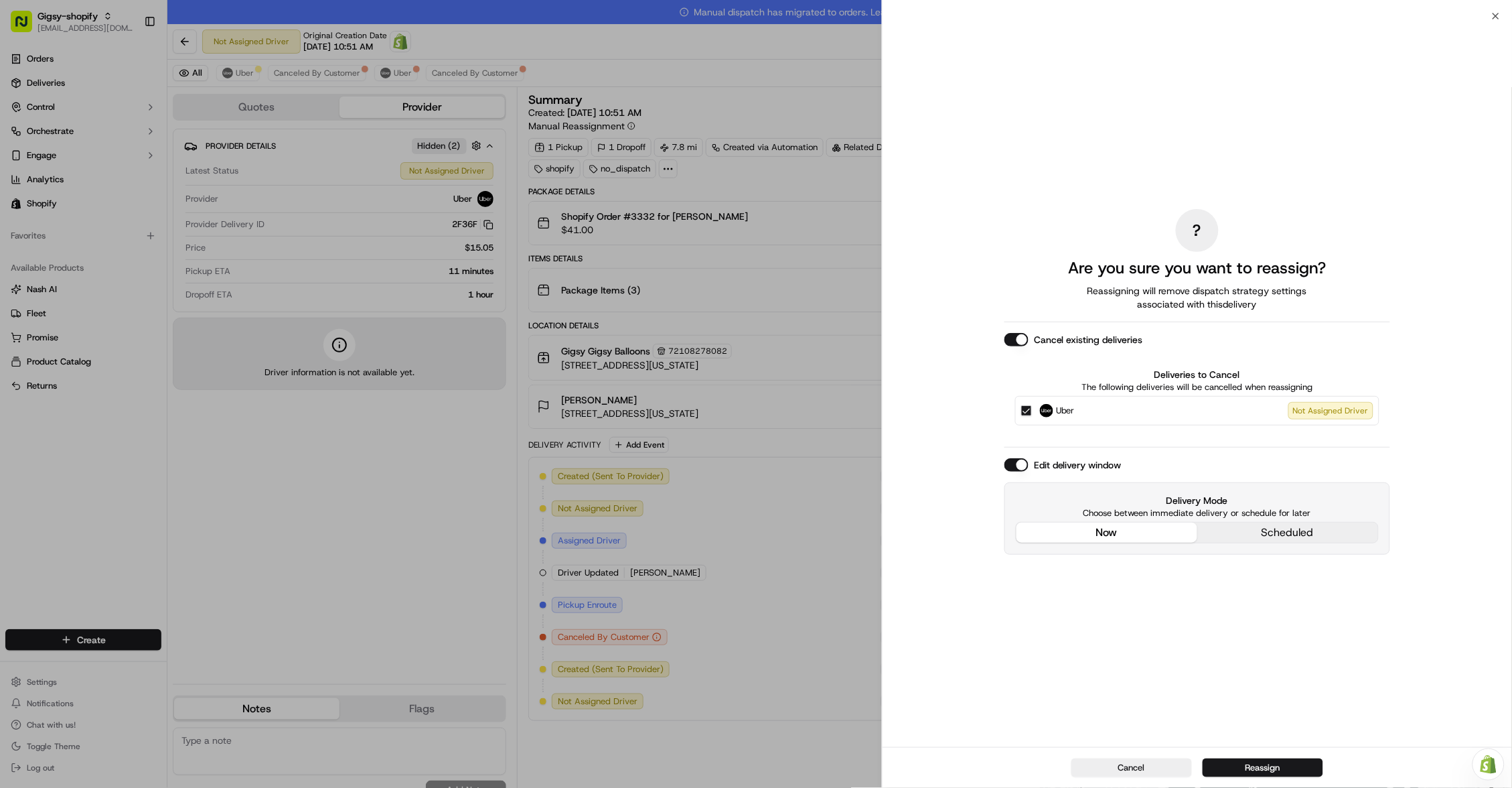
click at [1141, 447] on div "? Are you sure you want to reassign? Reassigning will remove dispatch strategy …" at bounding box center [1197, 382] width 386 height 725
click at [1243, 765] on button "Reassign" at bounding box center [1262, 768] width 121 height 19
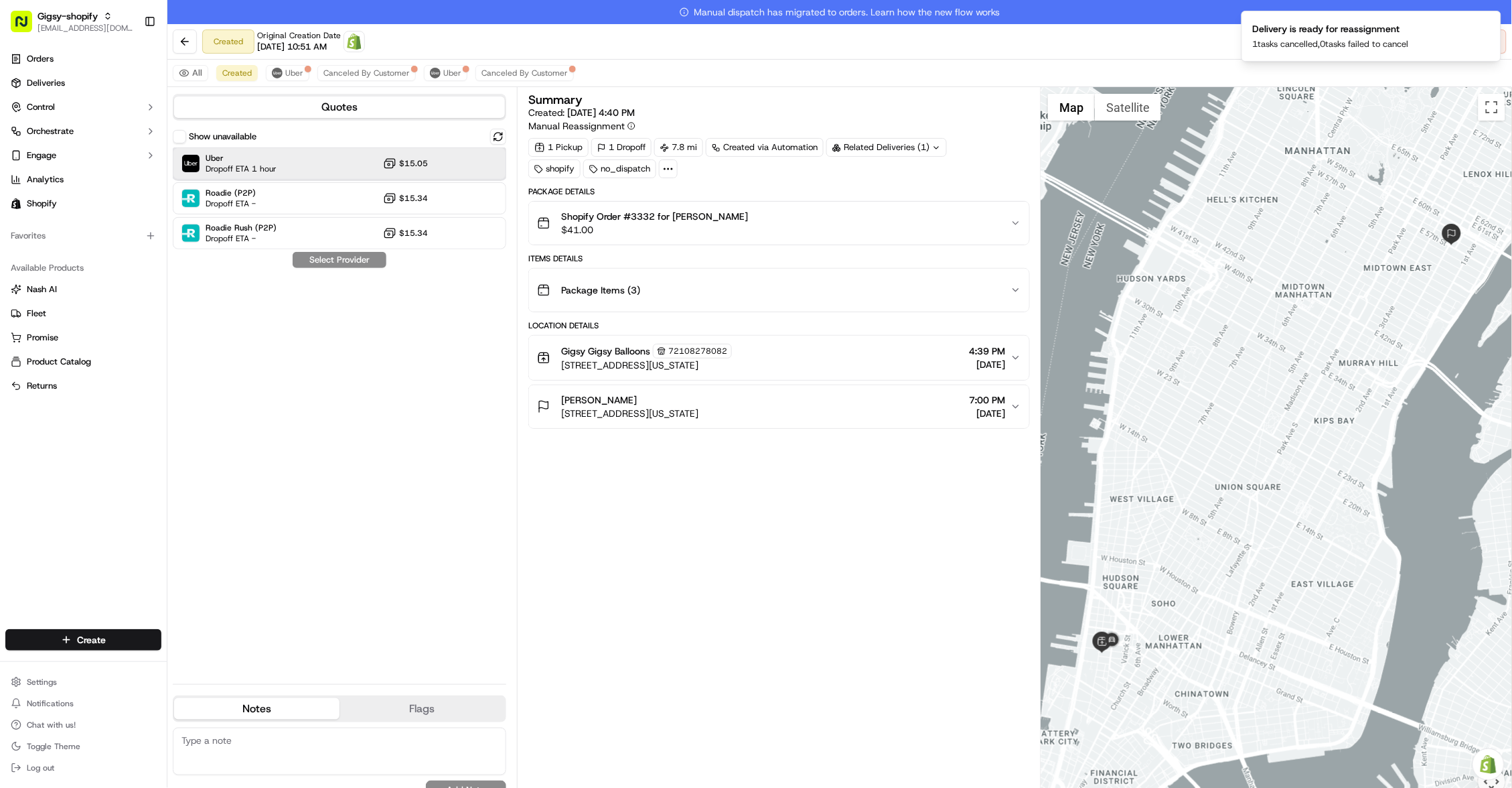
click at [303, 166] on div "Uber Dropoff ETA 1 hour $15.05" at bounding box center [339, 164] width 334 height 32
click at [367, 259] on button "Assign Provider" at bounding box center [339, 260] width 95 height 16
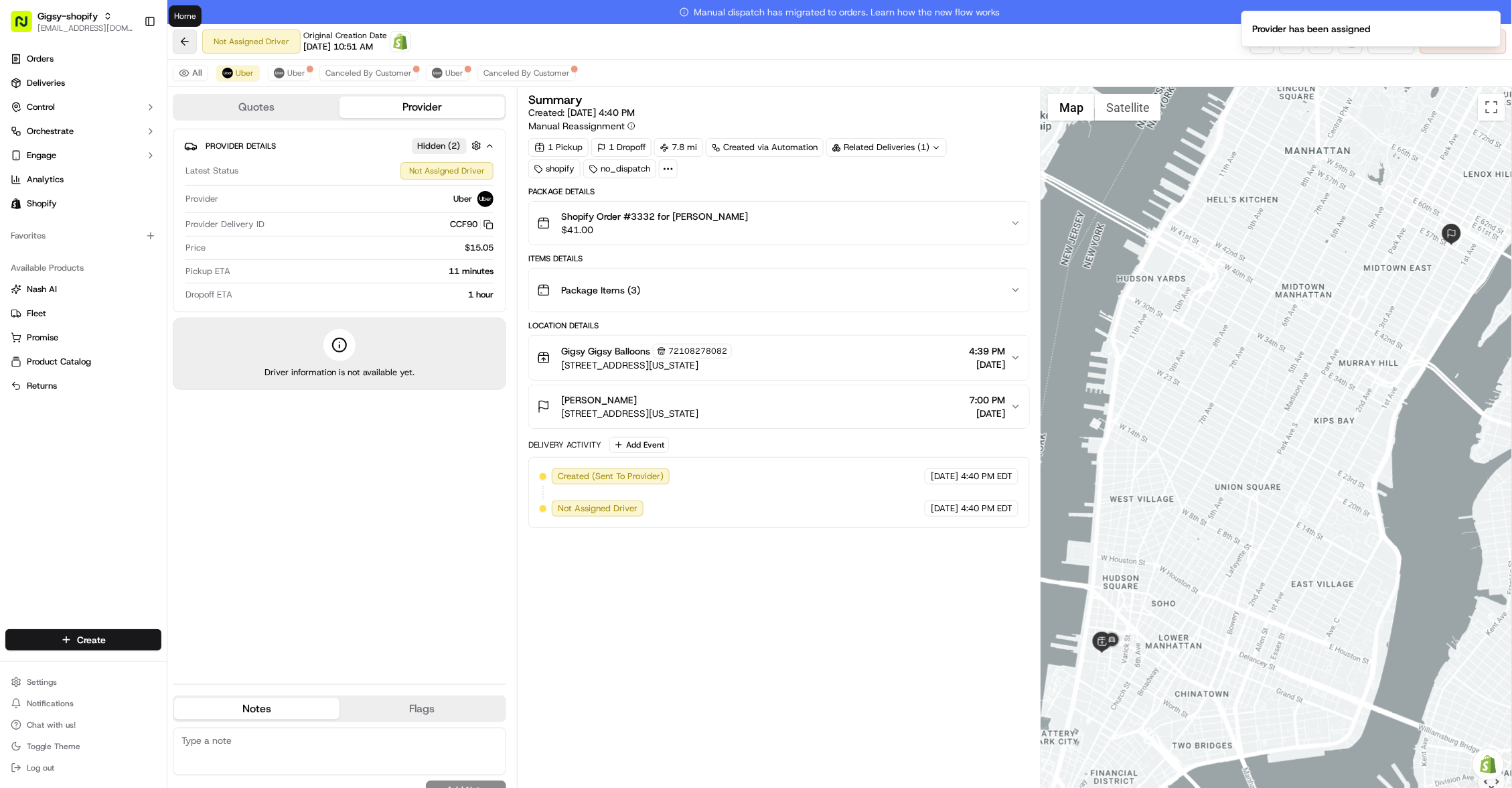
click at [185, 42] on button at bounding box center [185, 42] width 24 height 24
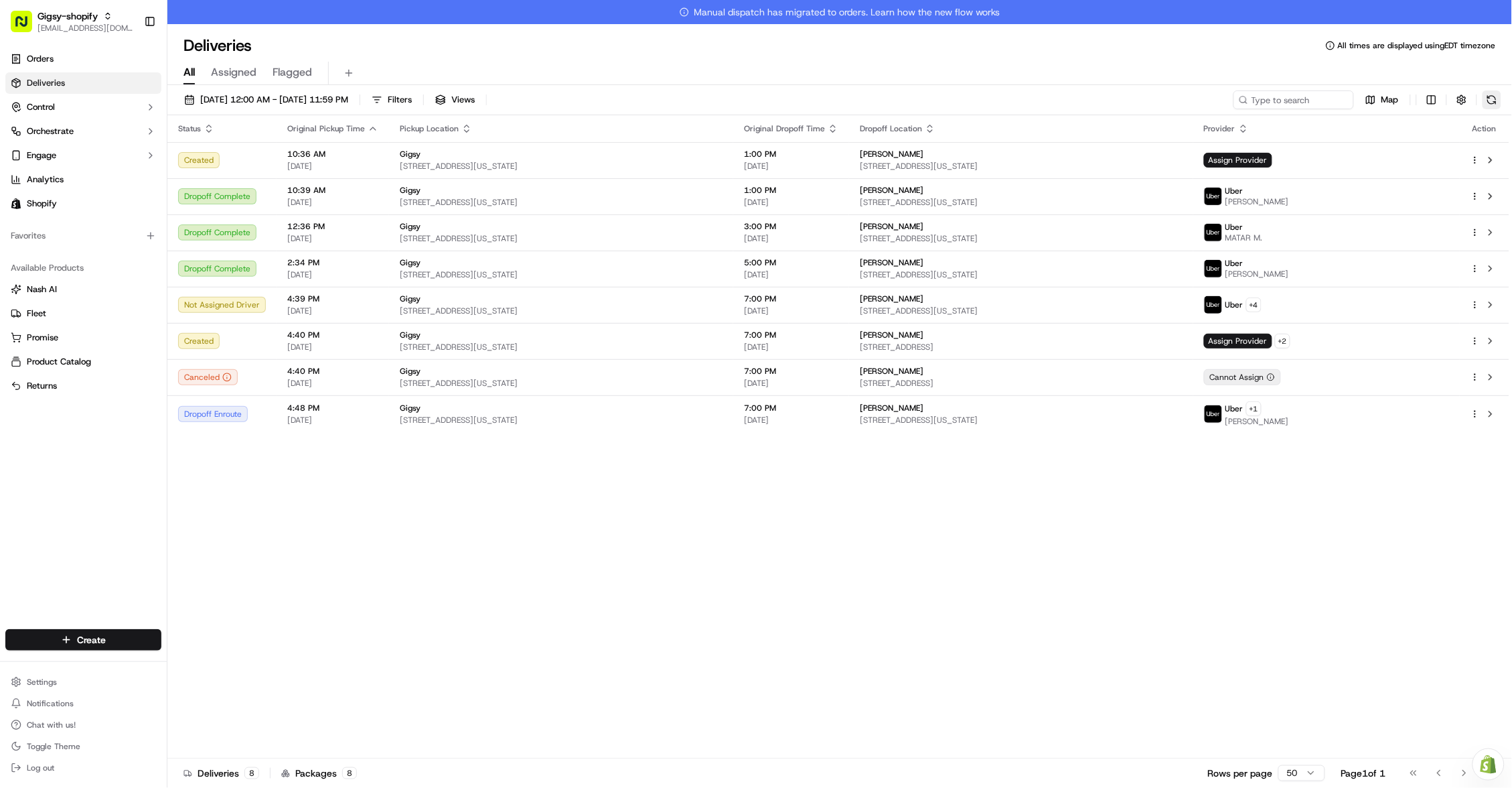
click at [1486, 103] on button at bounding box center [1492, 99] width 19 height 19
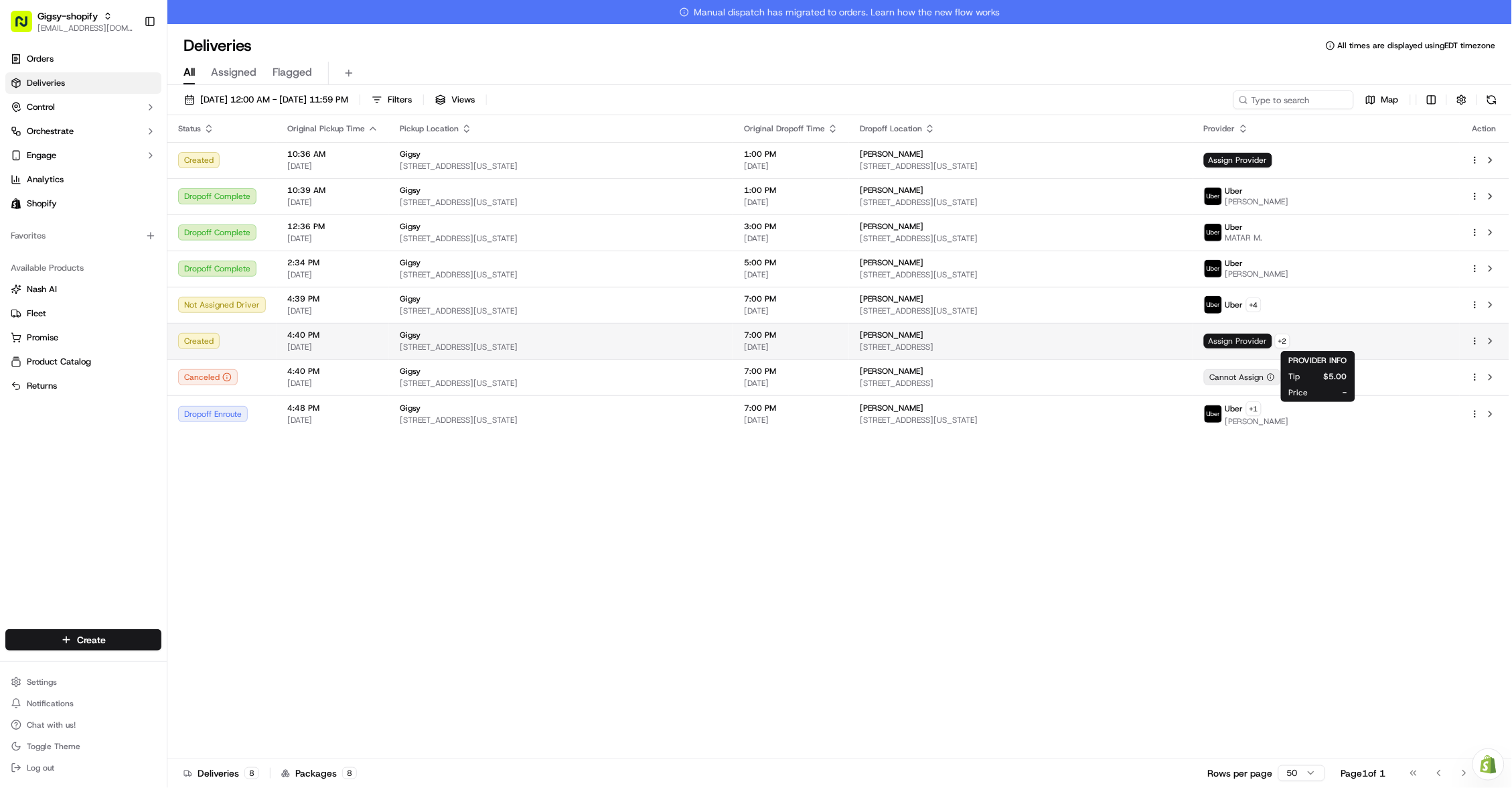
click at [1272, 339] on span "Assign Provider" at bounding box center [1238, 341] width 68 height 15
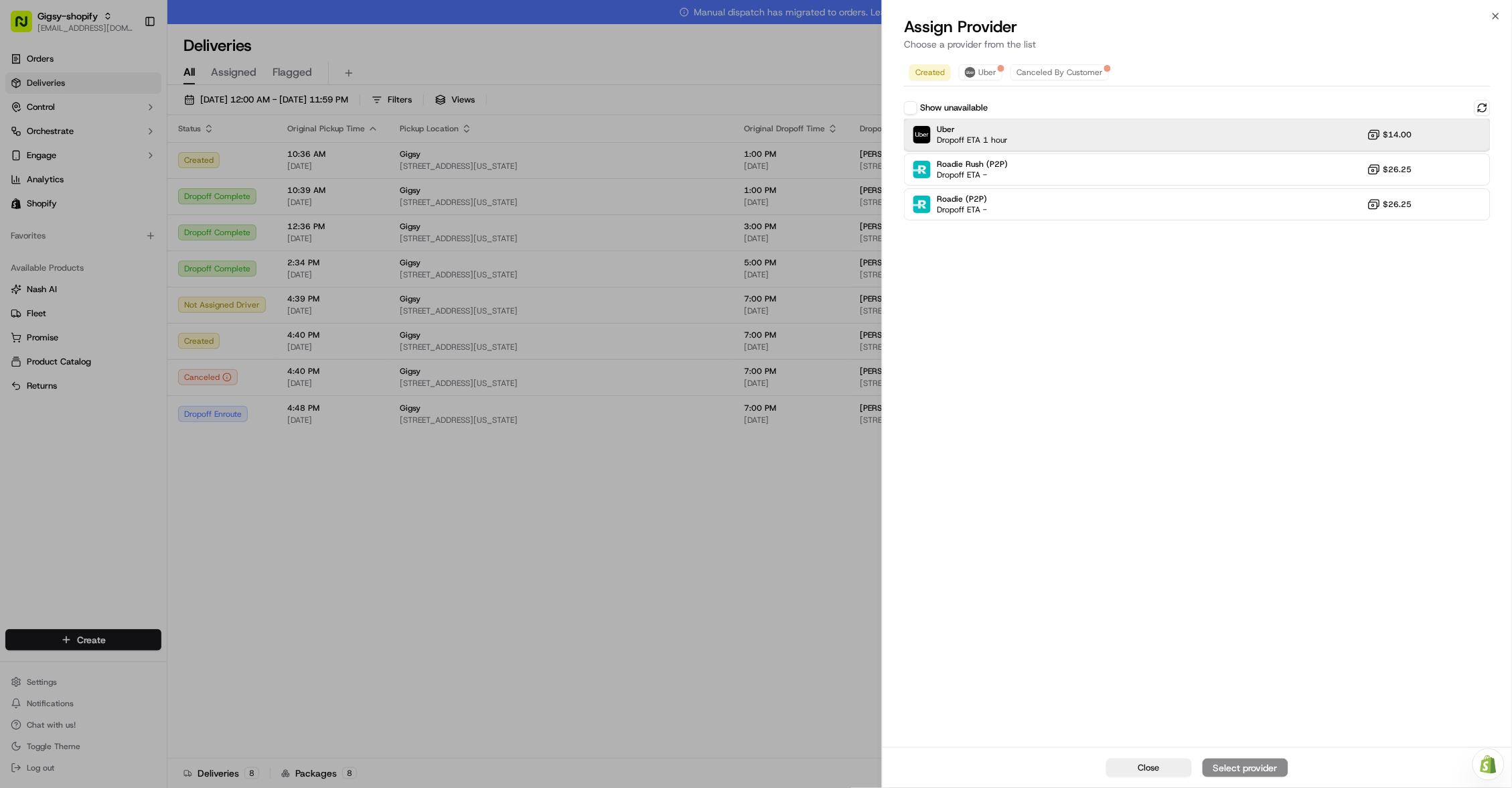
click at [1271, 138] on div "Uber Dropoff ETA 1 hour $14.00" at bounding box center [1197, 135] width 587 height 32
click at [1237, 758] on button "Assign Provider" at bounding box center [1245, 768] width 86 height 19
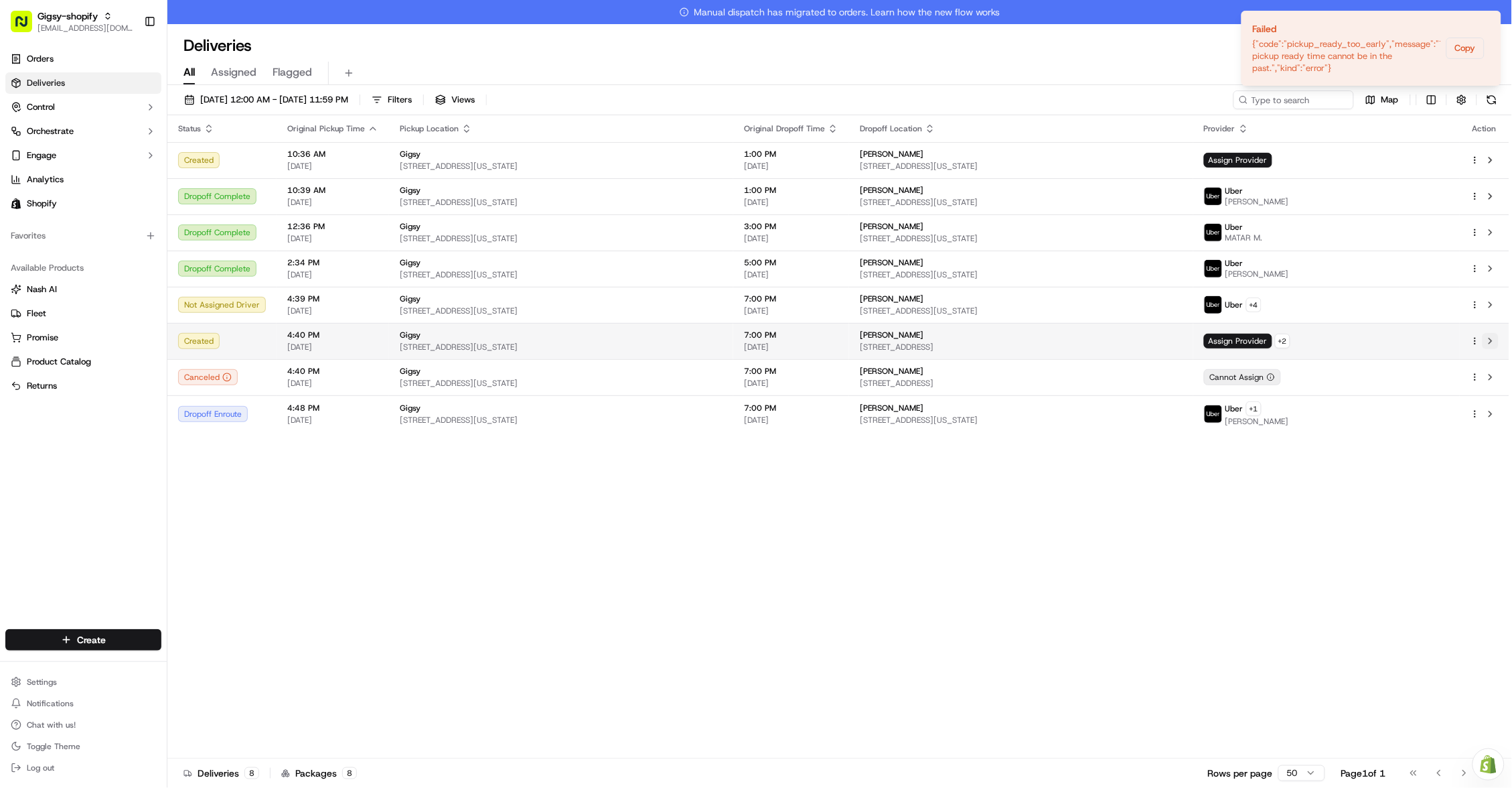
click at [1494, 338] on button at bounding box center [1490, 341] width 16 height 16
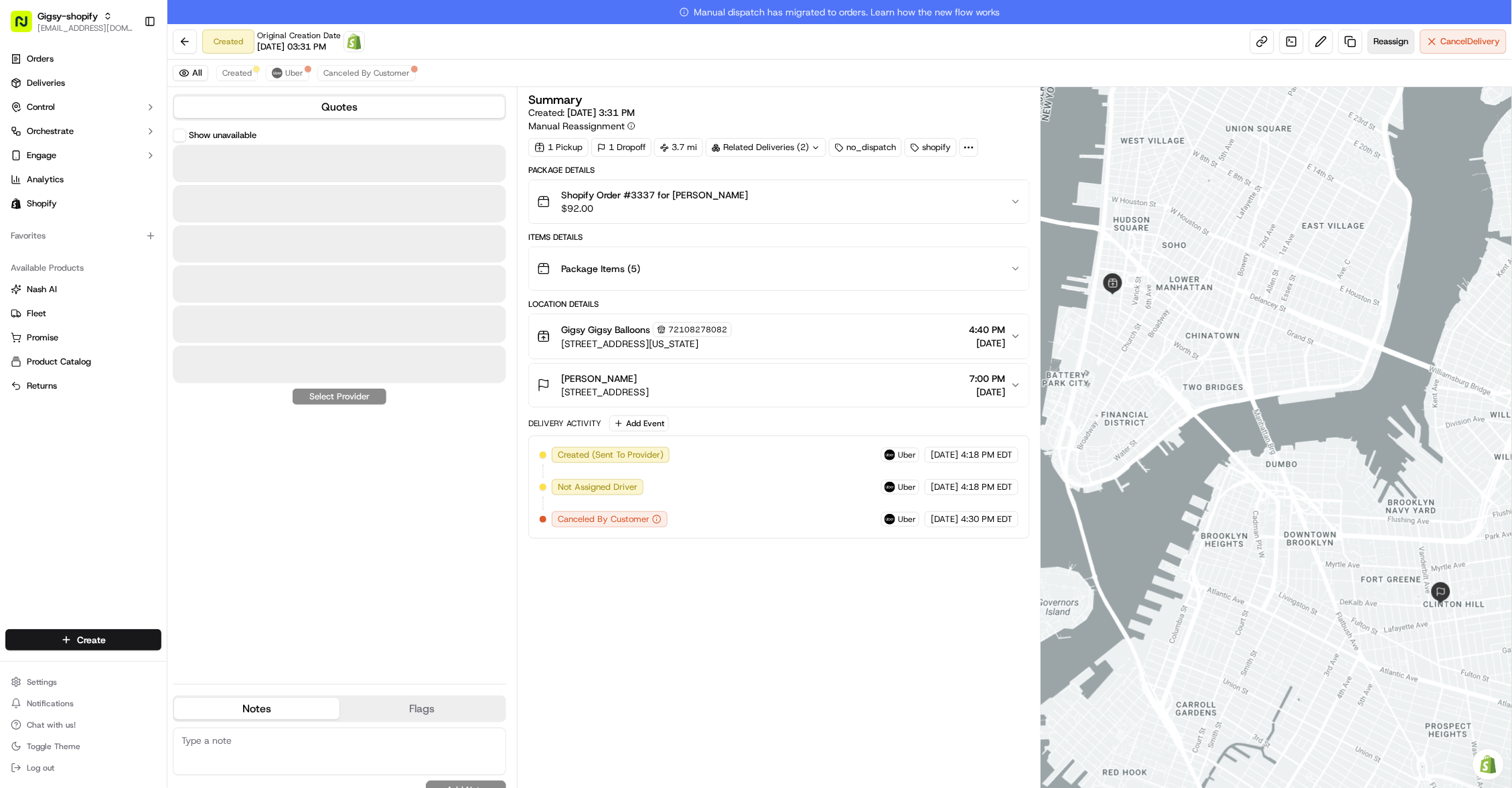
click at [1398, 47] on button "Reassign" at bounding box center [1391, 42] width 47 height 24
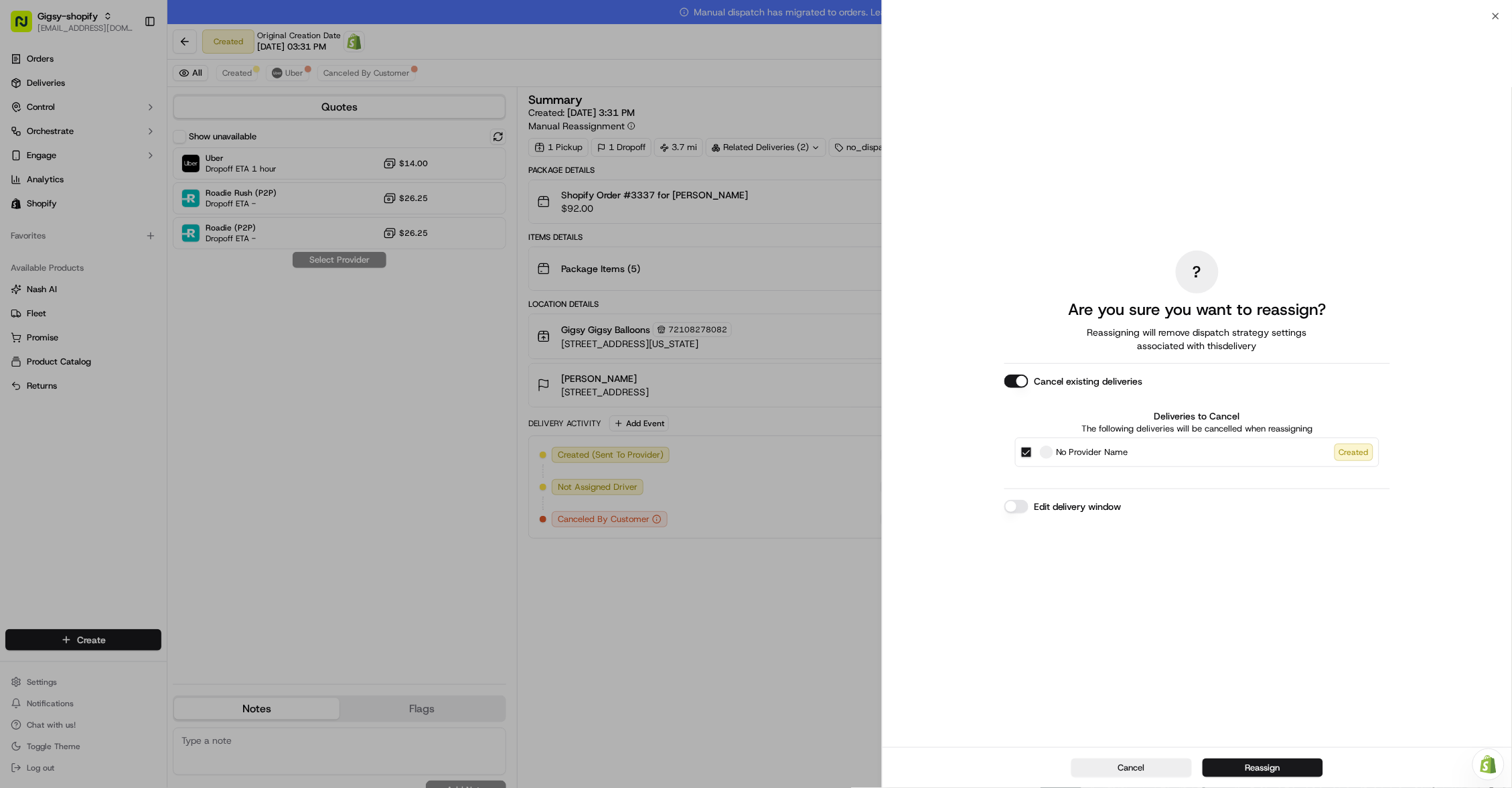
click at [1023, 509] on button "Edit delivery window" at bounding box center [1016, 506] width 24 height 13
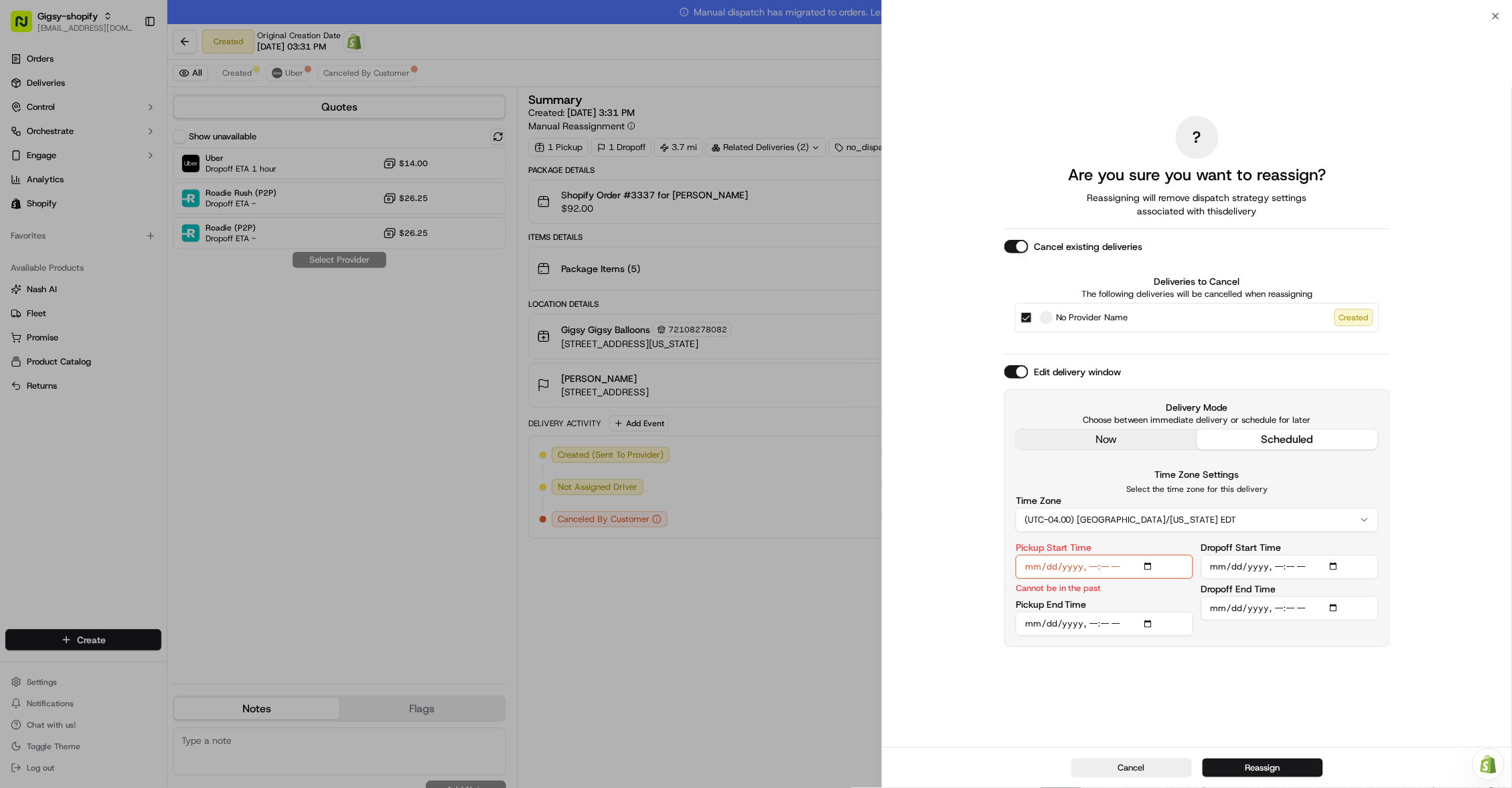
click at [1146, 439] on div "? Are you sure you want to reassign? Reassigning will remove dispatch strategy …" at bounding box center [1197, 382] width 386 height 725
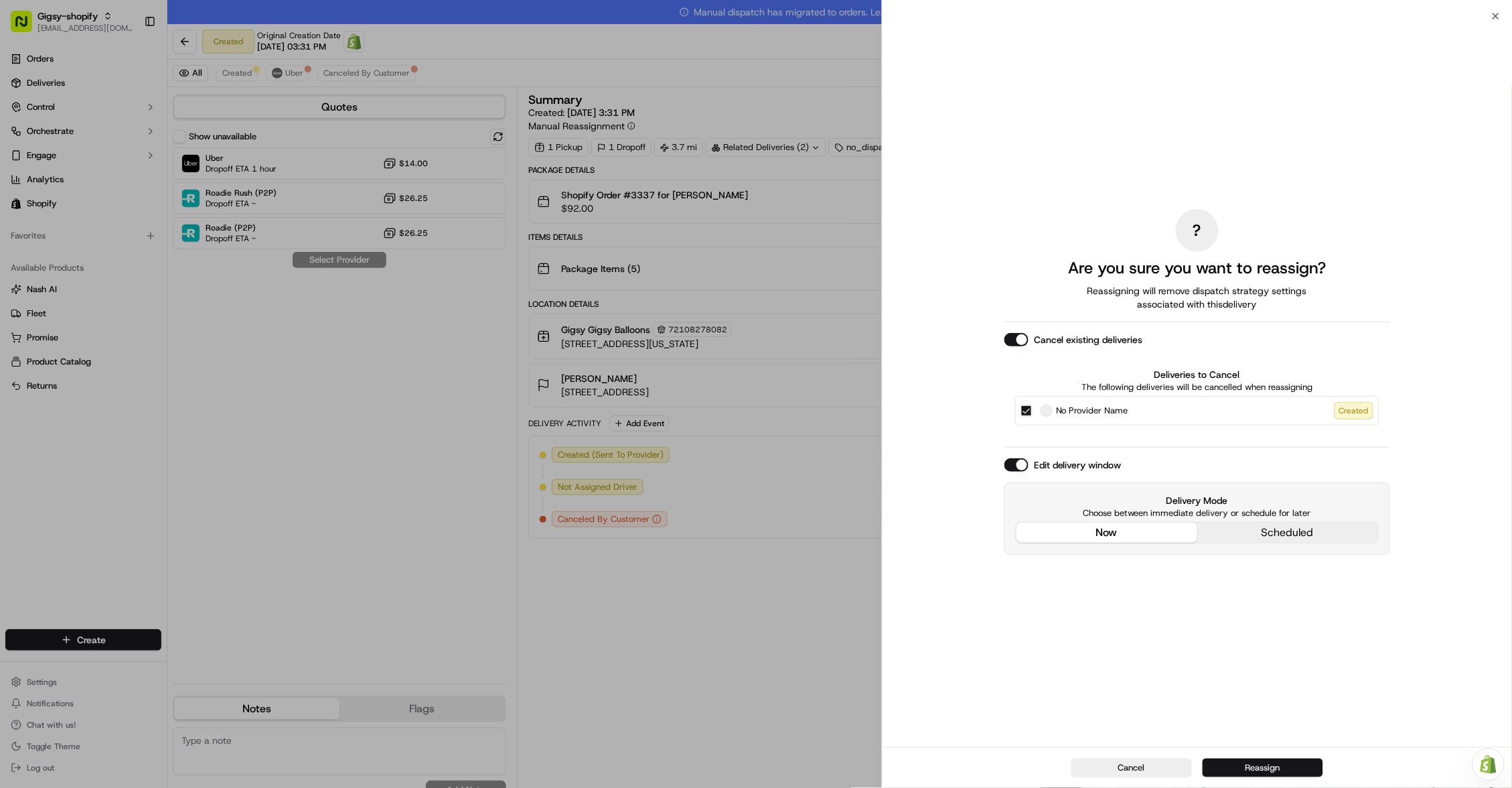
click at [1243, 767] on button "Reassign" at bounding box center [1262, 768] width 121 height 19
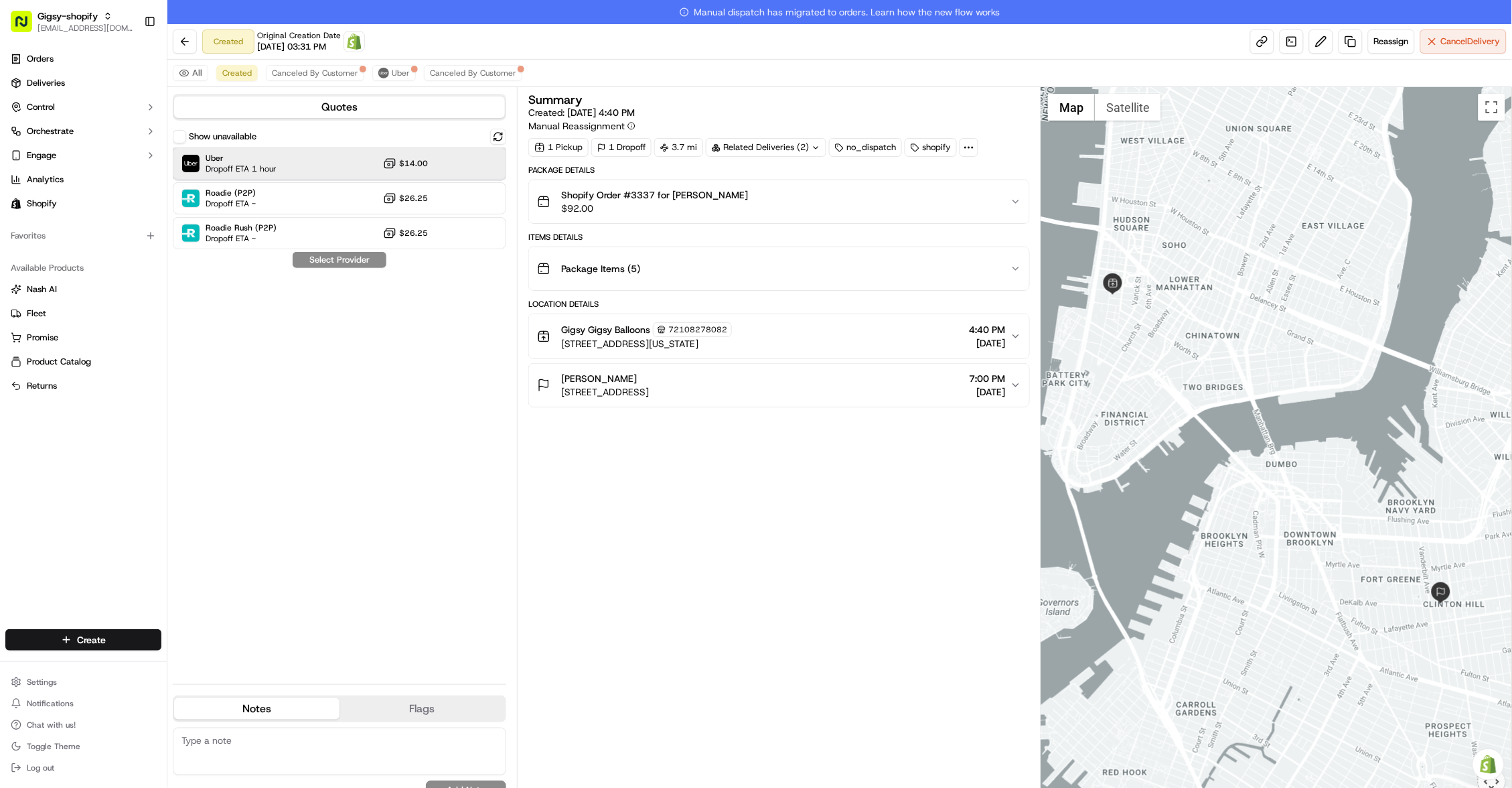
click at [360, 164] on div "Uber Dropoff ETA 1 hour $14.00" at bounding box center [339, 164] width 334 height 32
click at [350, 256] on button "Assign Provider" at bounding box center [339, 260] width 95 height 16
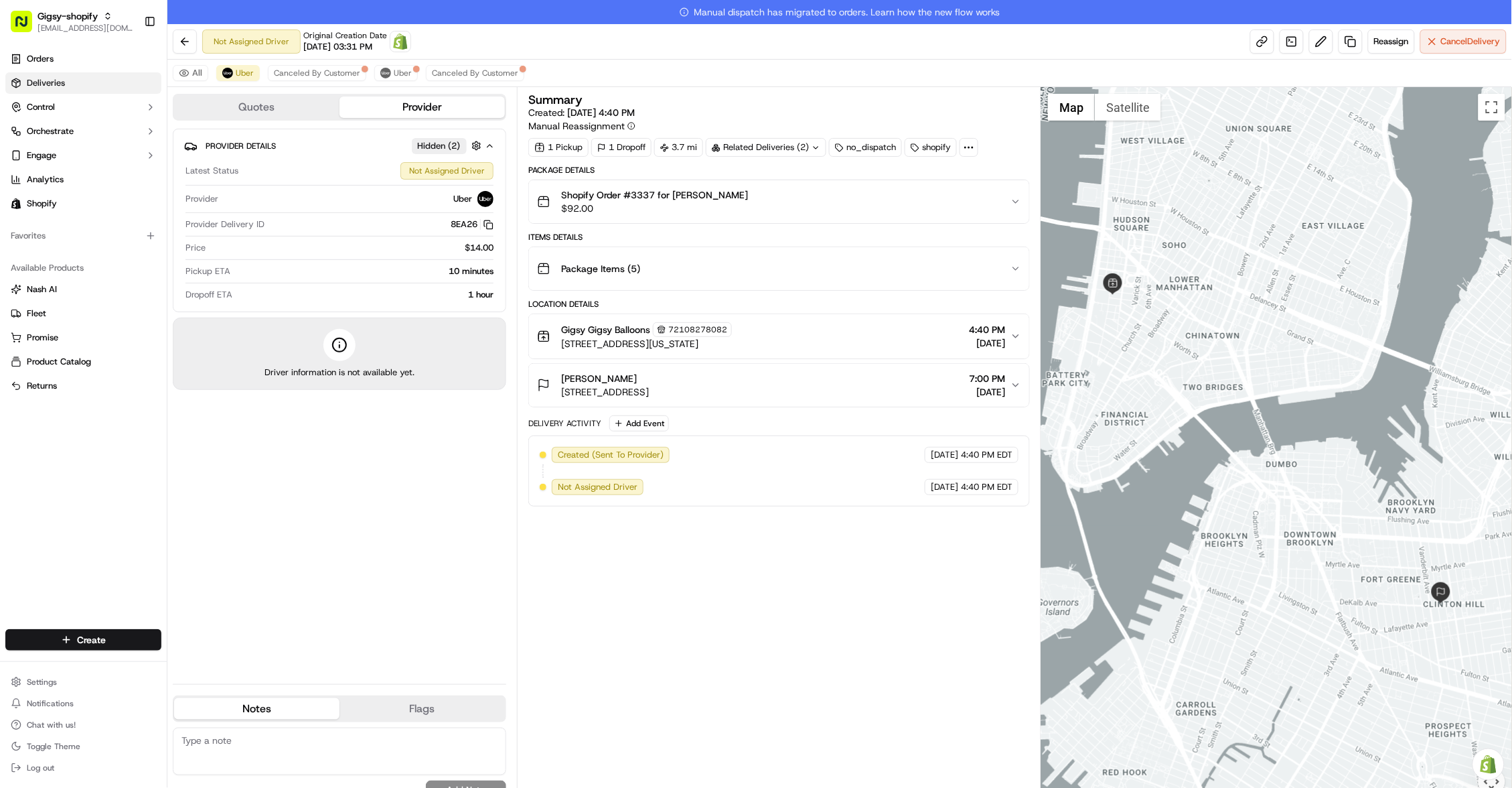
click at [79, 73] on link "Deliveries" at bounding box center [83, 83] width 156 height 21
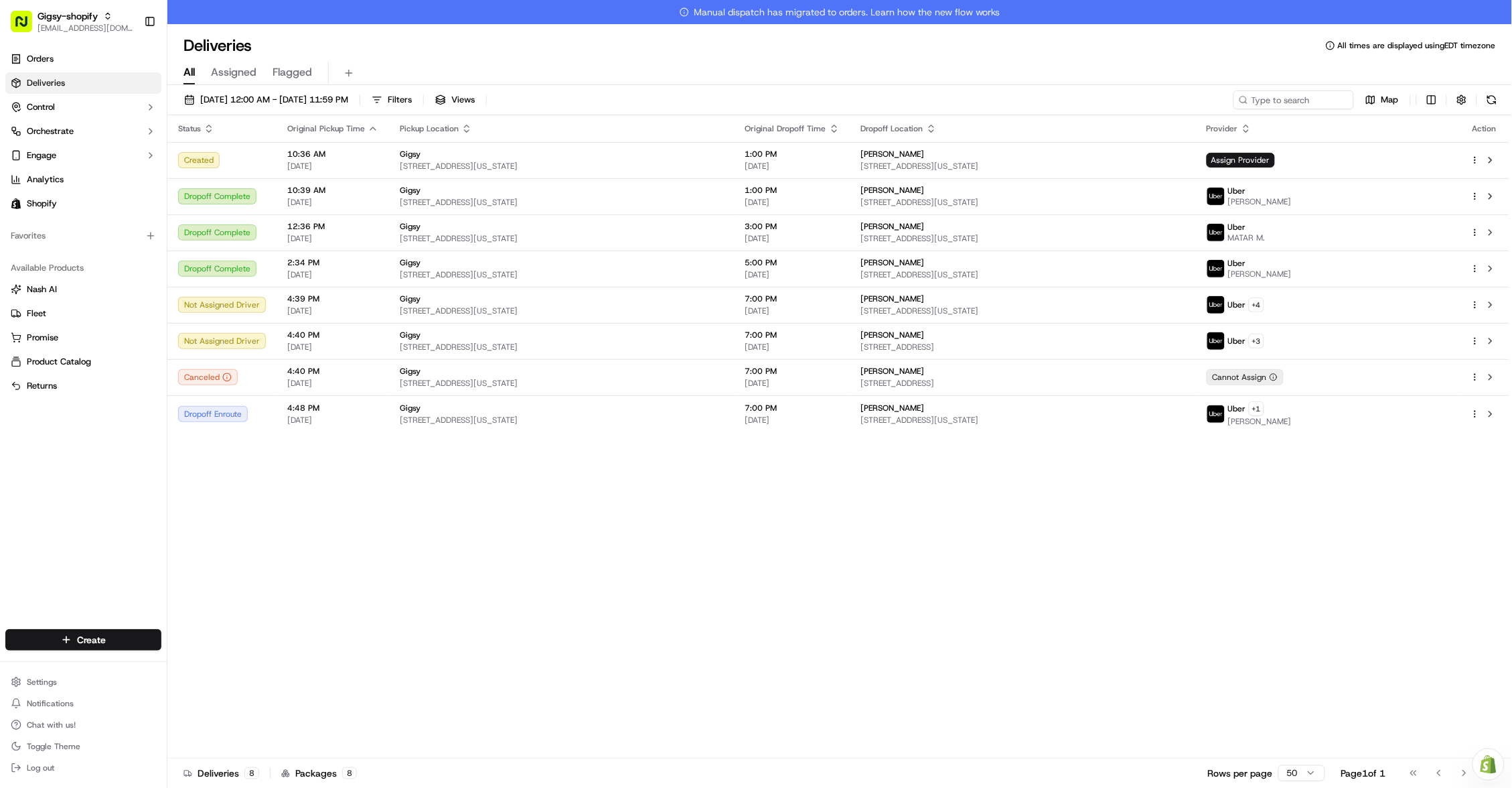
click at [291, 451] on div "Status Original Pickup Time Pickup Location Original Dropoff Time Dropoff Locat…" at bounding box center [838, 449] width 1342 height 667
click at [270, 445] on div "Status Original Pickup Time Pickup Location Original Dropoff Time Dropoff Locat…" at bounding box center [838, 449] width 1342 height 667
click at [1492, 103] on button at bounding box center [1492, 99] width 19 height 19
click at [1494, 95] on button at bounding box center [1492, 99] width 19 height 19
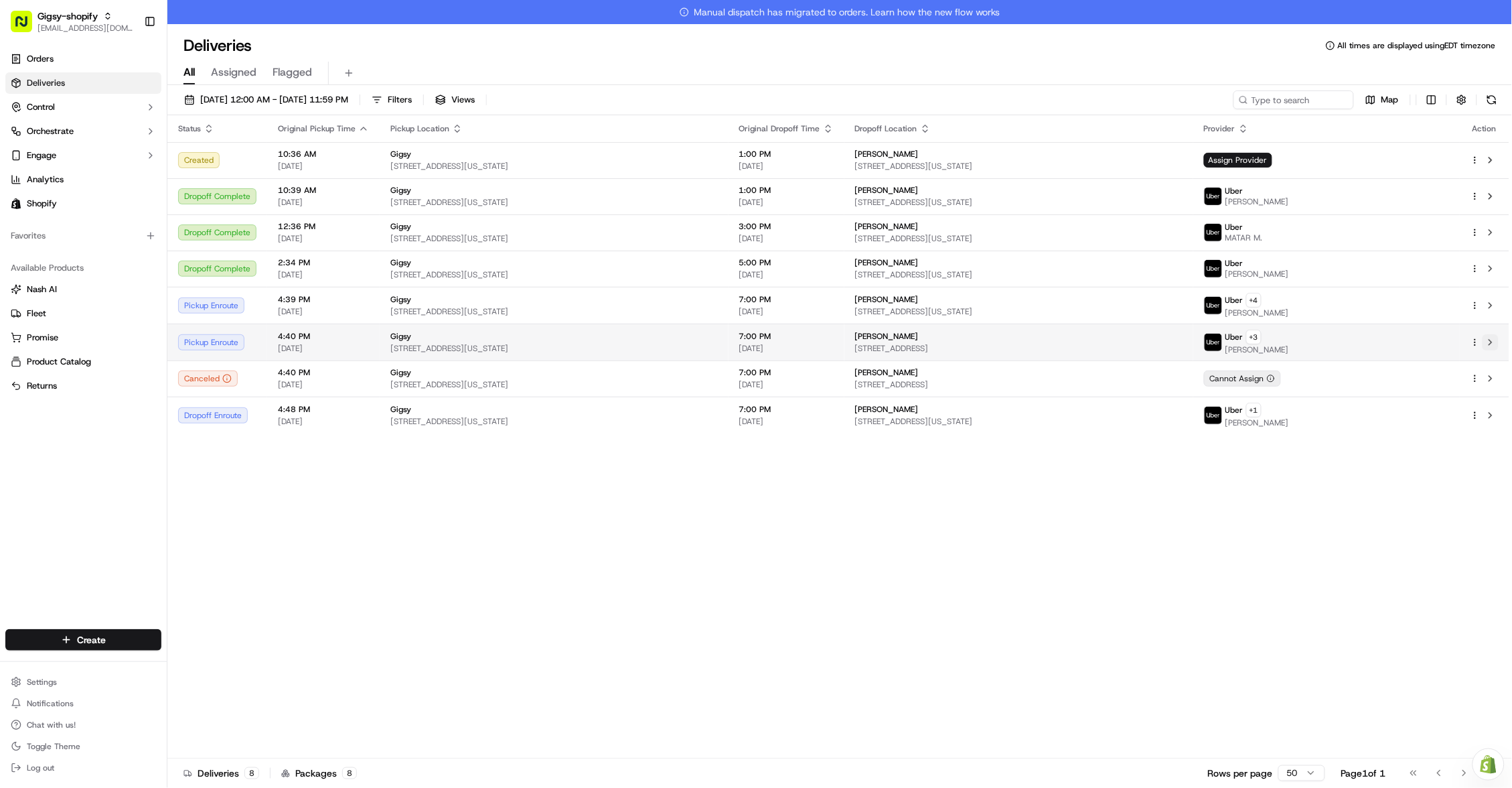
click at [1493, 338] on button at bounding box center [1490, 342] width 16 height 16
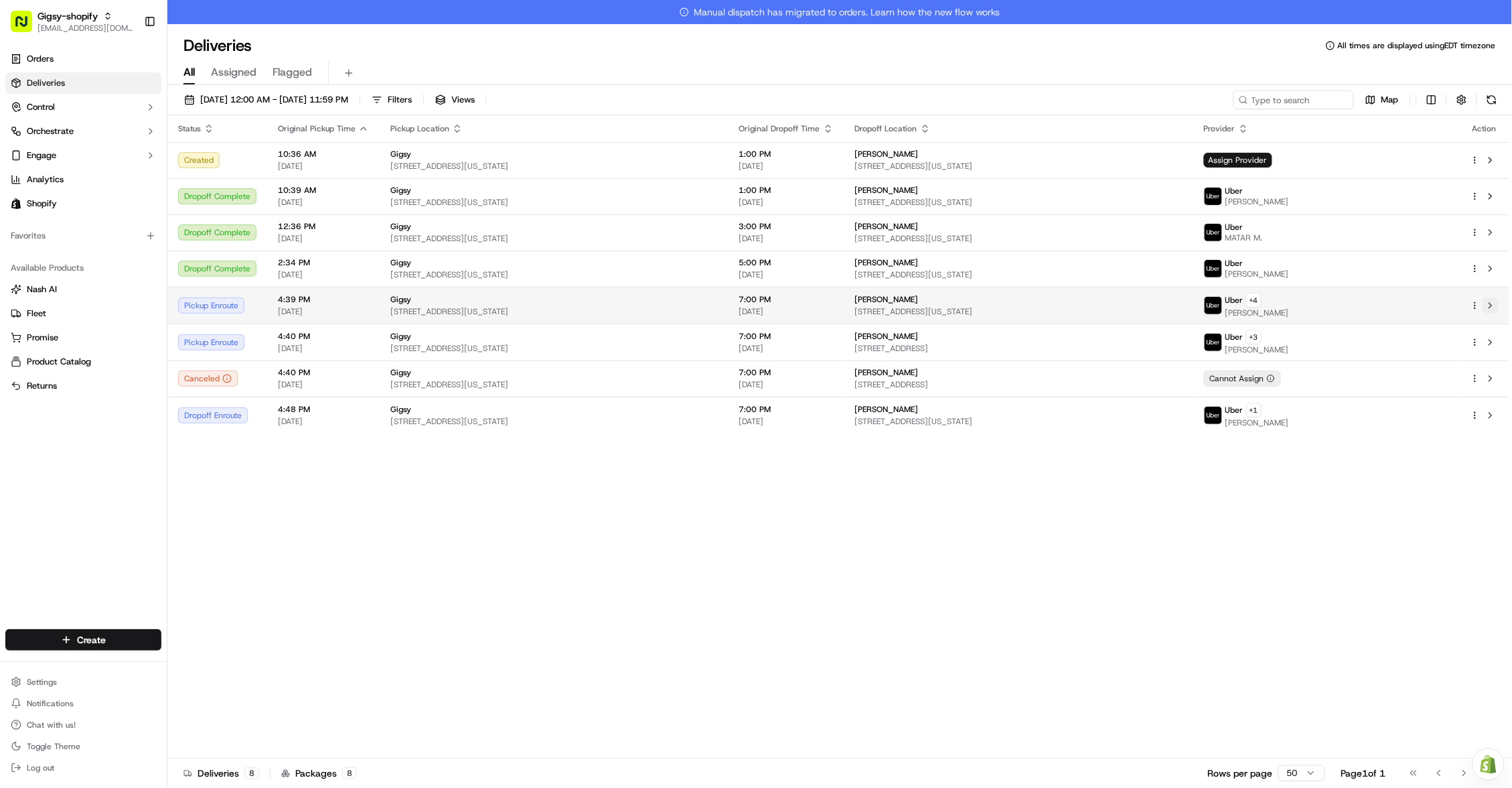
click at [1491, 303] on button at bounding box center [1490, 305] width 16 height 16
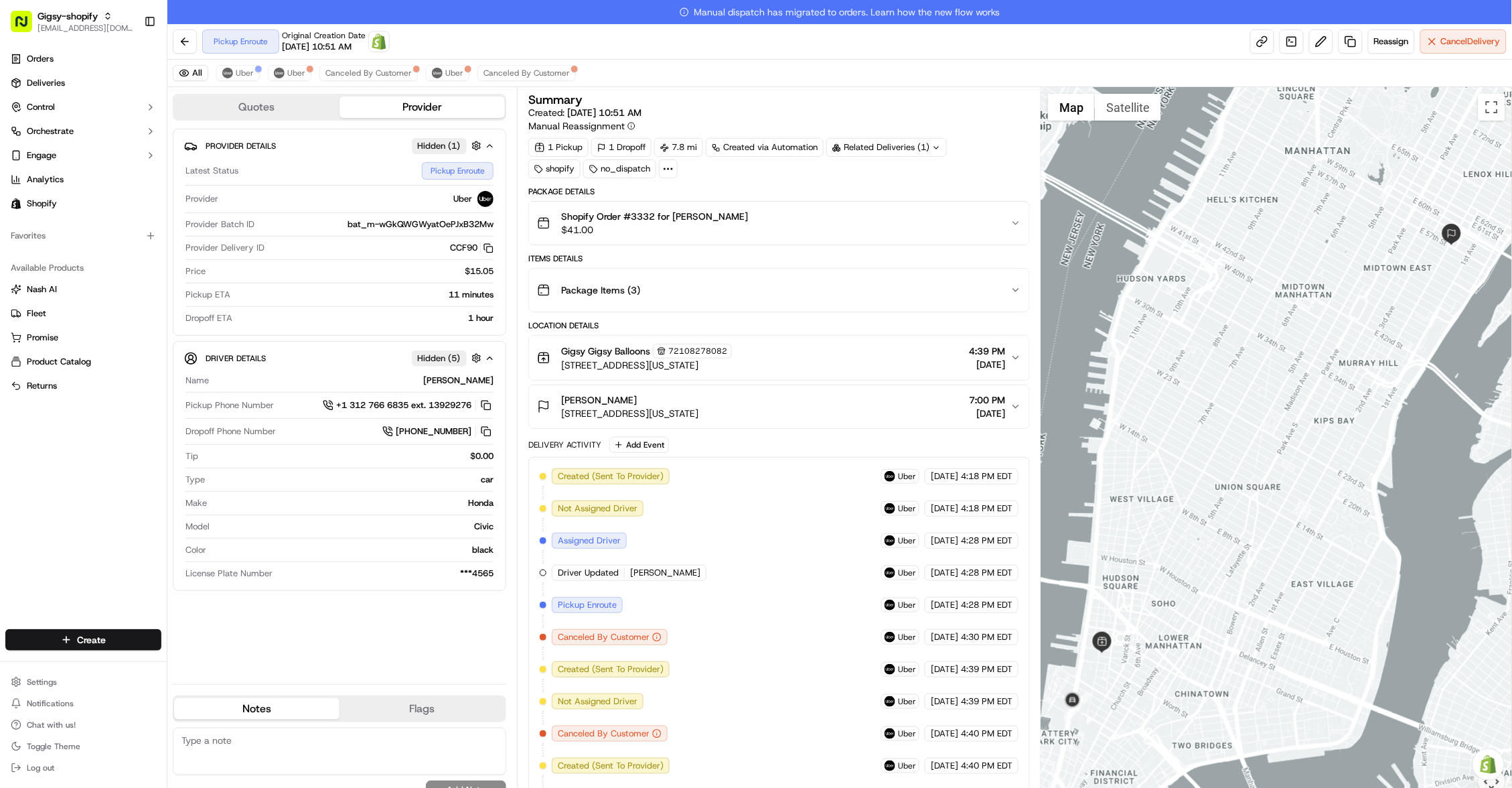
click at [567, 39] on div "Pickup Enroute Original Creation Date 09/15/2025 10:51 AM Open Order in Shopify…" at bounding box center [839, 42] width 1344 height 35
click at [573, 32] on div "Pickup Enroute Original Creation Date 09/15/2025 10:51 AM Open Order in Shopify…" at bounding box center [839, 42] width 1344 height 35
click at [546, 47] on div "Pickup Enroute Original Creation Date 09/15/2025 10:51 AM Open Order in Shopify…" at bounding box center [839, 42] width 1344 height 35
click at [695, 37] on div "Pickup Enroute Original Creation Date 09/15/2025 10:51 AM Open Order in Shopify…" at bounding box center [839, 42] width 1344 height 35
click at [185, 37] on button at bounding box center [185, 42] width 24 height 24
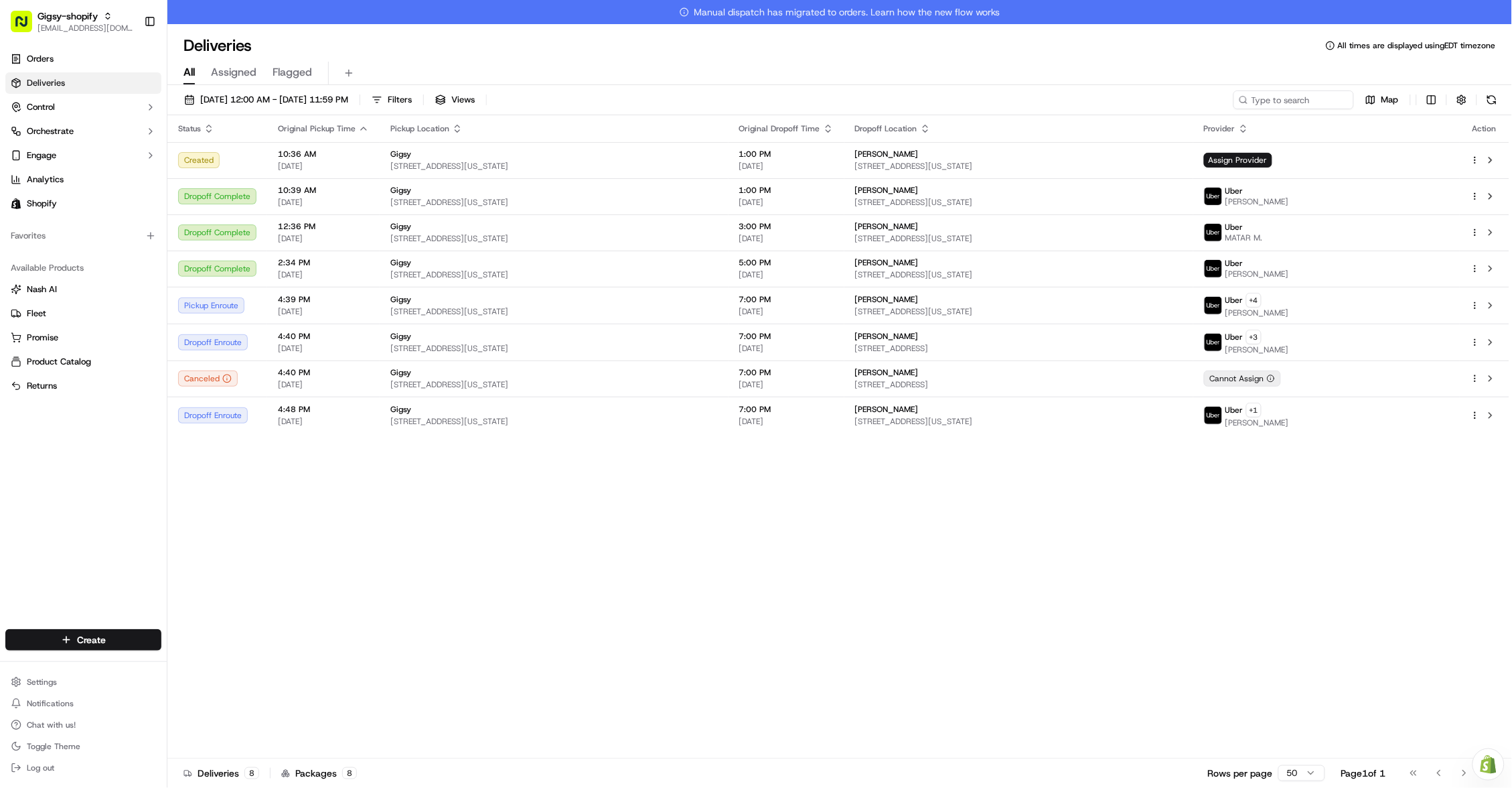
click at [483, 66] on div "All Assigned Flagged" at bounding box center [839, 73] width 1344 height 23
click at [1486, 100] on button at bounding box center [1492, 99] width 19 height 19
click at [507, 557] on div "Status Original Pickup Time Pickup Location Original Dropoff Time Dropoff Locat…" at bounding box center [838, 449] width 1342 height 667
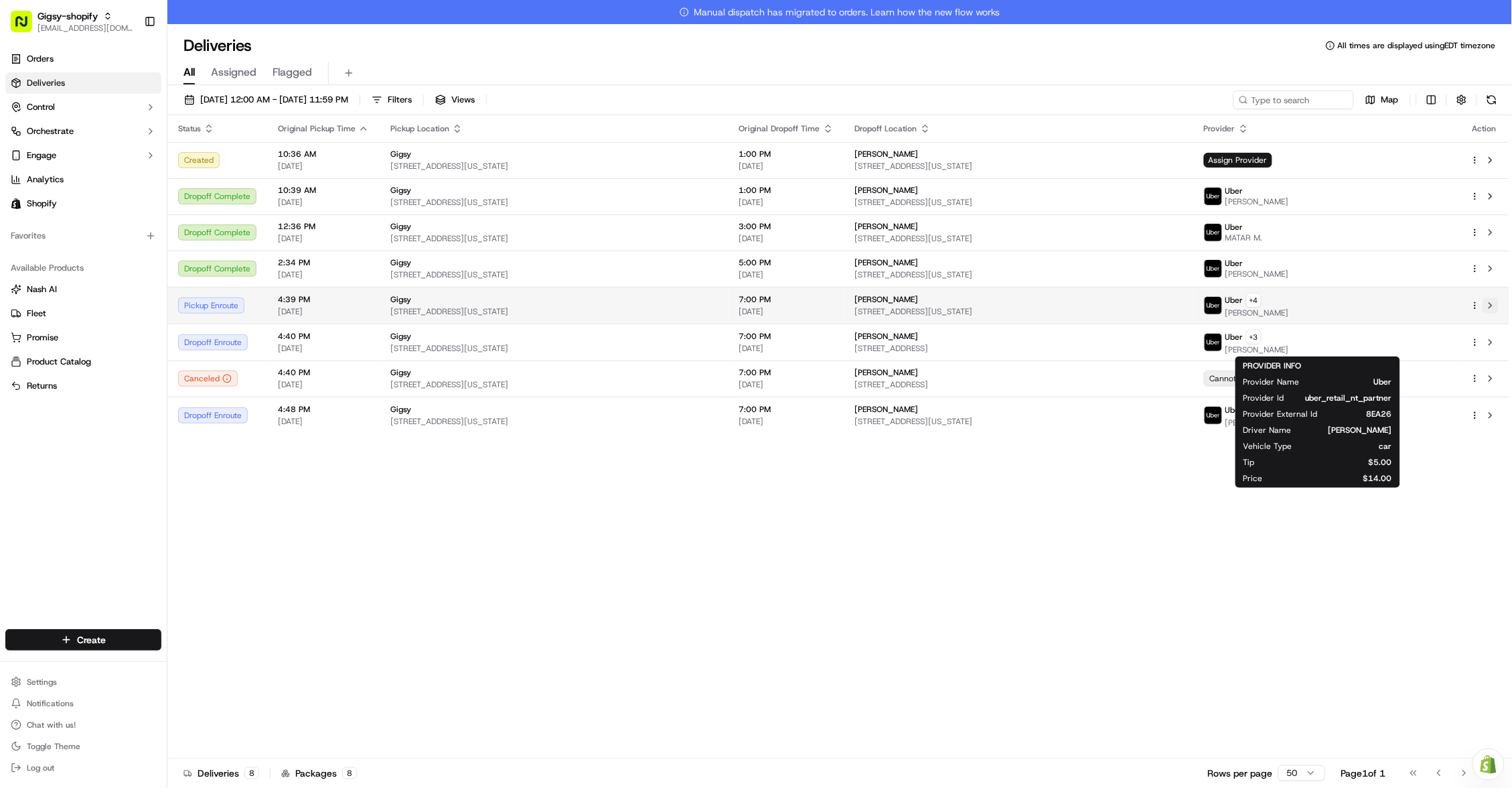
click at [1492, 301] on button at bounding box center [1490, 305] width 16 height 16
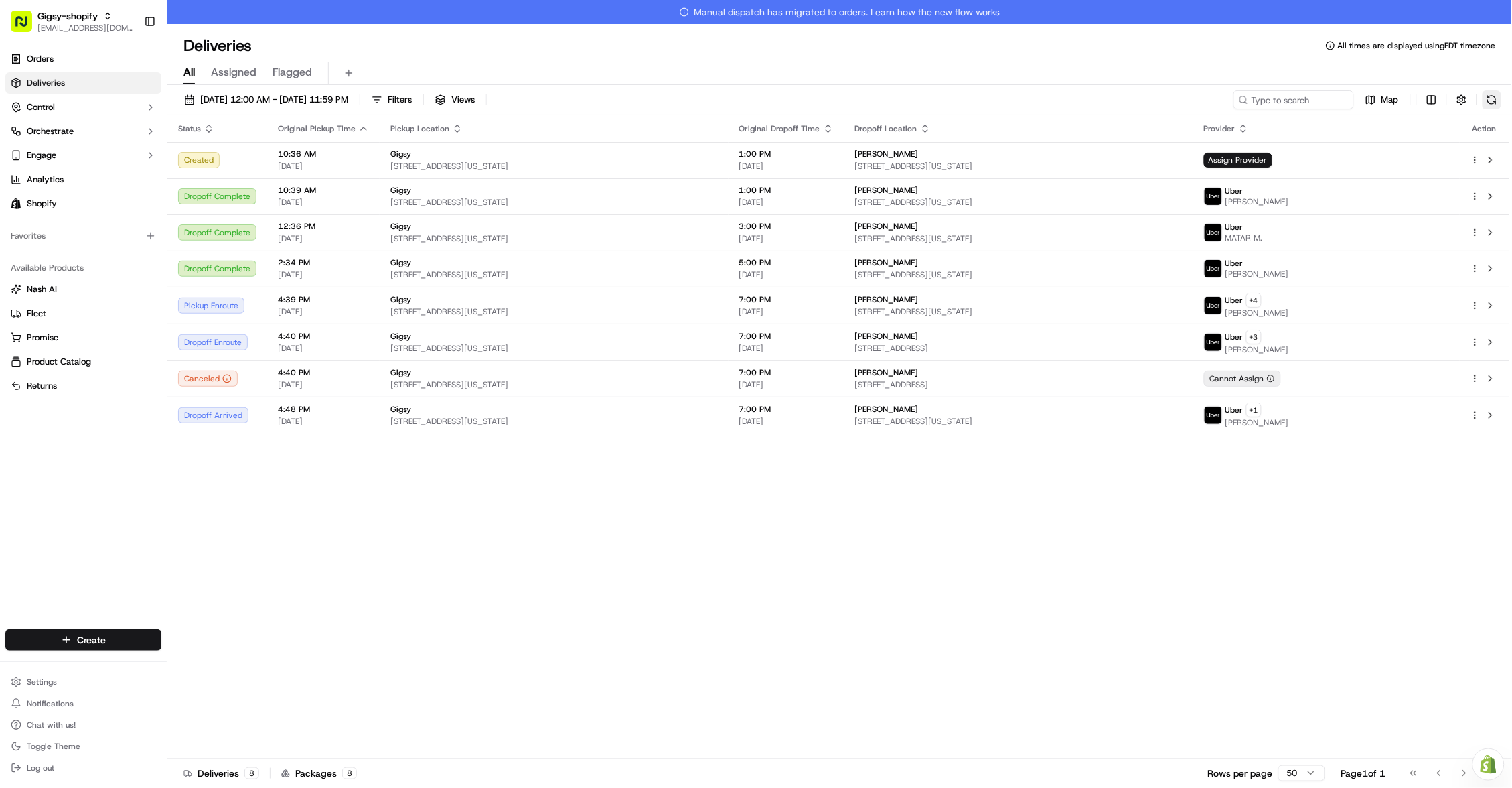
click at [1491, 95] on button at bounding box center [1492, 99] width 19 height 19
click at [1492, 303] on button at bounding box center [1490, 305] width 16 height 16
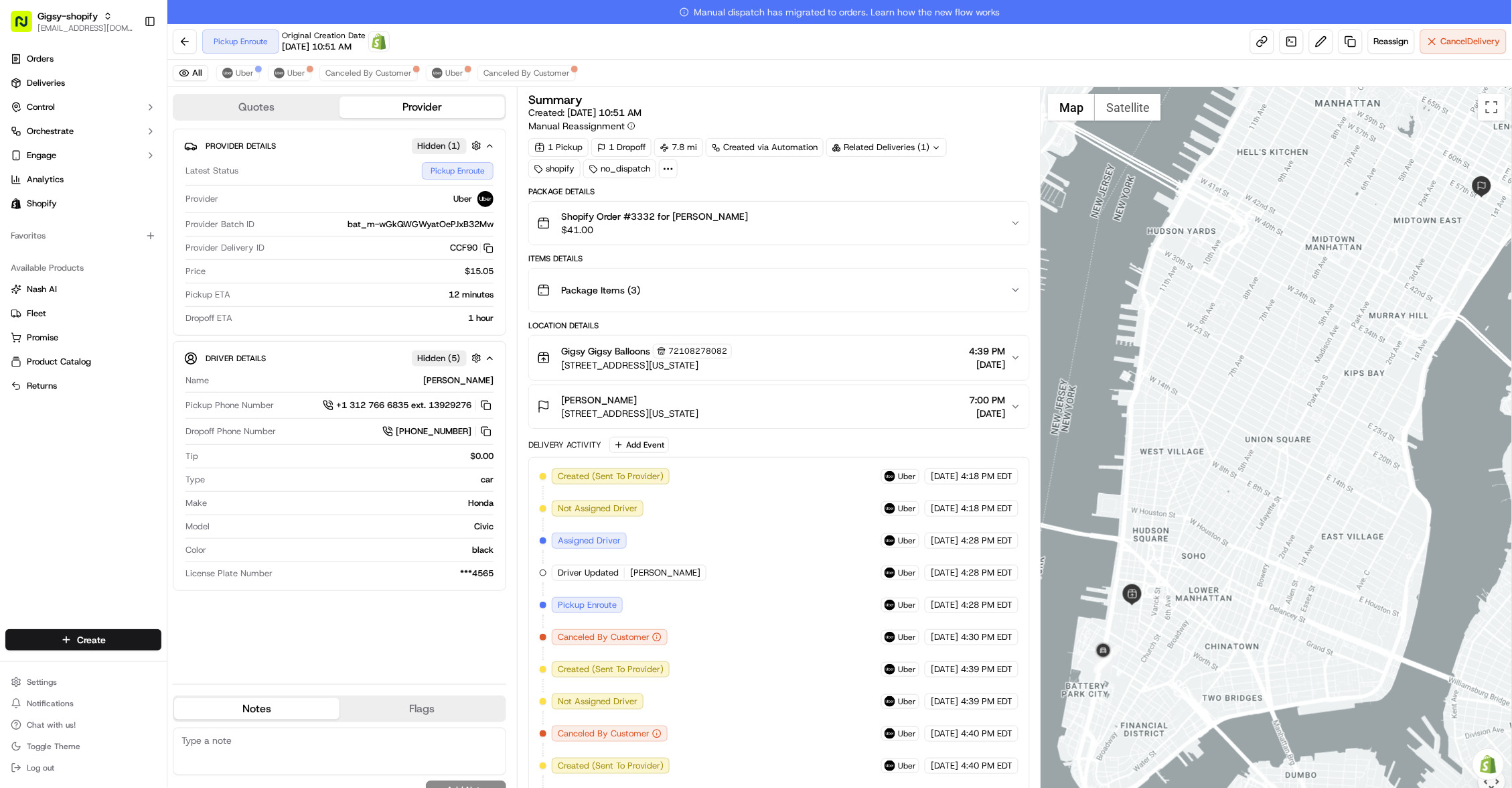
drag, startPoint x: 1103, startPoint y: 527, endPoint x: 1135, endPoint y: 475, distance: 61.1
click at [1135, 475] on div at bounding box center [1276, 449] width 470 height 724
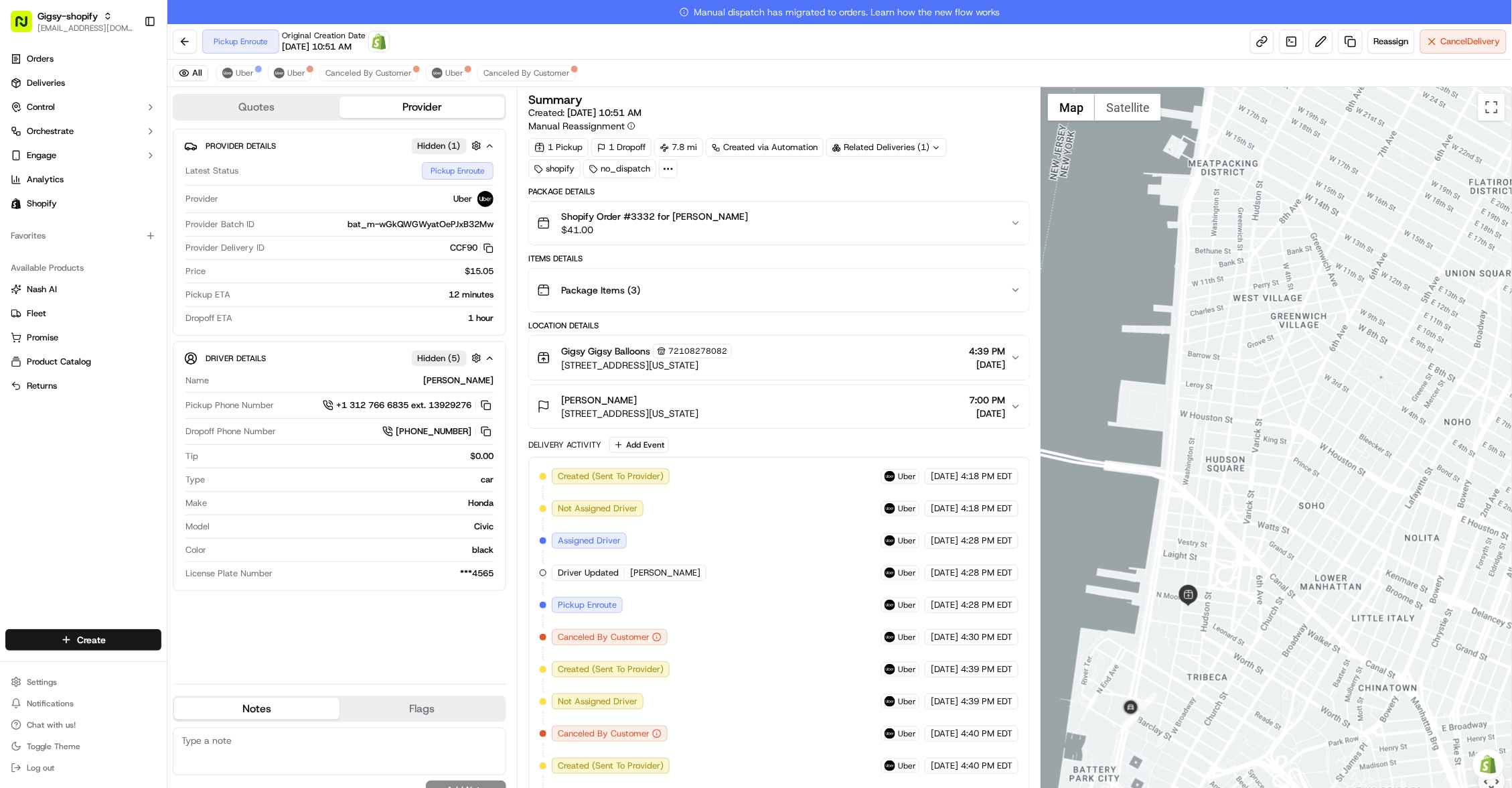
drag, startPoint x: 1133, startPoint y: 595, endPoint x: 1171, endPoint y: 521, distance: 83.2
click at [1171, 521] on div at bounding box center [1276, 449] width 470 height 724
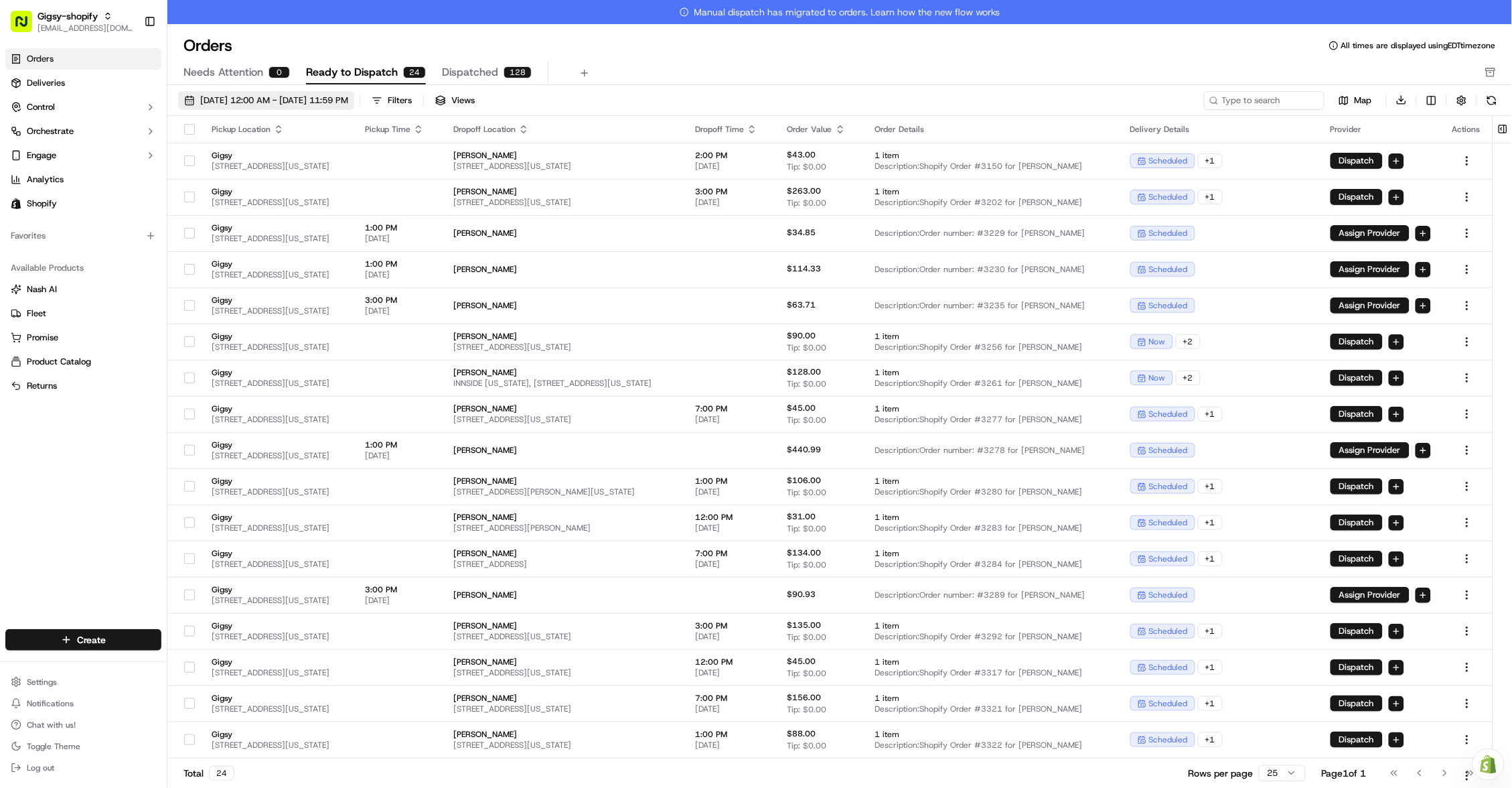
click at [348, 102] on span "09/01/2025 12:00 AM - 09/30/2025 11:59 PM" at bounding box center [274, 100] width 148 height 12
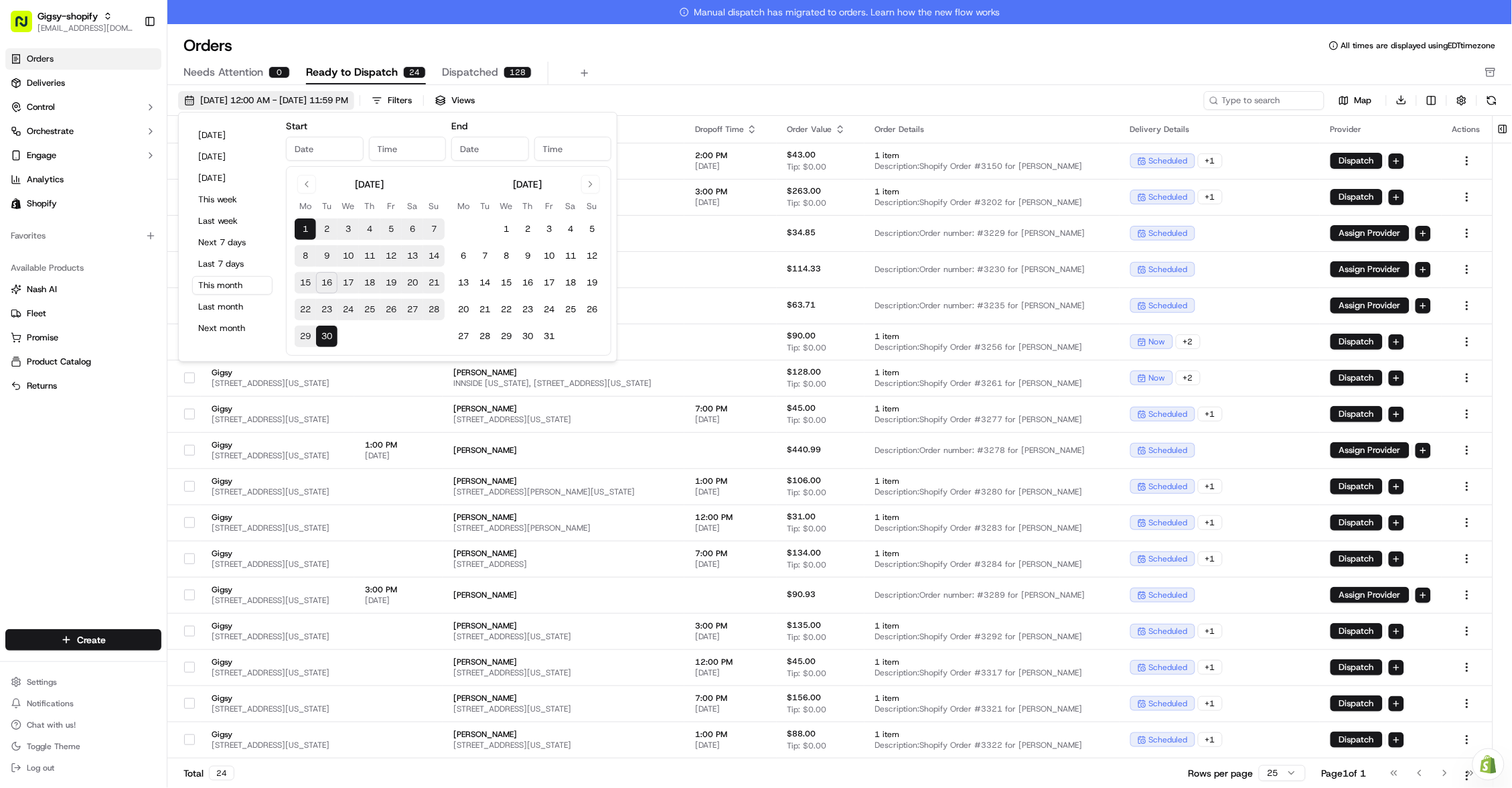
type input "Sep 1, 2025"
type input "12:00 AM"
type input "Sep 30, 2025"
type input "11:59 PM"
click at [327, 284] on button "16" at bounding box center [327, 282] width 21 height 21
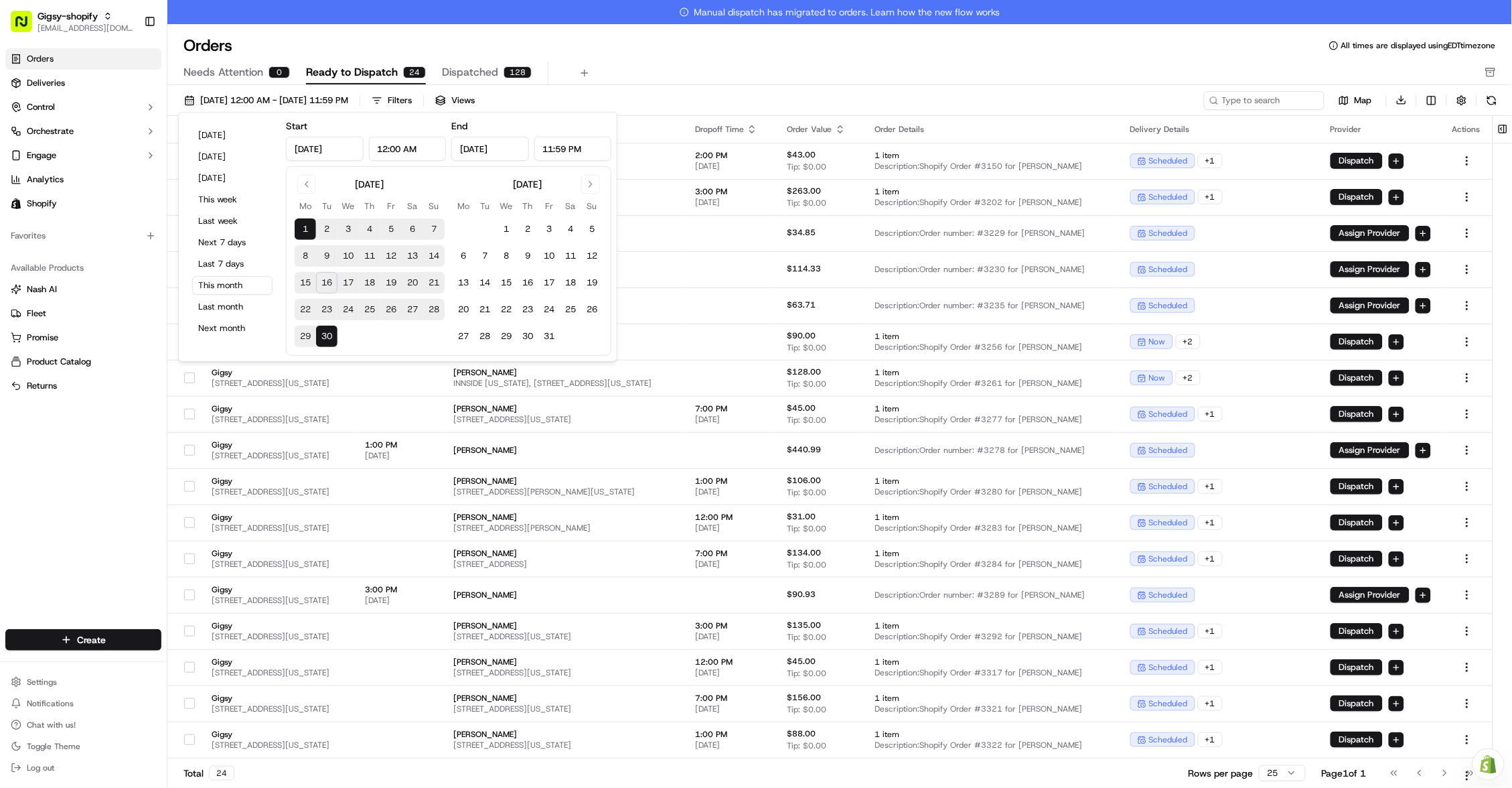
type input "Sep 16, 2025"
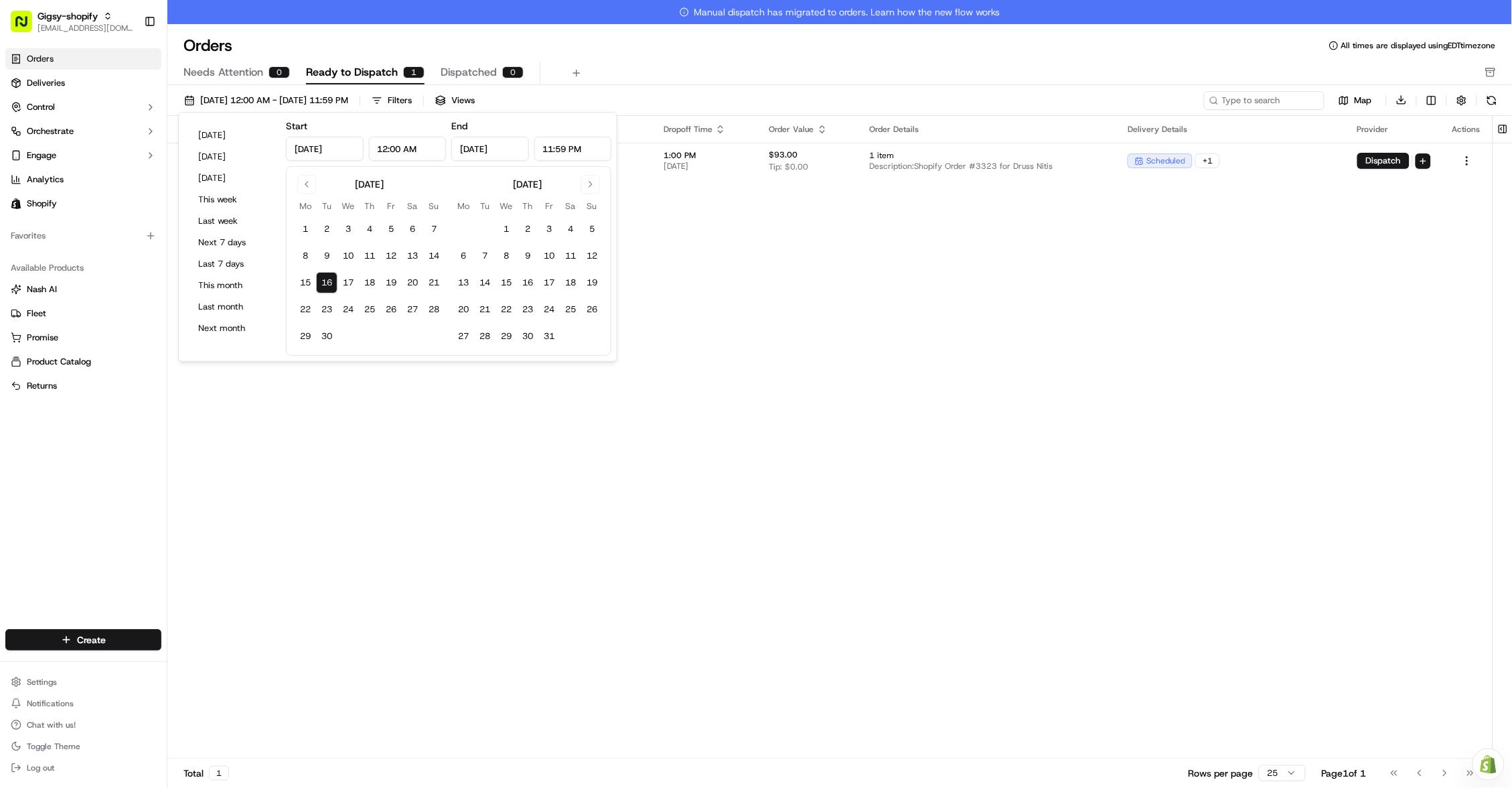
click at [496, 594] on div "Pickup Location Pickup Time Dropoff Location Dropoff Time Order Value Order Det…" at bounding box center [829, 449] width 1325 height 667
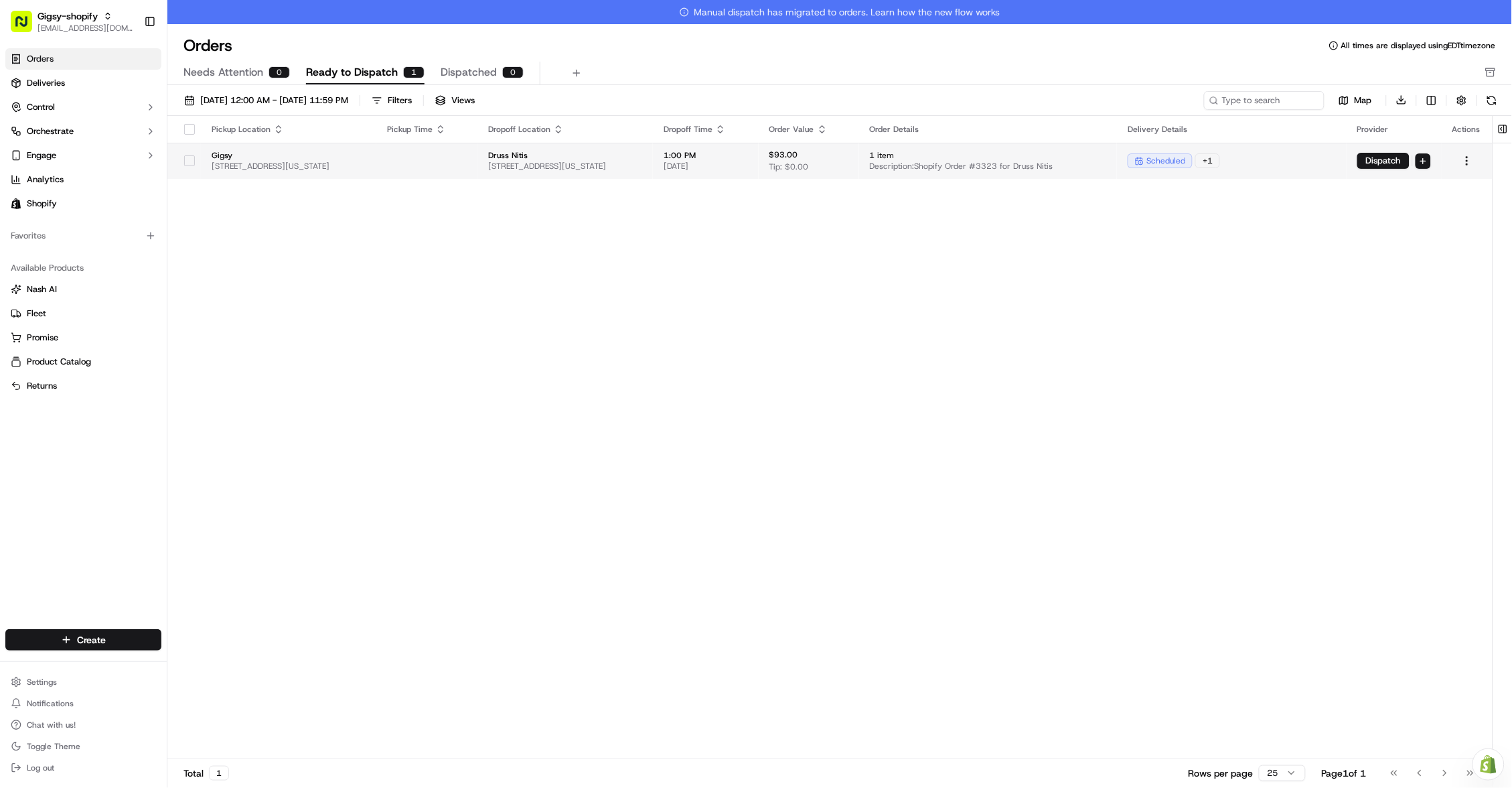
click at [191, 162] on button "button" at bounding box center [189, 160] width 11 height 11
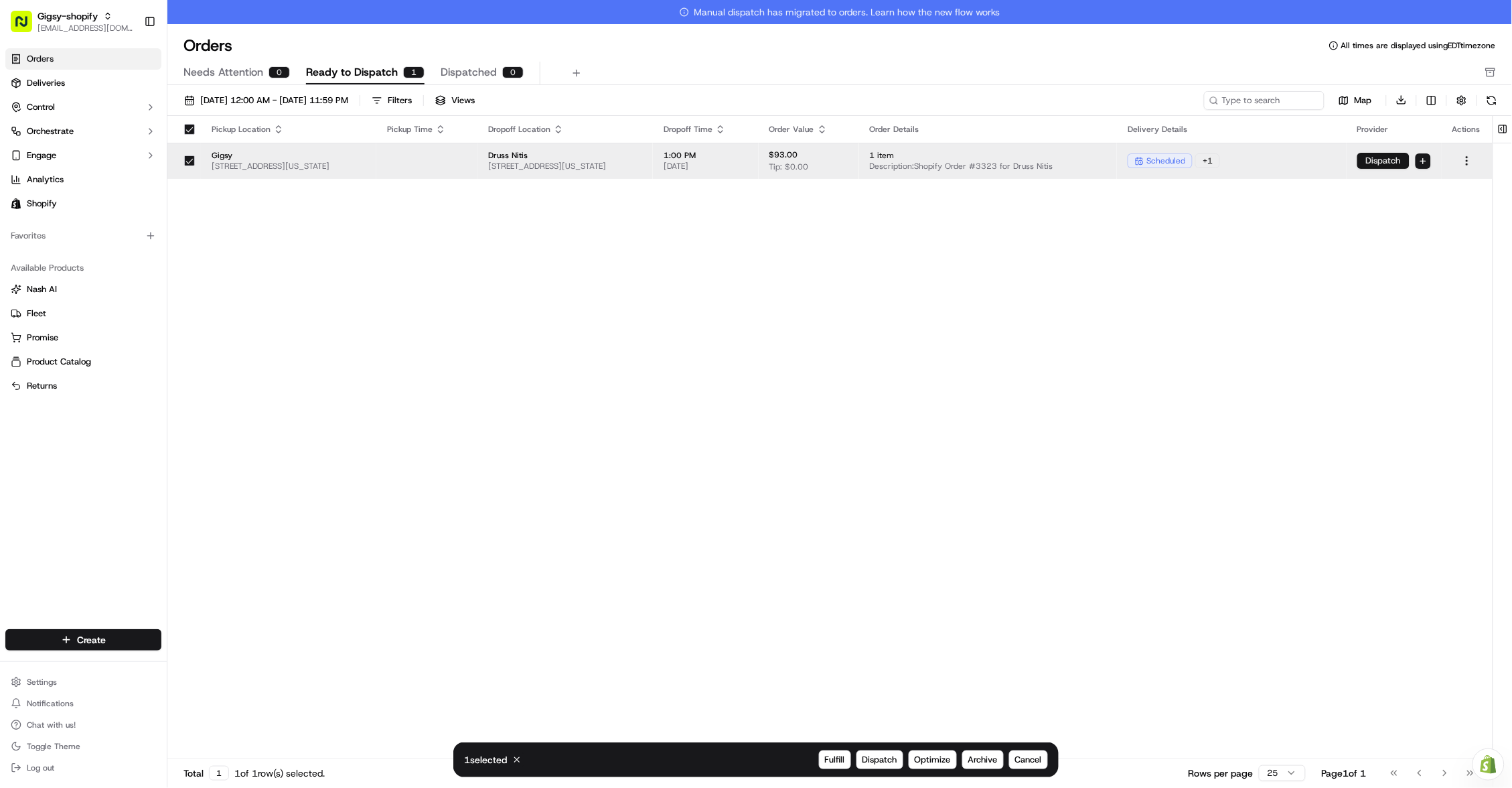
click at [1386, 166] on button "Dispatch" at bounding box center [1383, 160] width 52 height 16
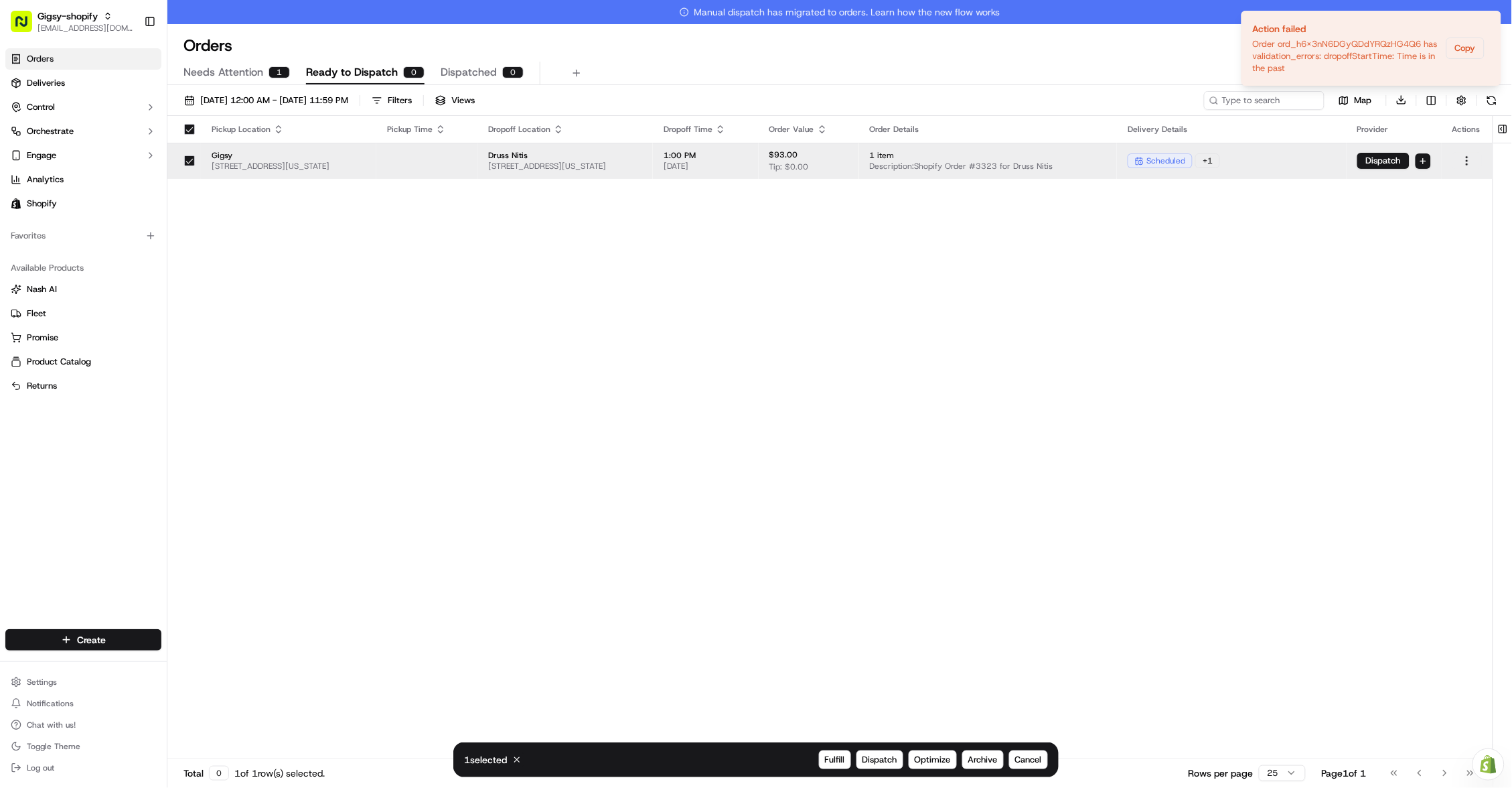
click at [1470, 162] on html "Gigsy-shopify hello@getgigsy.com Toggle Sidebar Orders Deliveries Control Orche…" at bounding box center [756, 394] width 1512 height 788
click at [1419, 199] on div "Edit" at bounding box center [1437, 205] width 143 height 20
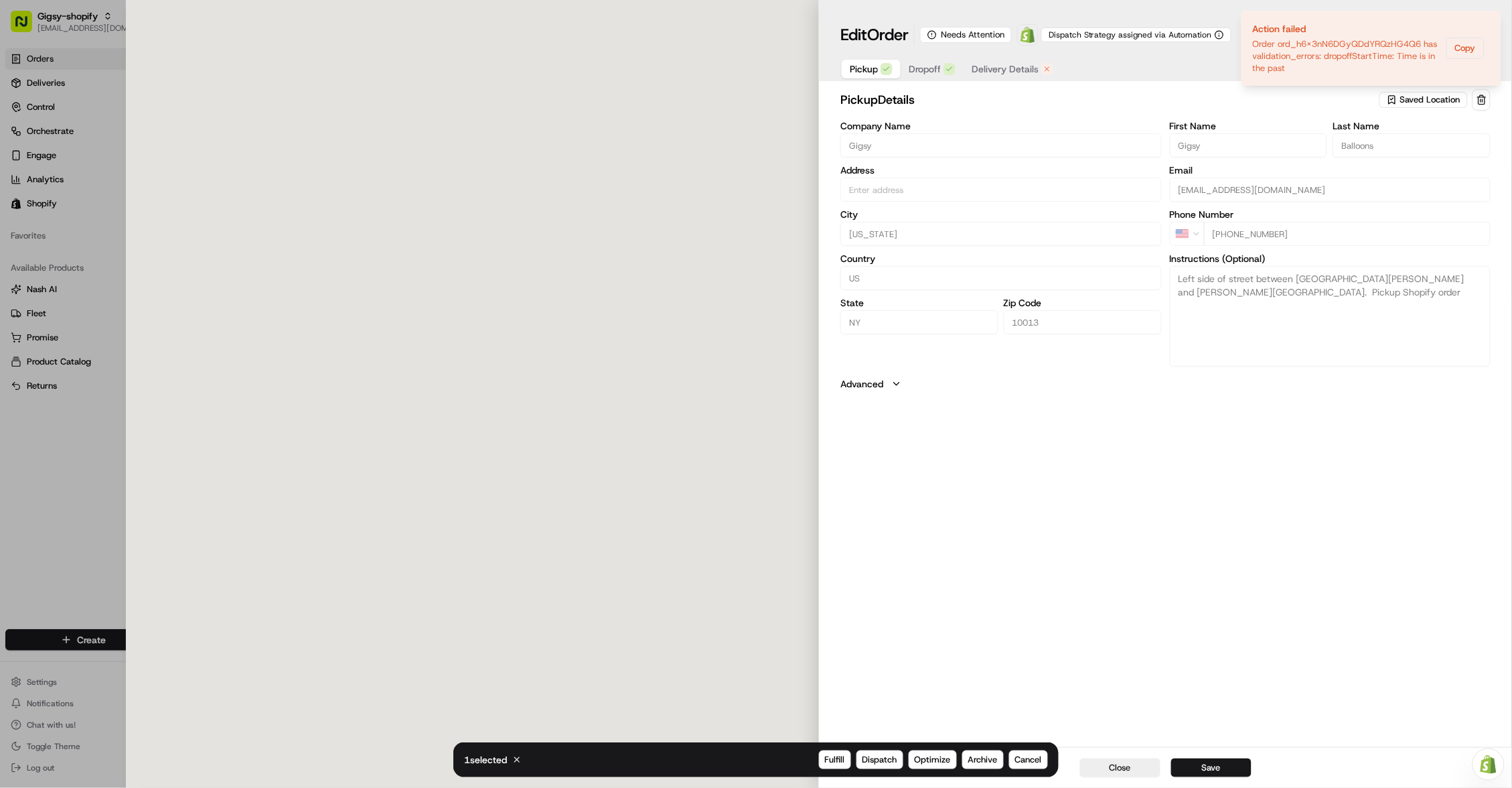
type input "[STREET_ADDRESS][US_STATE]"
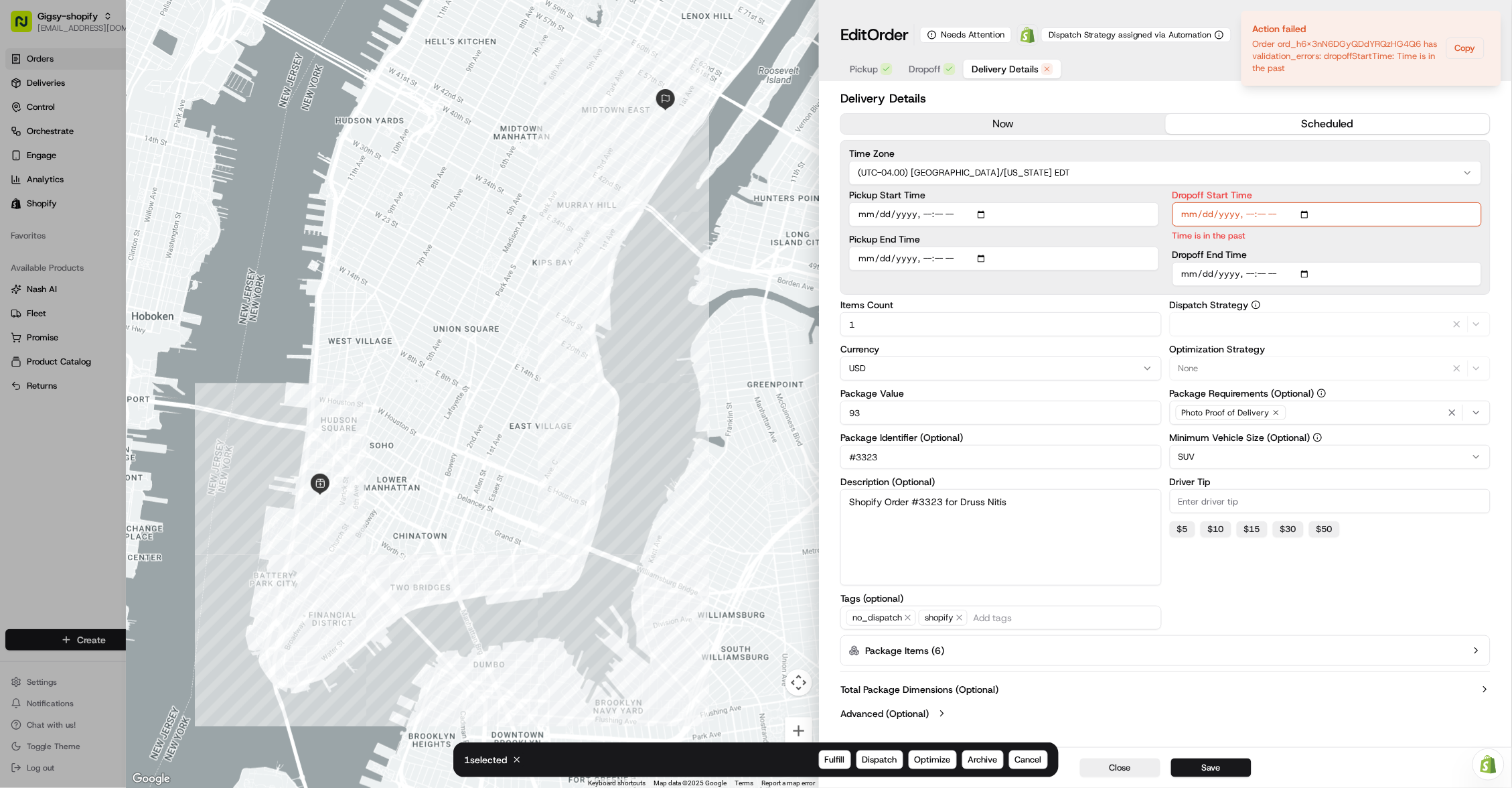
click at [1043, 63] on button "Delivery Details" at bounding box center [1012, 68] width 98 height 19
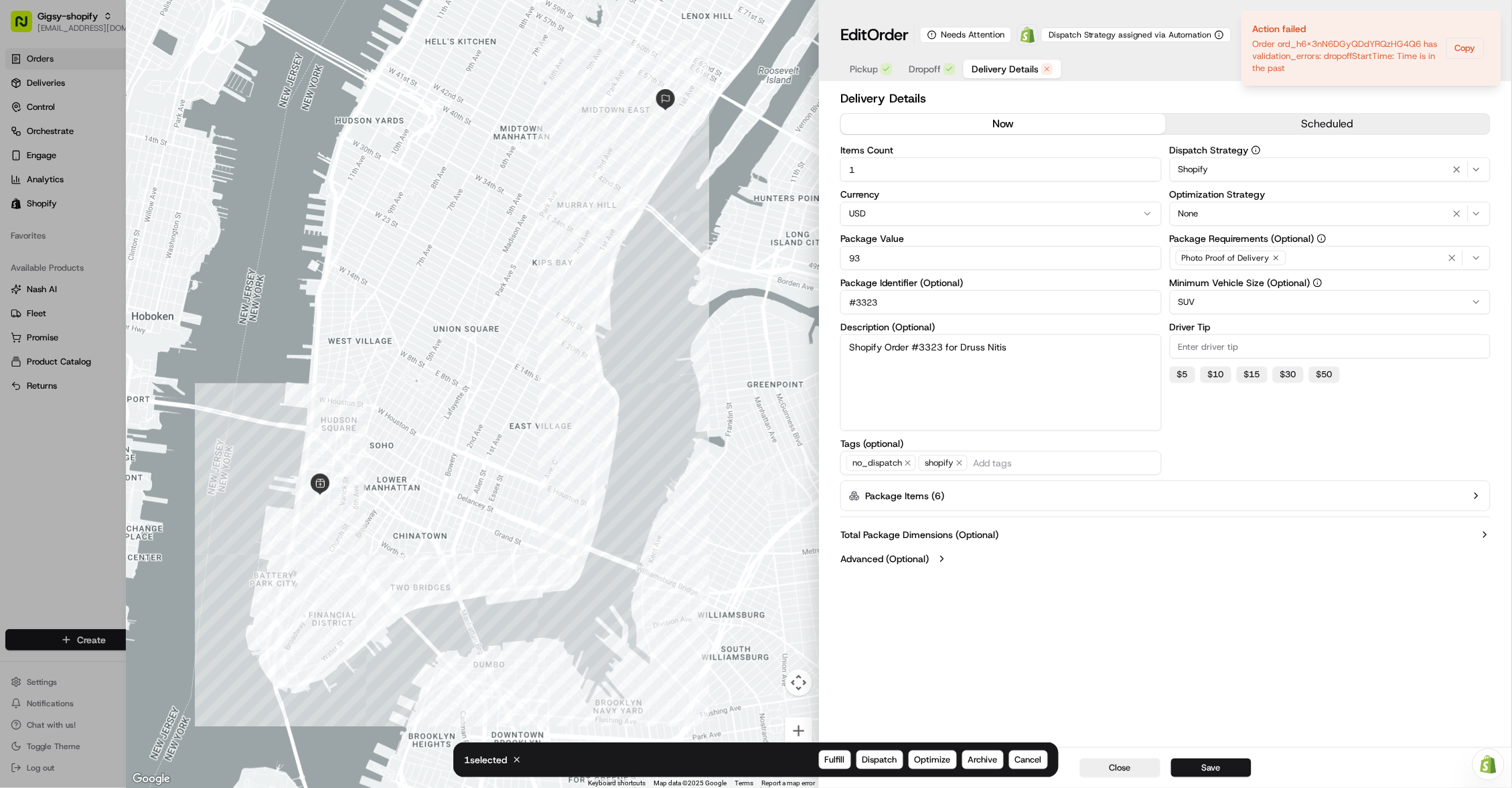
click at [1027, 128] on button "now" at bounding box center [1003, 123] width 324 height 20
click at [1182, 381] on button "$ 5" at bounding box center [1183, 374] width 25 height 16
type input "5"
click at [1231, 775] on button "Save" at bounding box center [1212, 768] width 80 height 19
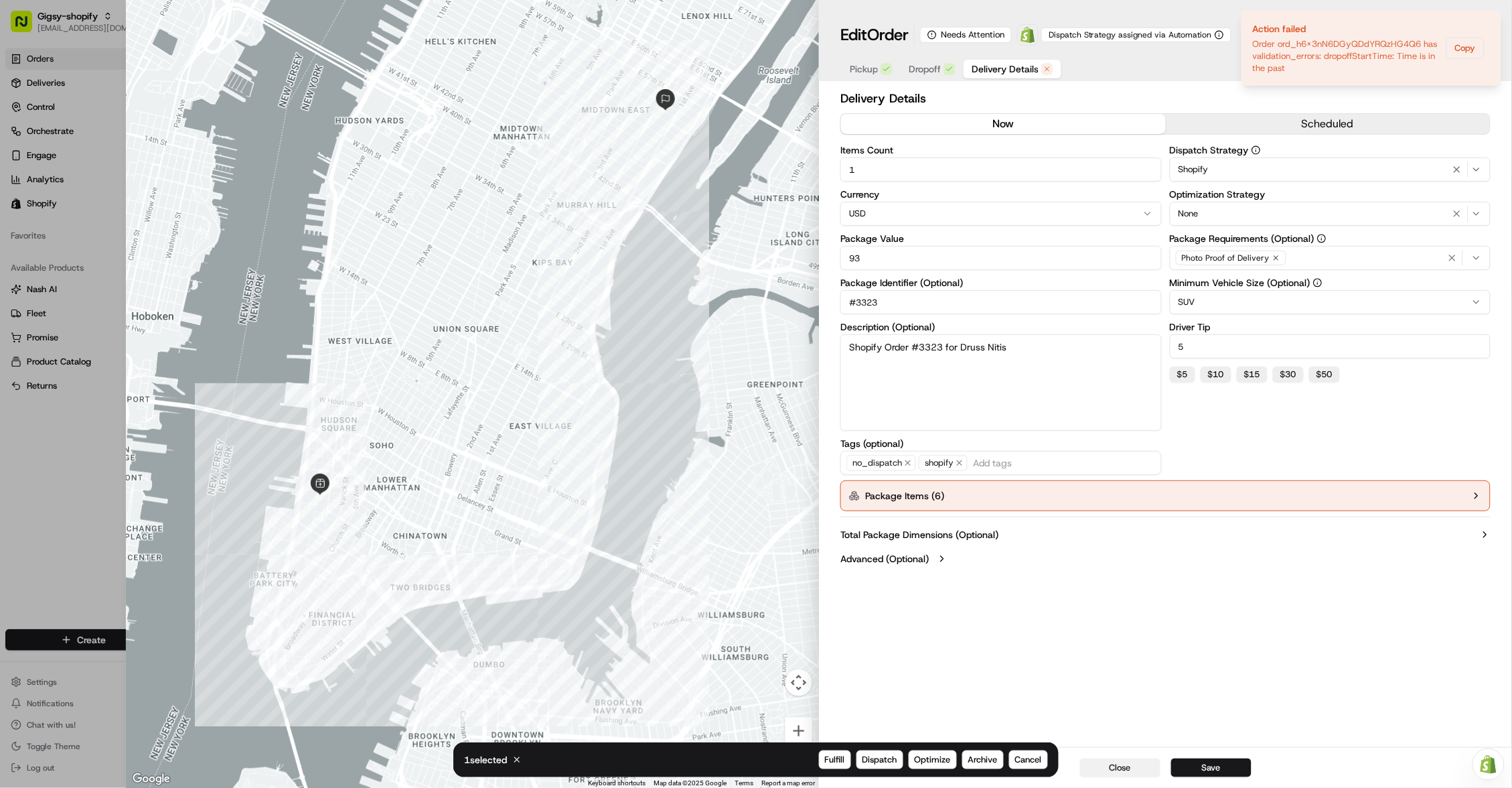
click at [1105, 766] on button "Close" at bounding box center [1120, 768] width 80 height 19
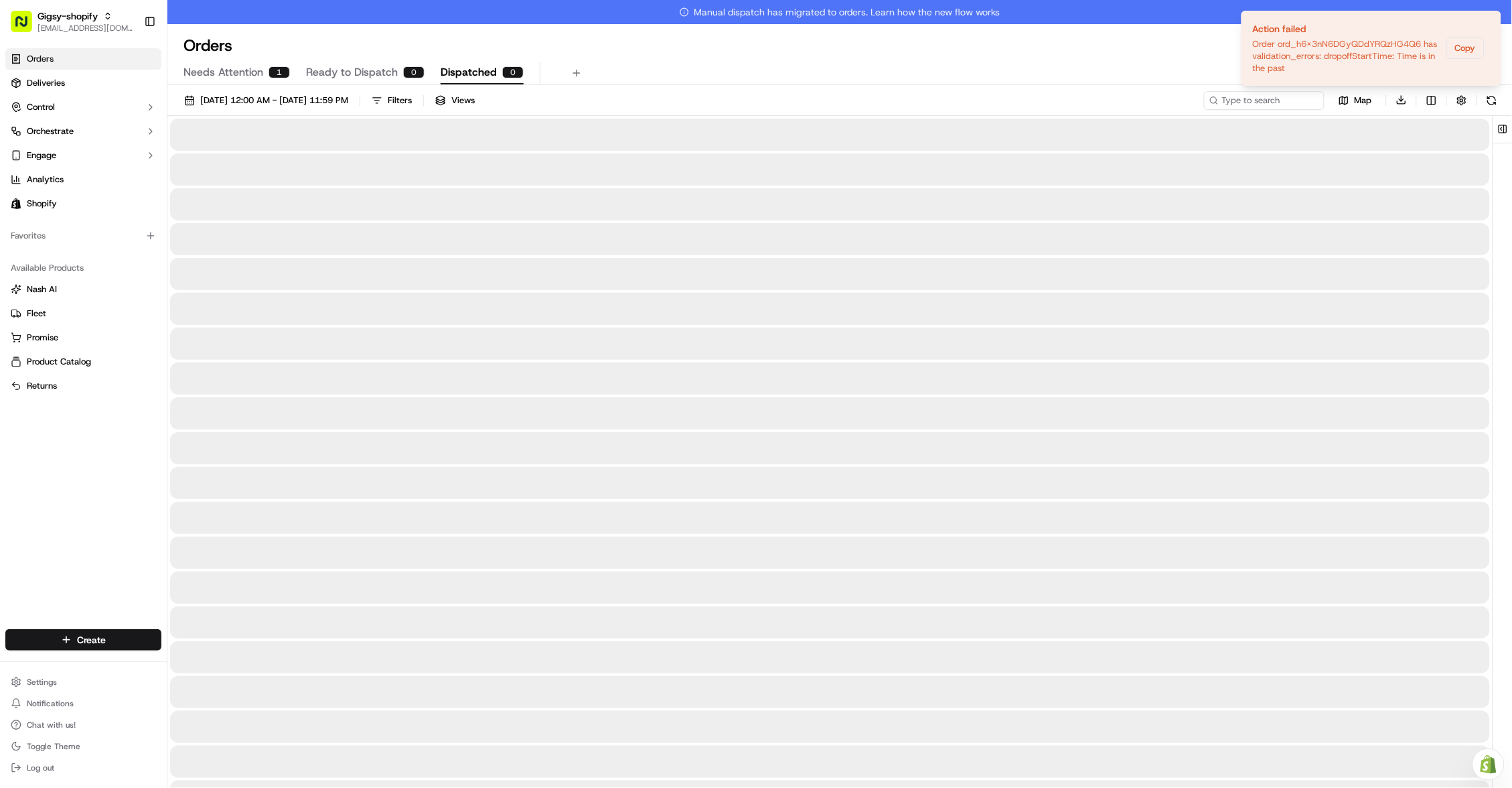
click at [451, 73] on span "Dispatched" at bounding box center [469, 72] width 56 height 16
click at [208, 69] on span "Needs Attention" at bounding box center [223, 72] width 80 height 16
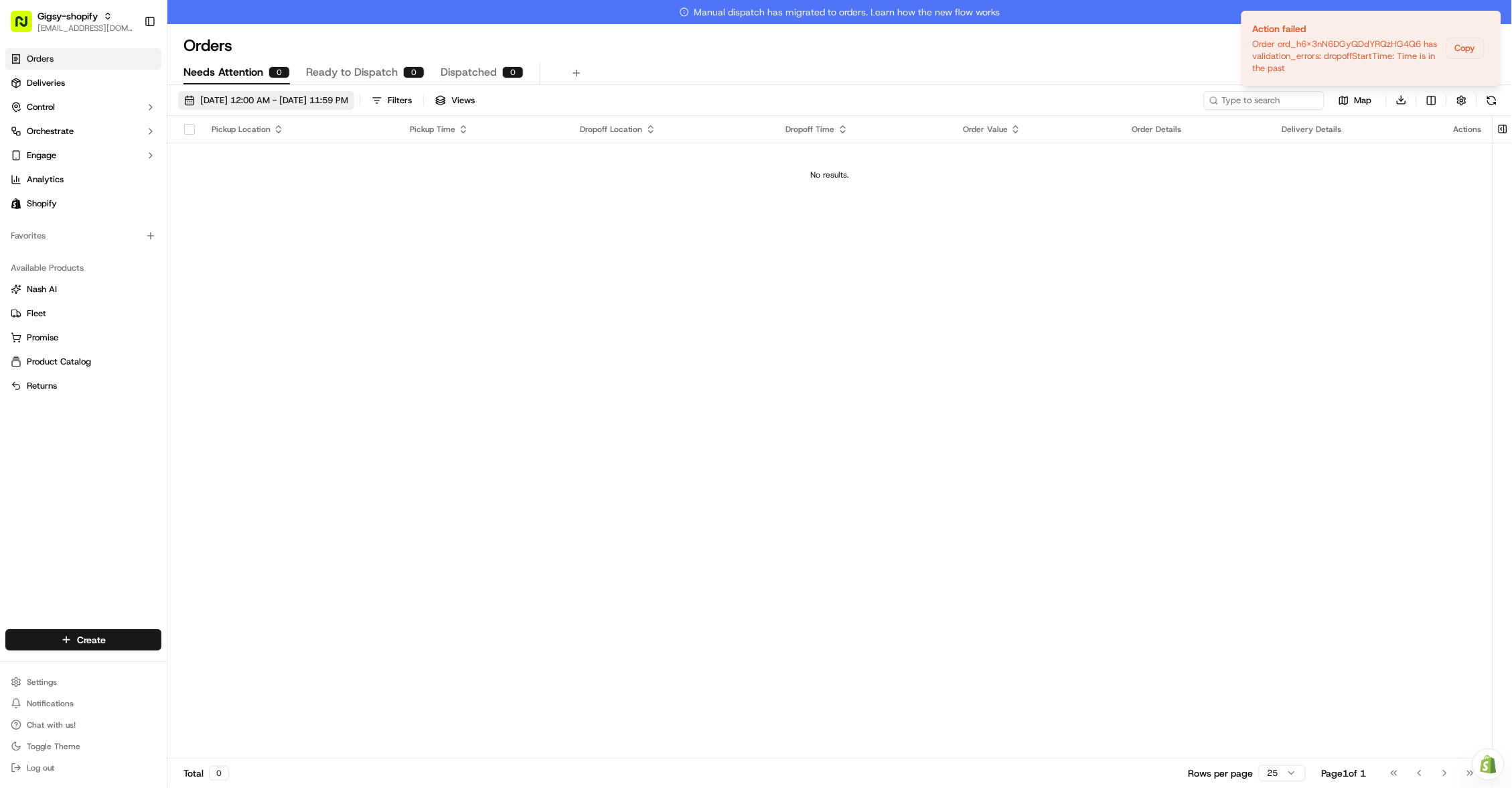
click at [195, 99] on button "09/16/2025 12:00 AM - 09/16/2025 11:59 PM" at bounding box center [267, 100] width 176 height 19
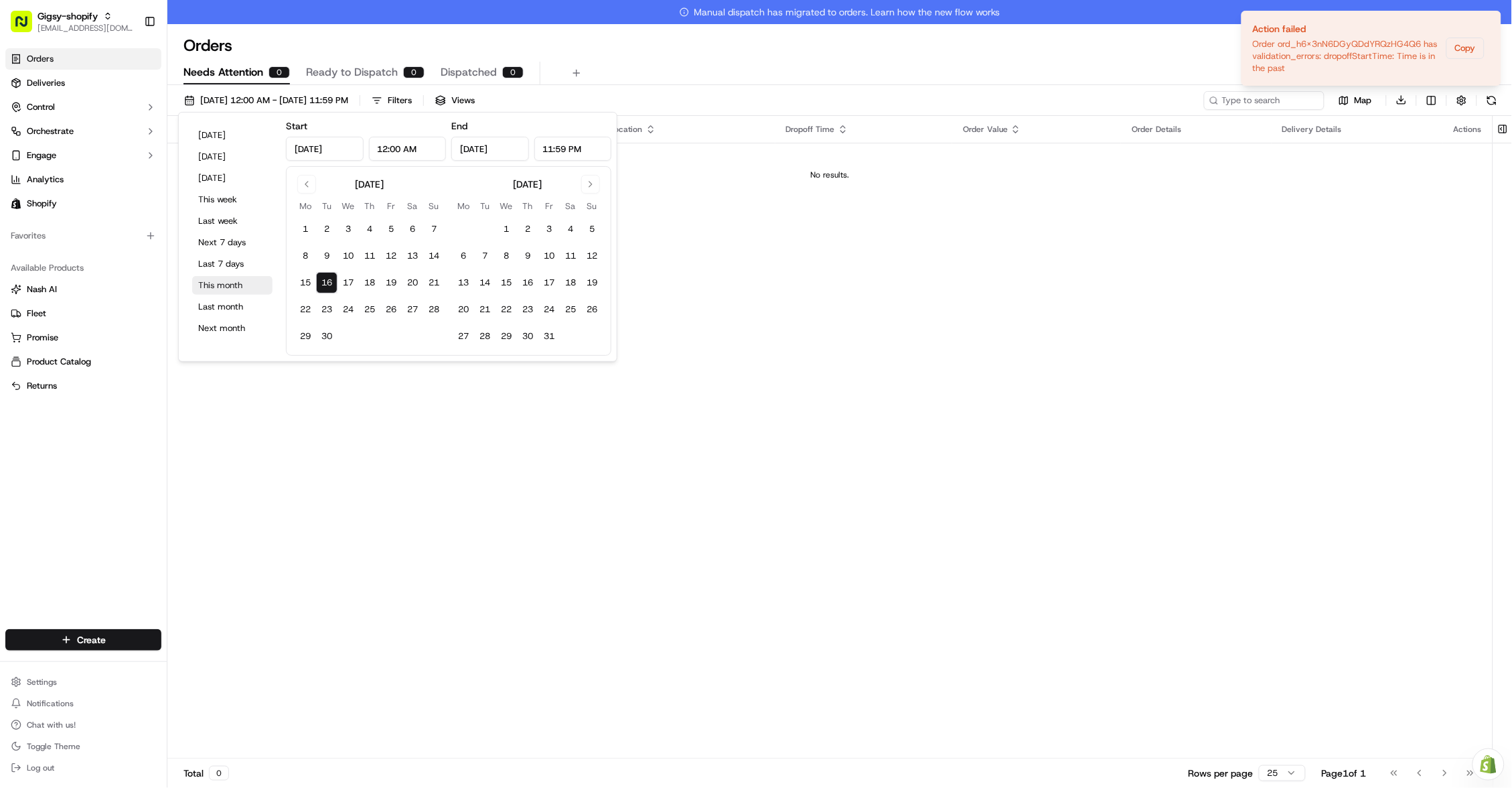
click at [240, 285] on button "This month" at bounding box center [232, 285] width 80 height 19
type input "Sep 1, 2025"
type input "Sep 30, 2025"
click at [963, 55] on div "Orders All times are displayed using EDT timezone" at bounding box center [839, 45] width 1344 height 21
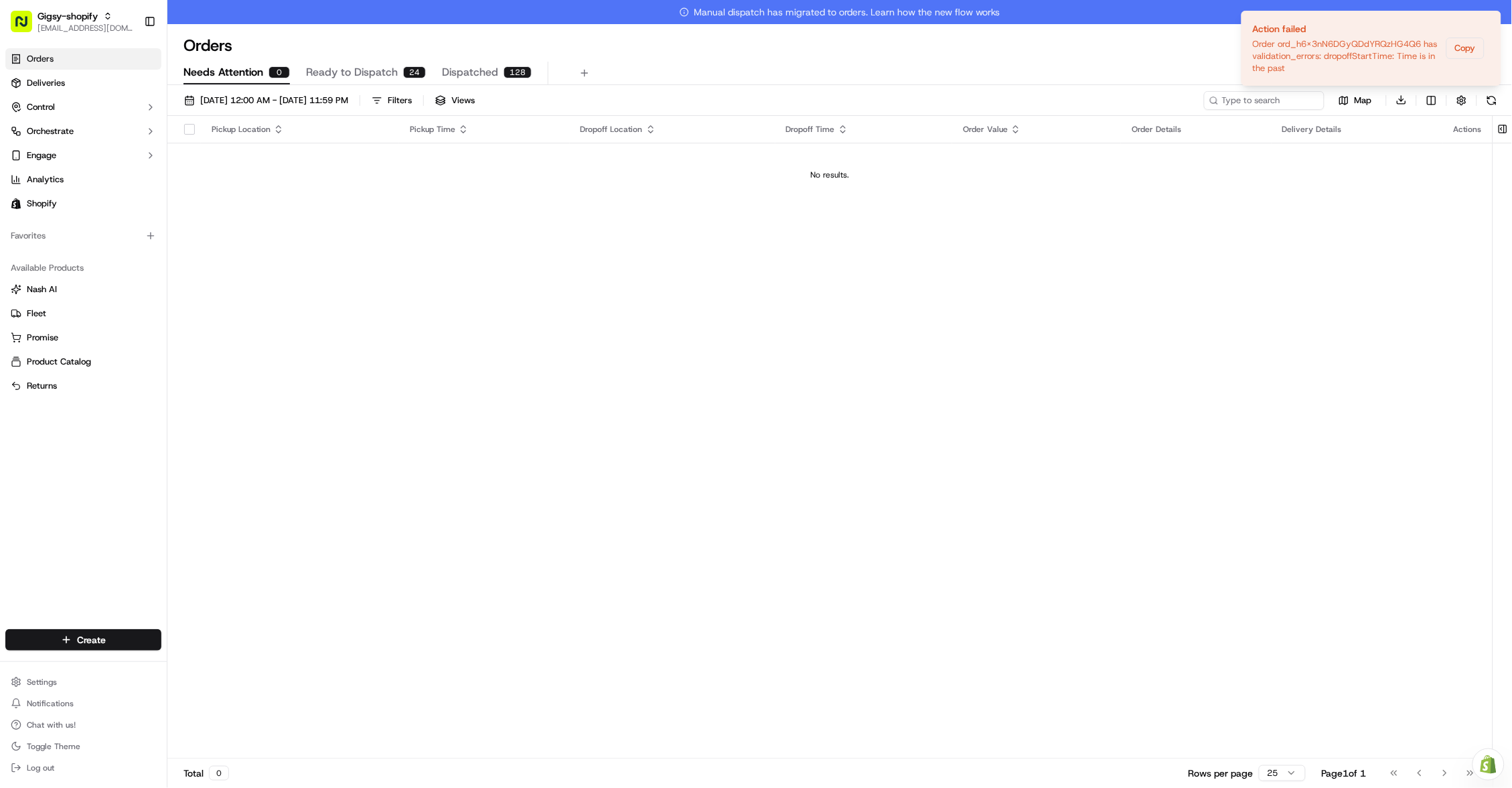
click at [350, 78] on span "Ready to Dispatch" at bounding box center [352, 72] width 92 height 16
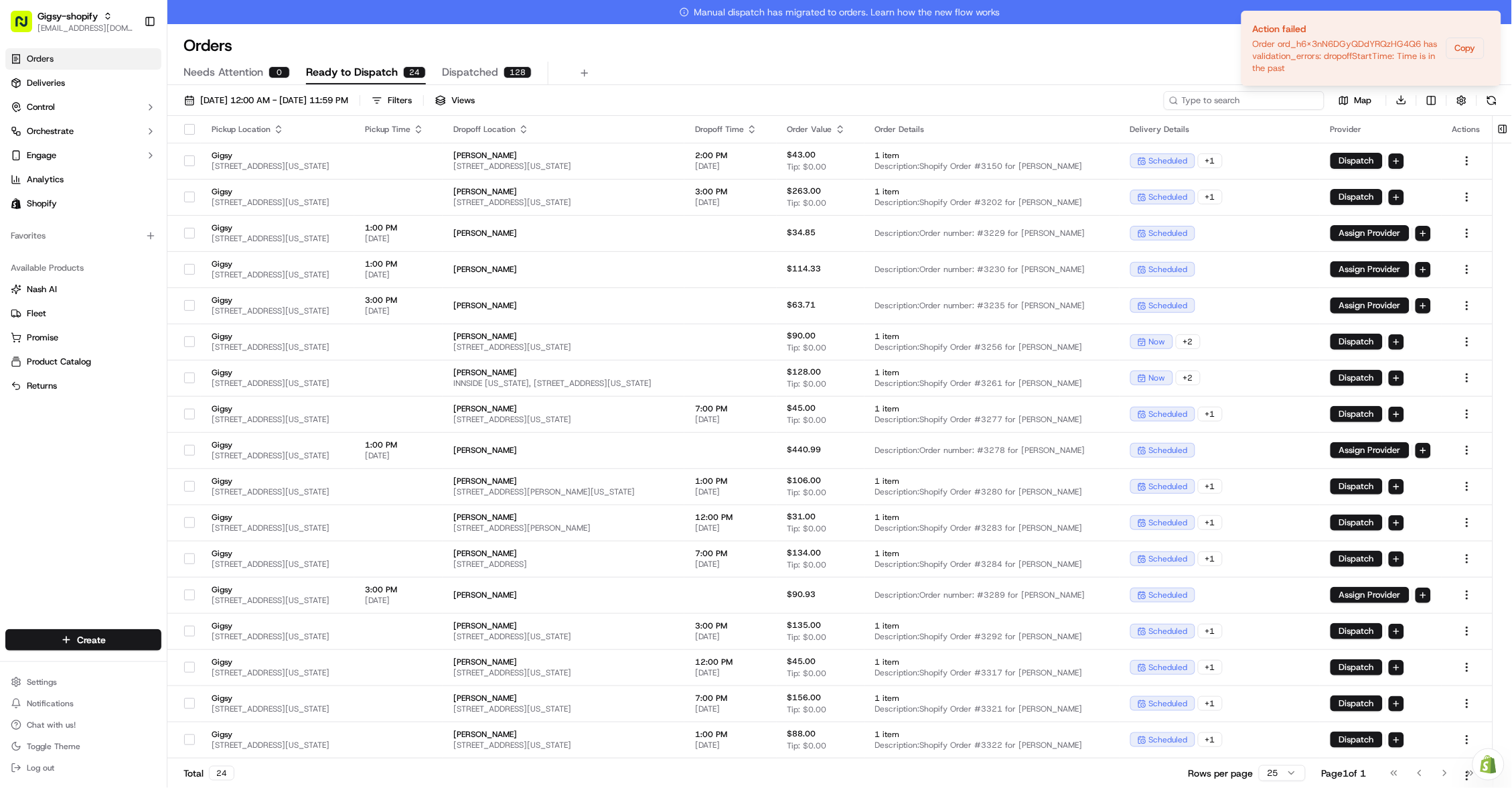
click at [1233, 105] on input at bounding box center [1244, 100] width 161 height 19
type input "druss"
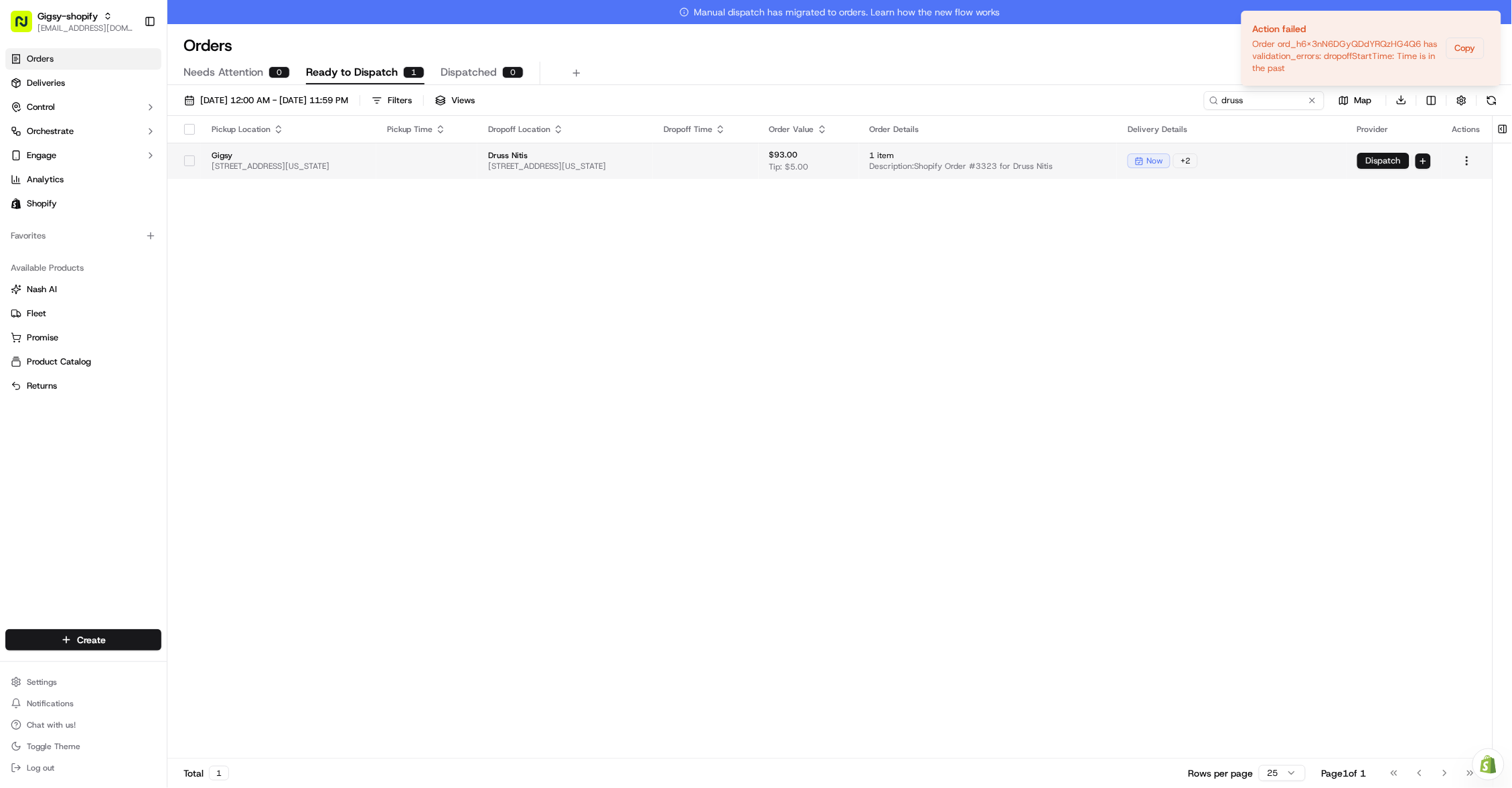
click at [1385, 155] on button "Dispatch" at bounding box center [1383, 160] width 52 height 16
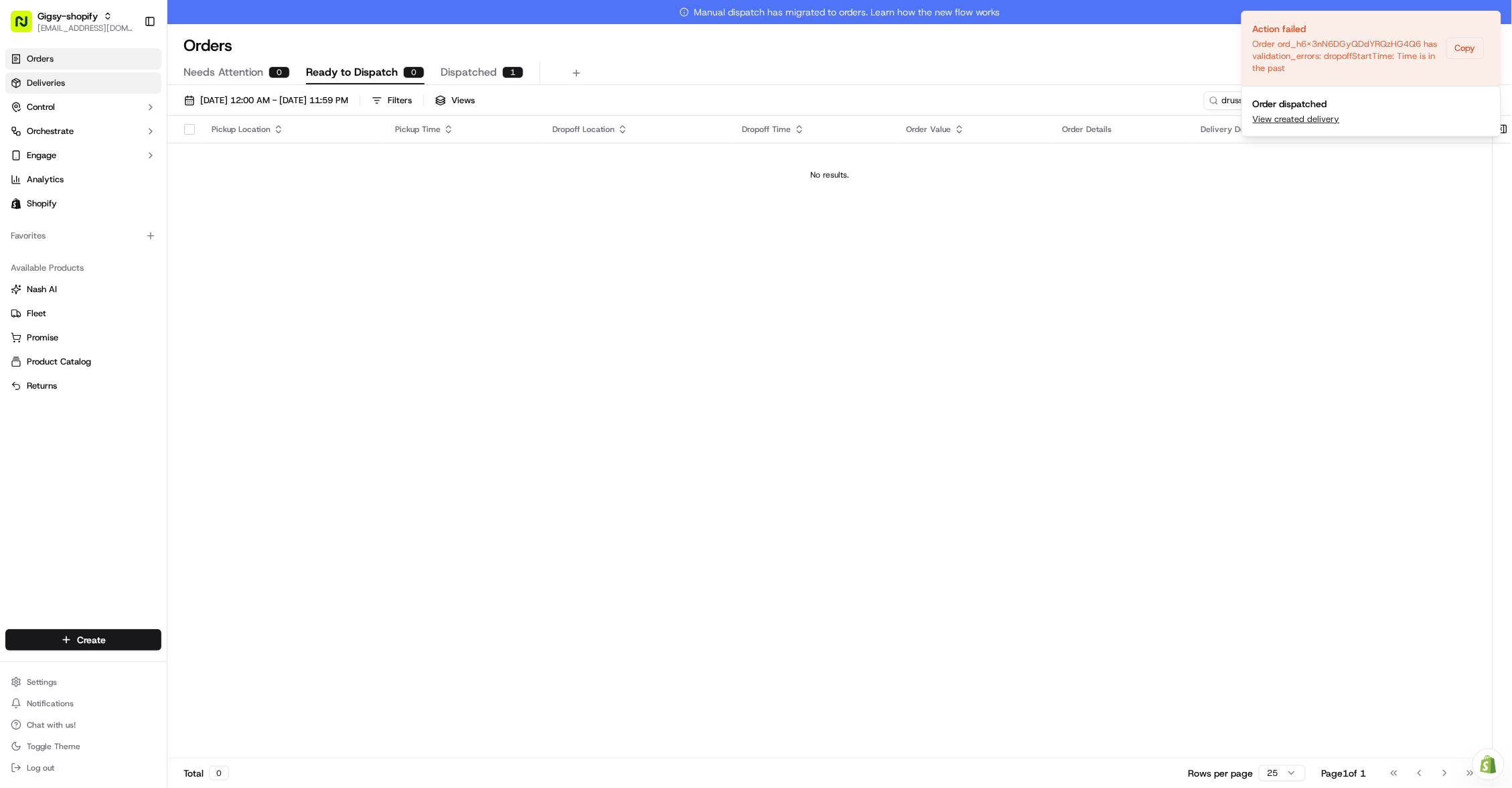
click at [68, 83] on link "Deliveries" at bounding box center [83, 83] width 156 height 21
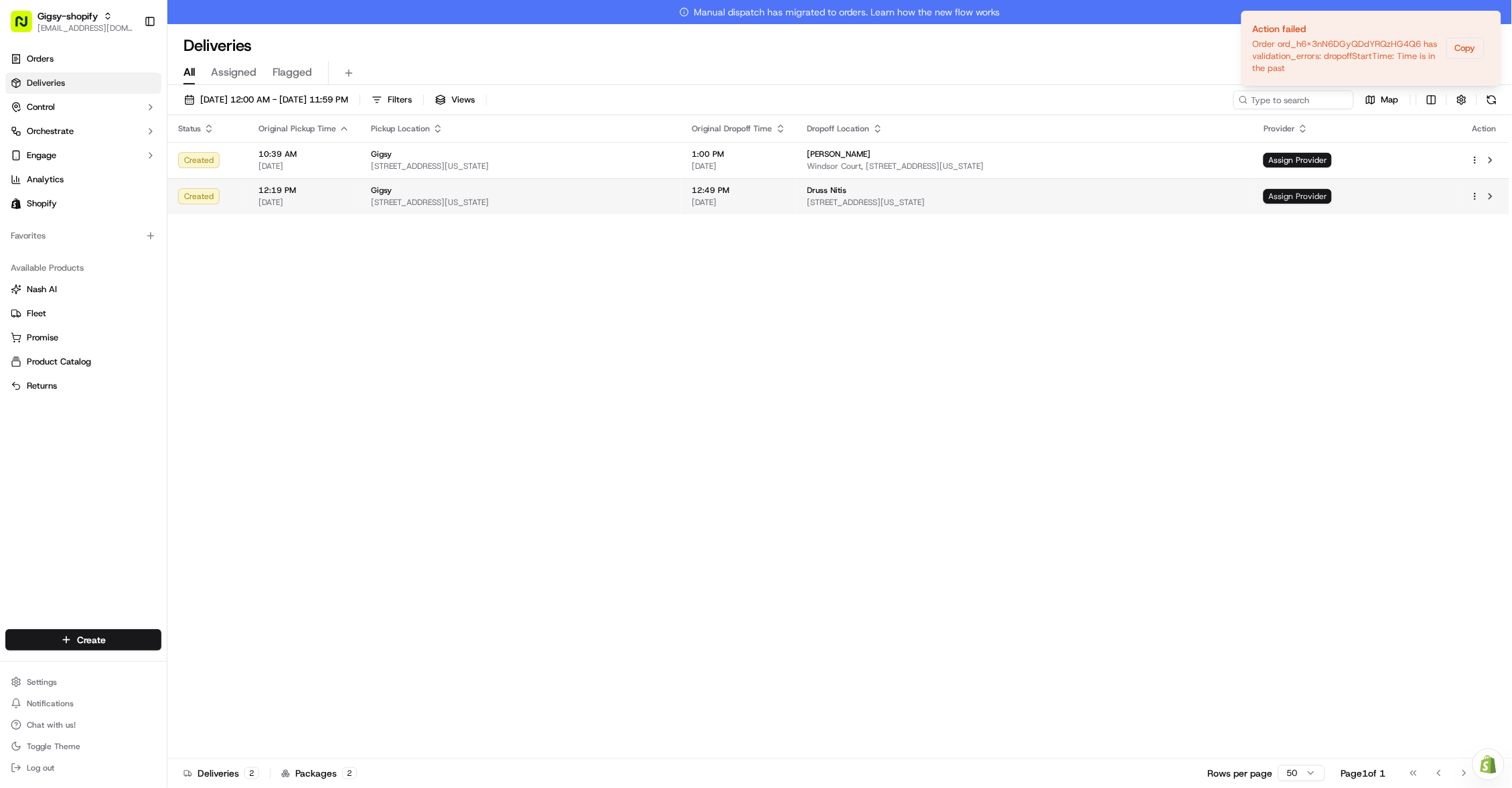
click at [1331, 200] on span "Assign Provider" at bounding box center [1298, 196] width 68 height 15
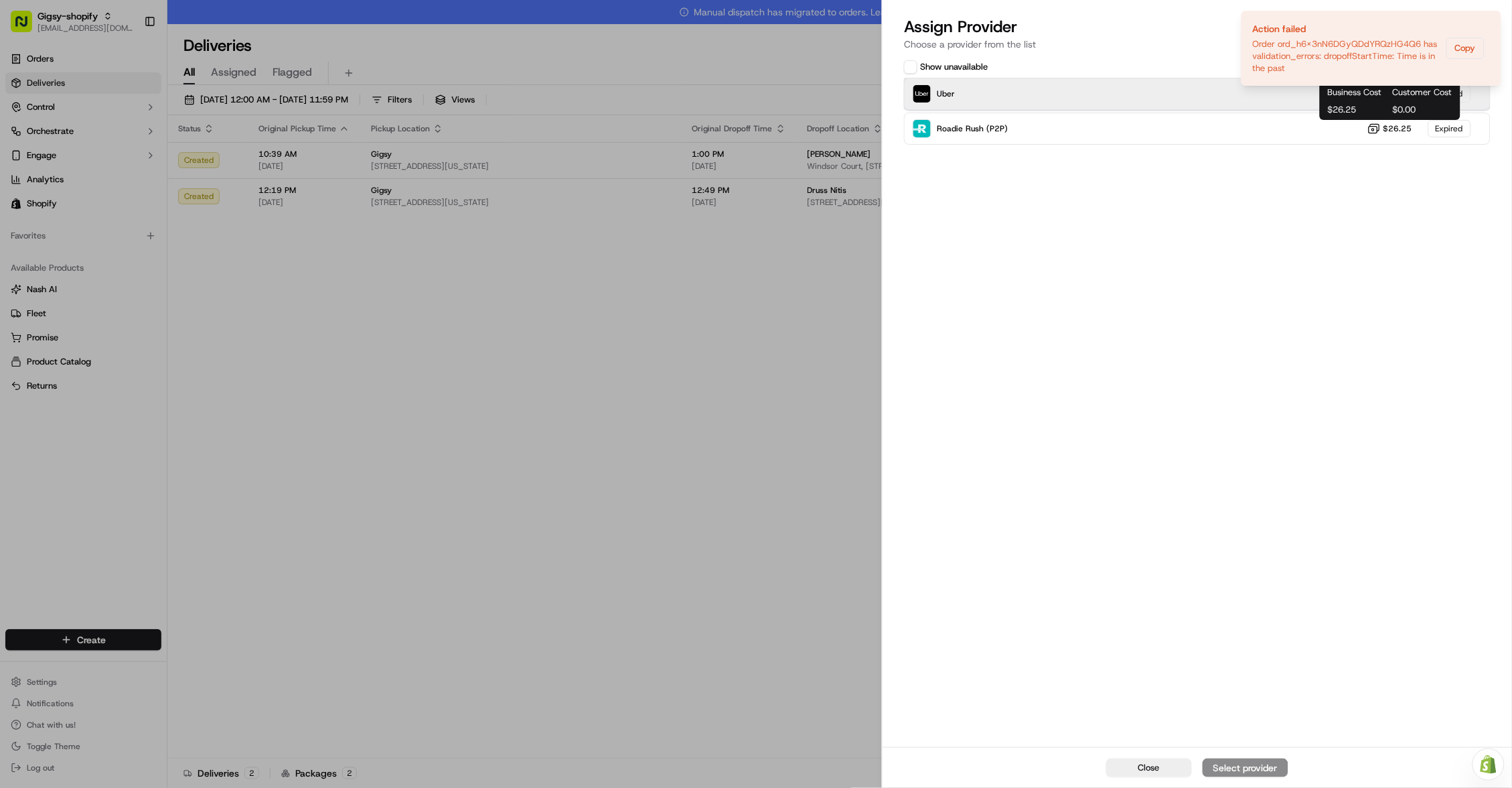
click at [1185, 88] on div "Uber $15.05 Expired" at bounding box center [1197, 94] width 587 height 32
click at [1189, 99] on div "Uber $15.05 Expired" at bounding box center [1197, 94] width 587 height 32
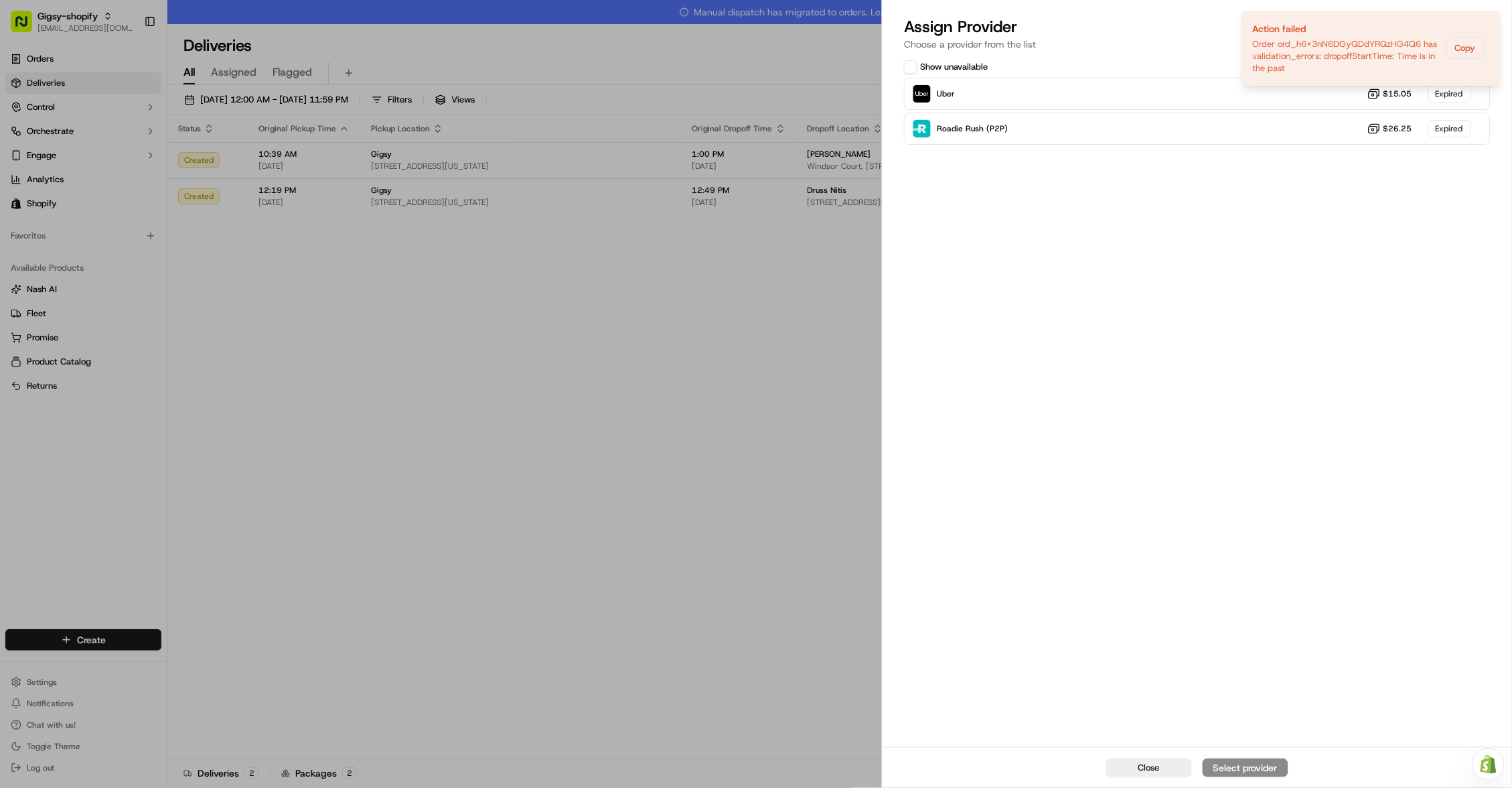
click at [1465, 44] on p "Choose a provider from the list" at bounding box center [1197, 44] width 587 height 13
click at [1484, 28] on h2 "Assign Provider" at bounding box center [1197, 27] width 587 height 21
drag, startPoint x: 1103, startPoint y: 69, endPoint x: 1101, endPoint y: 80, distance: 11.2
click at [1101, 80] on div "Show unavailable Uber $15.05 Expired Roadie Rush (P2P) $26.25 Expired" at bounding box center [1197, 102] width 587 height 86
click at [1085, 99] on div "Uber $15.05 Expired" at bounding box center [1197, 94] width 587 height 32
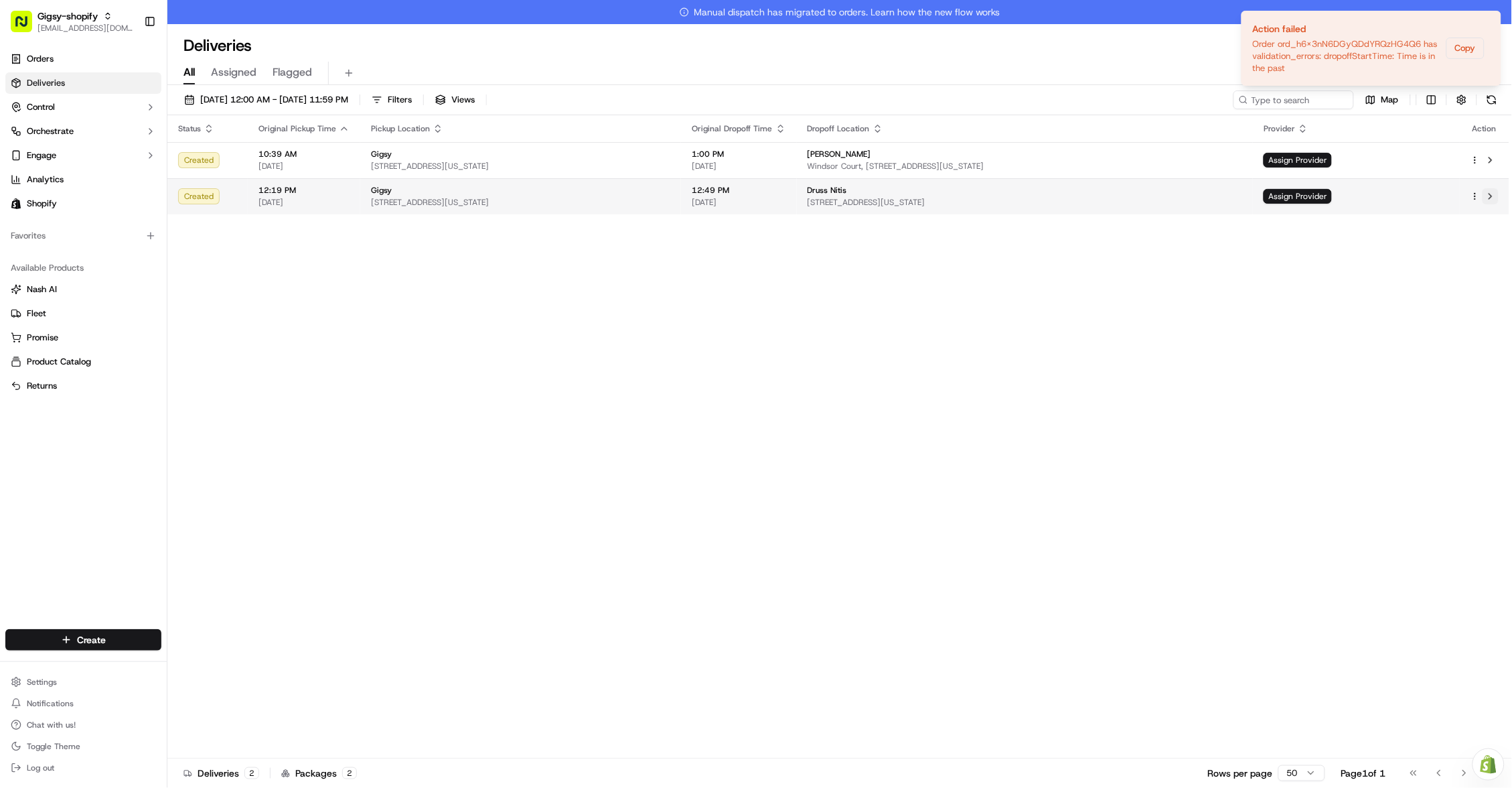
click at [1492, 197] on button at bounding box center [1490, 196] width 16 height 16
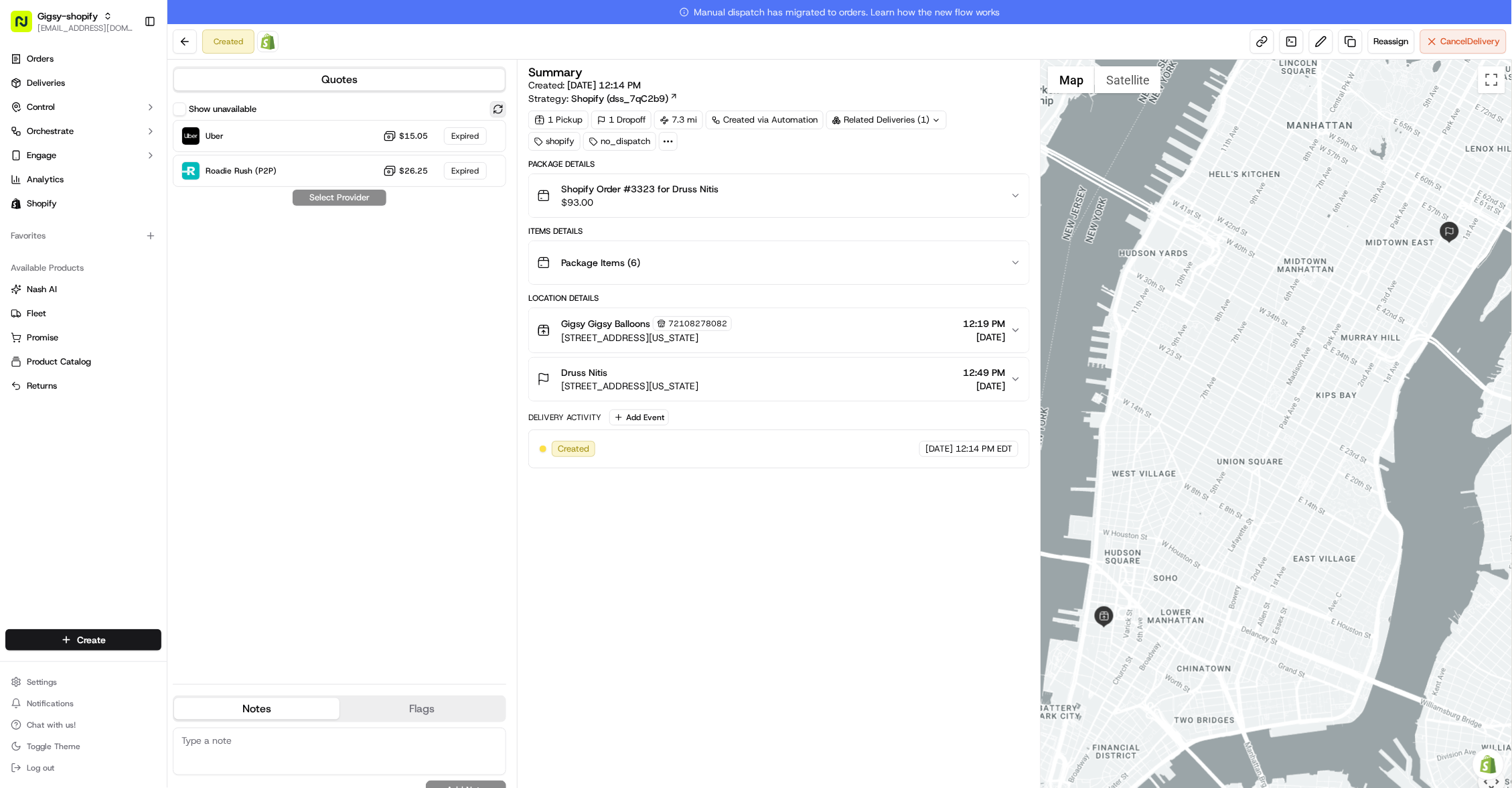
click at [498, 106] on button at bounding box center [498, 109] width 16 height 16
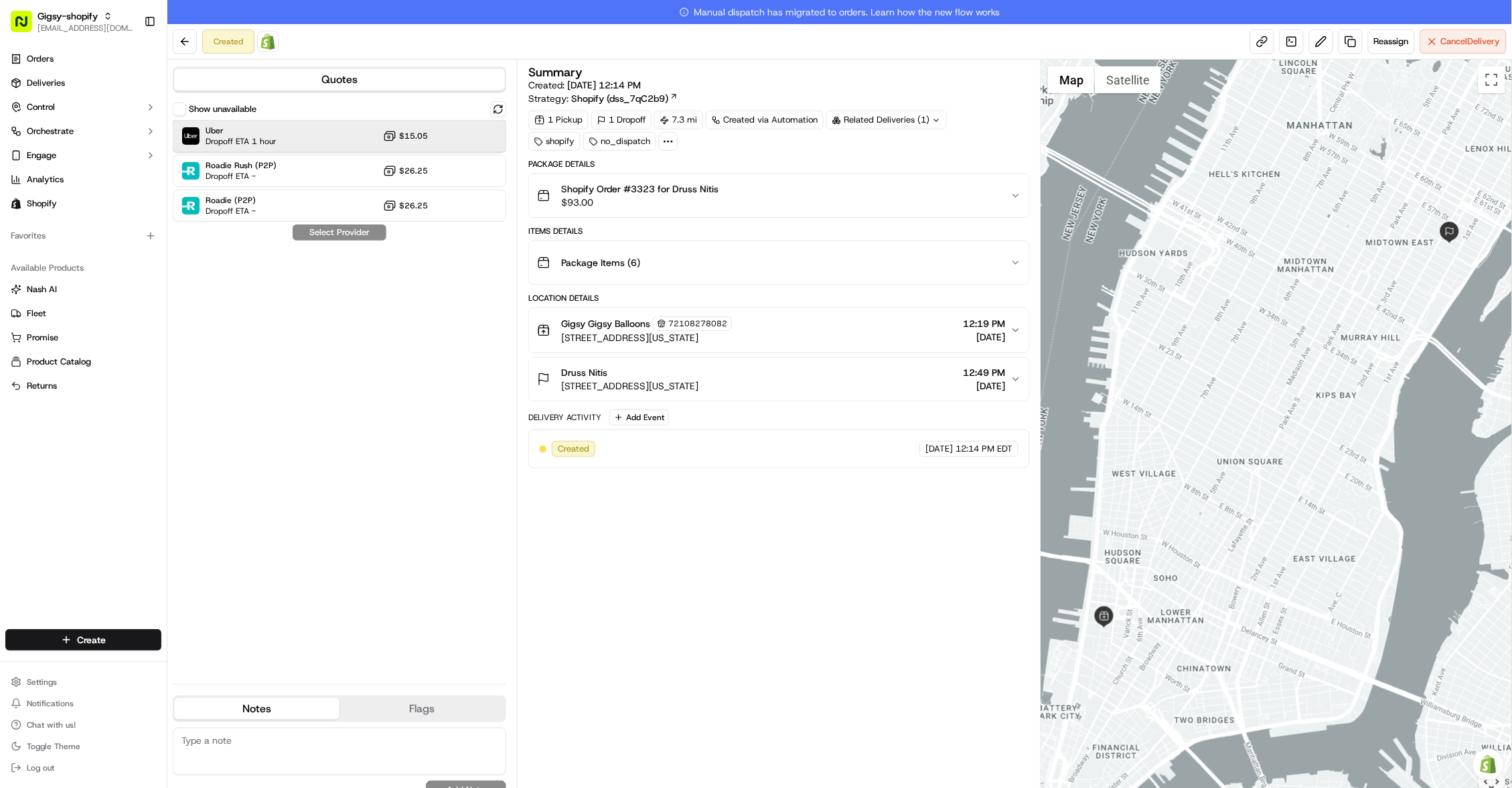
click at [455, 141] on div "Uber Dropoff ETA 1 hour $15.05" at bounding box center [339, 136] width 334 height 32
click at [371, 242] on div "Show unavailable Uber Dropoff ETA 1 hour $15.05 Roadie Rush (P2P) Dropoff ETA -…" at bounding box center [339, 387] width 334 height 572
click at [368, 237] on button "Assign Provider" at bounding box center [339, 232] width 95 height 16
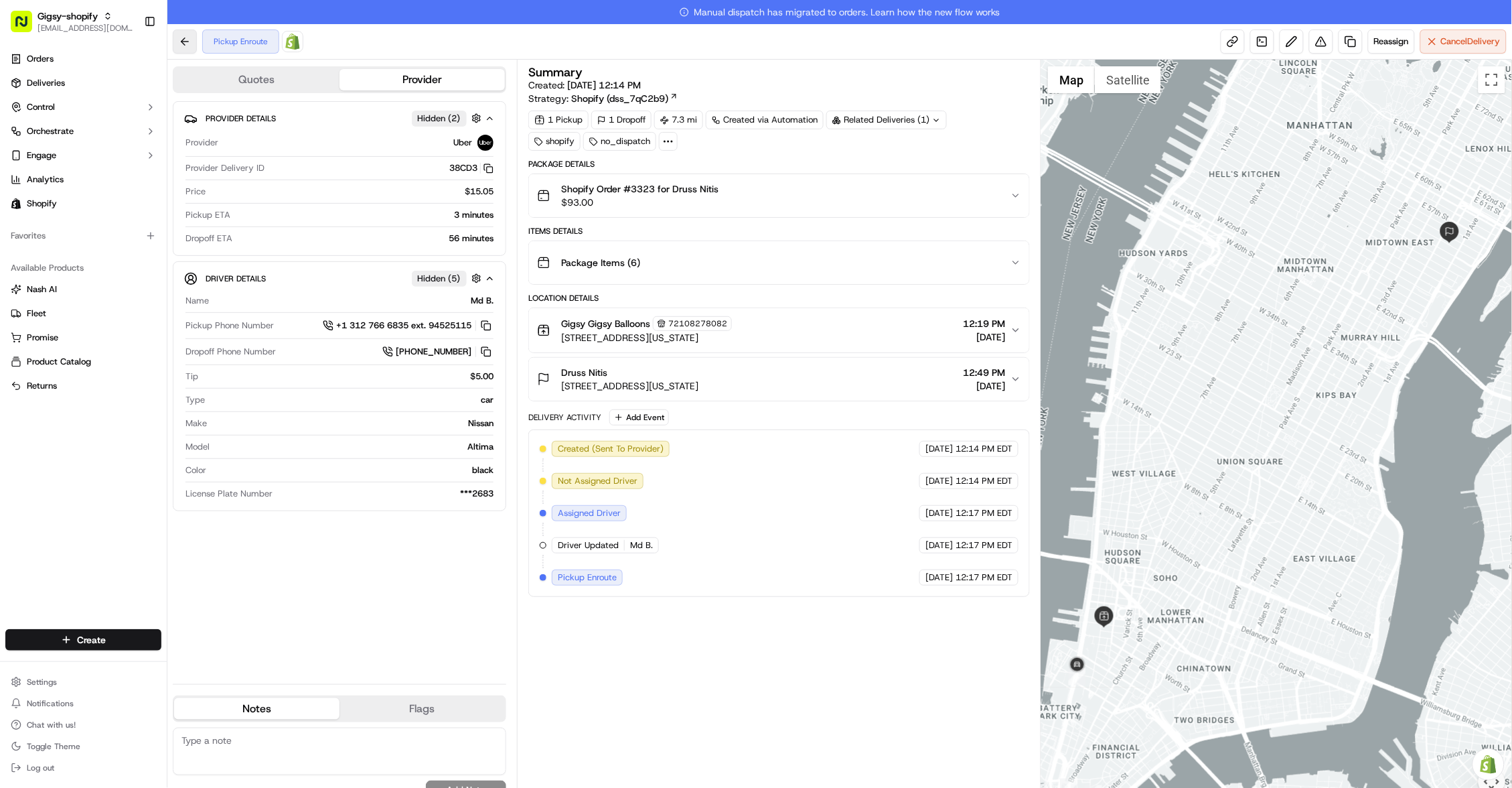
click at [180, 36] on button at bounding box center [185, 42] width 24 height 24
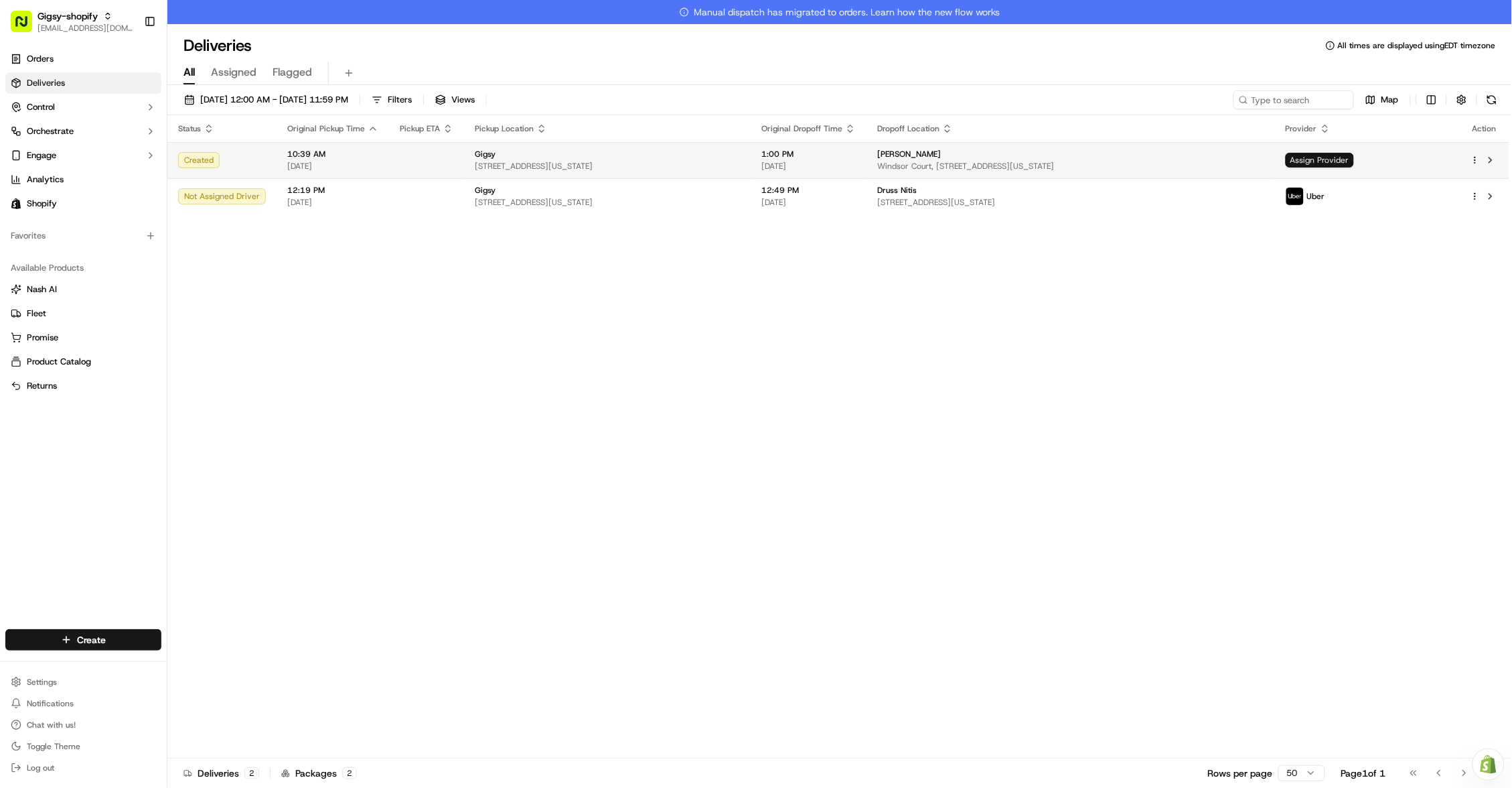
click at [1341, 158] on span "Assign Provider" at bounding box center [1319, 159] width 68 height 15
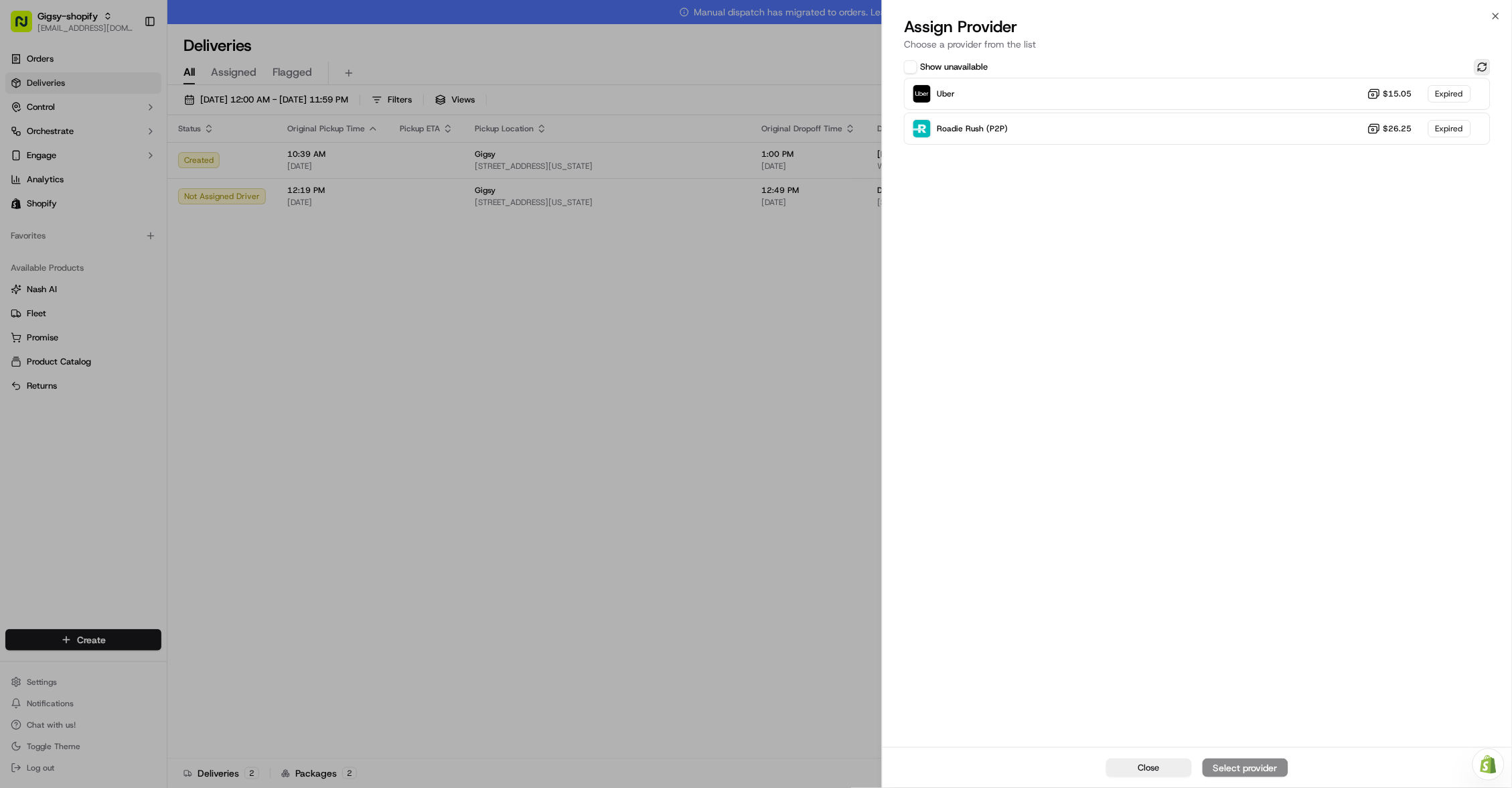
click at [1485, 63] on button at bounding box center [1482, 67] width 16 height 16
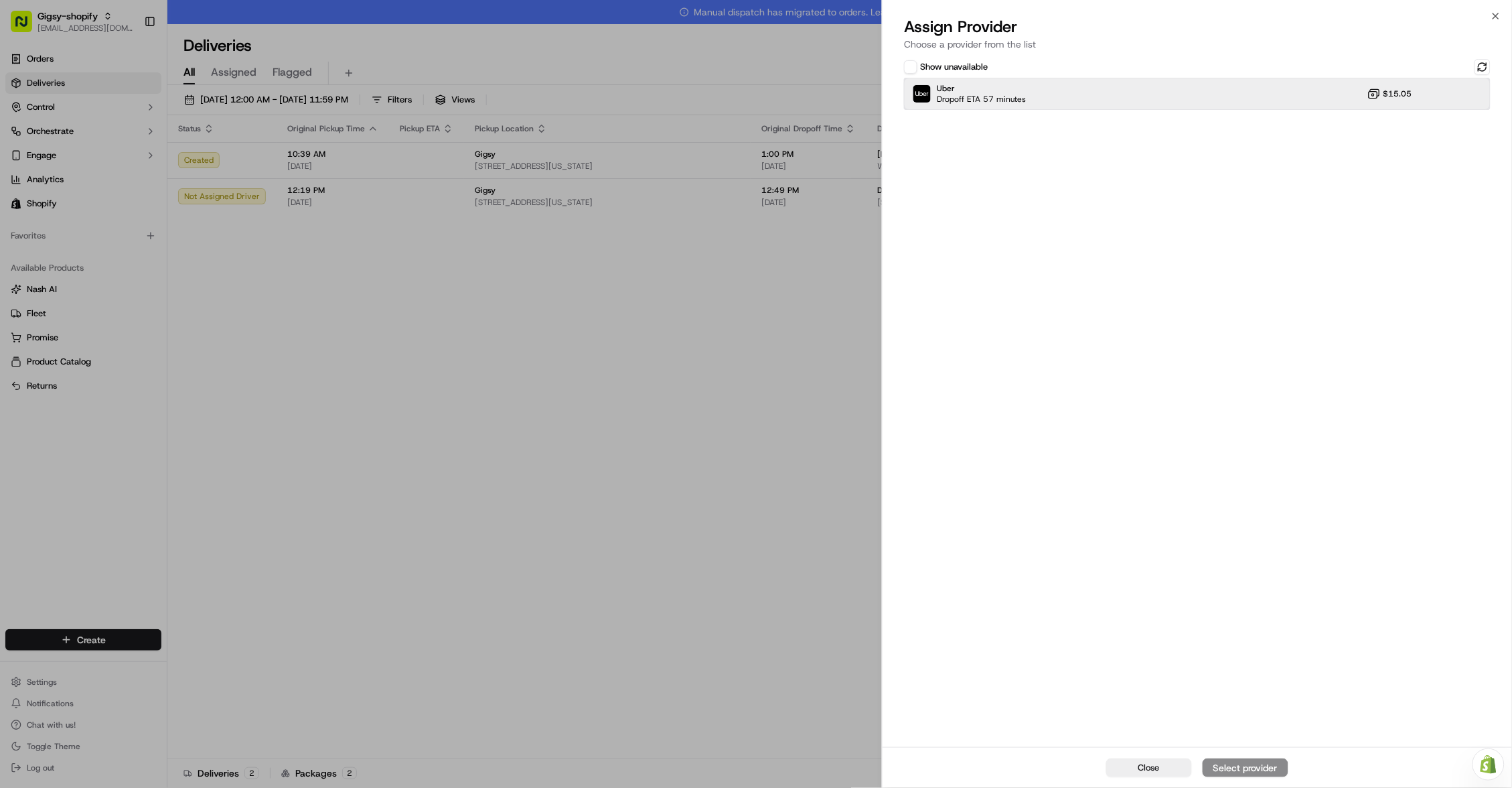
click at [1305, 92] on div "Uber Dropoff ETA 57 minutes $15.05" at bounding box center [1197, 94] width 587 height 32
click at [1231, 768] on div "Assign Provider" at bounding box center [1245, 768] width 66 height 13
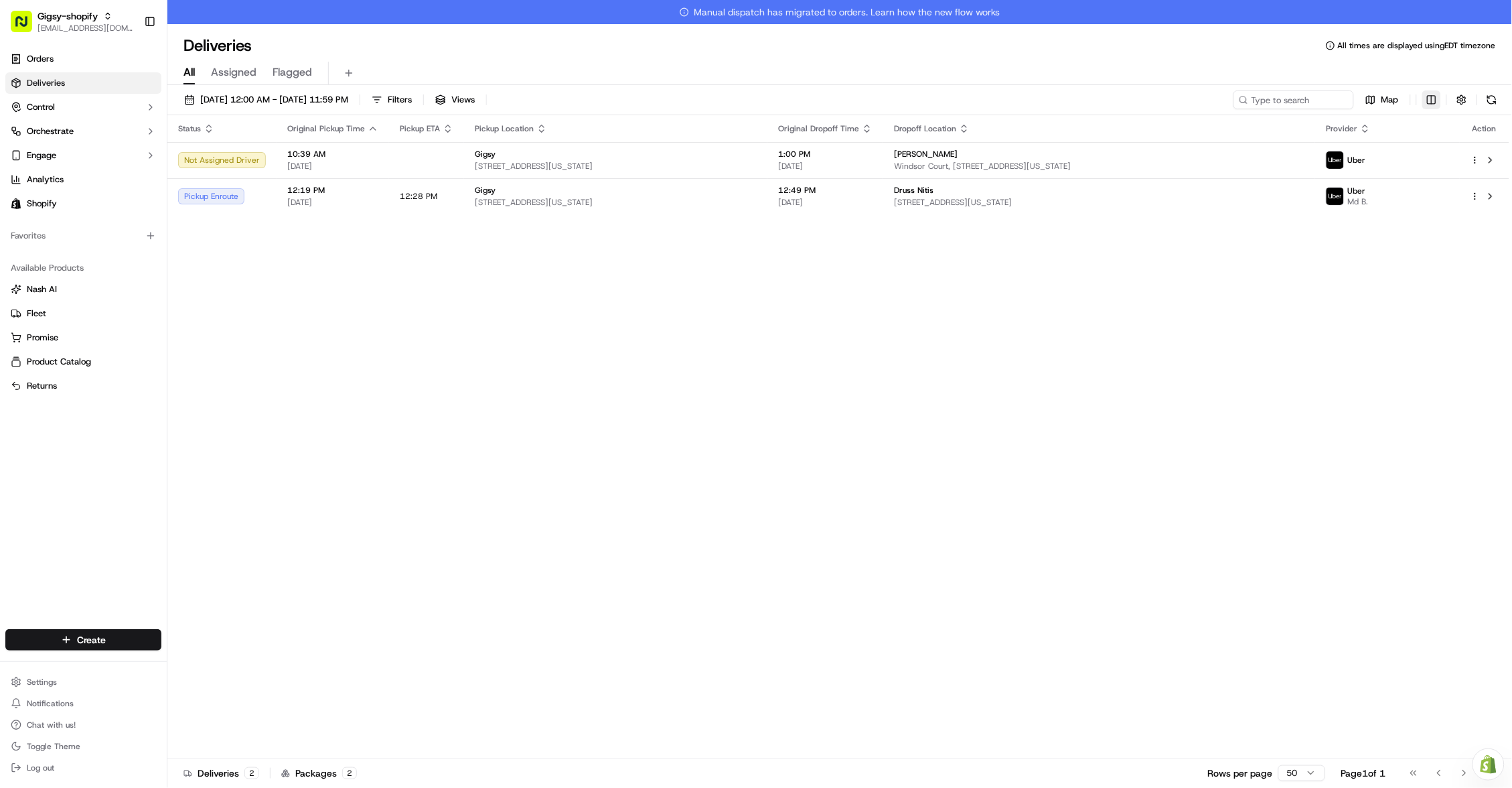
click at [1434, 106] on html "Gigsy-shopify [EMAIL_ADDRESS][DOMAIN_NAME] Toggle Sidebar Orders Deliveries Con…" at bounding box center [756, 394] width 1512 height 788
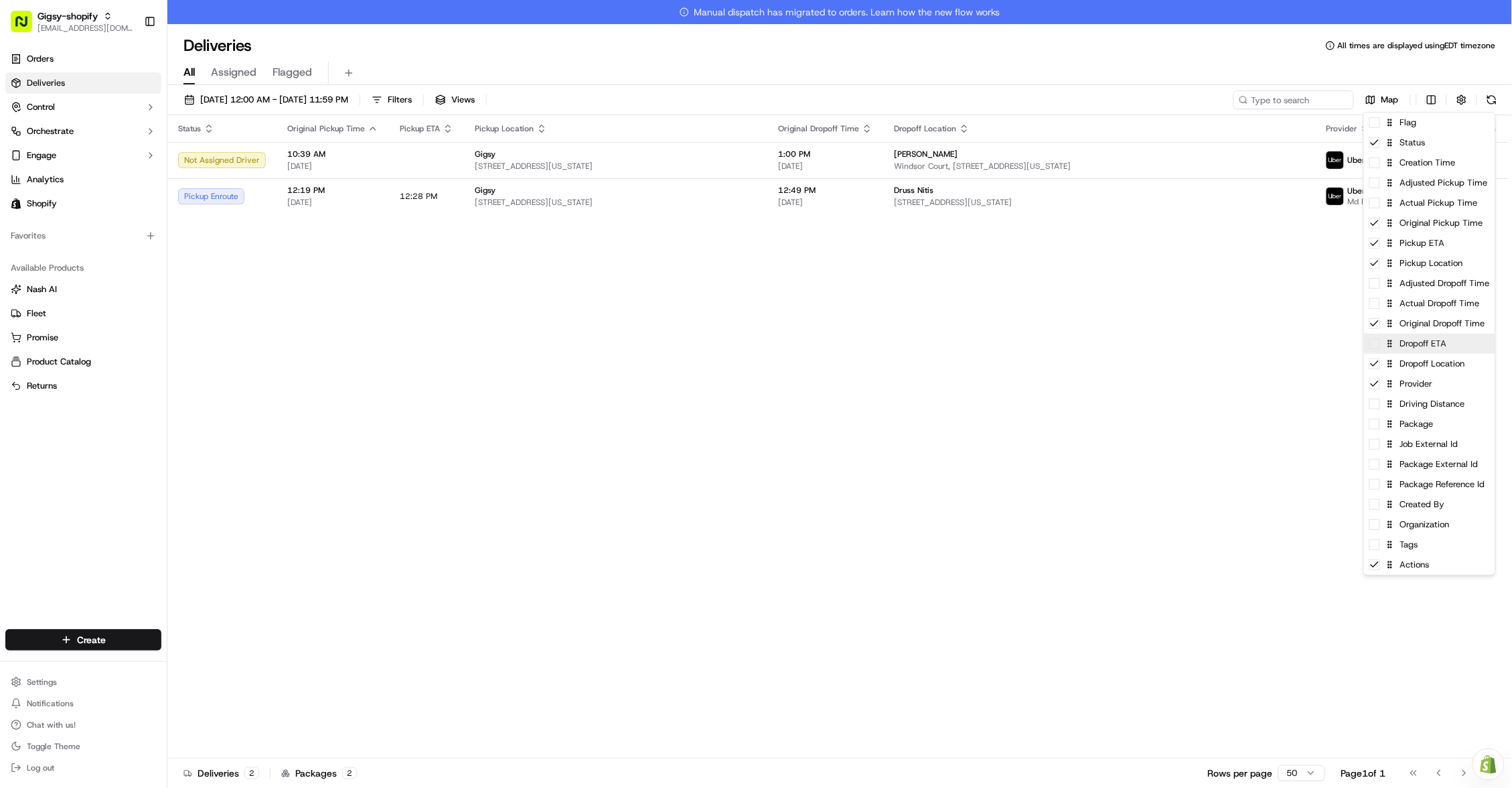
click at [1413, 346] on div "Dropoff ETA" at bounding box center [1429, 344] width 131 height 20
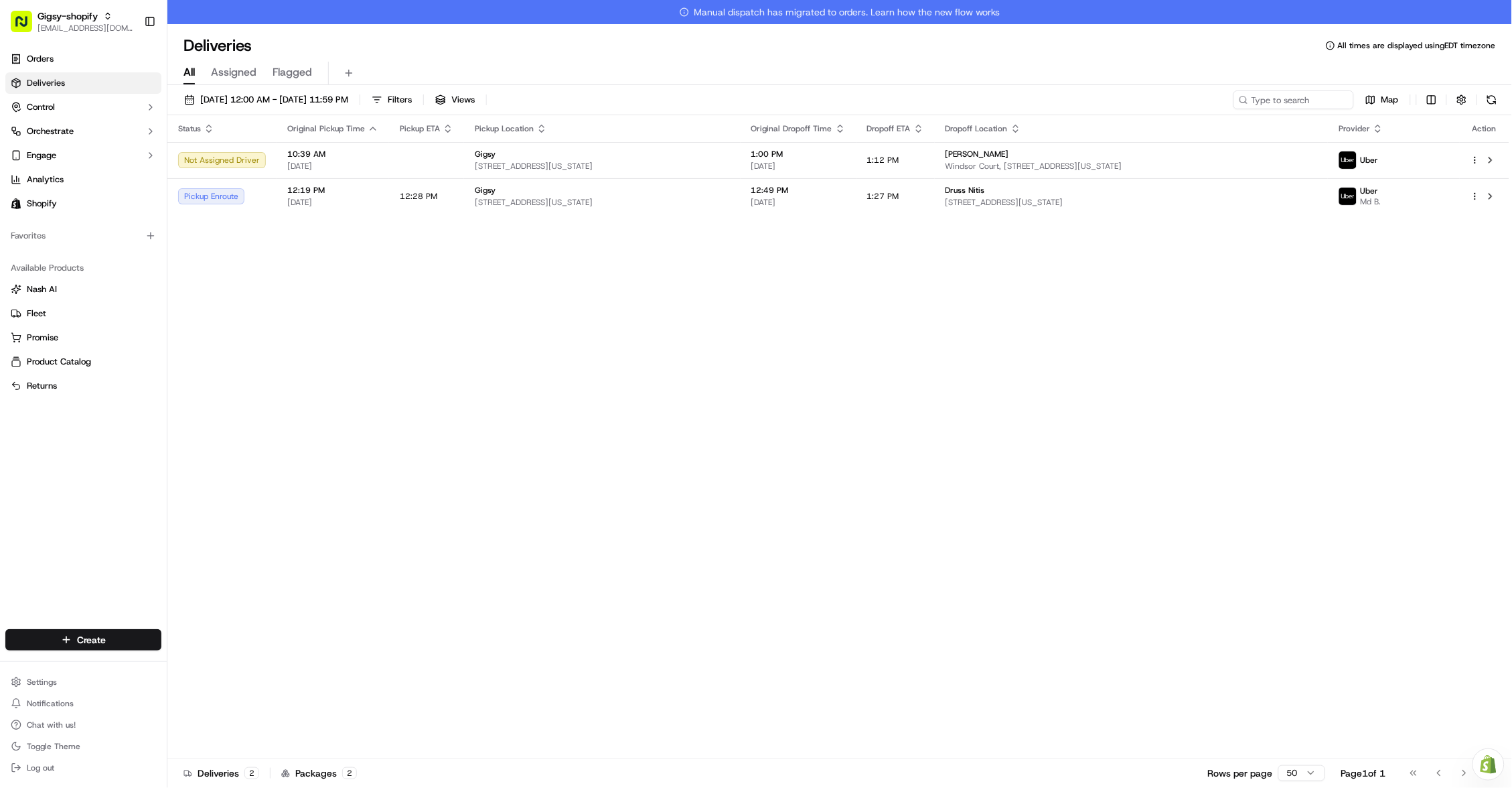
click at [1047, 401] on html "Gigsy-shopify [EMAIL_ADDRESS][DOMAIN_NAME] Toggle Sidebar Orders Deliveries Con…" at bounding box center [756, 394] width 1512 height 788
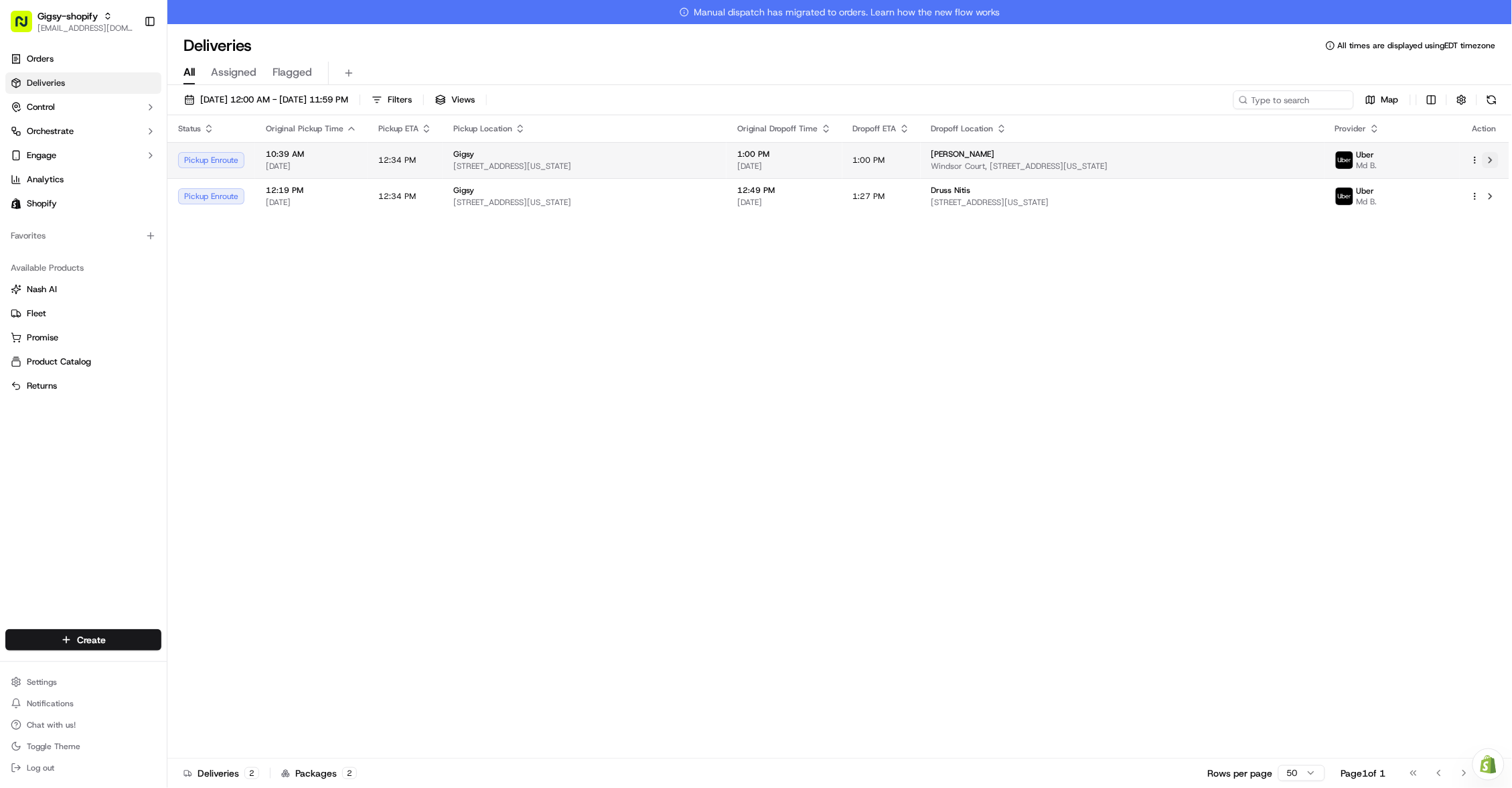
click at [1494, 159] on button at bounding box center [1490, 160] width 16 height 16
click at [1490, 160] on button at bounding box center [1490, 160] width 16 height 16
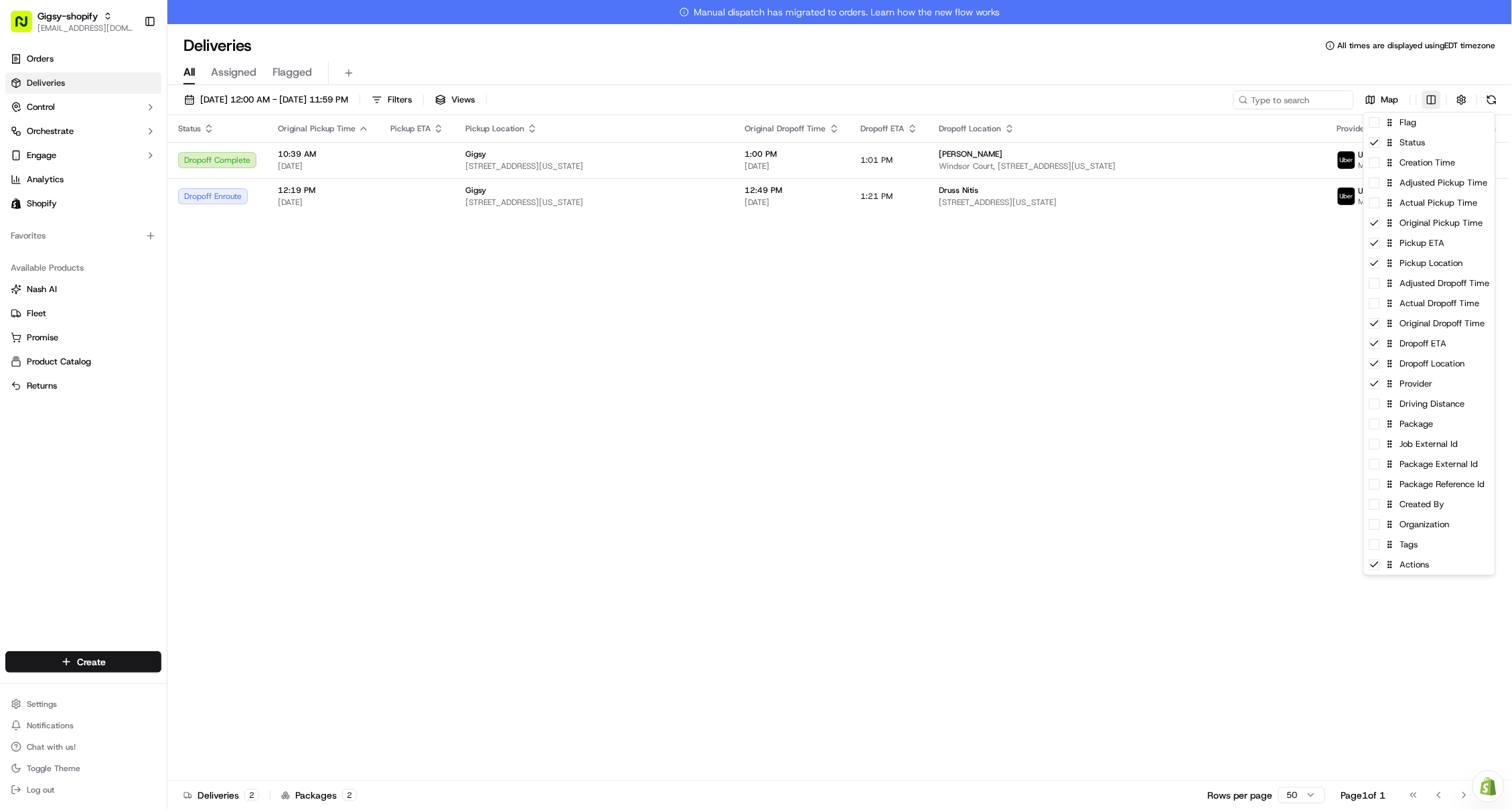
click at [1434, 99] on html "Gigsy-shopify [EMAIL_ADDRESS][DOMAIN_NAME] Toggle Sidebar Orders Deliveries Con…" at bounding box center [756, 405] width 1512 height 810
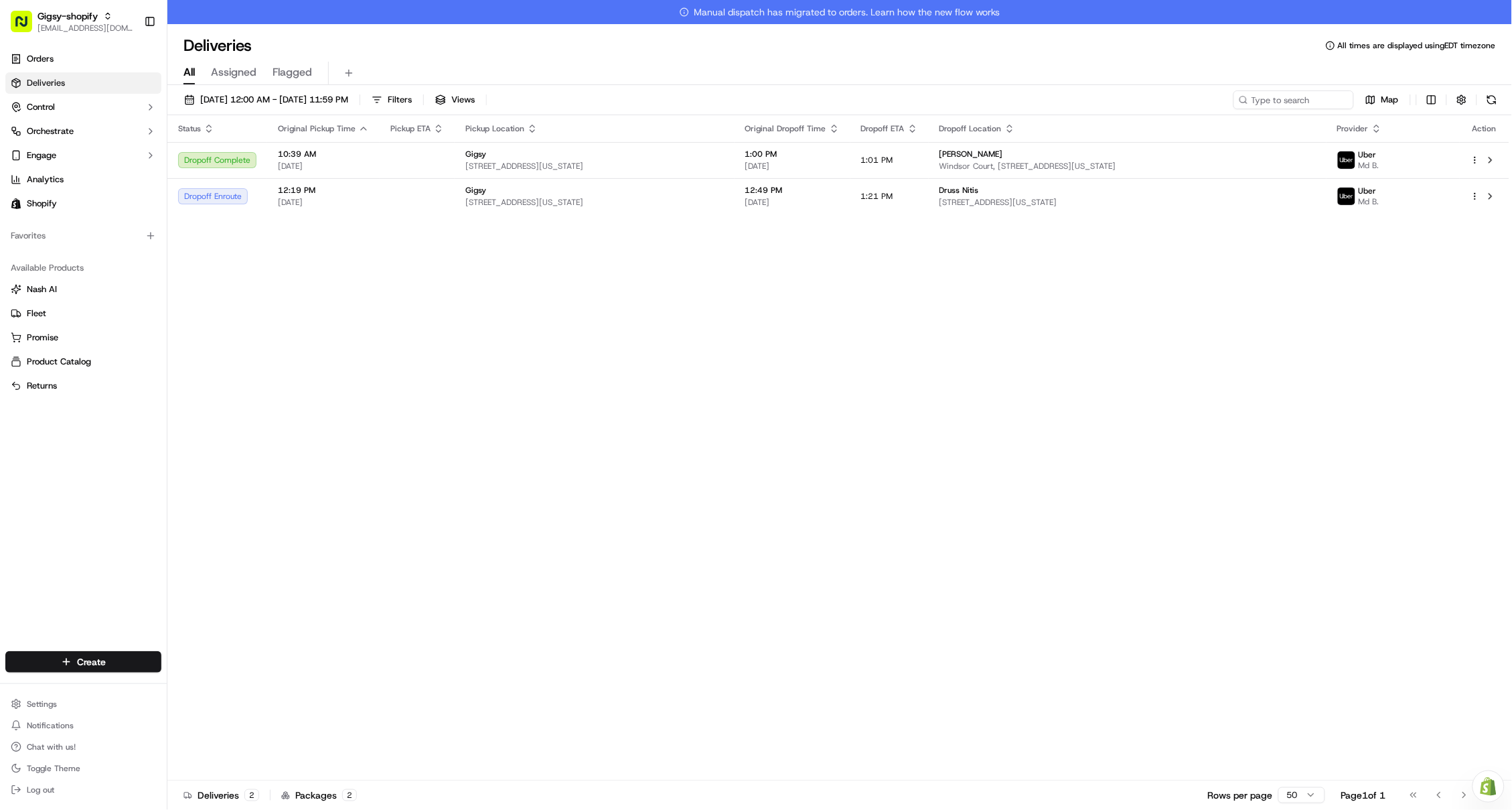
click at [1171, 387] on html "Gigsy-shopify [EMAIL_ADDRESS][DOMAIN_NAME] Toggle Sidebar Orders Deliveries Con…" at bounding box center [756, 405] width 1512 height 810
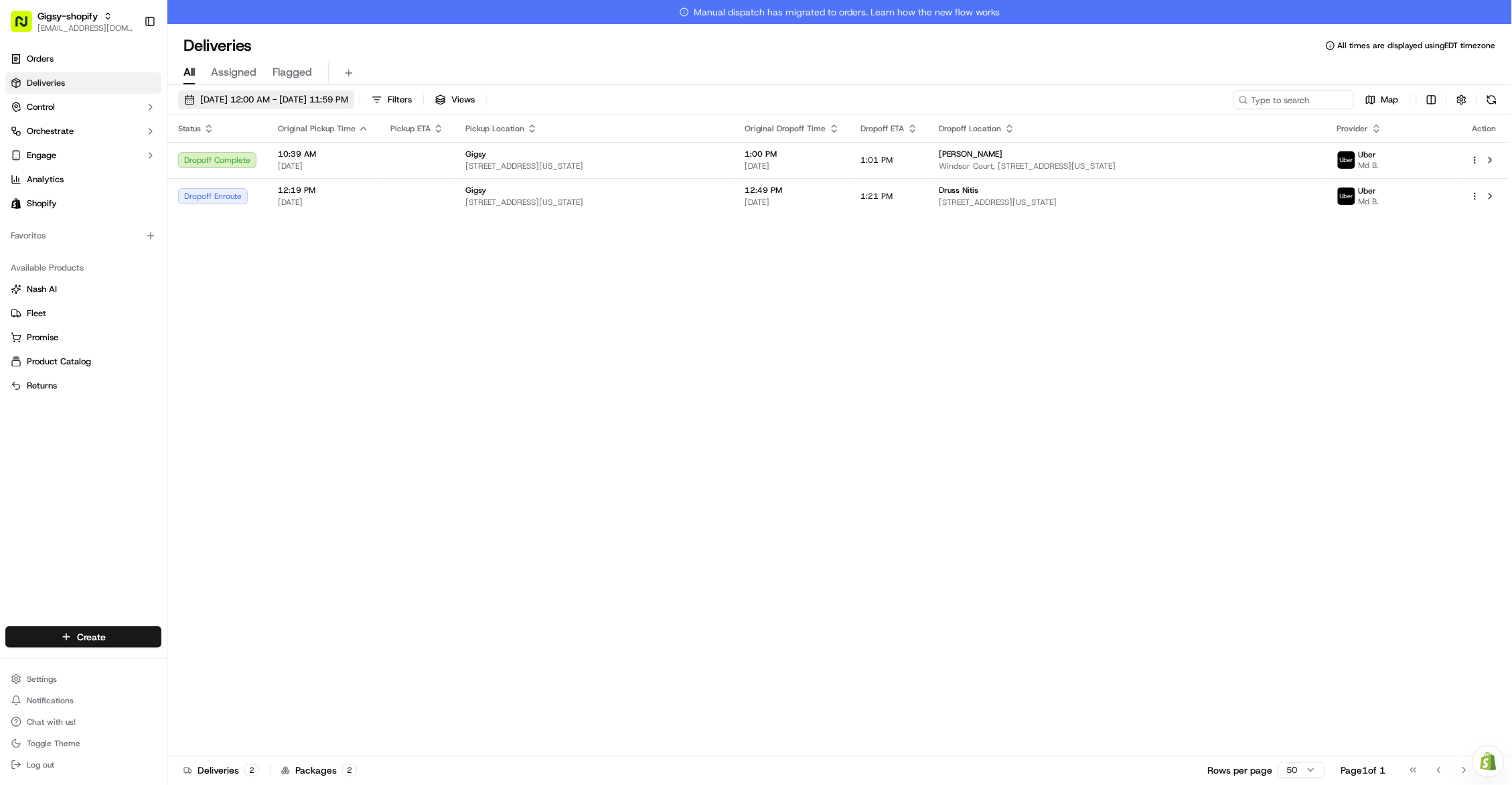
click at [348, 91] on button "[DATE] 12:00 AM - [DATE] 11:59 PM" at bounding box center [267, 99] width 176 height 19
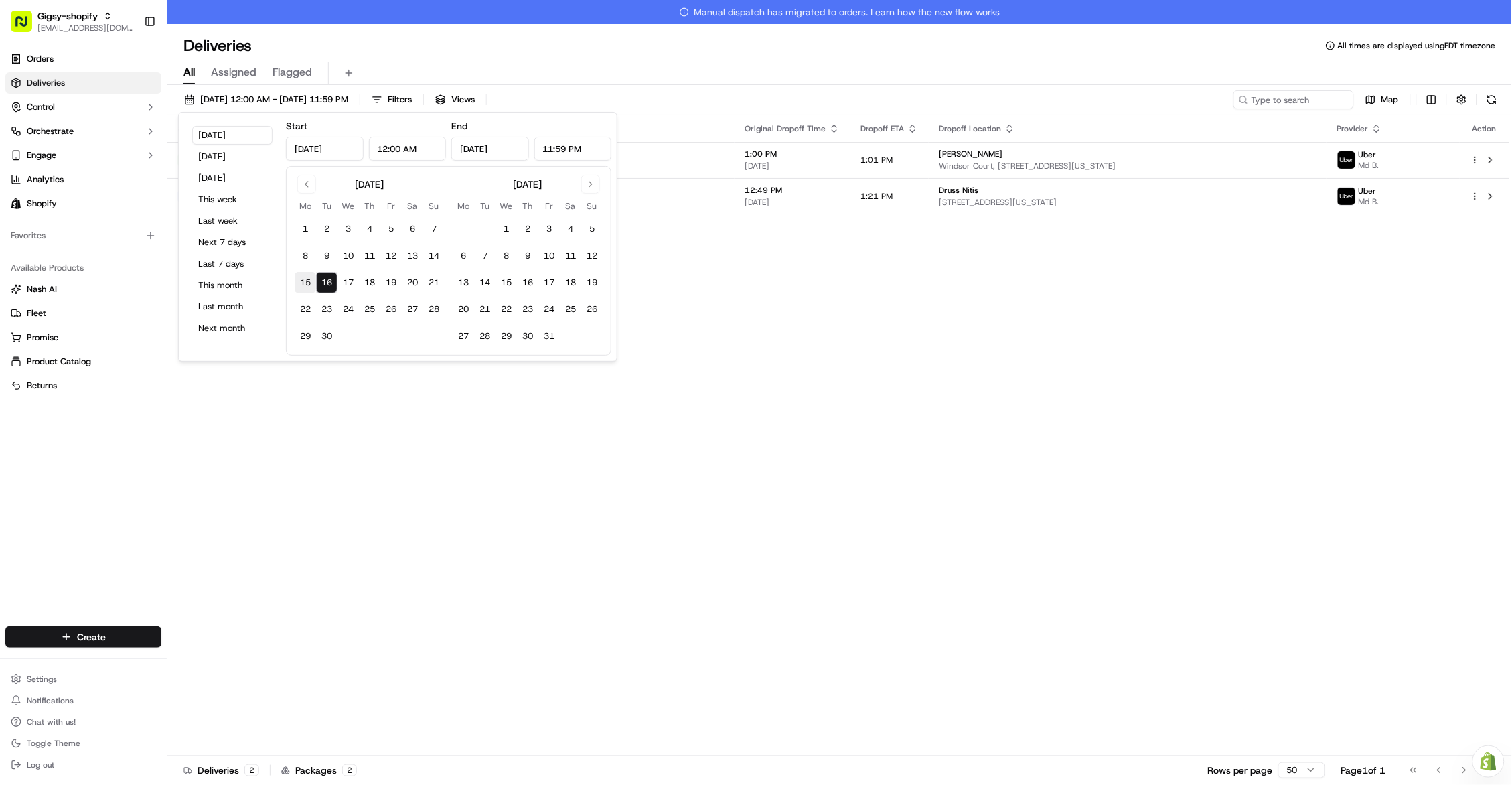
click at [314, 283] on button "15" at bounding box center [305, 282] width 21 height 21
type input "[DATE]"
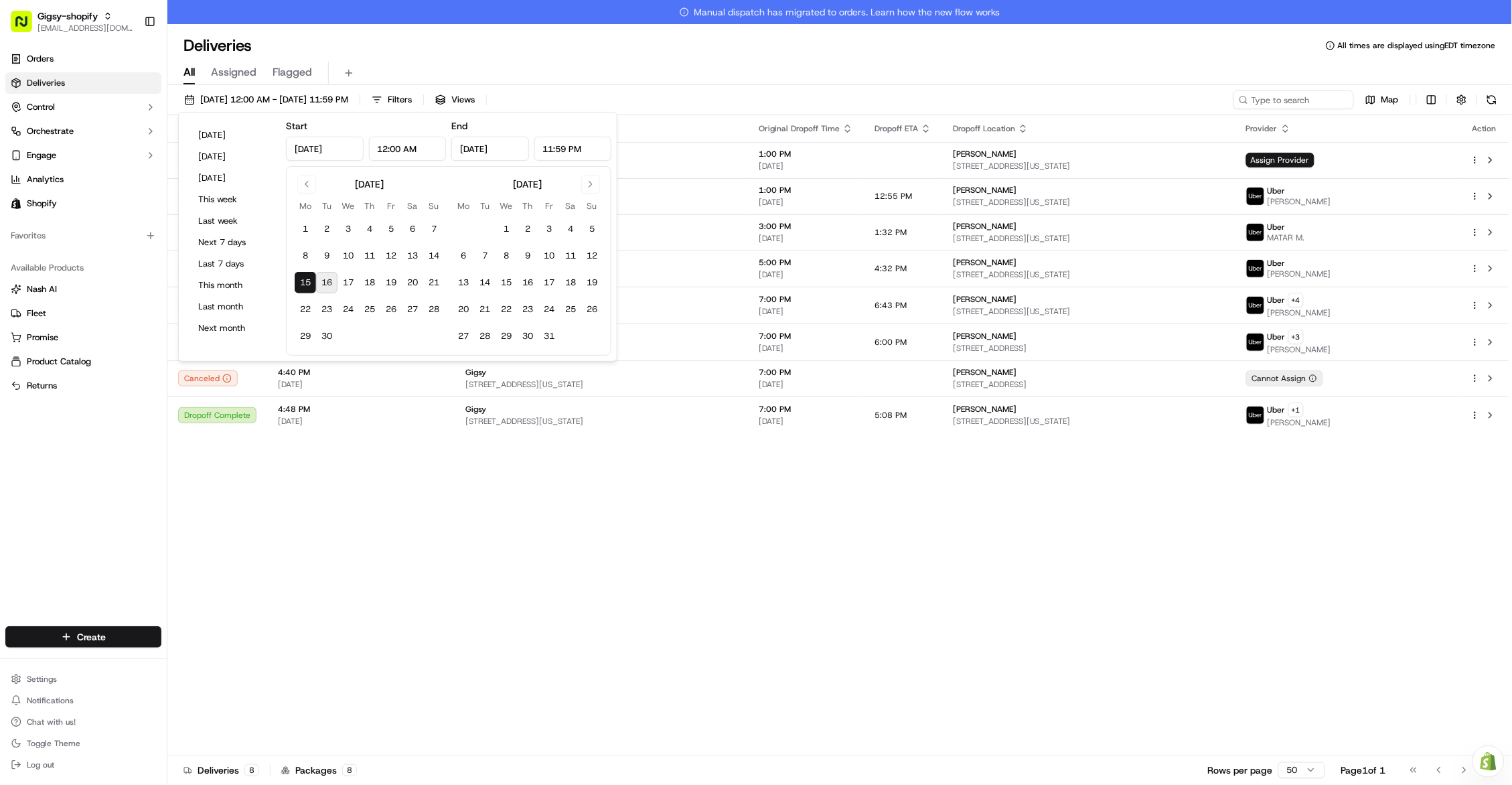
click at [322, 502] on div "Status Original Pickup Time Pickup ETA Pickup Location Original Dropoff Time Dr…" at bounding box center [838, 447] width 1342 height 664
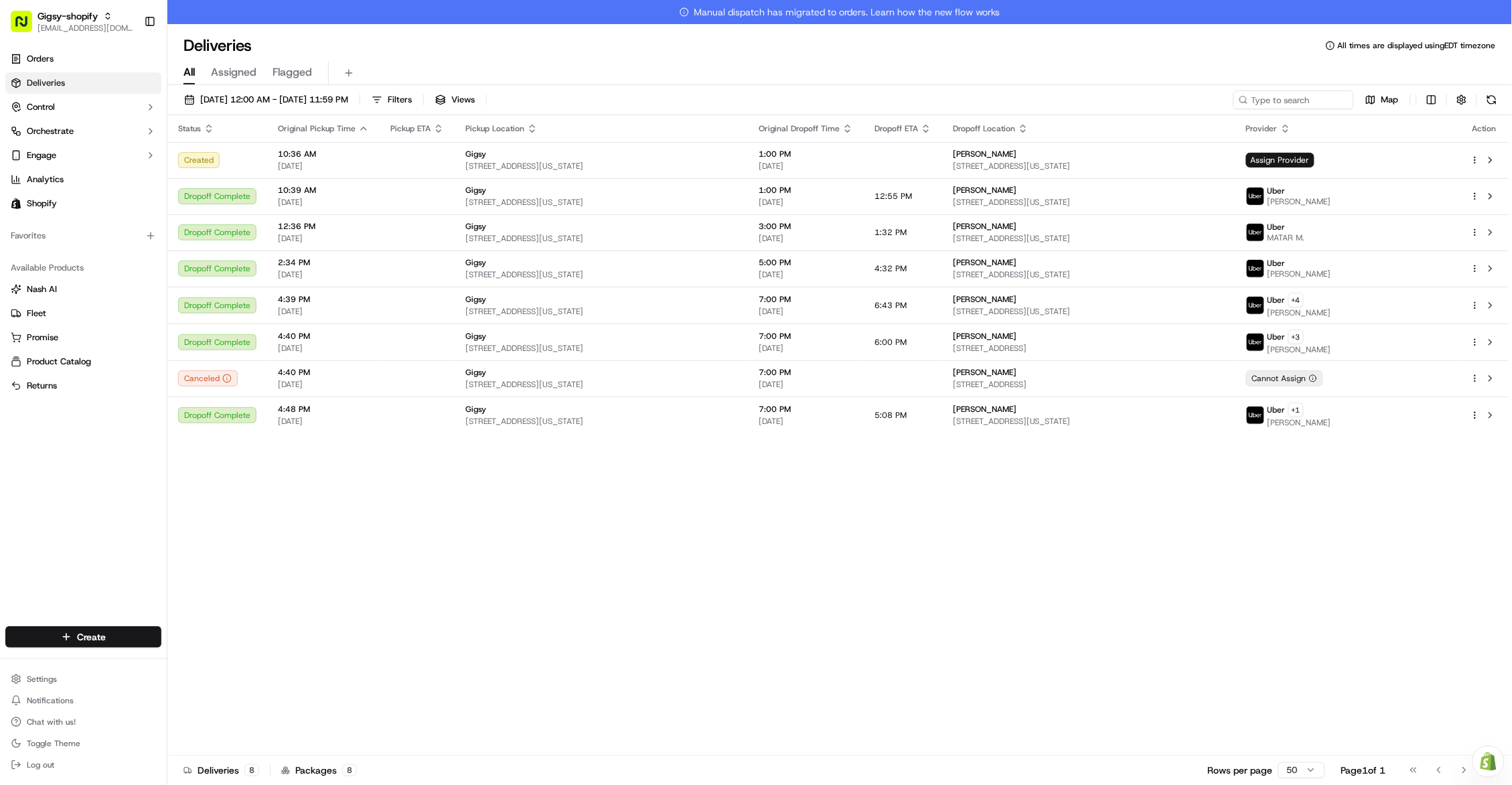
click at [238, 101] on span "[DATE] 12:00 AM - [DATE] 11:59 PM" at bounding box center [274, 99] width 148 height 12
click at [255, 99] on span "[DATE] 12:00 AM - [DATE] 11:59 PM" at bounding box center [274, 99] width 148 height 12
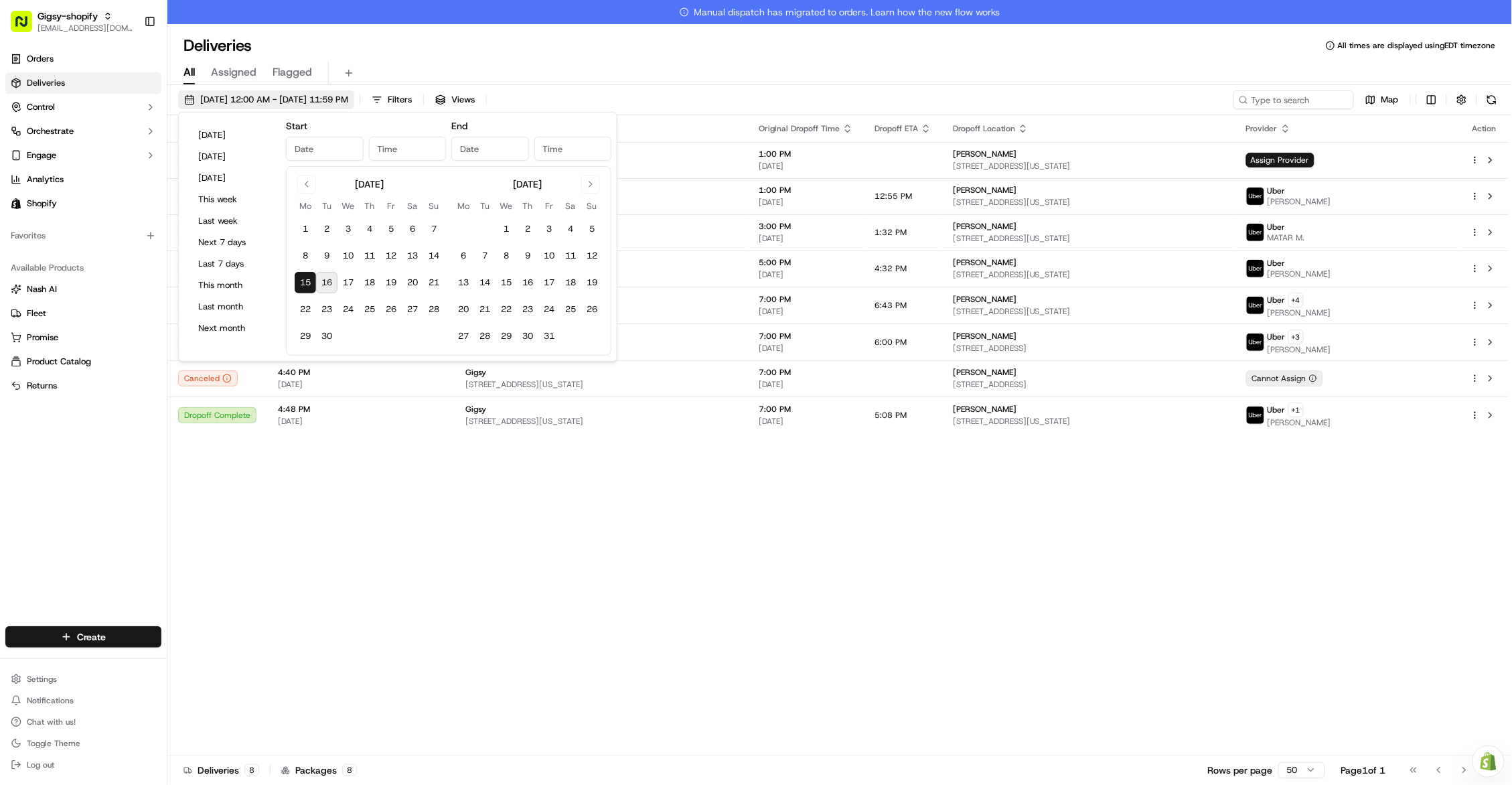
type input "[DATE]"
type input "12:00 AM"
type input "[DATE]"
type input "11:59 PM"
click at [329, 279] on button "16" at bounding box center [327, 282] width 21 height 21
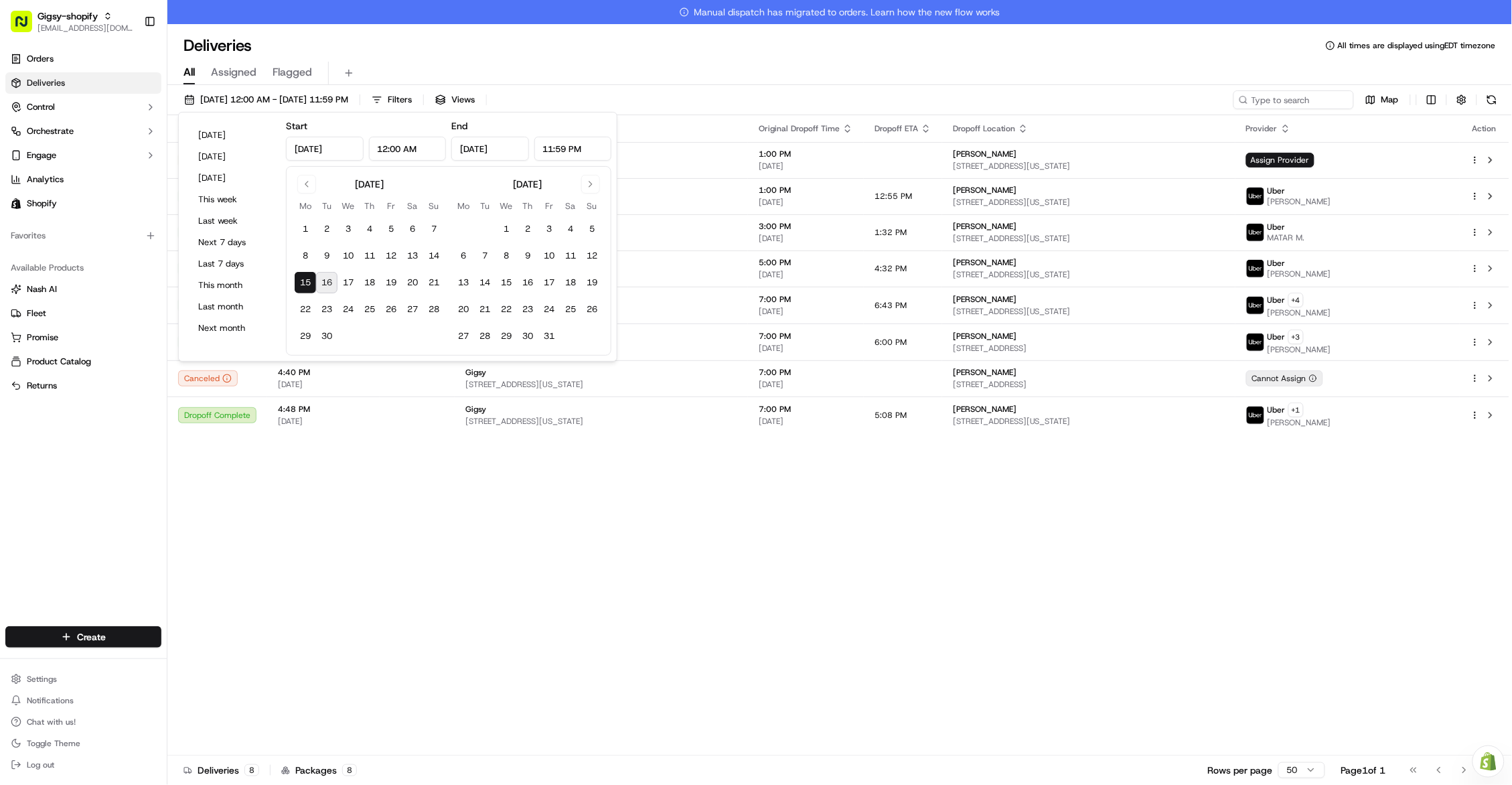
type input "[DATE]"
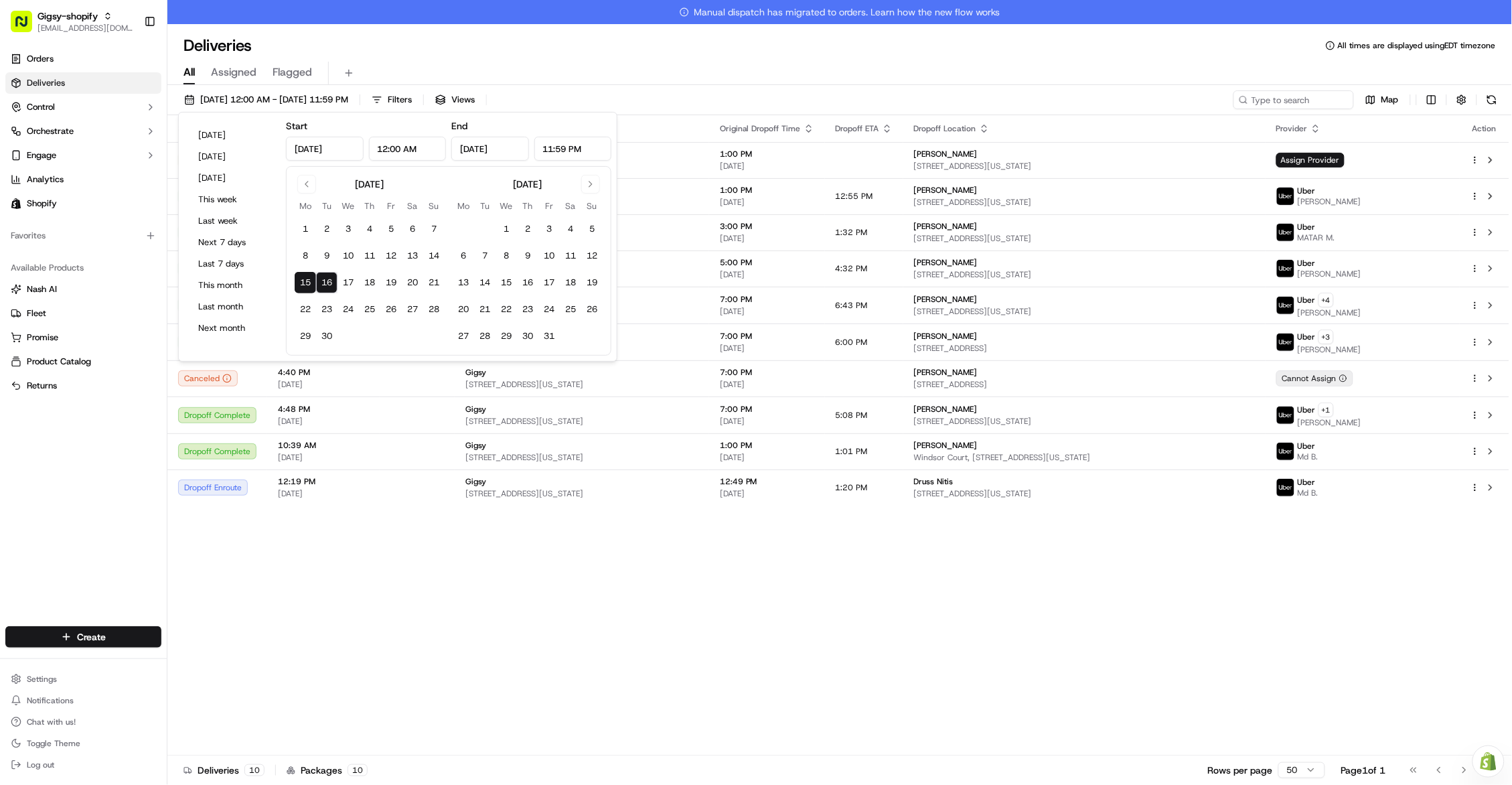
click at [321, 284] on button "16" at bounding box center [327, 282] width 21 height 21
type input "[DATE]"
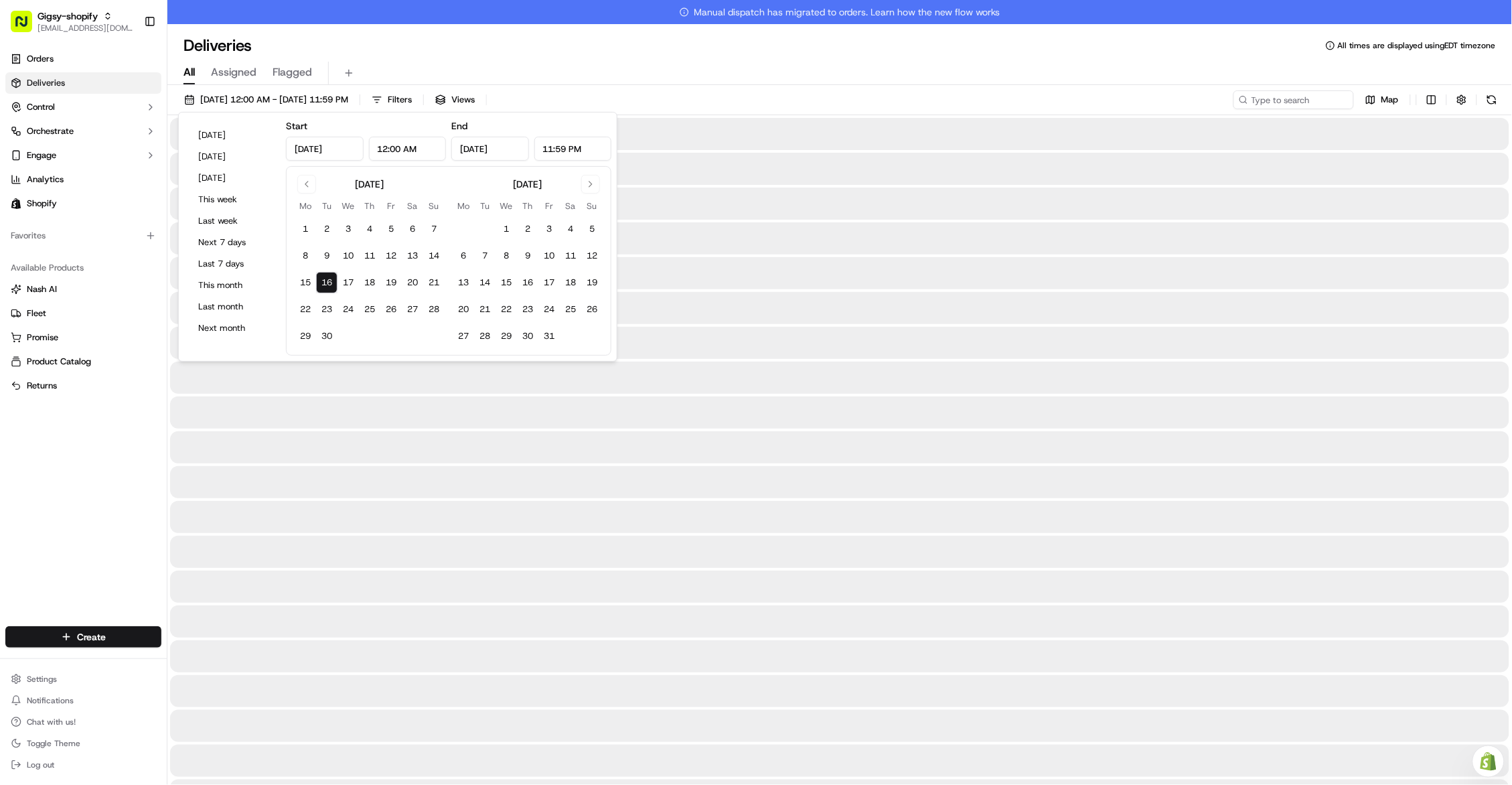
click at [350, 622] on div at bounding box center [839, 621] width 1339 height 32
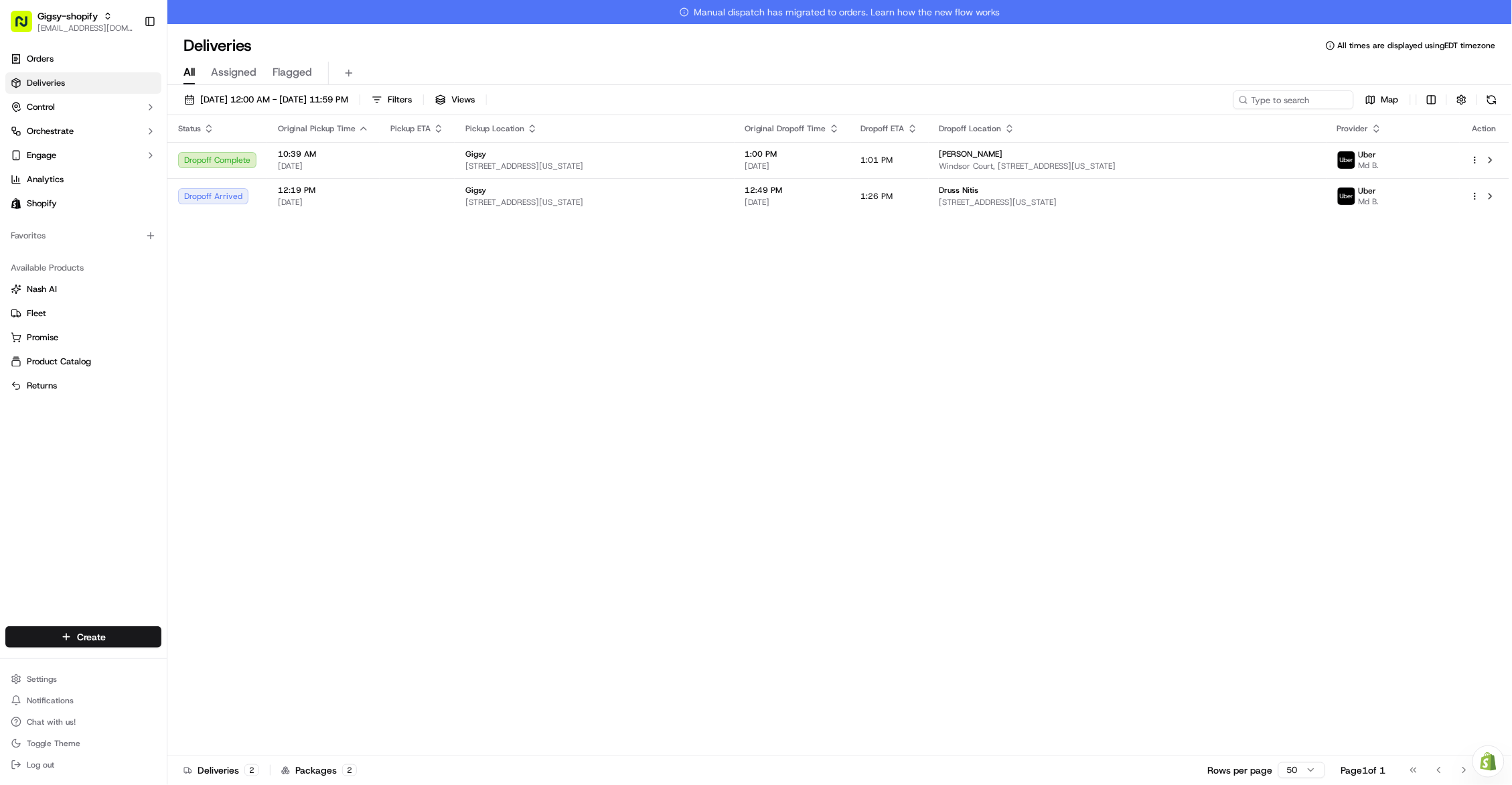
click at [894, 200] on span "1:26 PM" at bounding box center [877, 196] width 32 height 11
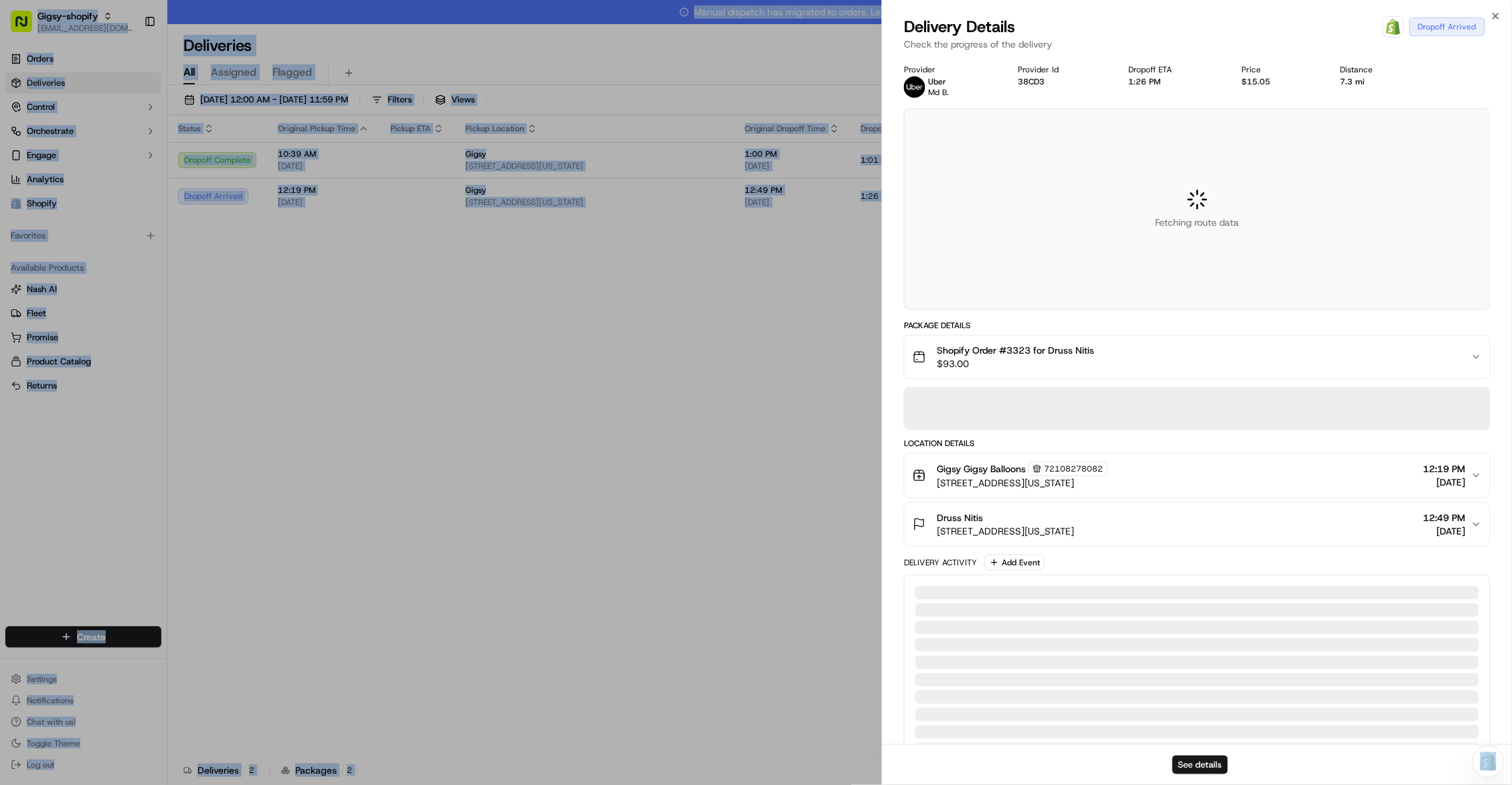
click at [900, 200] on div at bounding box center [756, 392] width 1512 height 785
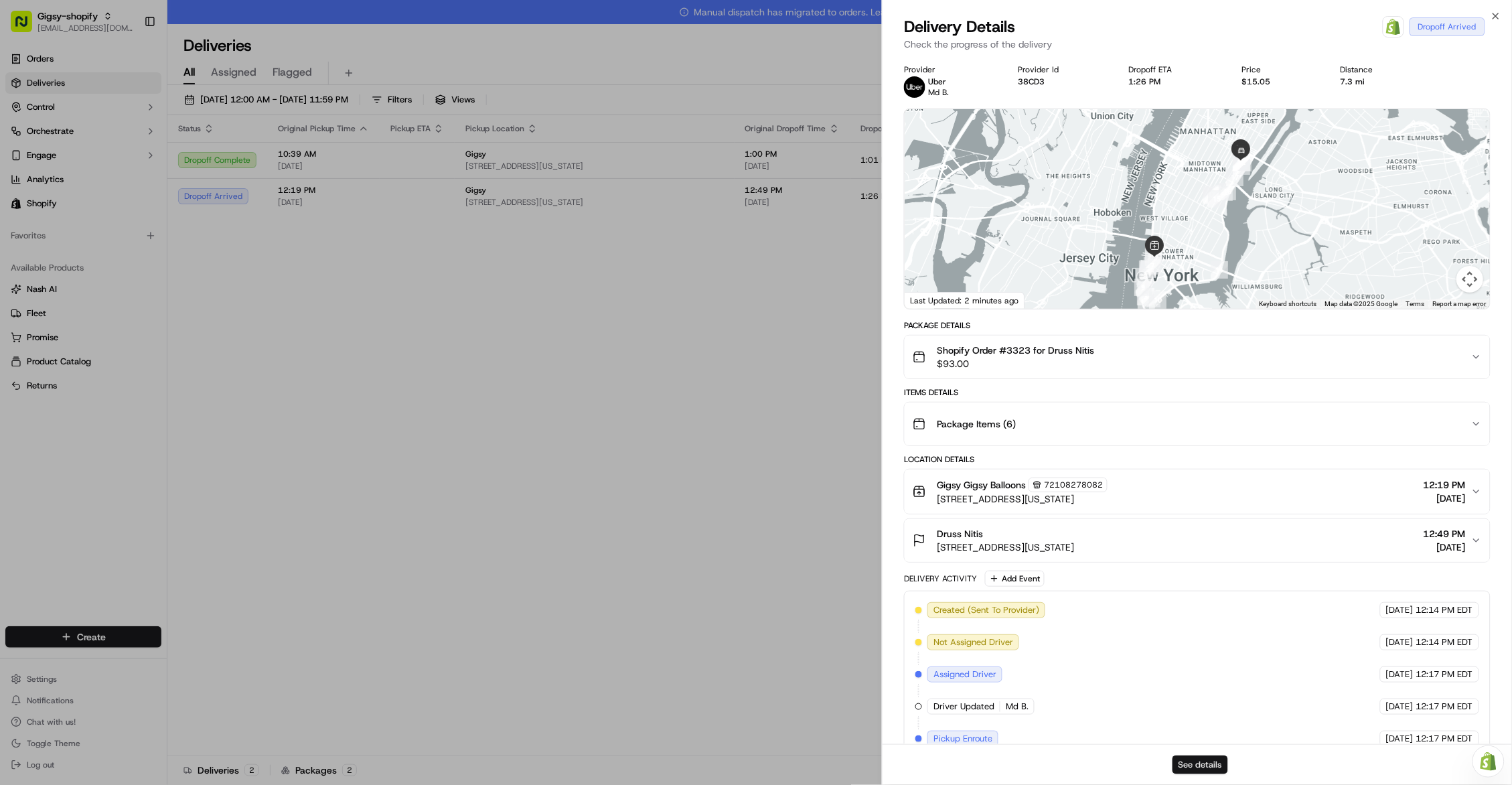
click at [1191, 764] on button "See details" at bounding box center [1200, 765] width 56 height 19
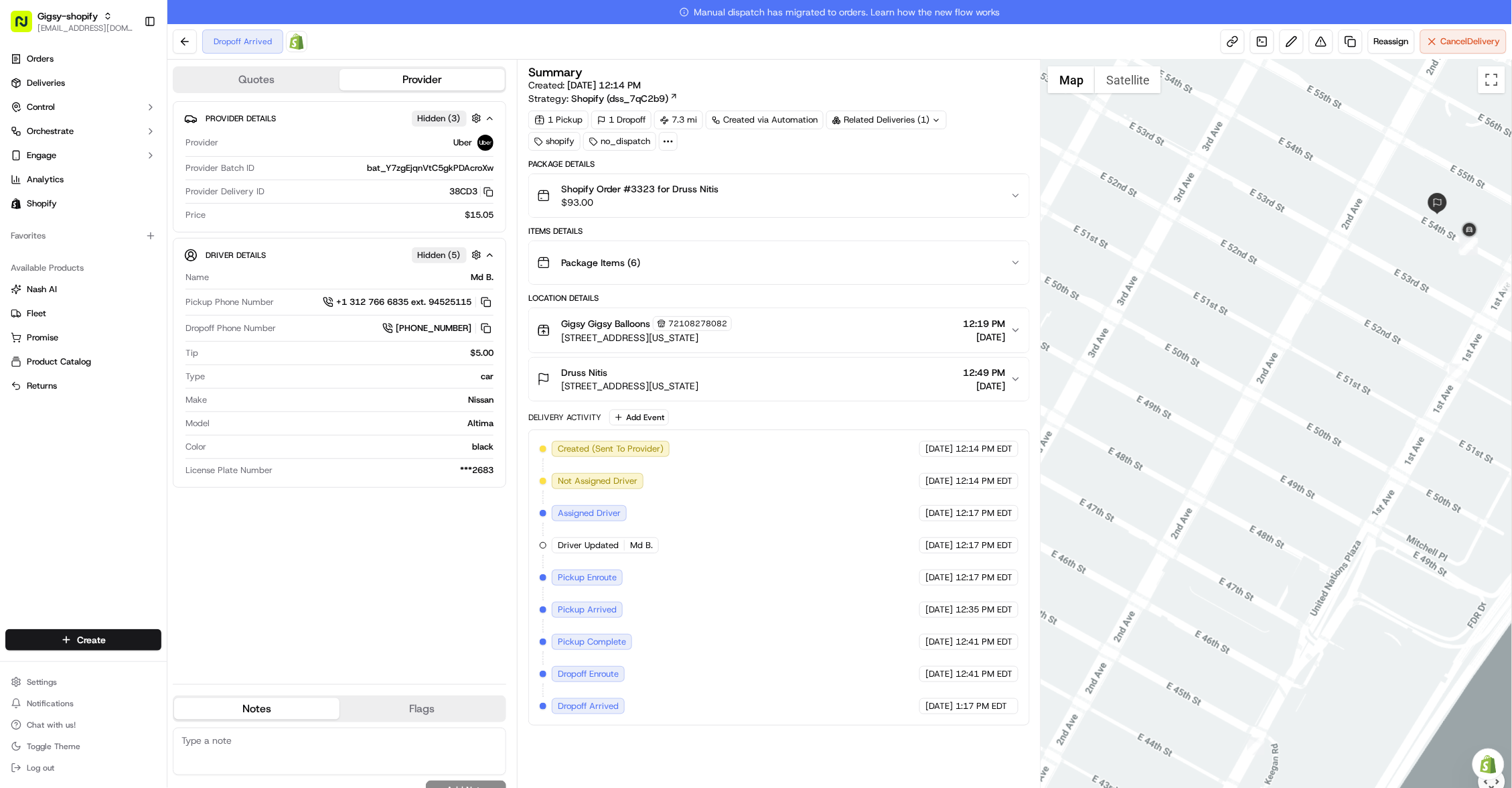
drag, startPoint x: 1464, startPoint y: 231, endPoint x: 1198, endPoint y: 199, distance: 267.9
click at [1198, 199] on div at bounding box center [1276, 435] width 470 height 751
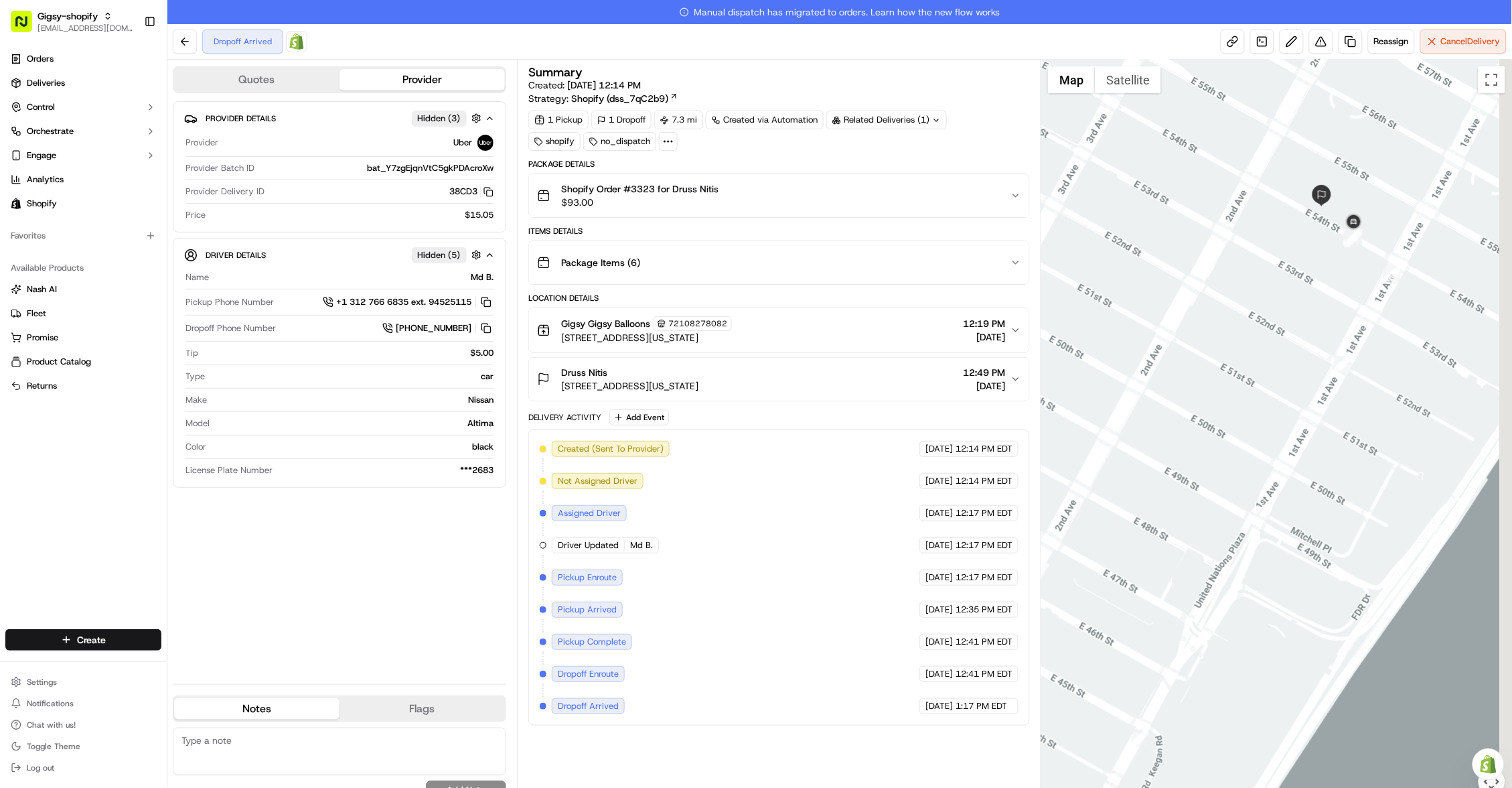
drag, startPoint x: 1413, startPoint y: 219, endPoint x: 1305, endPoint y: 212, distance: 108.2
click at [1305, 212] on div at bounding box center [1276, 435] width 470 height 751
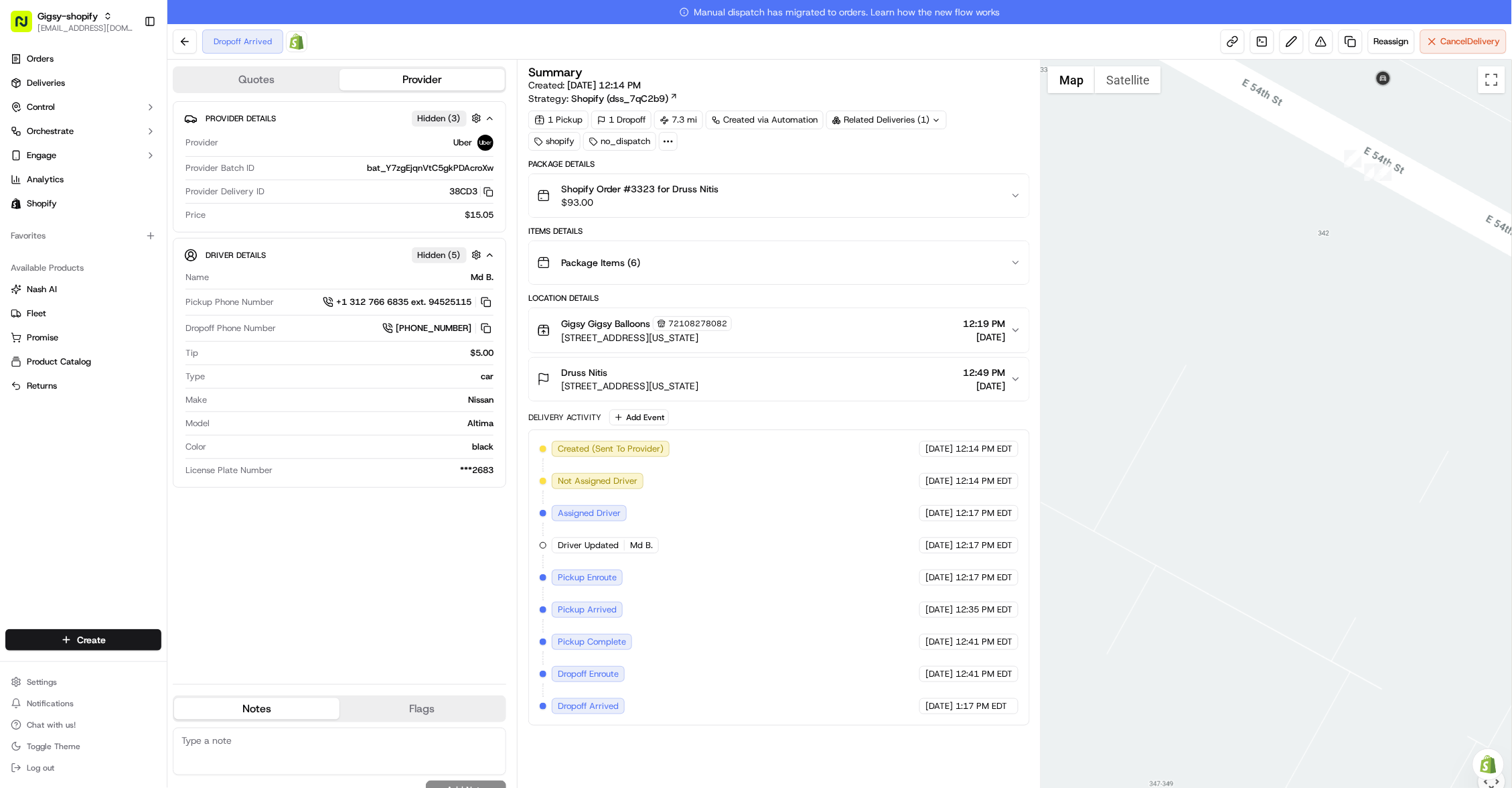
drag, startPoint x: 1350, startPoint y: 169, endPoint x: 1367, endPoint y: 436, distance: 267.5
click at [1367, 436] on div at bounding box center [1276, 435] width 470 height 751
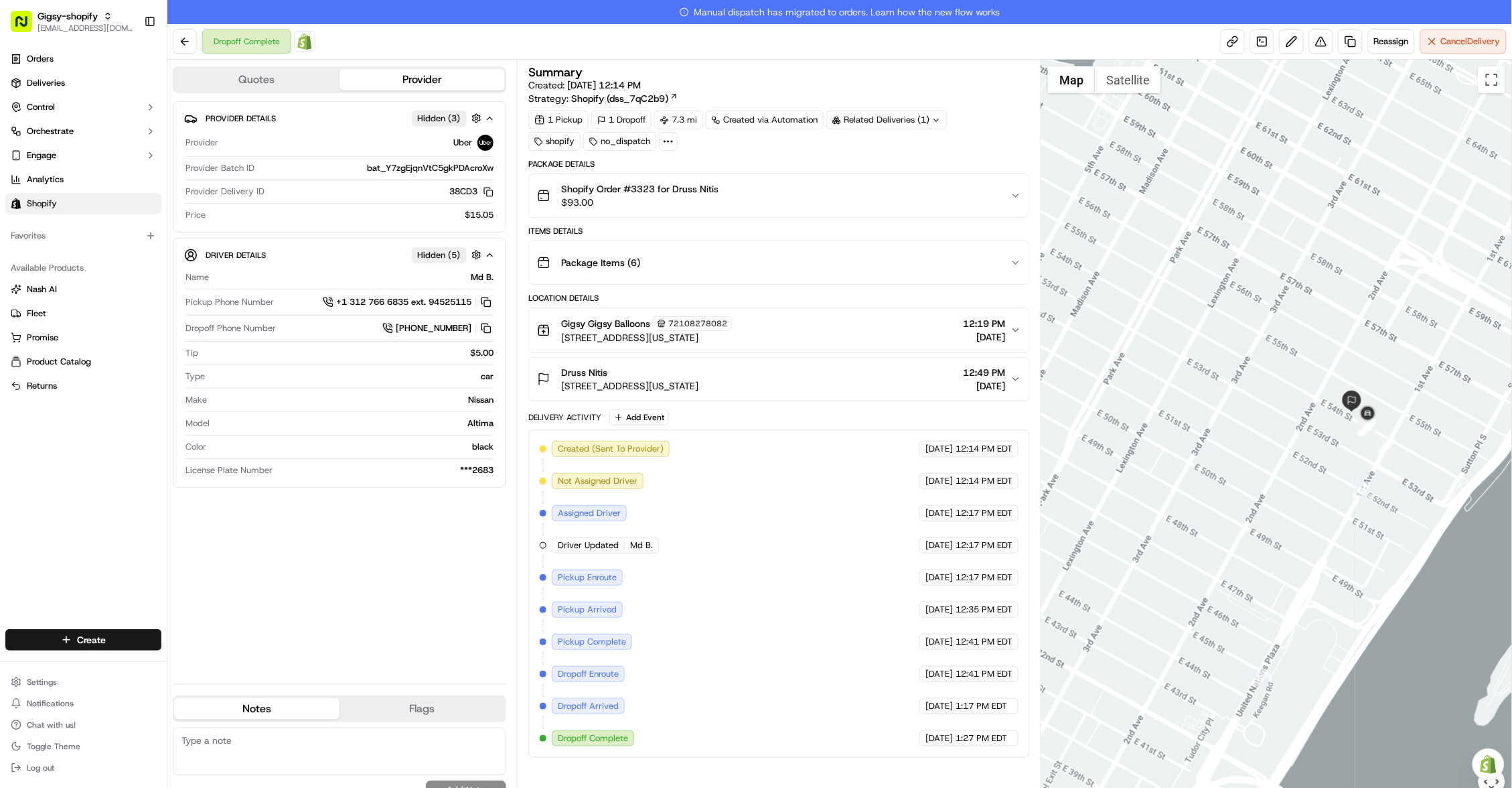
click at [187, 36] on button at bounding box center [185, 42] width 24 height 24
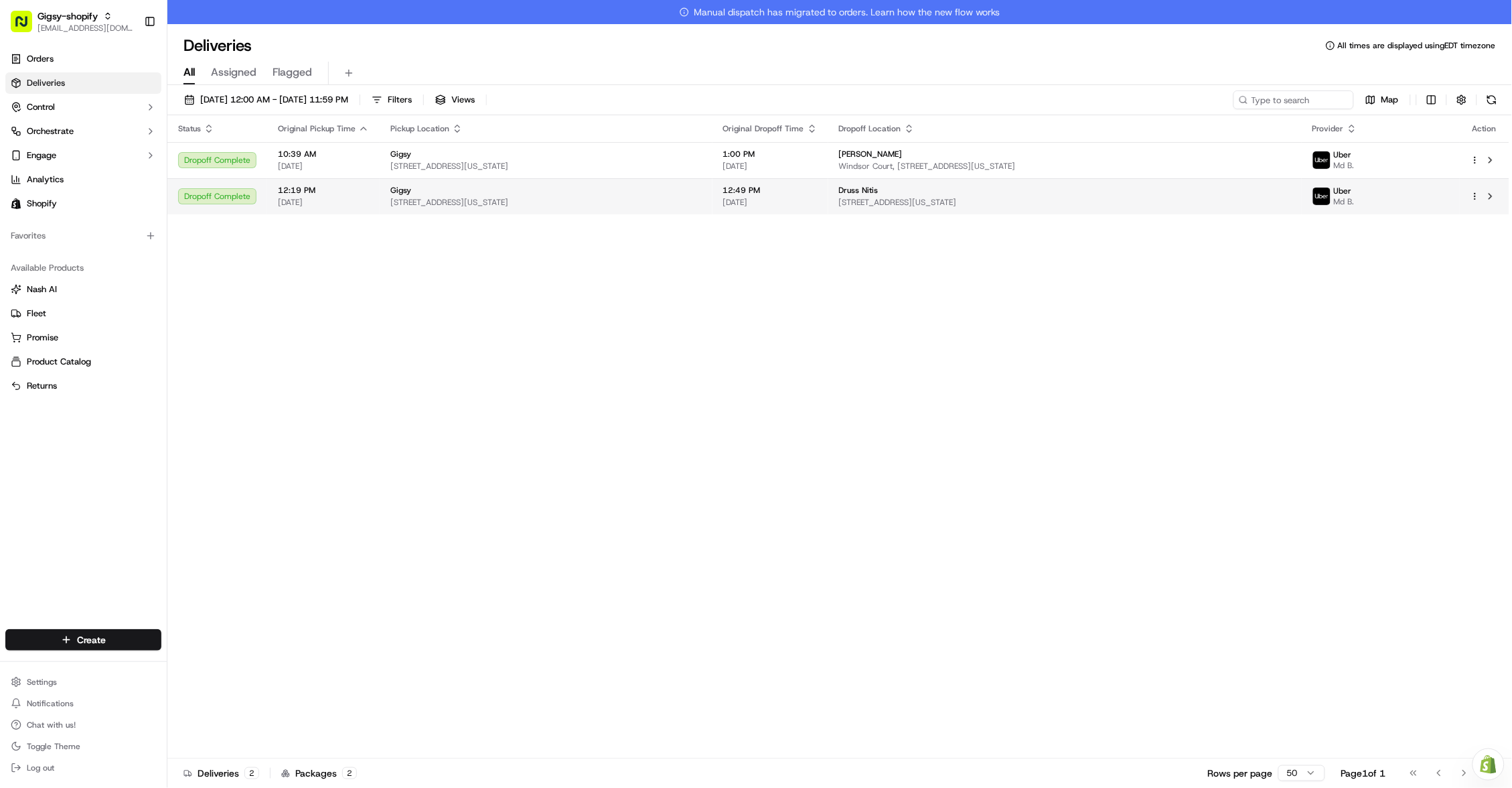
click at [798, 191] on span "12:49 PM" at bounding box center [770, 190] width 94 height 11
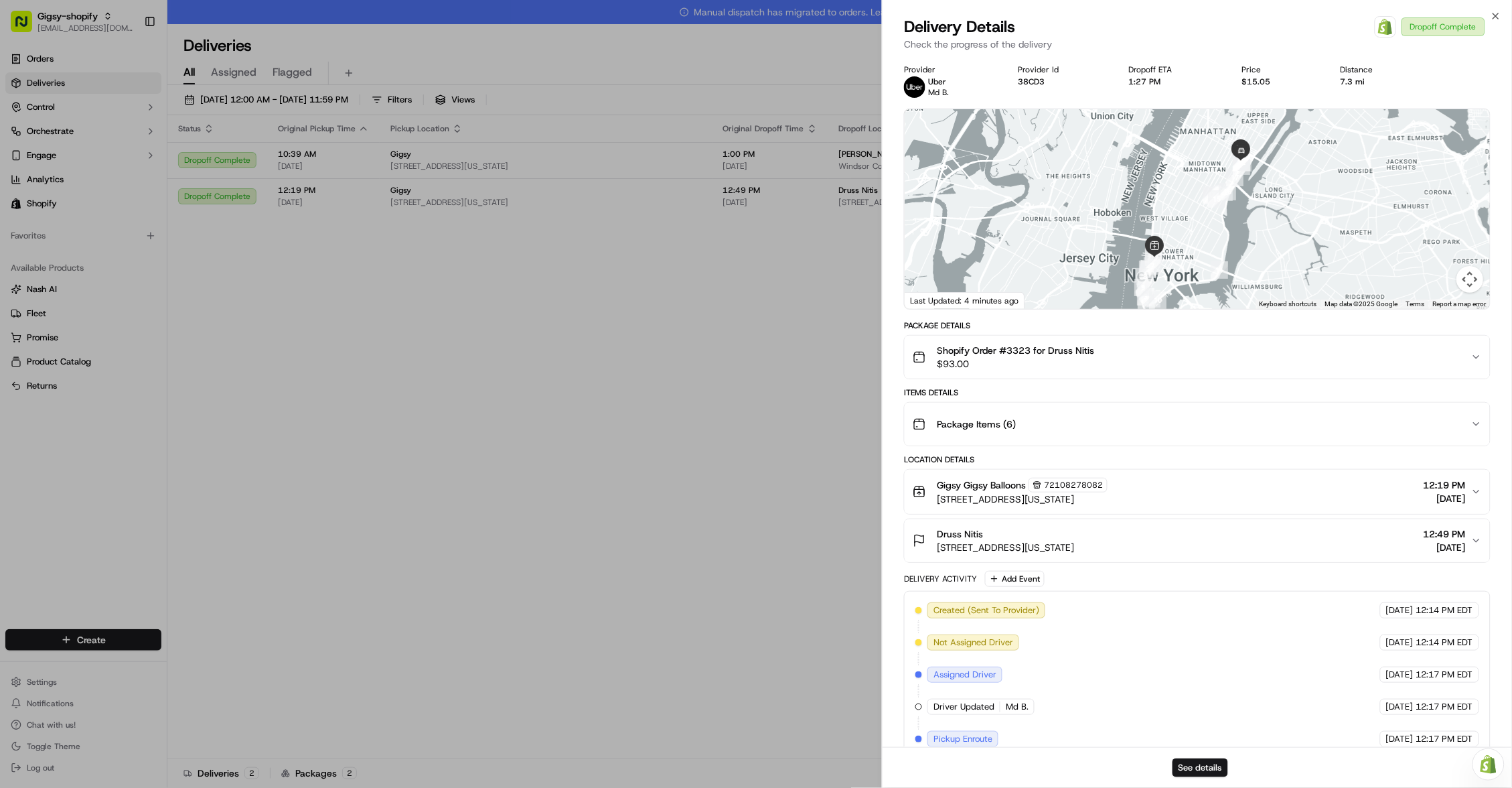
click at [1458, 361] on div "Shopify Order #3323 for Druss Nitis $93.00" at bounding box center [1192, 357] width 559 height 27
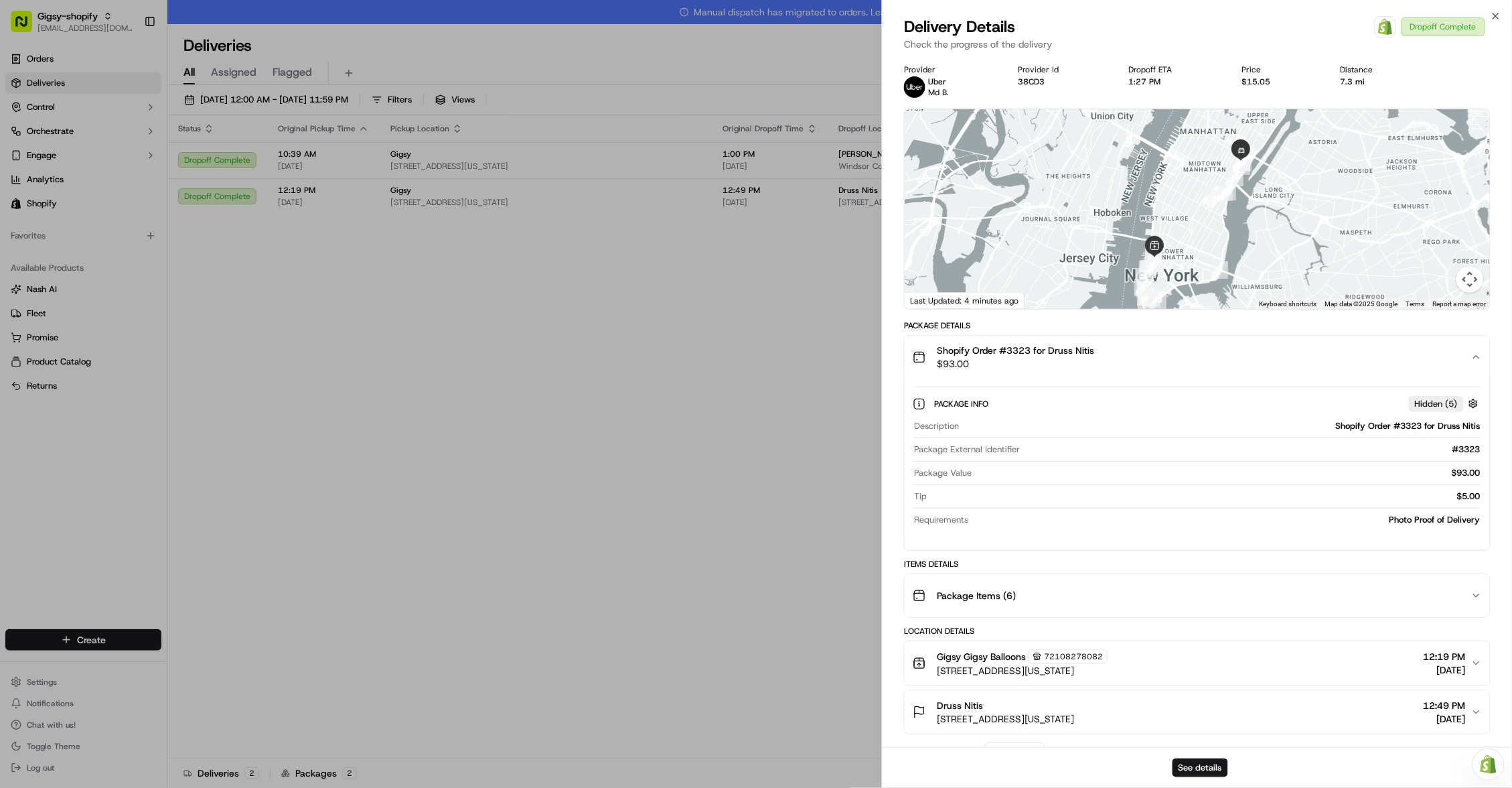
drag, startPoint x: 1430, startPoint y: 364, endPoint x: 1439, endPoint y: 364, distance: 9.0
click at [1439, 364] on div "Shopify Order #3323 for Druss Nitis $93.00" at bounding box center [1192, 357] width 559 height 27
